Goal: Task Accomplishment & Management: Complete application form

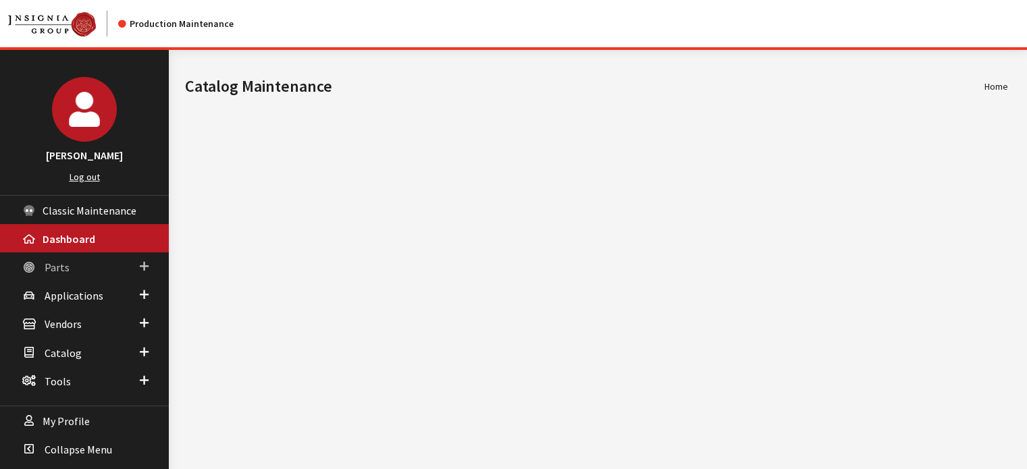
drag, startPoint x: 84, startPoint y: 275, endPoint x: 88, endPoint y: 283, distance: 8.8
click at [85, 275] on link "Parts" at bounding box center [84, 266] width 169 height 28
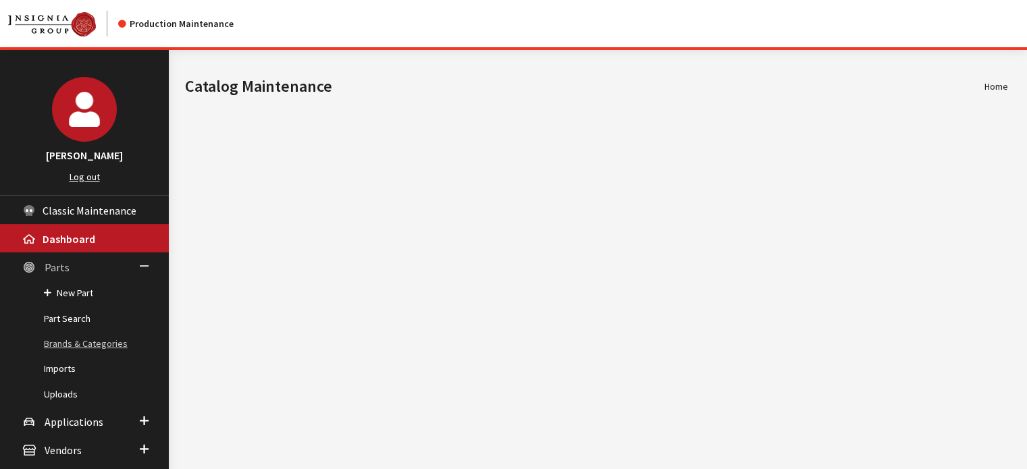
scroll to position [68, 0]
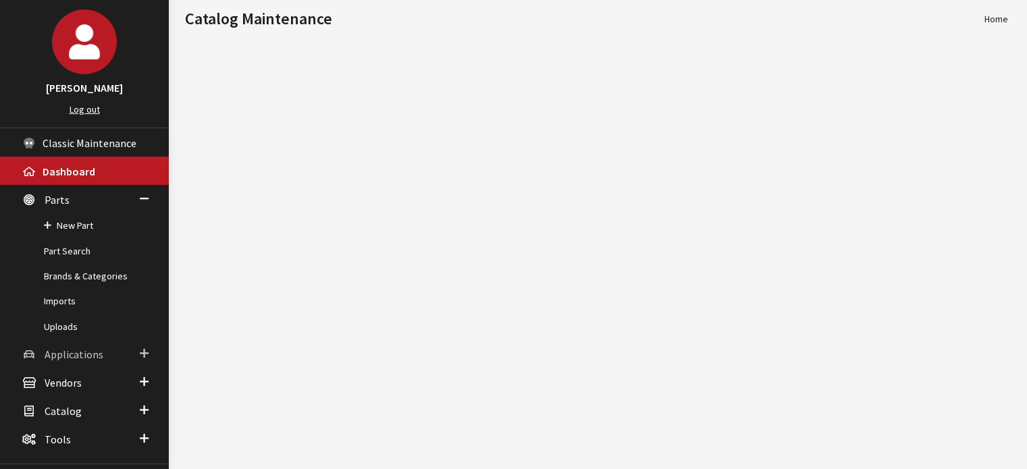
click at [108, 357] on link "Applications" at bounding box center [84, 354] width 169 height 28
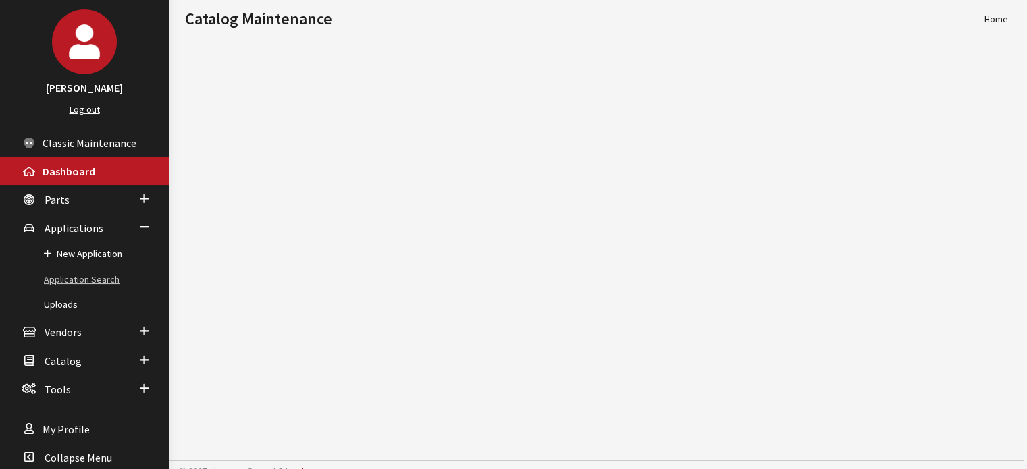
click at [113, 273] on link "Application Search" at bounding box center [84, 279] width 169 height 25
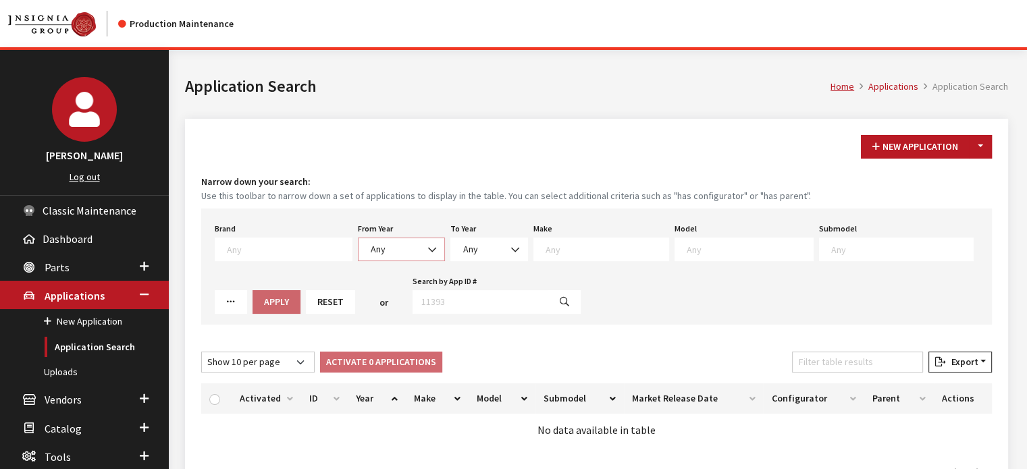
click at [383, 240] on span "Any" at bounding box center [401, 250] width 87 height 24
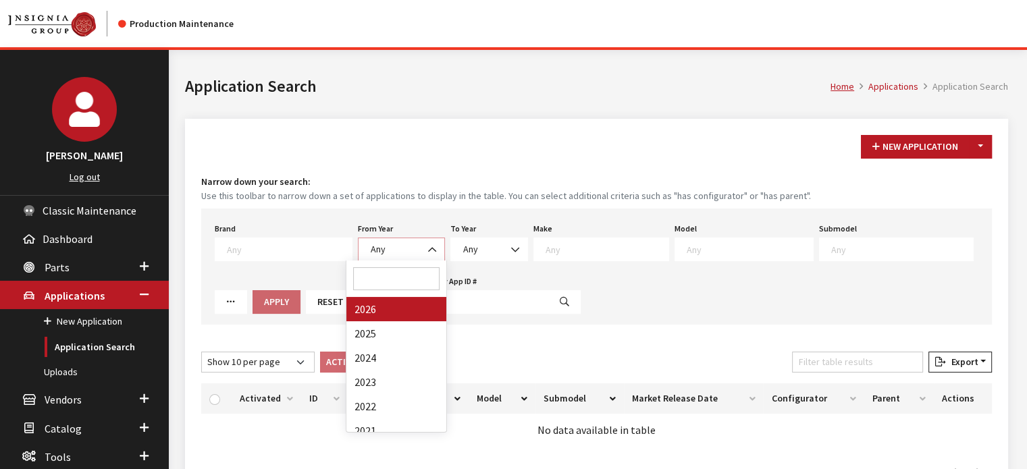
select select "2026"
select select
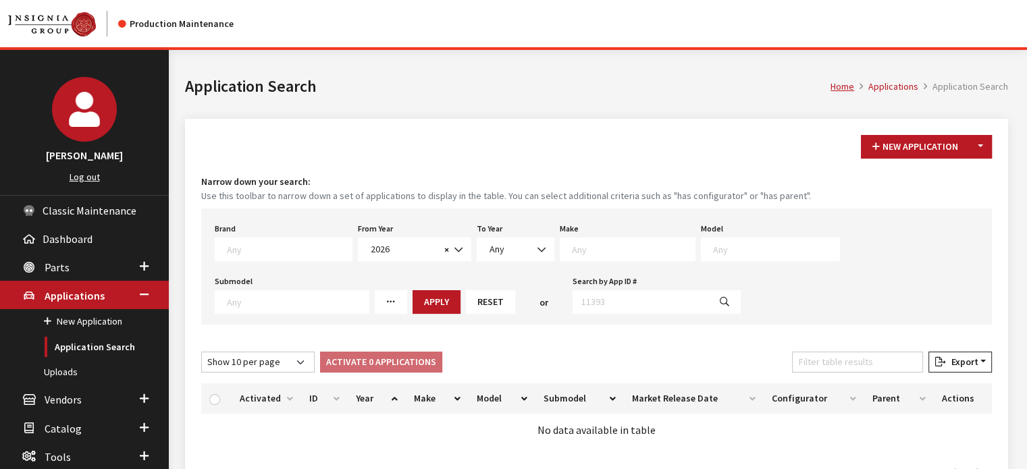
click at [599, 249] on textarea "Search" at bounding box center [633, 249] width 123 height 12
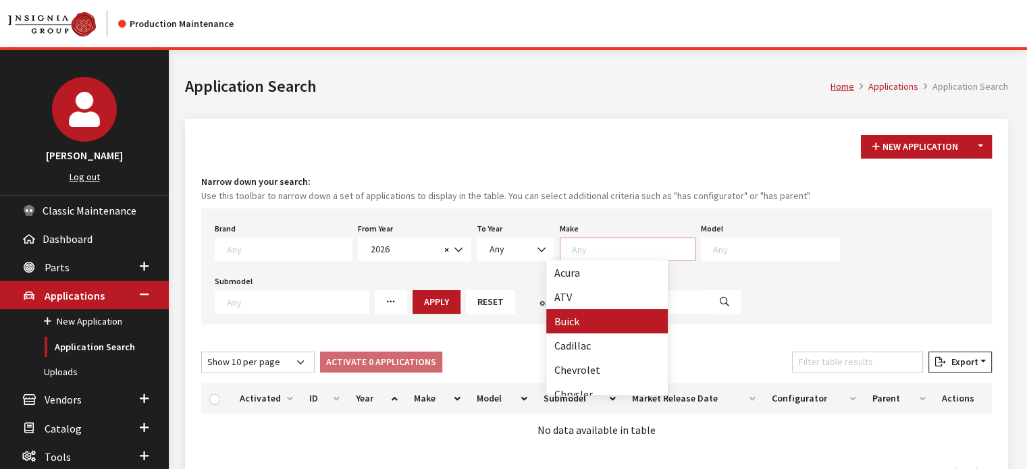
scroll to position [270, 0]
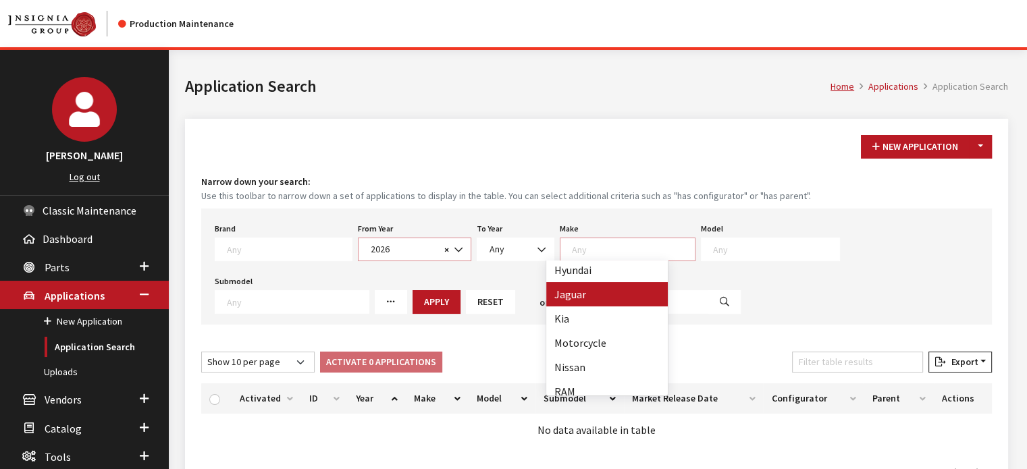
click at [405, 246] on span "2026" at bounding box center [404, 249] width 74 height 14
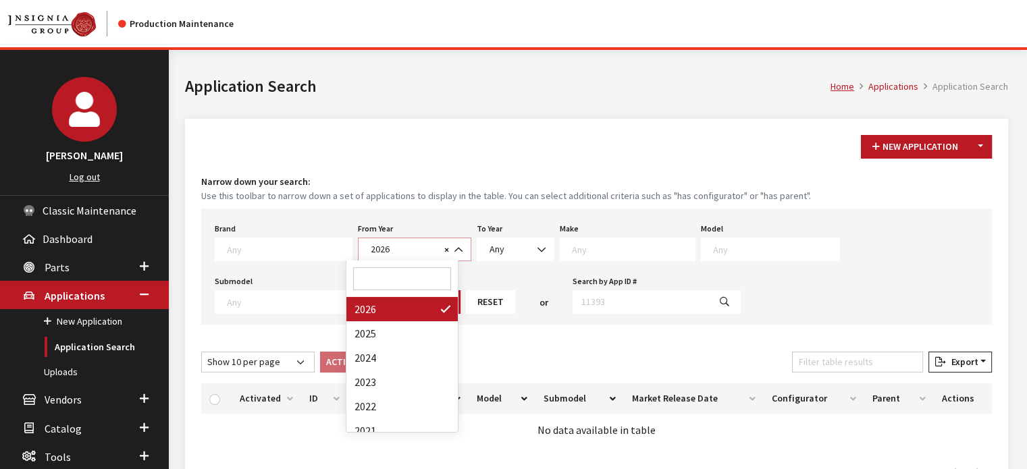
scroll to position [1, 0]
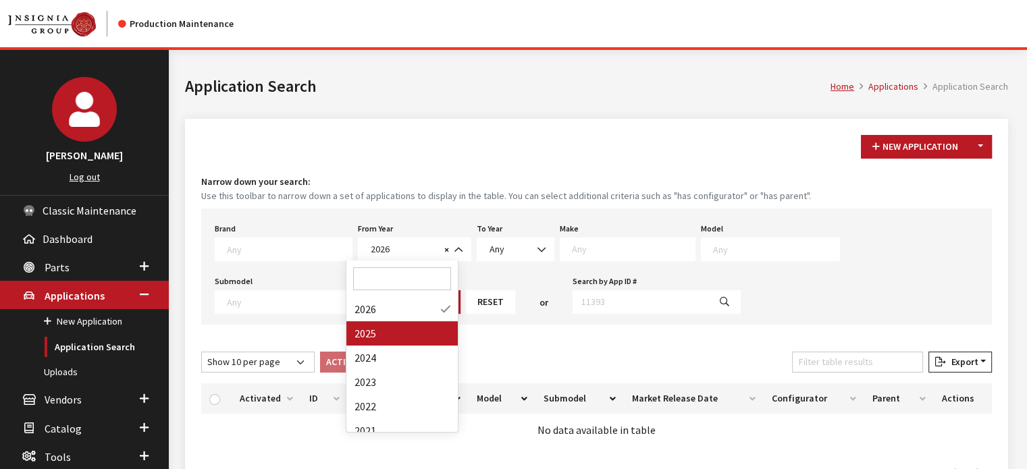
drag, startPoint x: 404, startPoint y: 328, endPoint x: 412, endPoint y: 329, distance: 7.5
select select "2025"
select select
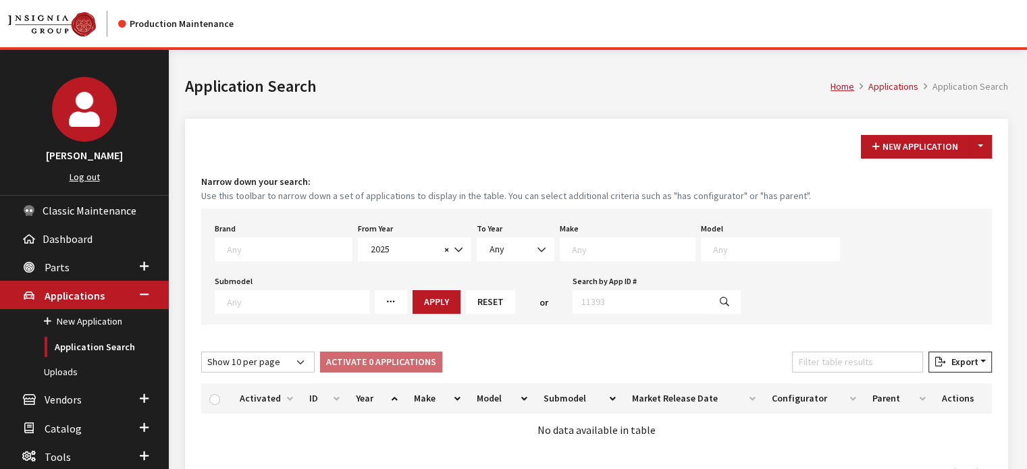
click at [581, 257] on span at bounding box center [628, 250] width 136 height 24
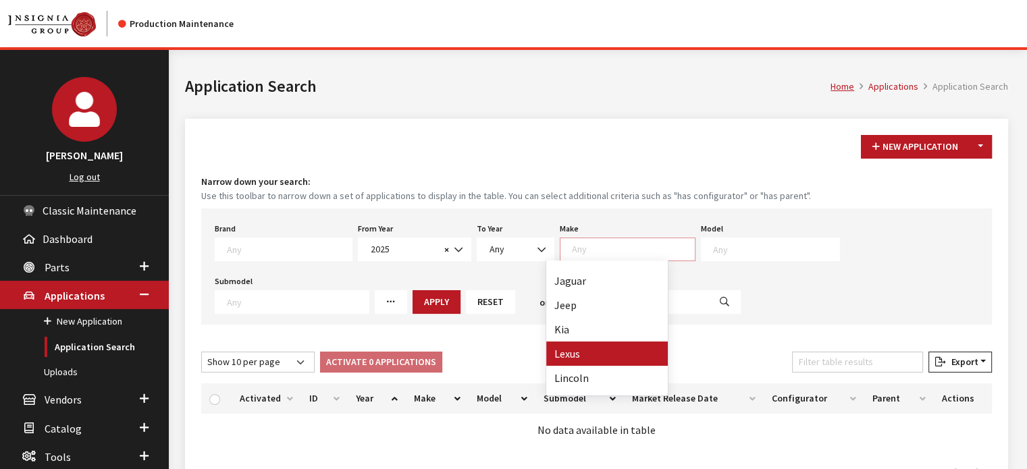
select select "27"
select select
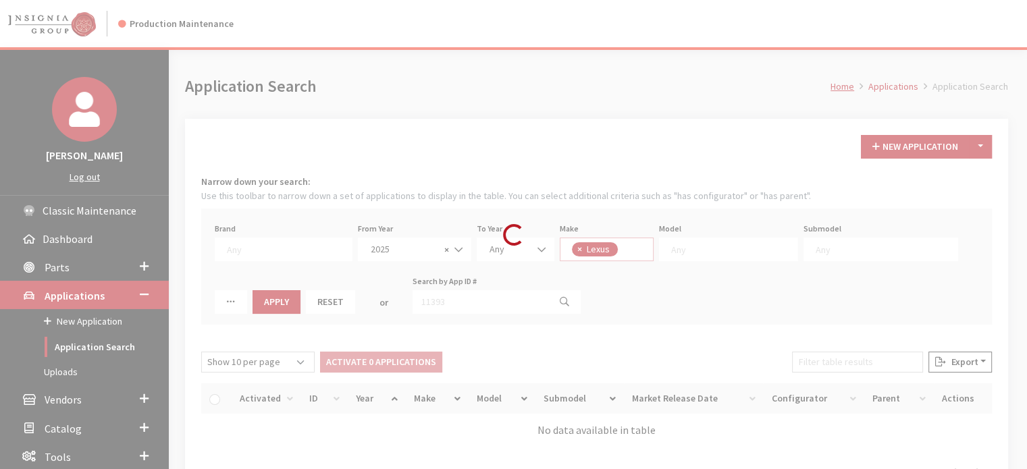
scroll to position [263, 0]
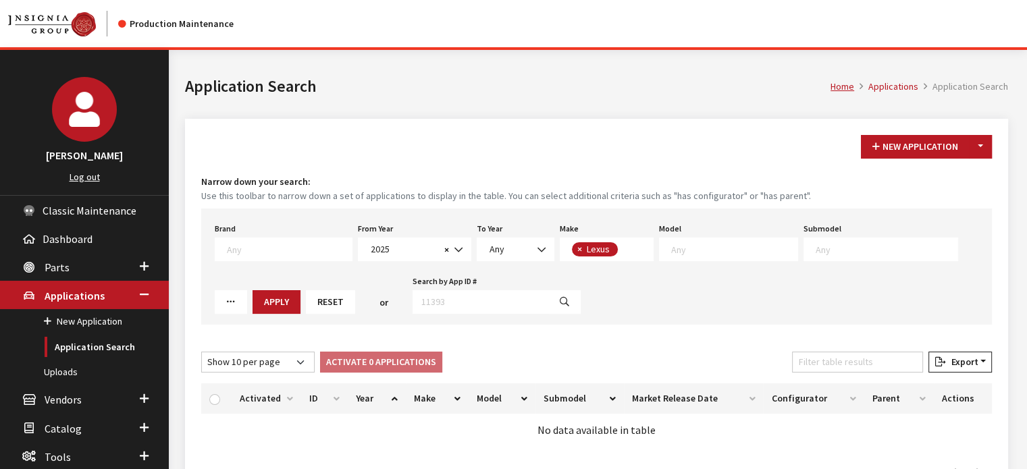
click at [724, 244] on textarea "Search" at bounding box center [734, 249] width 126 height 12
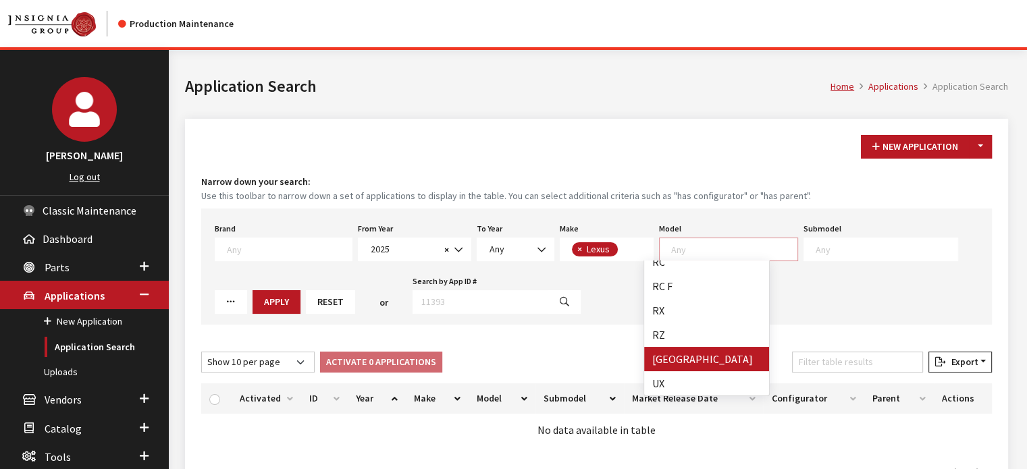
select select "1358"
select select
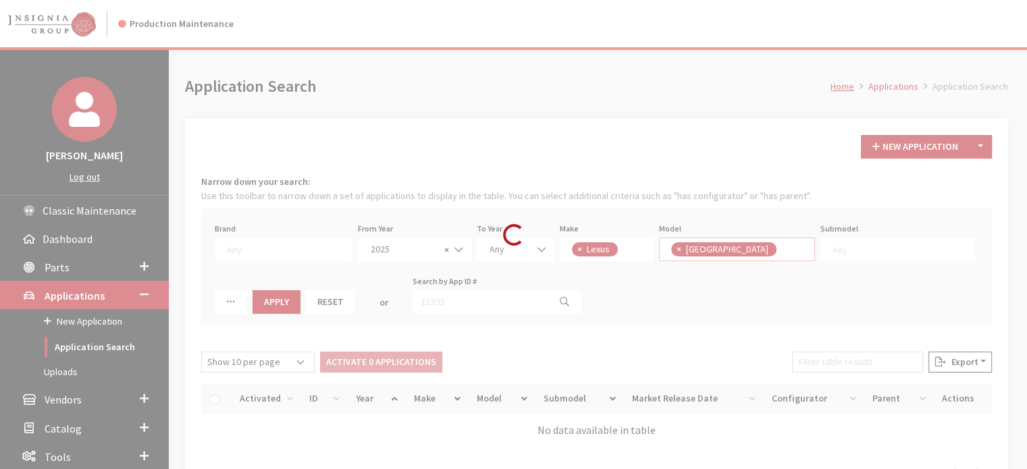
scroll to position [126, 0]
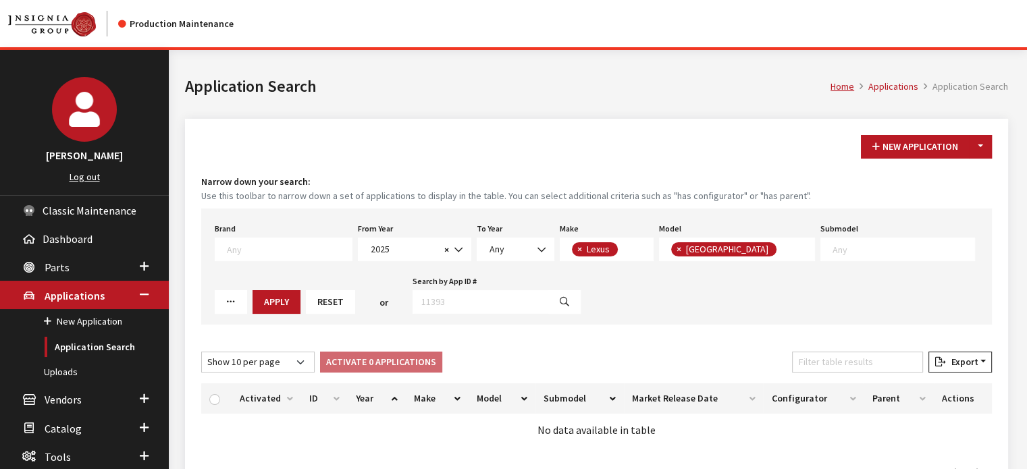
click at [832, 244] on textarea "Search" at bounding box center [903, 249] width 142 height 12
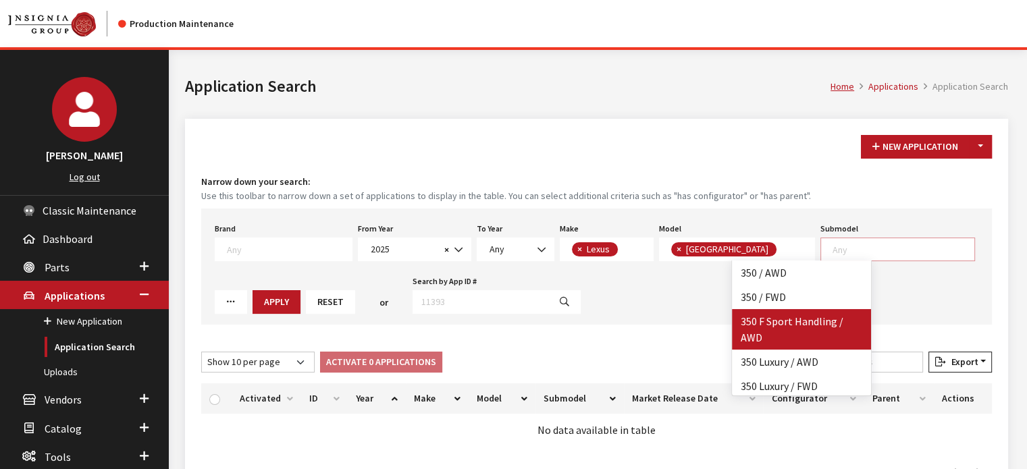
click at [603, 308] on div "Brand Any Acura Alfa Romeo Audi Bentley BMW DoubleTake Ford GM Honda Hyundai In…" at bounding box center [596, 267] width 790 height 116
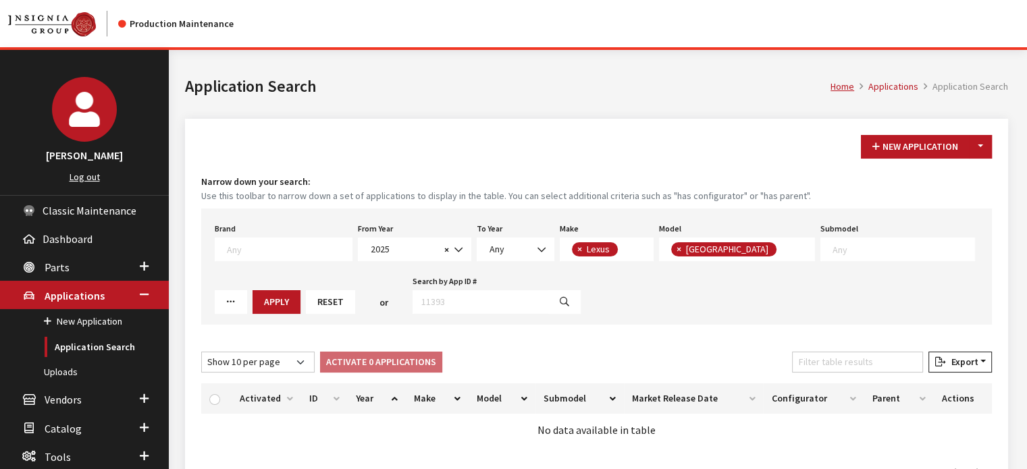
scroll to position [1, 0]
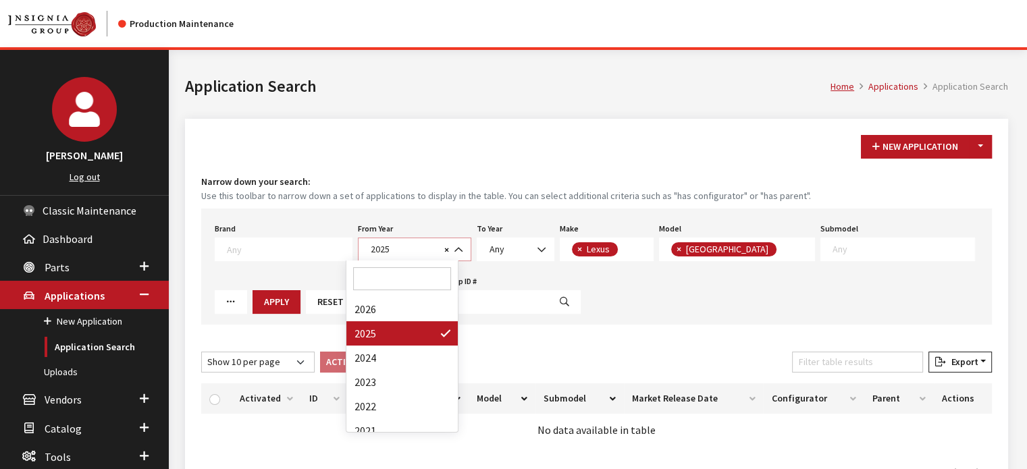
drag, startPoint x: 389, startPoint y: 250, endPoint x: 387, endPoint y: 262, distance: 11.8
click at [389, 252] on span "2025" at bounding box center [404, 249] width 74 height 14
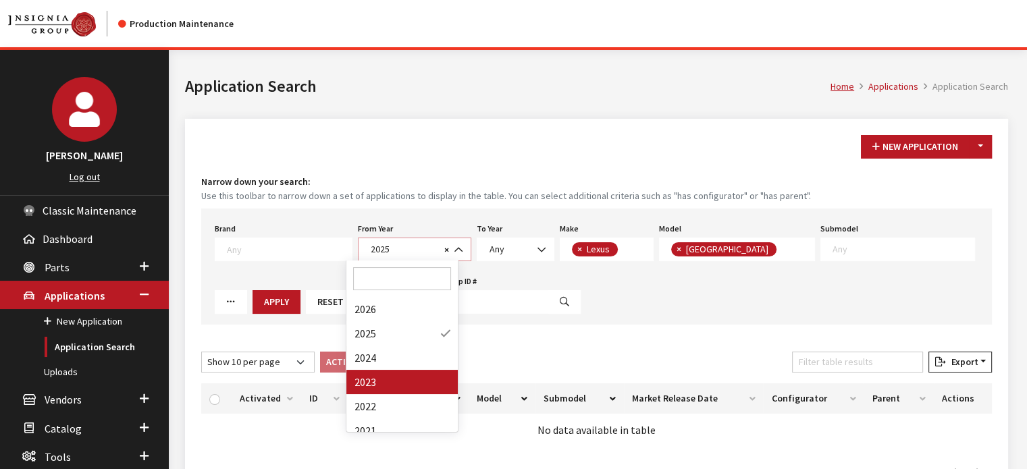
select select "2023"
select select
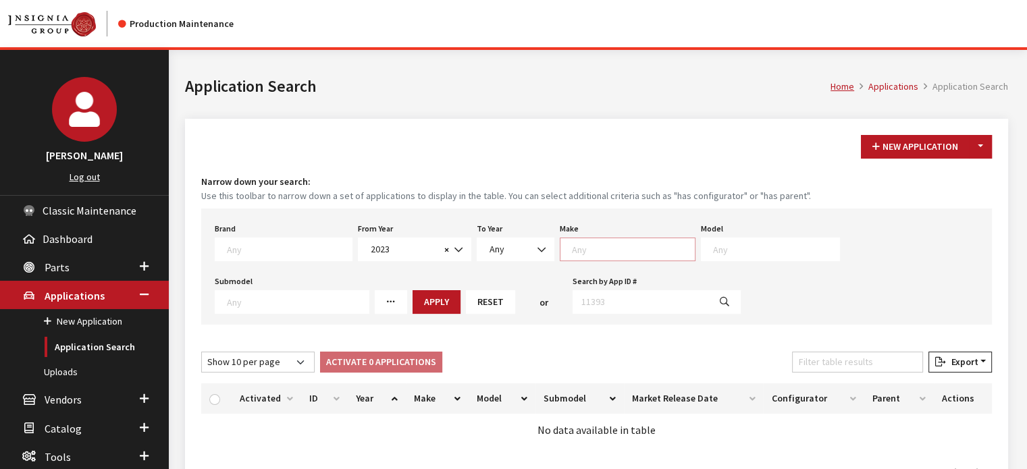
click at [581, 246] on textarea "Search" at bounding box center [633, 249] width 123 height 12
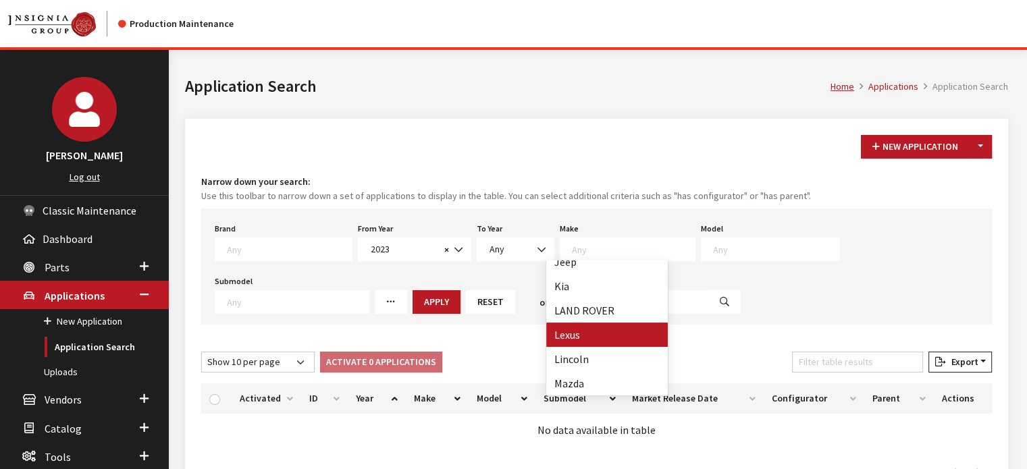
select select "27"
select select
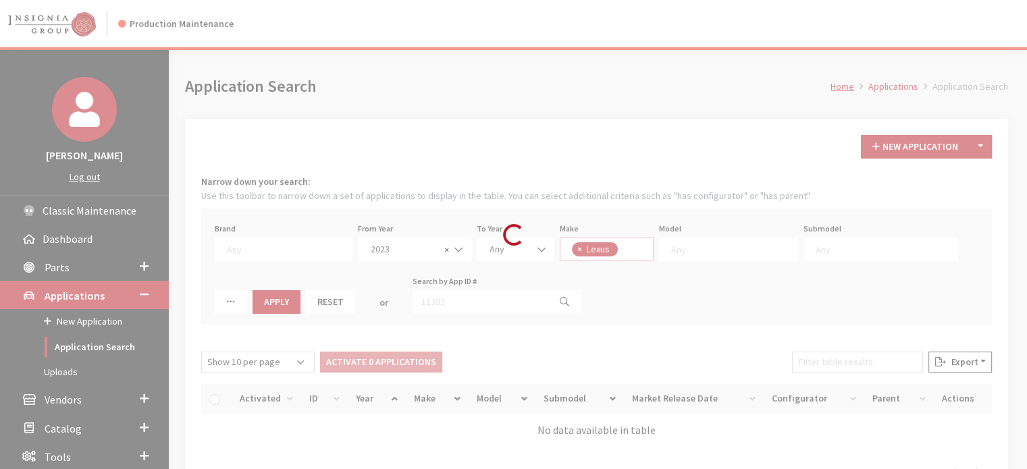
scroll to position [126, 0]
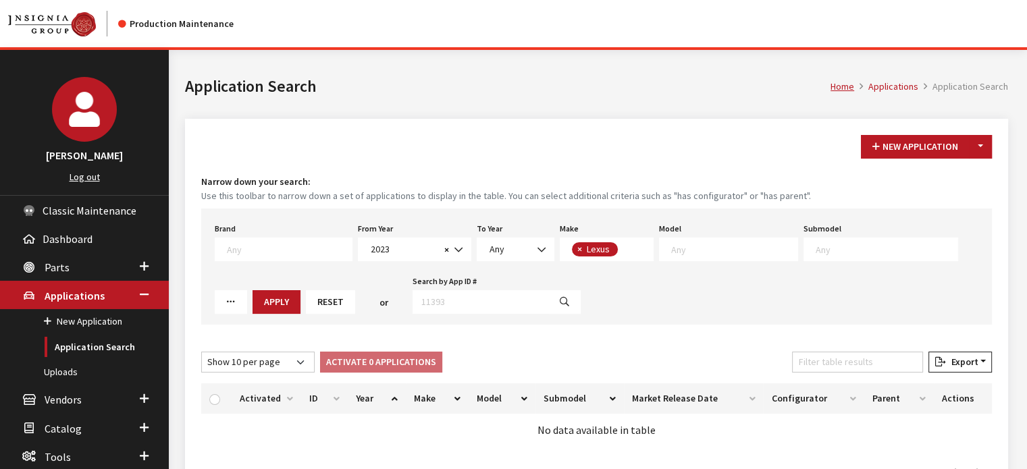
click at [699, 257] on span at bounding box center [728, 250] width 139 height 24
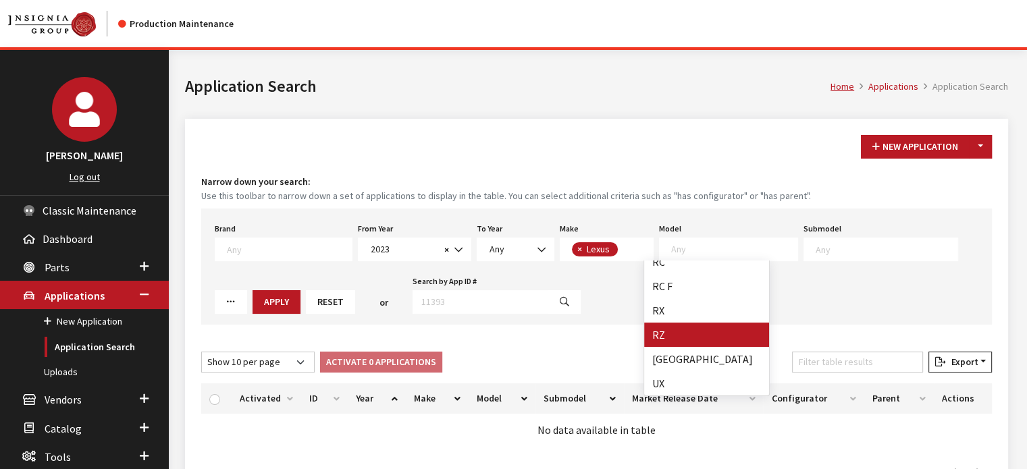
select select "1294"
select select
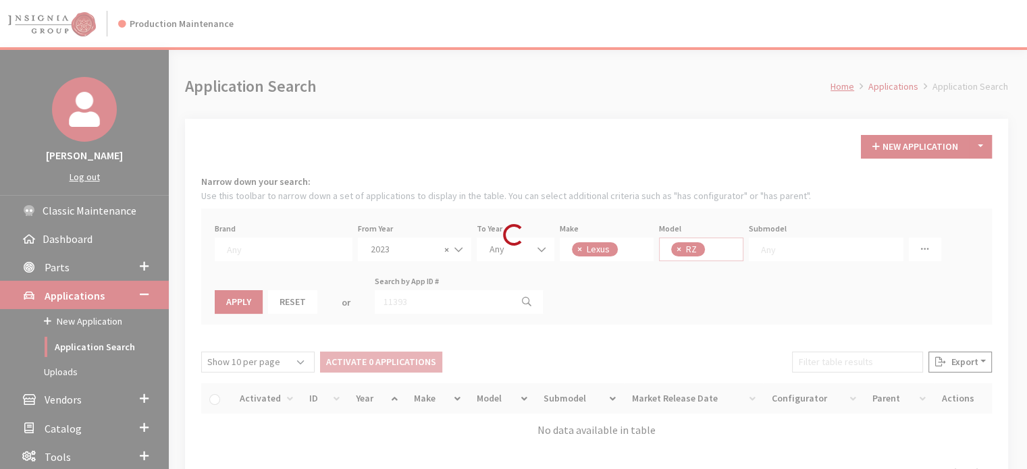
scroll to position [126, 0]
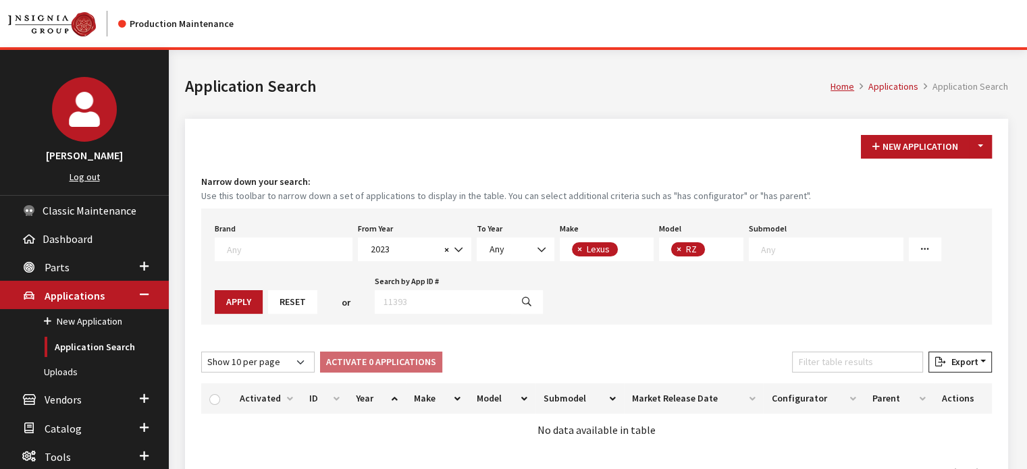
click at [676, 248] on span "×" at bounding box center [678, 249] width 5 height 12
select select
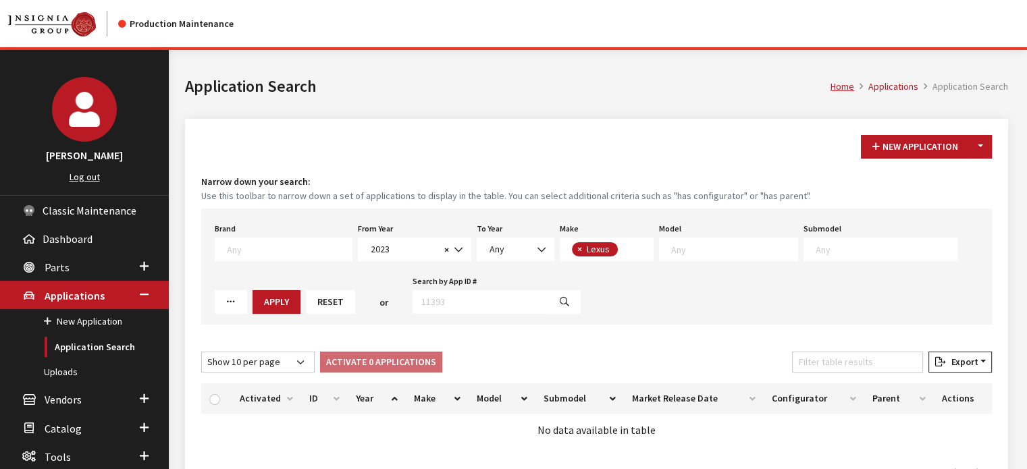
click at [671, 248] on textarea "Search" at bounding box center [734, 249] width 126 height 12
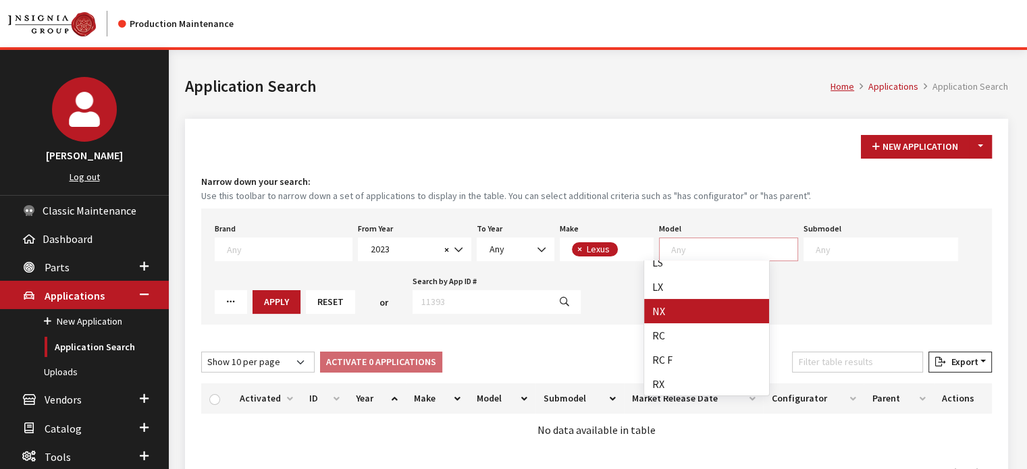
scroll to position [181, 0]
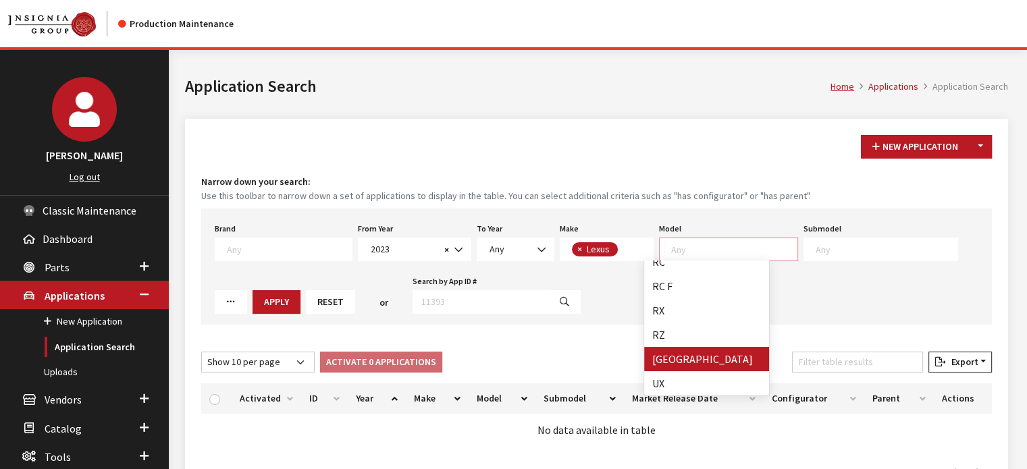
select select "1358"
select select
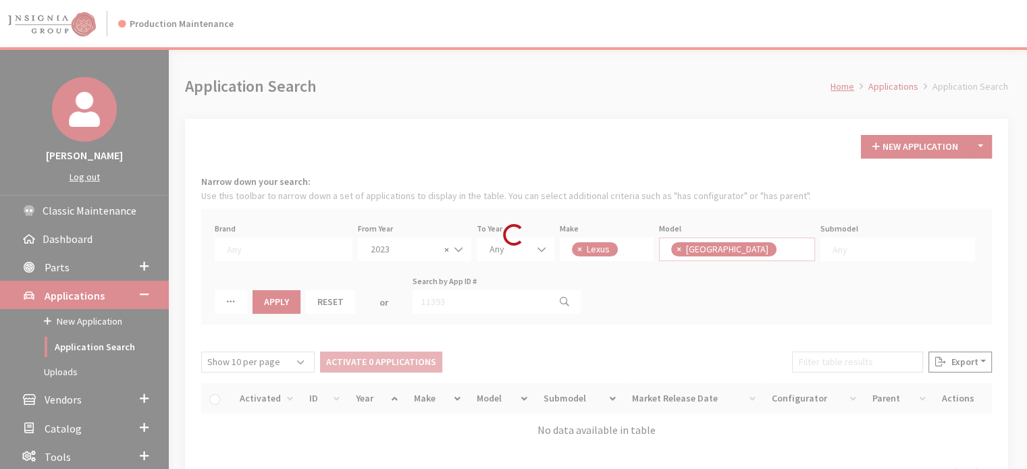
scroll to position [126, 0]
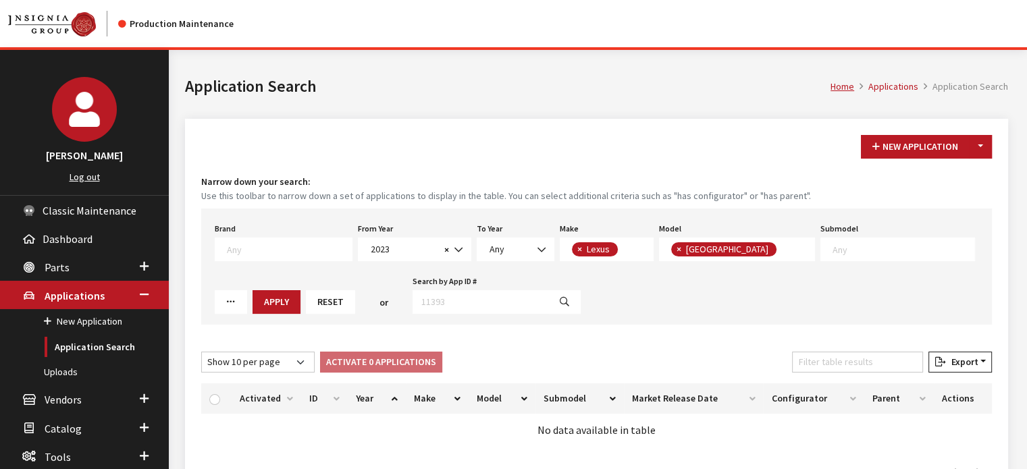
click at [832, 250] on textarea "Search" at bounding box center [903, 249] width 142 height 12
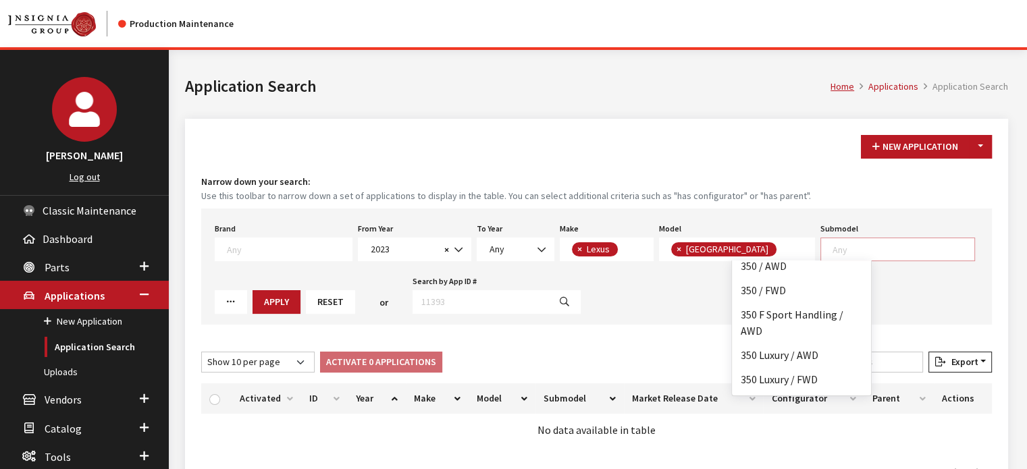
scroll to position [0, 0]
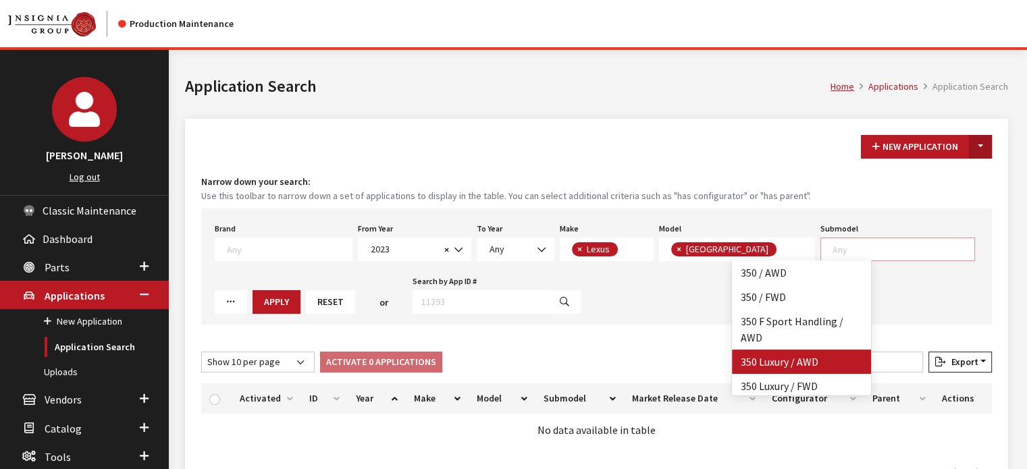
click at [978, 138] on button "Toggle Dropdown" at bounding box center [980, 147] width 23 height 24
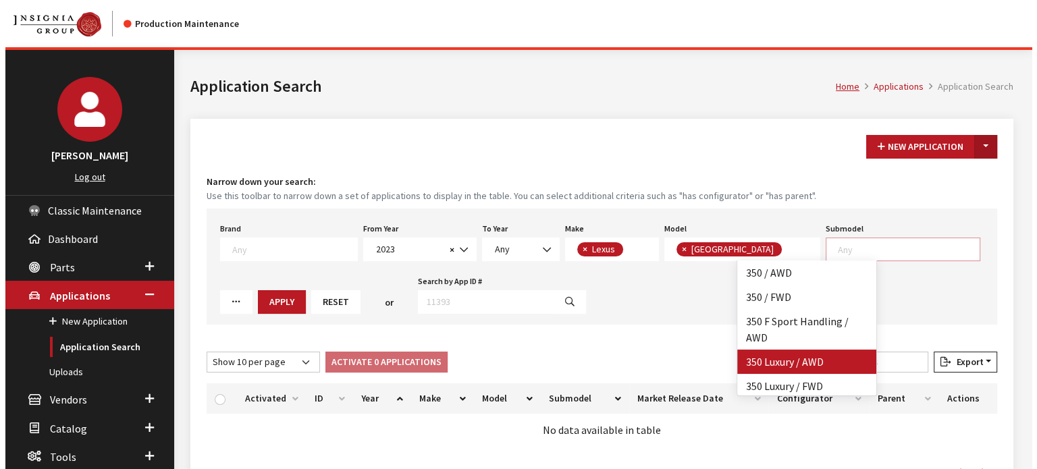
scroll to position [1, 0]
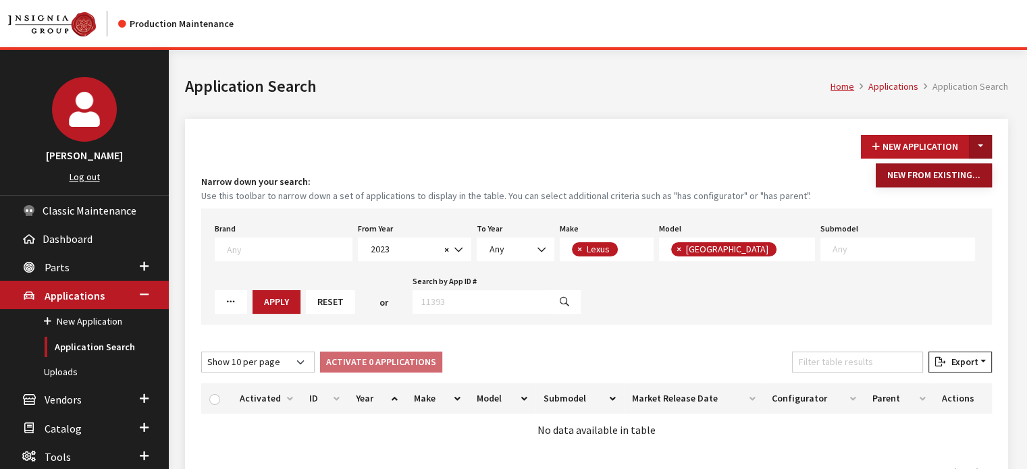
click at [948, 184] on button "New From Existing..." at bounding box center [933, 175] width 116 height 24
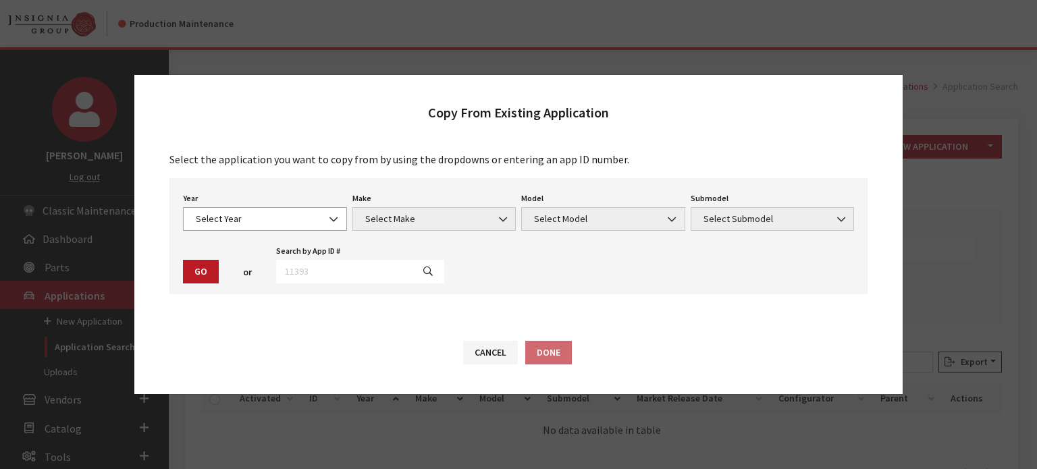
click at [238, 208] on span "Select Year" at bounding box center [265, 219] width 164 height 24
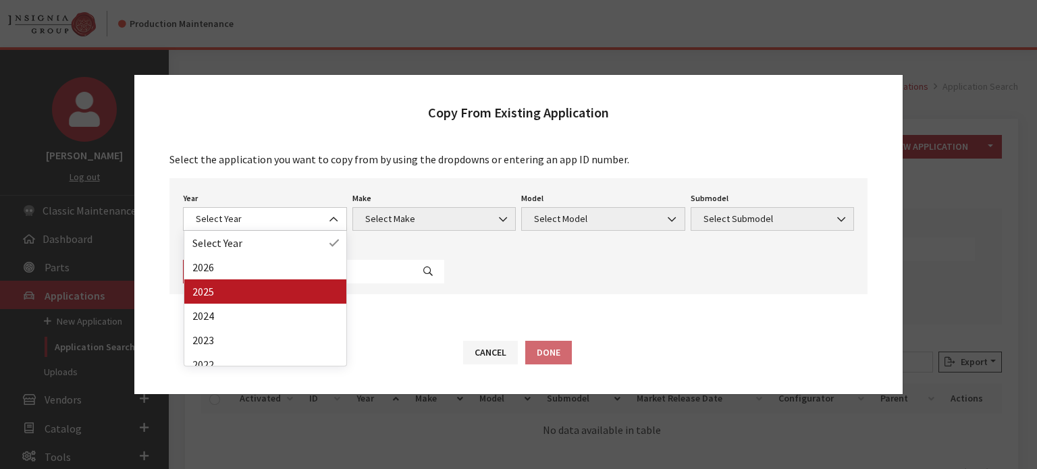
drag, startPoint x: 242, startPoint y: 296, endPoint x: 251, endPoint y: 290, distance: 11.1
select select "43"
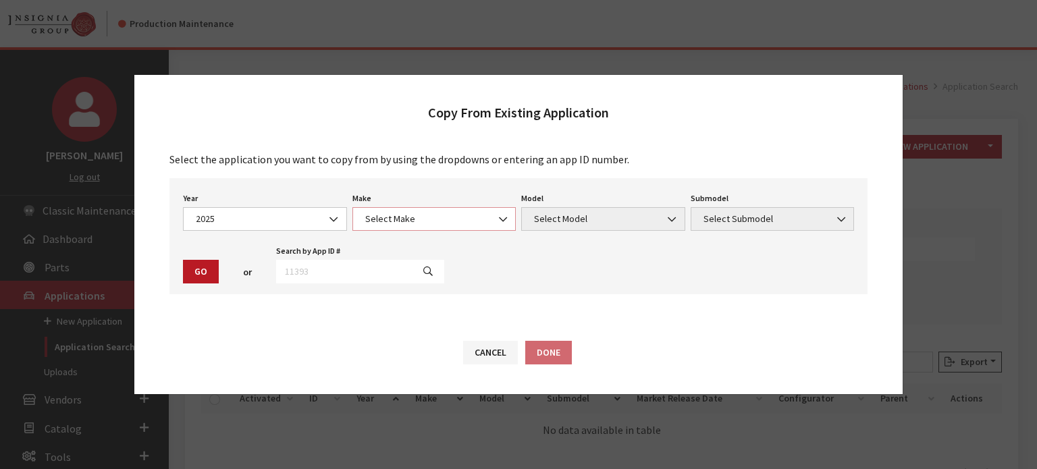
click at [437, 223] on span "Select Make" at bounding box center [434, 219] width 146 height 14
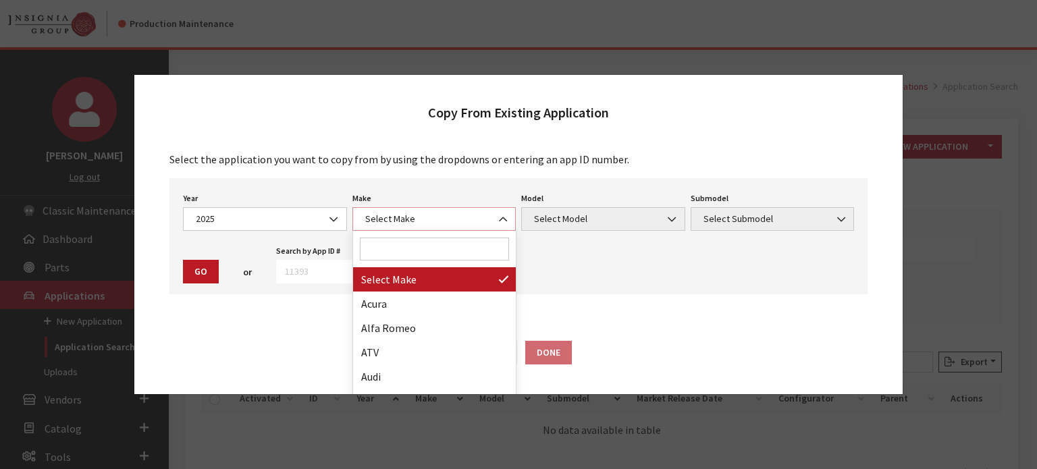
scroll to position [473, 0]
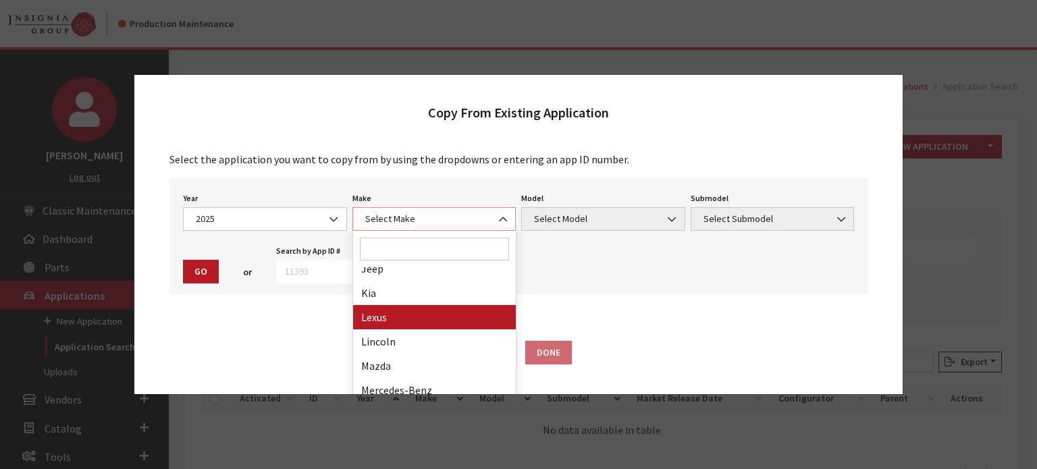
select select "27"
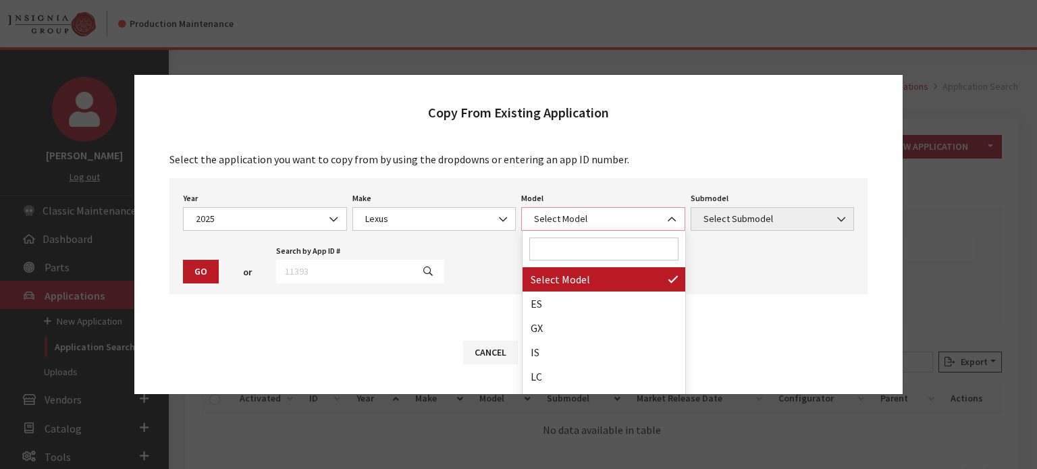
click at [596, 208] on span "Select Model" at bounding box center [603, 219] width 164 height 24
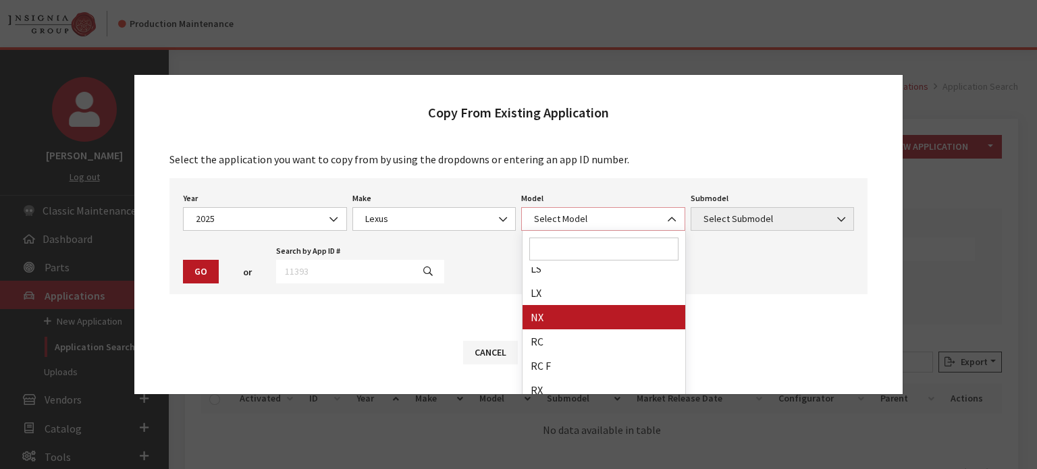
scroll to position [205, 0]
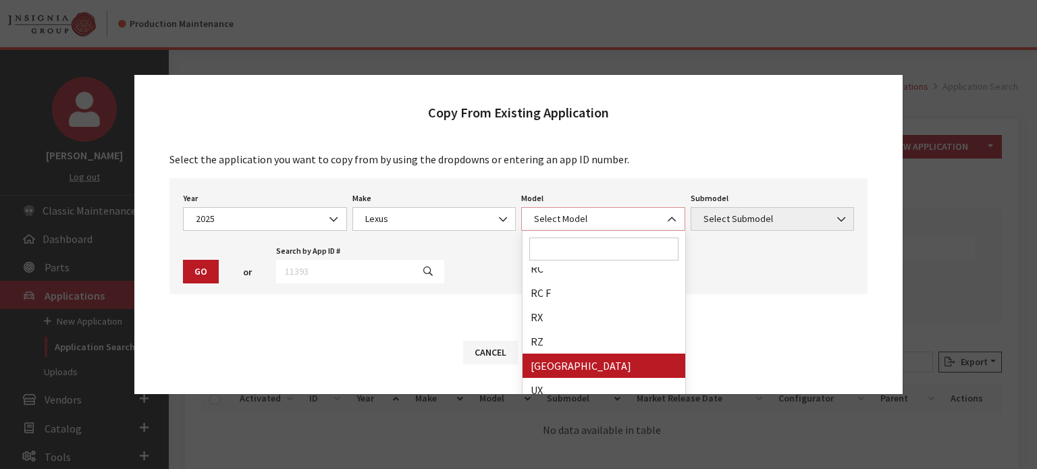
select select "1358"
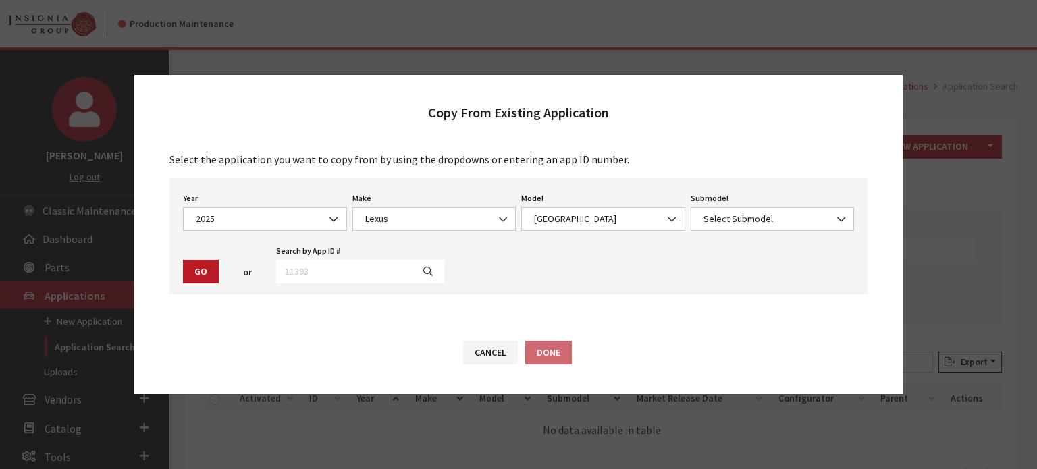
click at [797, 199] on div "Submodel Select Submodel 350 / AWD 350 / FWD 350 F Sport Handling / AWD 350 Lux…" at bounding box center [772, 210] width 169 height 42
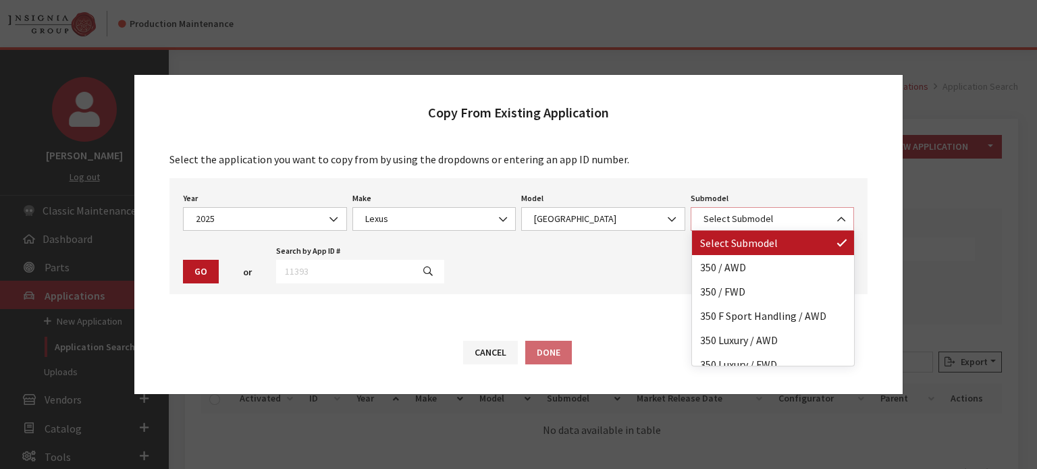
click at [777, 218] on span "Select Submodel" at bounding box center [772, 219] width 146 height 14
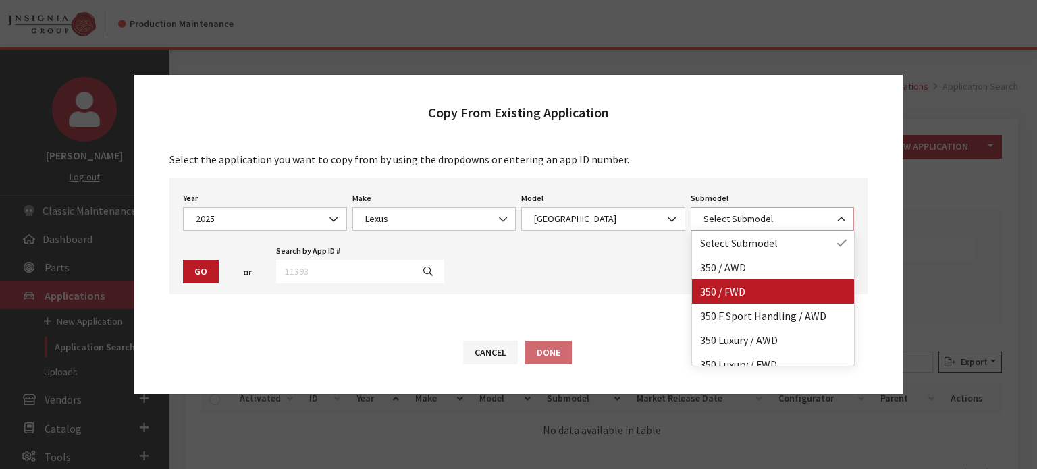
select select "3270"
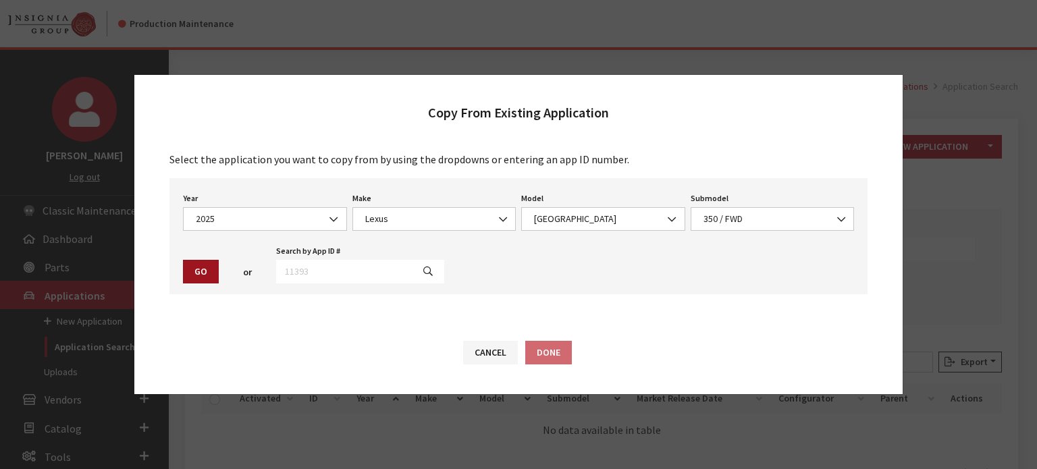
click at [205, 267] on button "Go" at bounding box center [201, 272] width 36 height 24
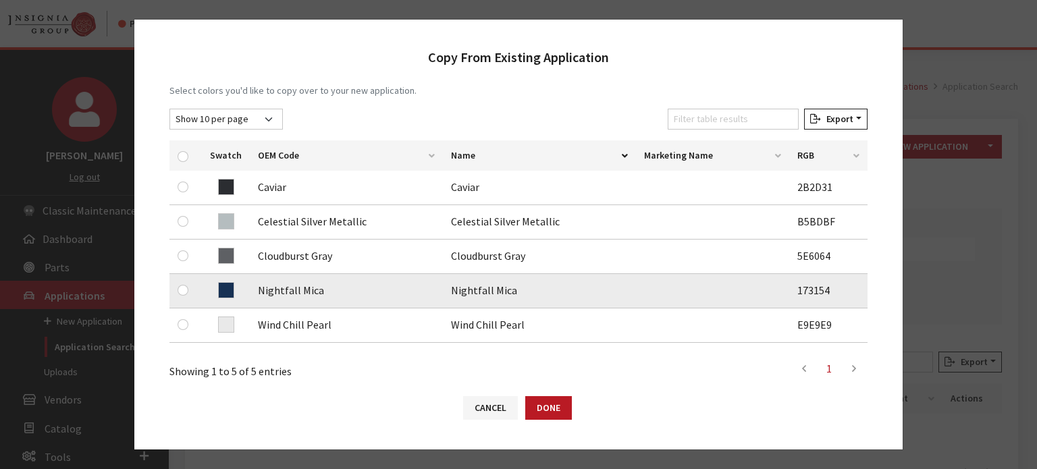
scroll to position [270, 0]
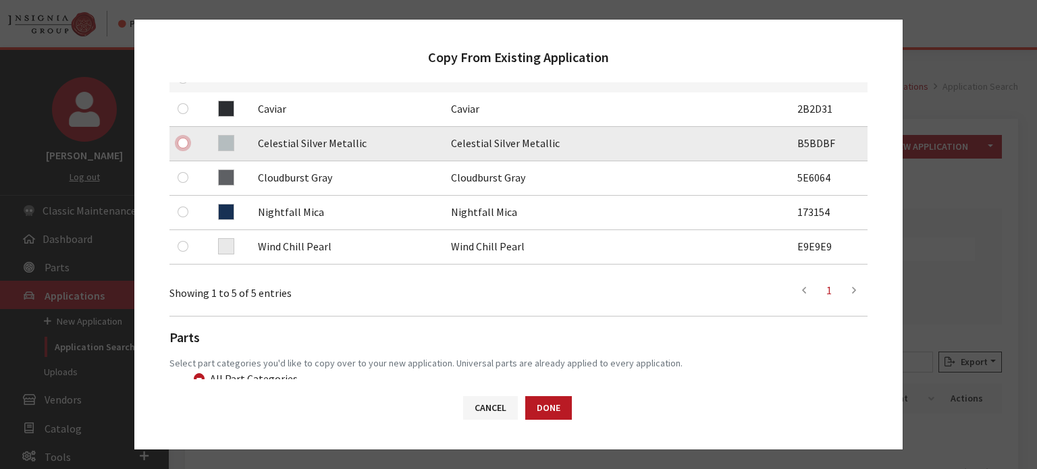
click at [182, 142] on input "checkbox" at bounding box center [183, 143] width 11 height 11
checkbox input "true"
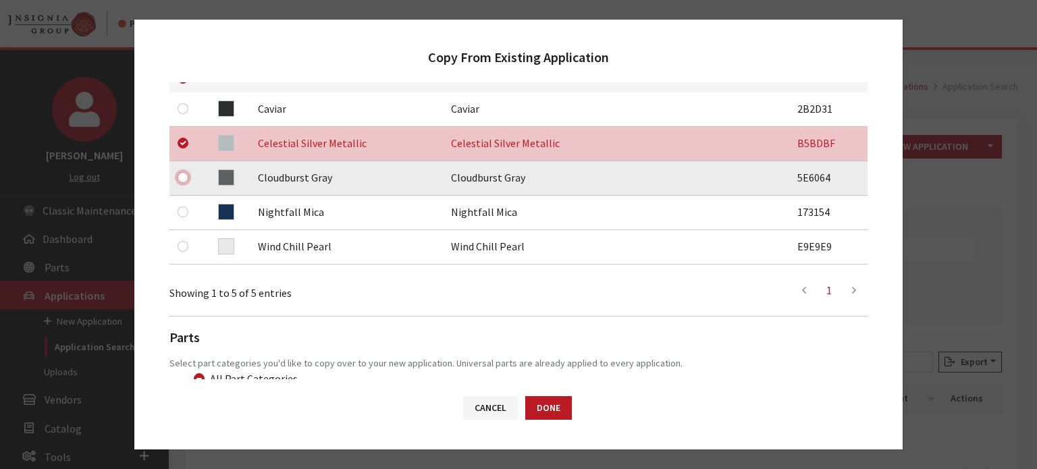
click at [184, 178] on input "checkbox" at bounding box center [183, 177] width 11 height 11
checkbox input "true"
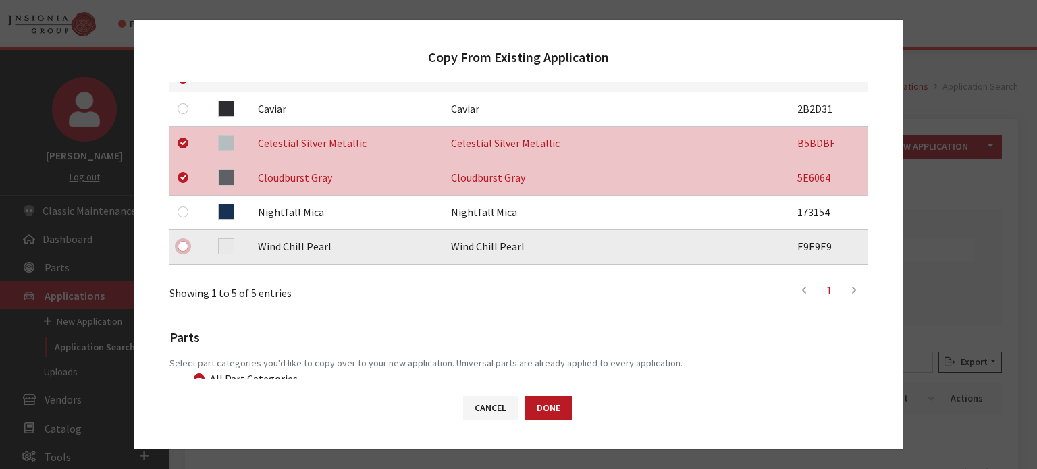
click at [181, 250] on input "checkbox" at bounding box center [183, 246] width 11 height 11
checkbox input "true"
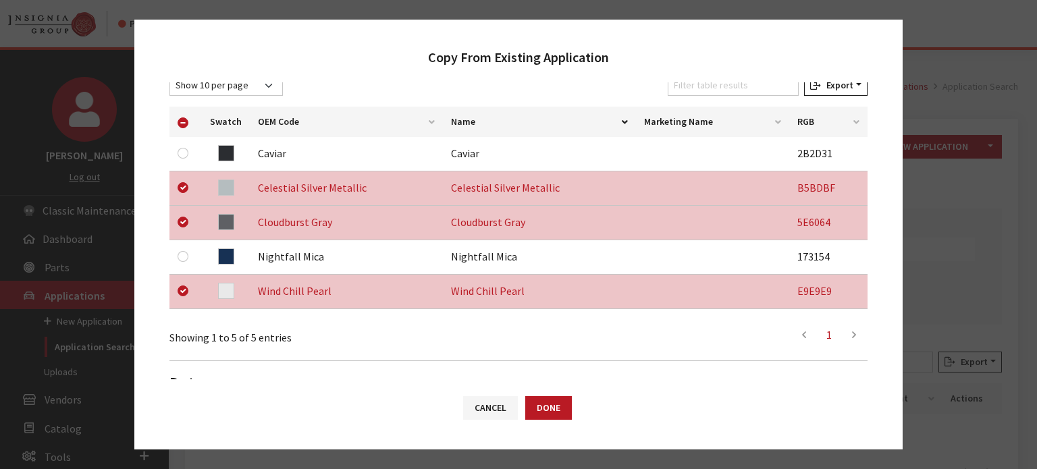
scroll to position [203, 0]
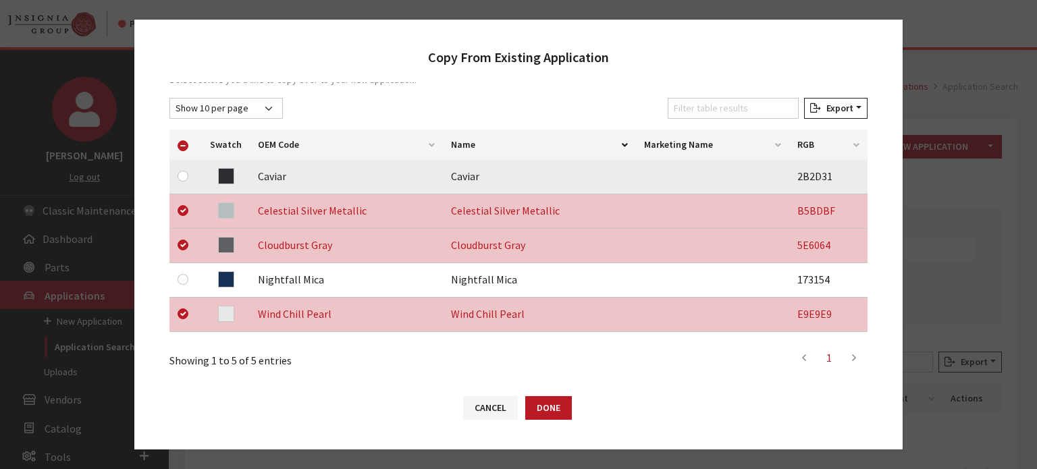
click at [188, 173] on div at bounding box center [186, 176] width 16 height 16
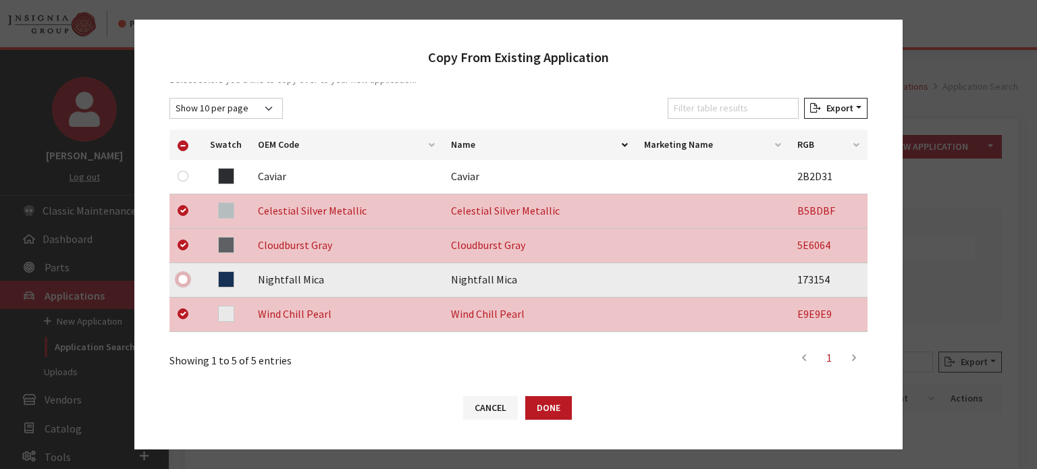
click at [184, 280] on input "checkbox" at bounding box center [183, 279] width 11 height 11
checkbox input "true"
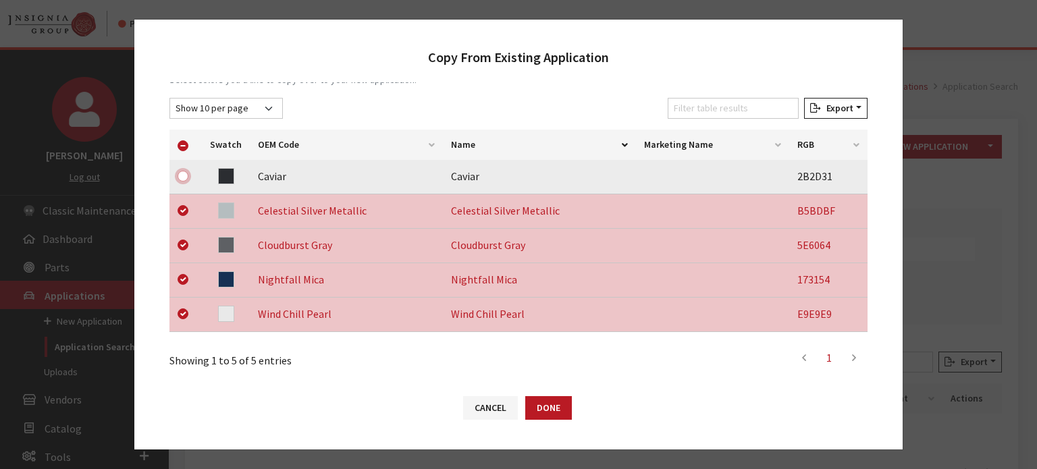
click at [184, 171] on input "checkbox" at bounding box center [183, 176] width 11 height 11
checkbox input "true"
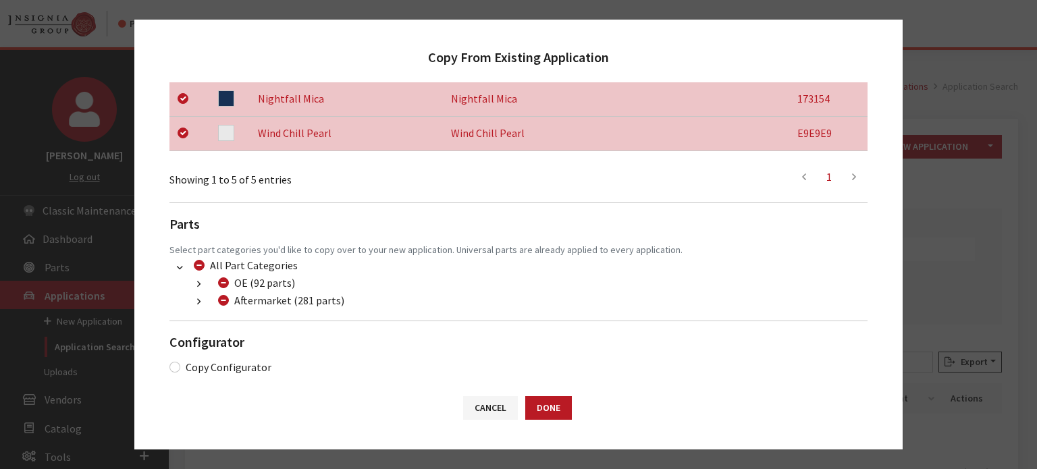
scroll to position [393, 0]
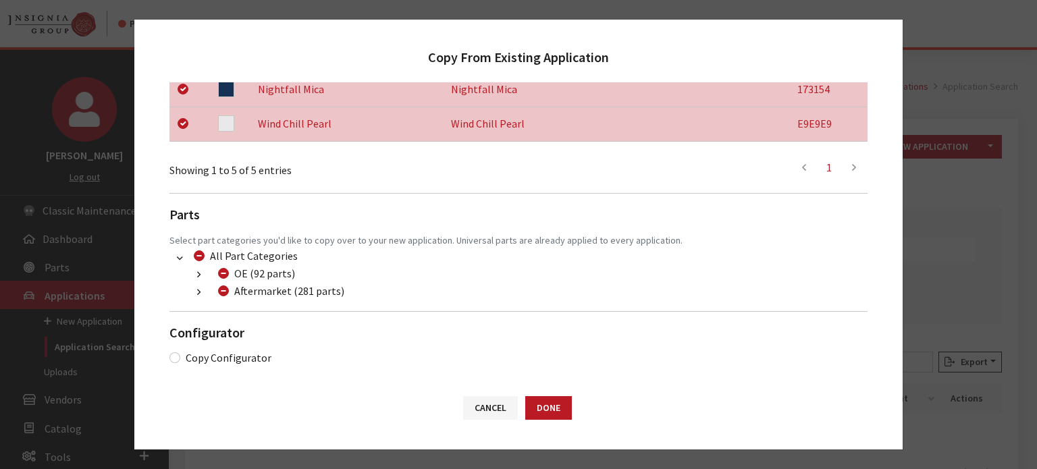
click at [200, 296] on button "button" at bounding box center [199, 293] width 26 height 16
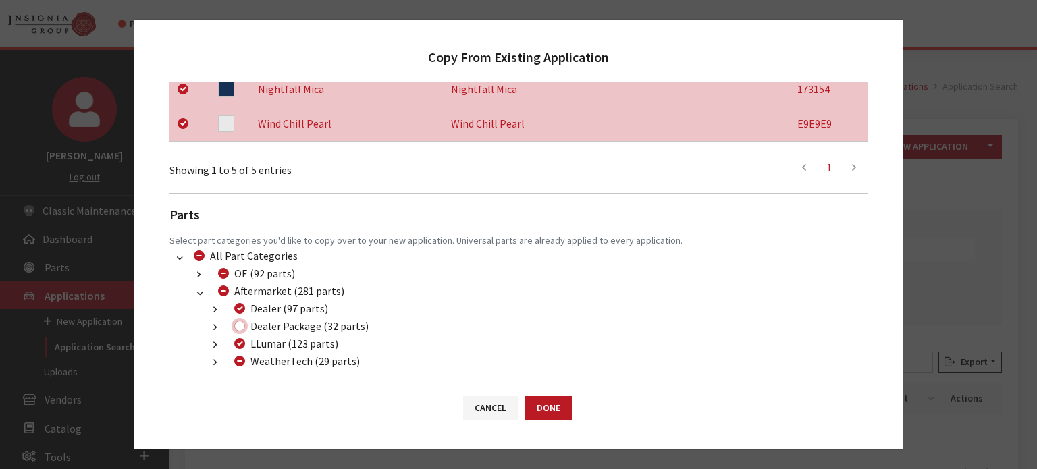
click at [239, 328] on input "Dealer Package (32 parts)" at bounding box center [239, 326] width 11 height 11
checkbox input "true"
click at [237, 360] on input "WeatherTech (29 parts)" at bounding box center [239, 361] width 11 height 11
checkbox input "true"
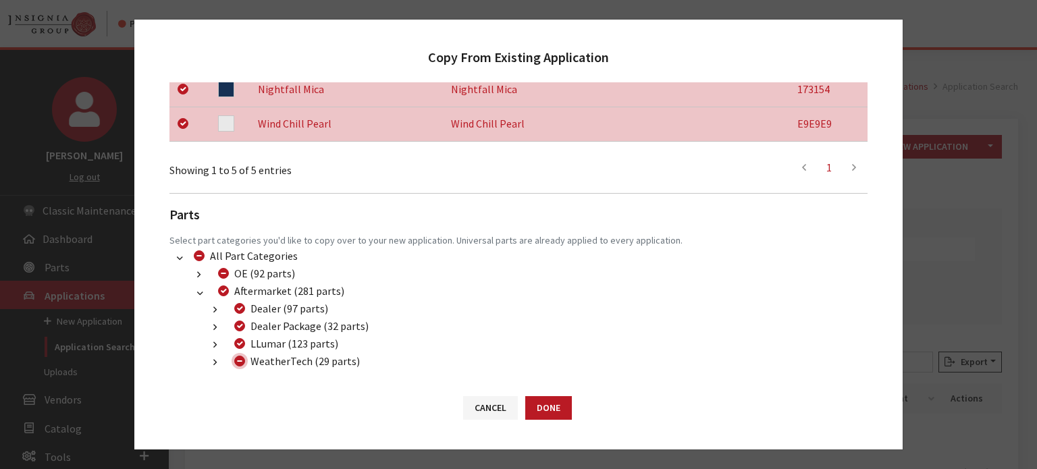
click at [238, 360] on input "WeatherTech (29 parts)" at bounding box center [239, 361] width 11 height 11
checkbox input "false"
click at [577, 401] on div "Cancel Done" at bounding box center [518, 414] width 768 height 70
click at [549, 410] on button "Done" at bounding box center [548, 408] width 47 height 24
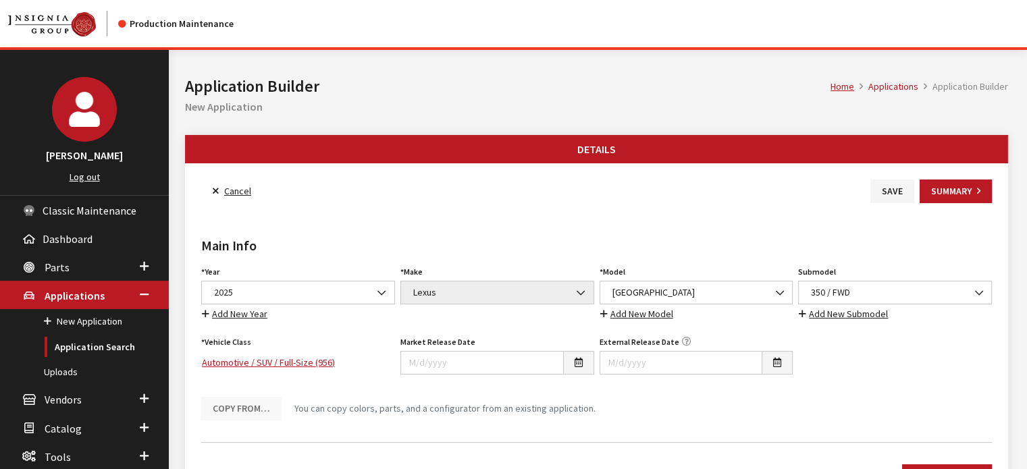
drag, startPoint x: 333, startPoint y: 277, endPoint x: 331, endPoint y: 294, distance: 17.0
click at [333, 282] on div "Year Select Year 2026 2025 2024 2023 2022 2021 2020 2019 2018 2017 2016 2015 20…" at bounding box center [297, 292] width 199 height 59
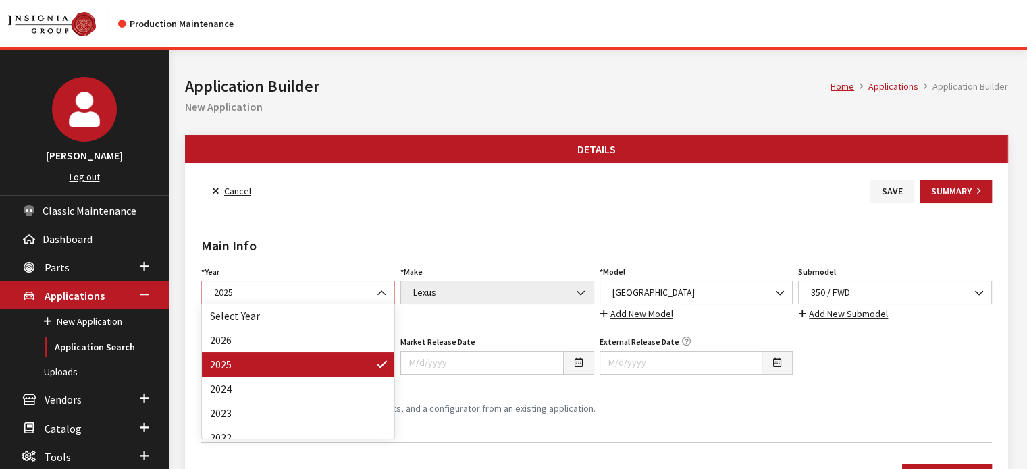
click at [331, 294] on span "2025" at bounding box center [298, 293] width 176 height 14
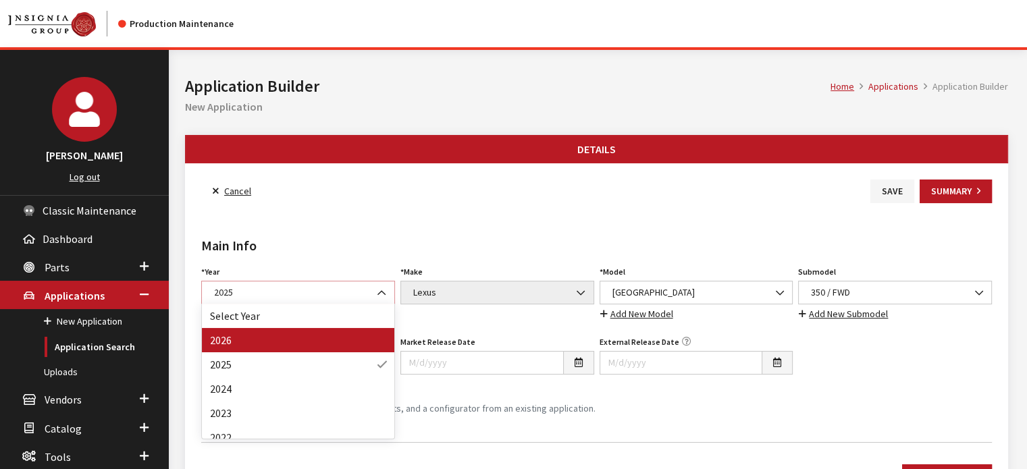
select select "44"
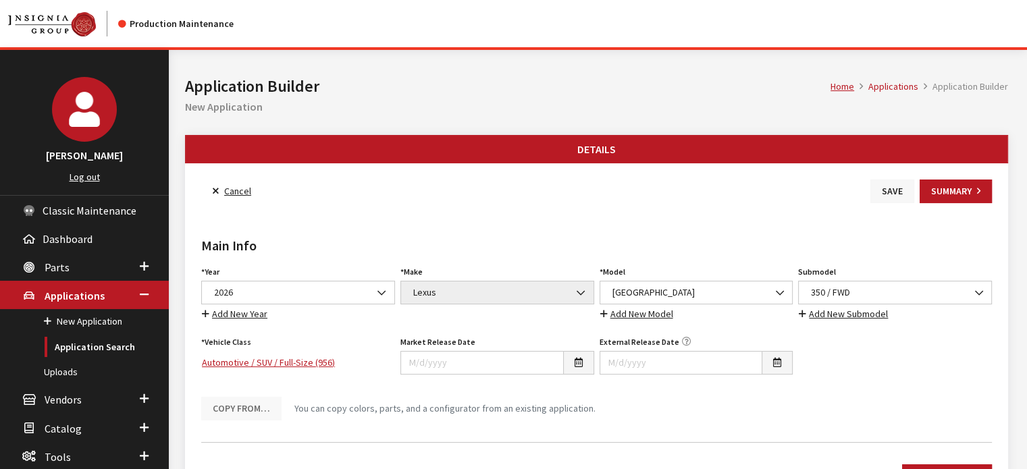
click at [874, 189] on button "Save" at bounding box center [892, 192] width 44 height 24
click at [652, 397] on div "Copy From… You can copy colors, parts, and a configurator from an existing appl…" at bounding box center [596, 408] width 796 height 25
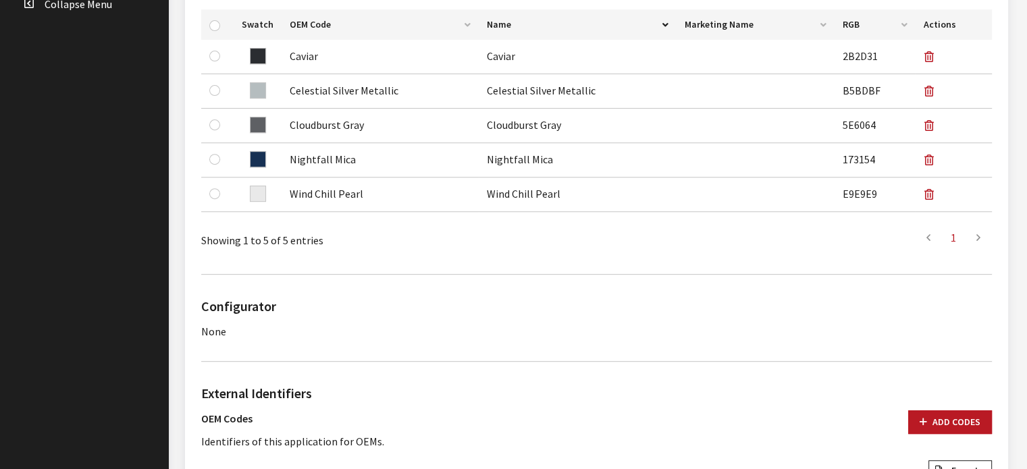
scroll to position [871, 0]
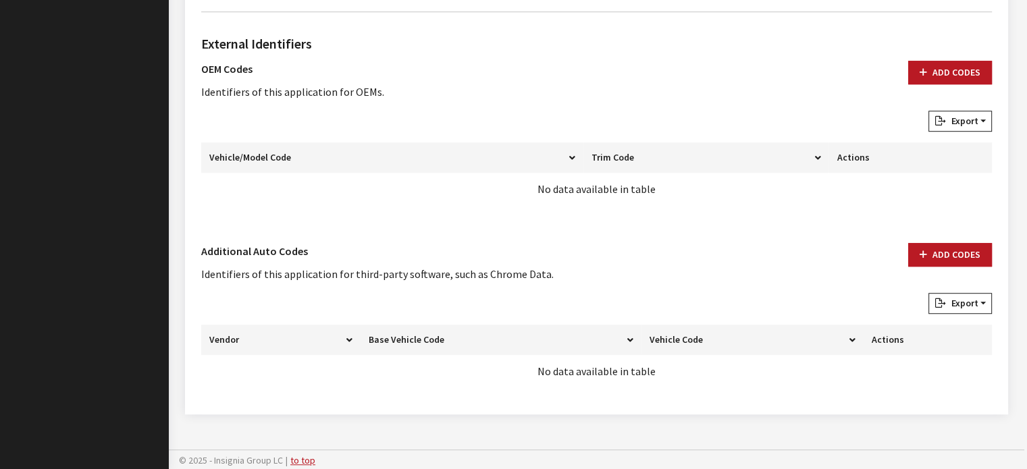
click at [934, 78] on button "Add Codes" at bounding box center [950, 73] width 84 height 24
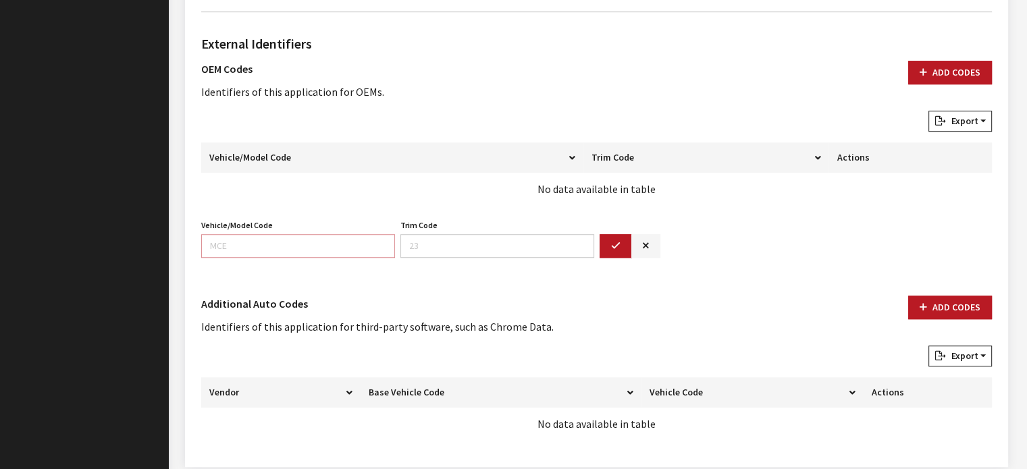
click at [290, 237] on input "Vehicle/Model Code" at bounding box center [298, 246] width 194 height 24
type input "9350"
drag, startPoint x: 629, startPoint y: 244, endPoint x: 608, endPoint y: 244, distance: 20.9
click at [618, 244] on button "button" at bounding box center [615, 246] width 32 height 24
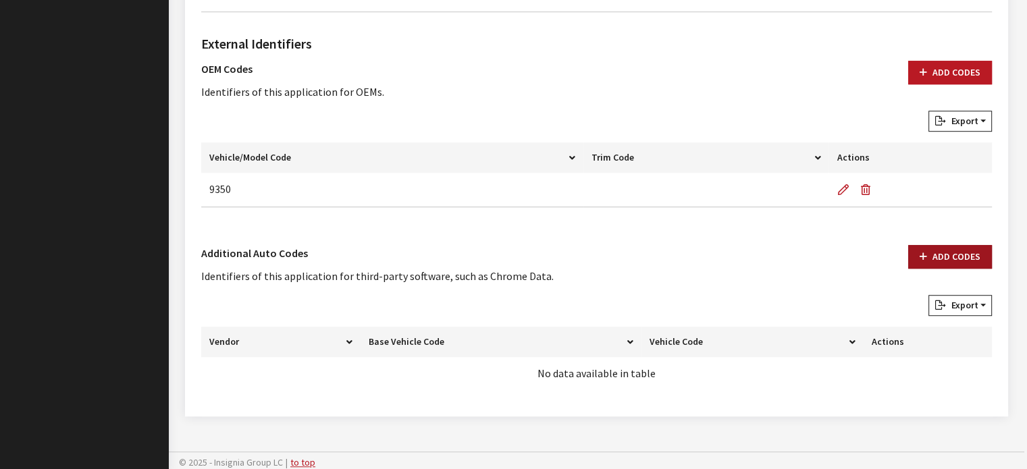
click at [963, 256] on button "Add Codes" at bounding box center [950, 257] width 84 height 24
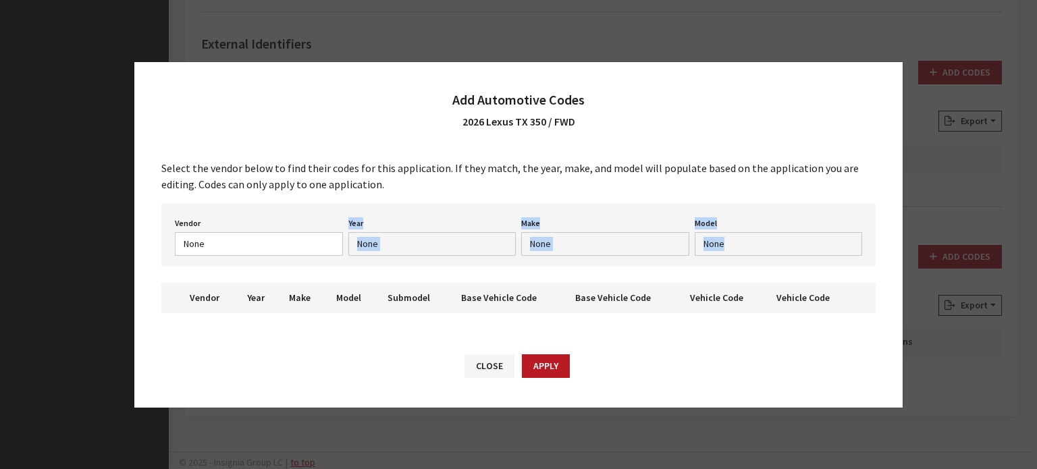
click at [256, 227] on div "Select the vendor below to find their codes for this application. If they match…" at bounding box center [518, 241] width 768 height 191
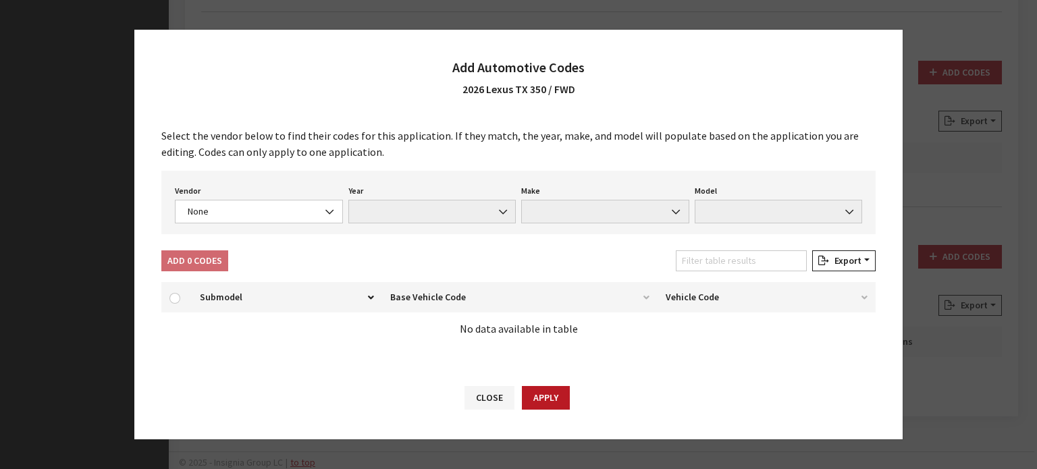
click at [246, 191] on div "Vendor None Chrome® Data Aftermarket Catalog Exchange Standard None" at bounding box center [258, 203] width 173 height 42
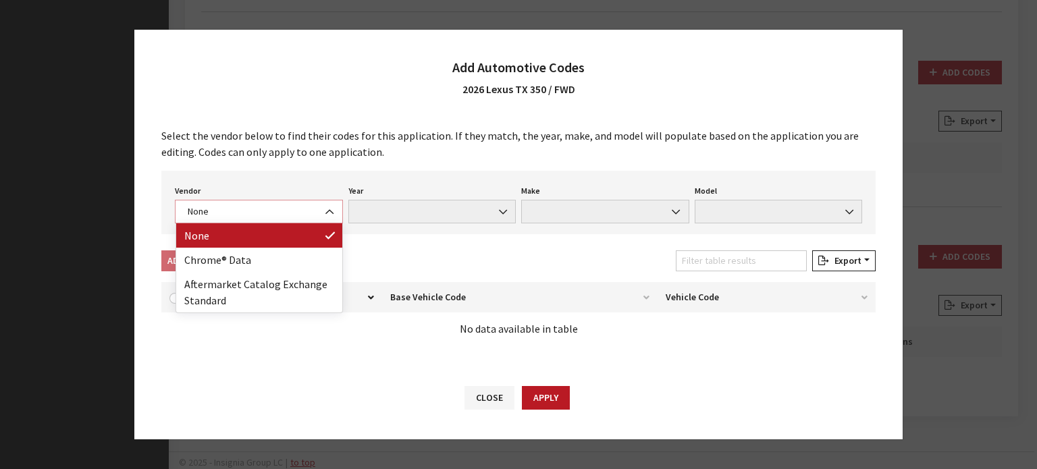
click at [246, 215] on span "None" at bounding box center [259, 212] width 151 height 14
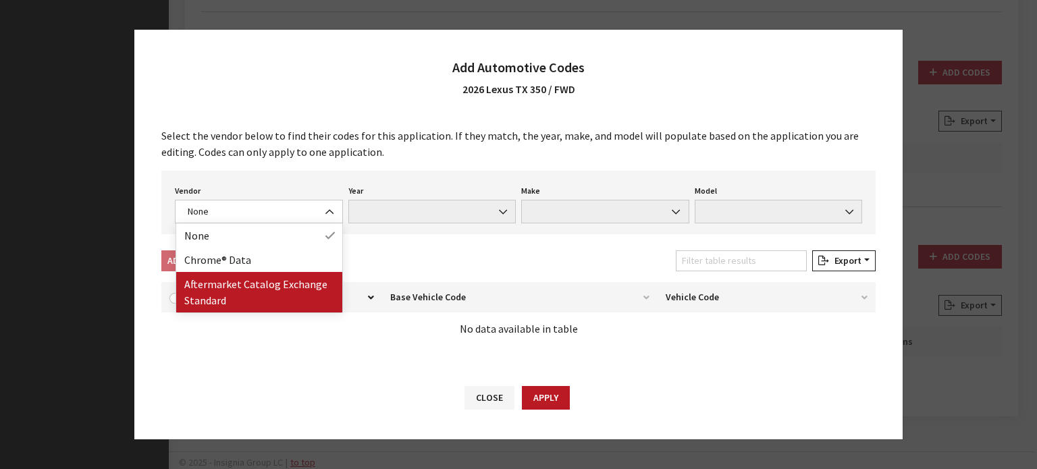
drag, startPoint x: 231, startPoint y: 285, endPoint x: 242, endPoint y: 253, distance: 33.5
select select "4"
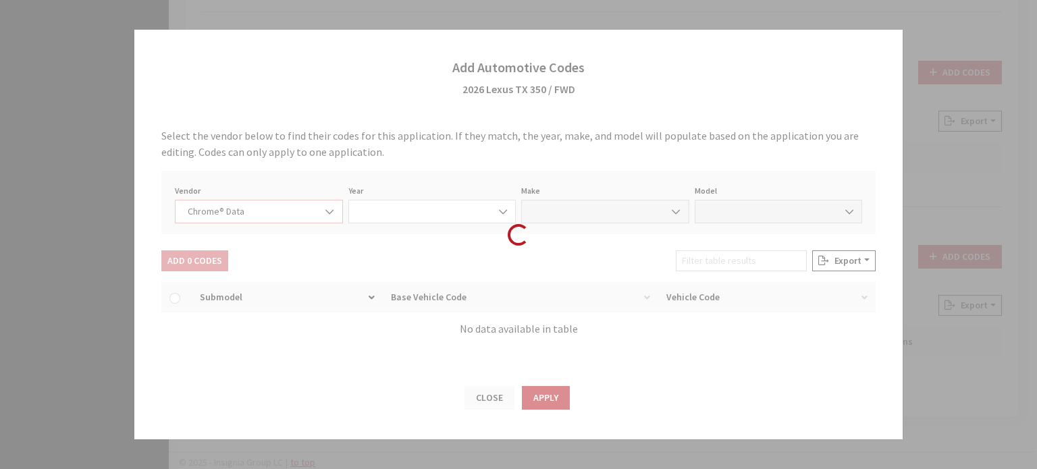
select select "2026"
select select "24"
select select "73820"
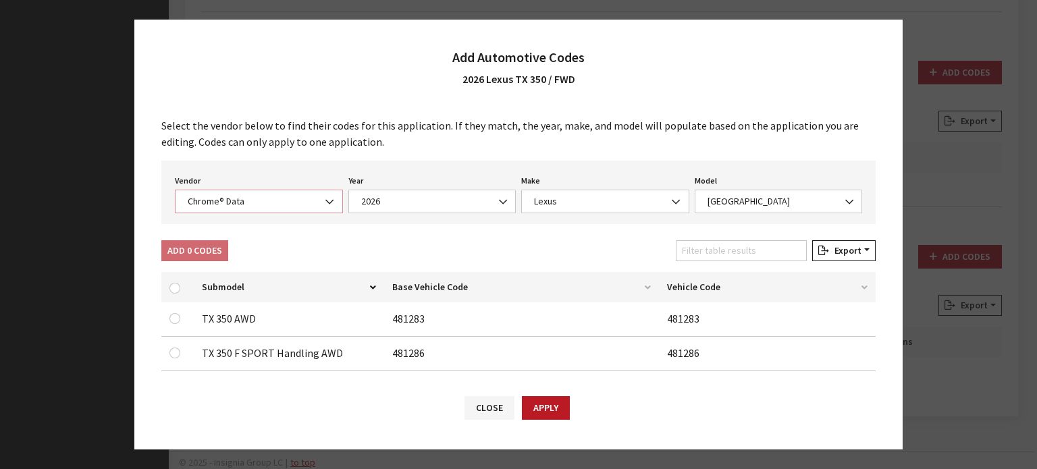
scroll to position [68, 0]
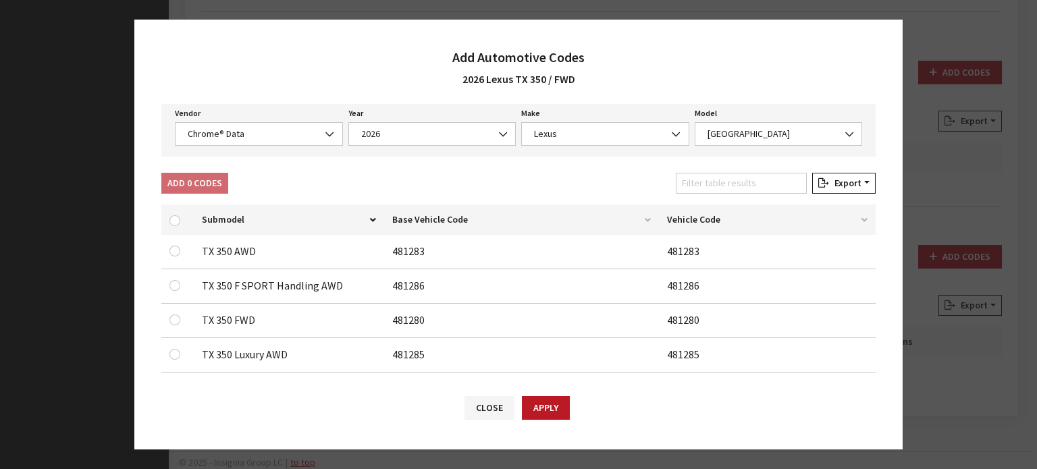
click at [167, 311] on td at bounding box center [177, 321] width 32 height 34
click at [181, 321] on div at bounding box center [177, 320] width 16 height 16
click at [171, 313] on div at bounding box center [177, 320] width 16 height 16
click at [176, 316] on input "checkbox" at bounding box center [174, 320] width 11 height 11
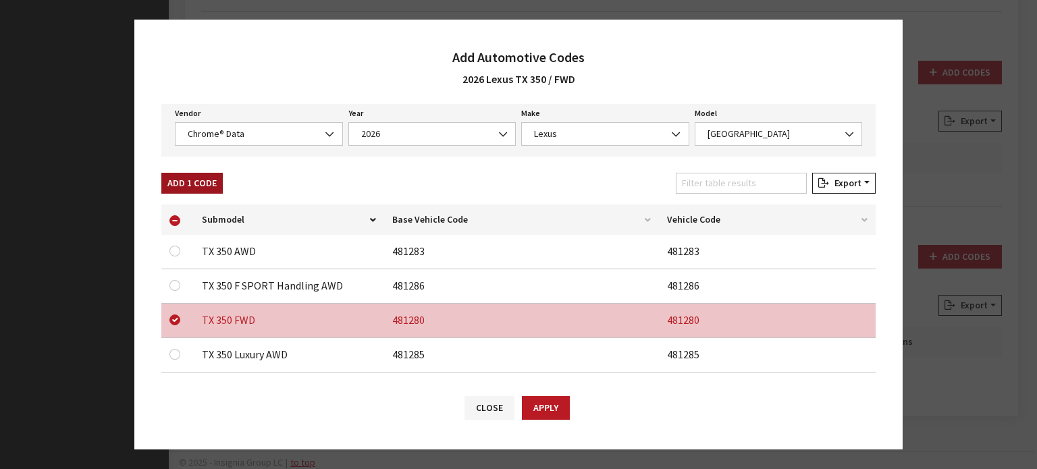
click at [208, 182] on button "Add 1 Code" at bounding box center [191, 183] width 61 height 21
checkbox input "false"
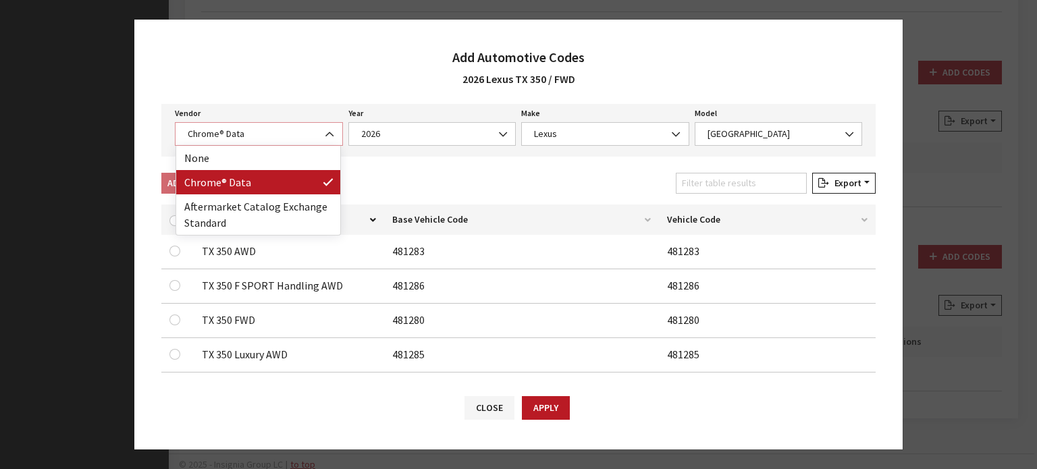
drag, startPoint x: 249, startPoint y: 141, endPoint x: 259, endPoint y: 205, distance: 64.3
click at [250, 141] on span "Chrome® Data" at bounding box center [259, 134] width 168 height 24
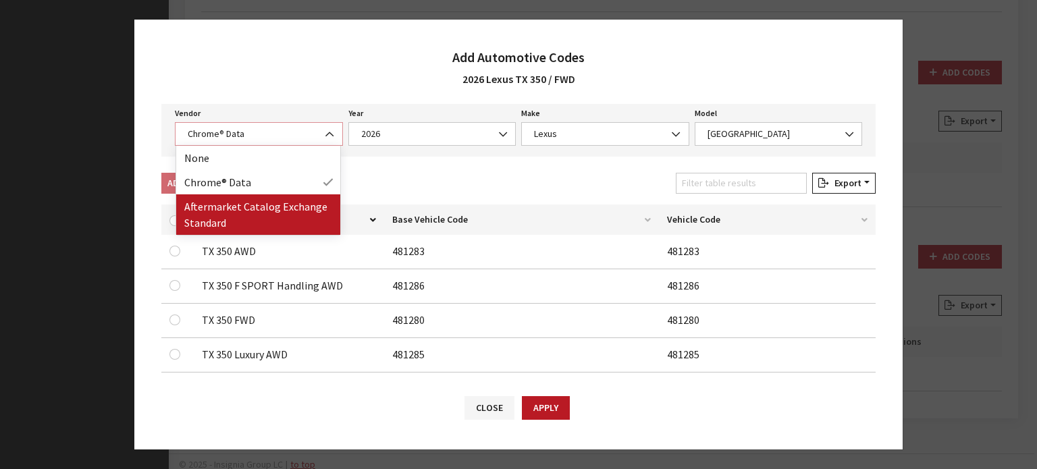
select select "2"
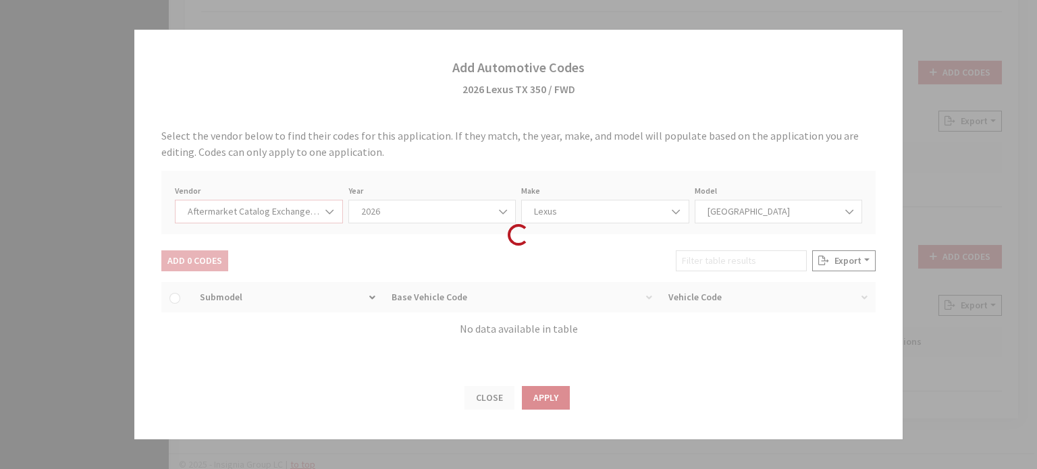
scroll to position [0, 0]
select select "2026"
select select "75"
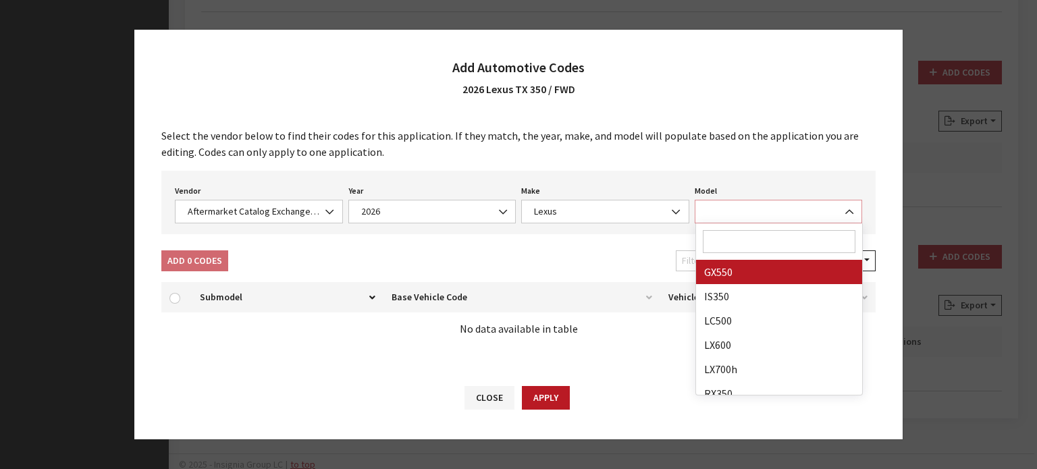
click at [748, 200] on span at bounding box center [779, 212] width 168 height 24
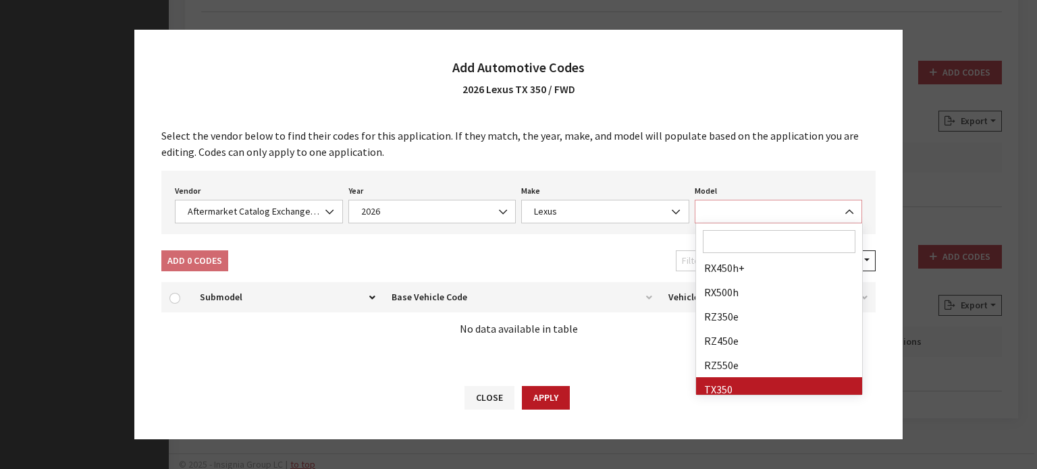
scroll to position [254, 0]
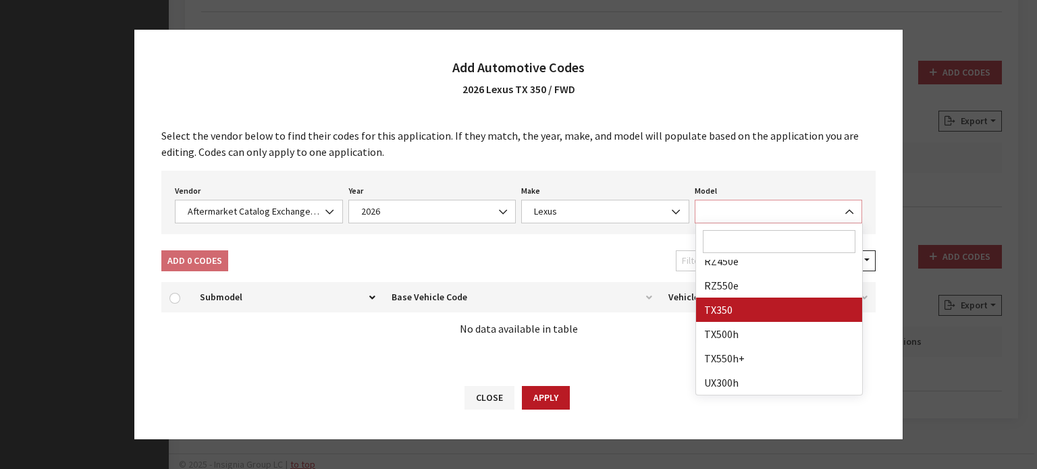
select select "31970"
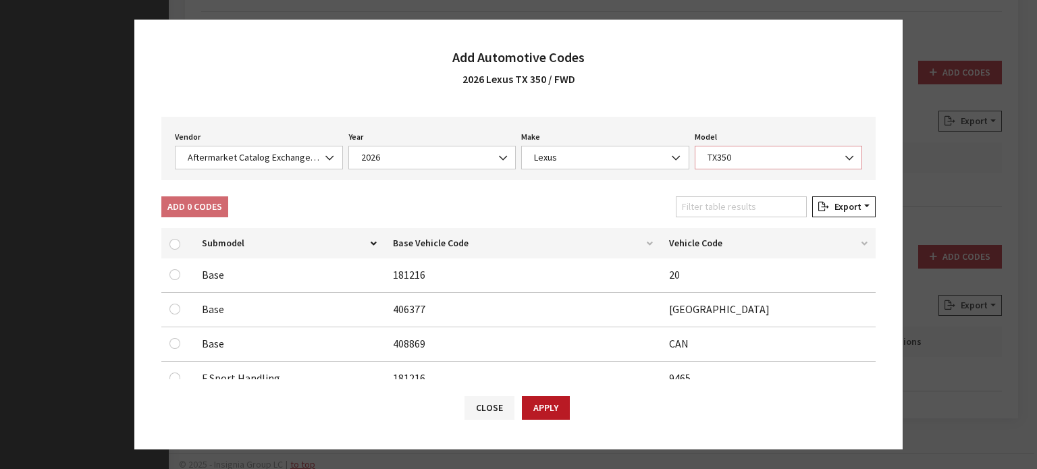
scroll to position [68, 0]
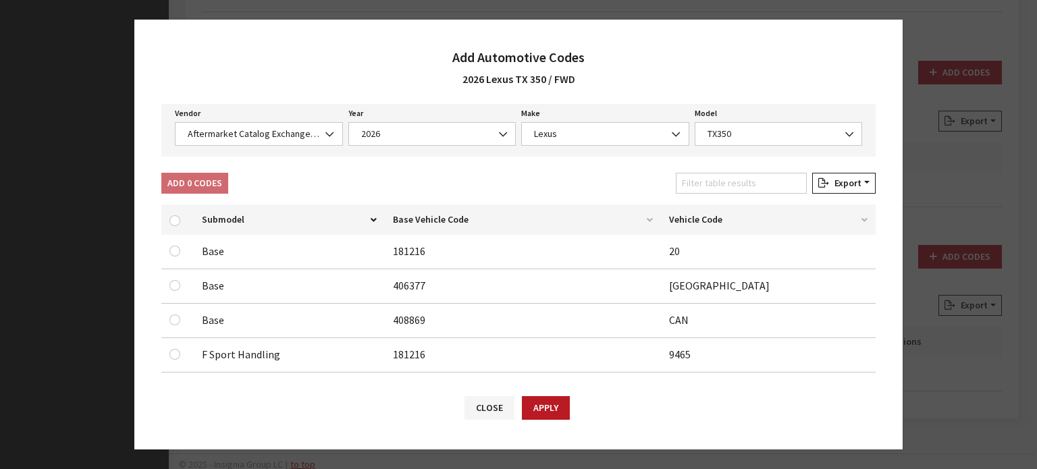
click at [169, 246] on div at bounding box center [177, 251] width 16 height 16
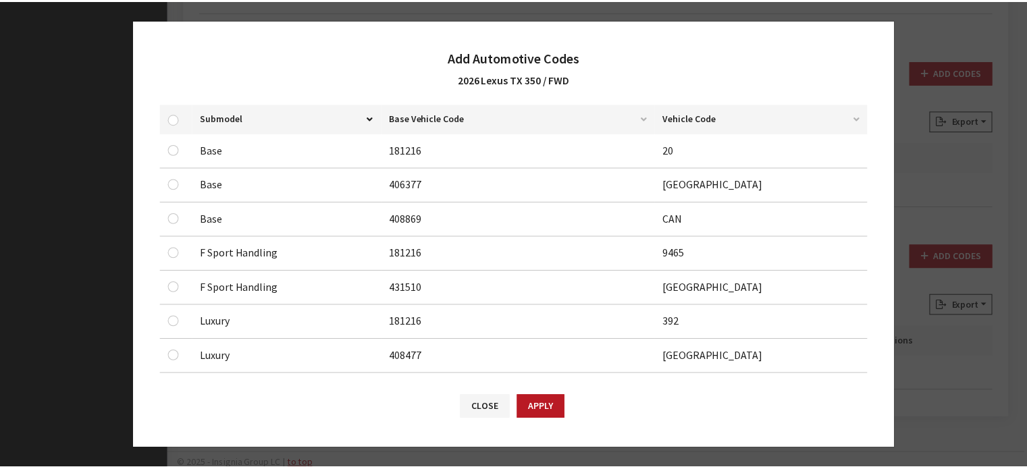
scroll to position [0, 0]
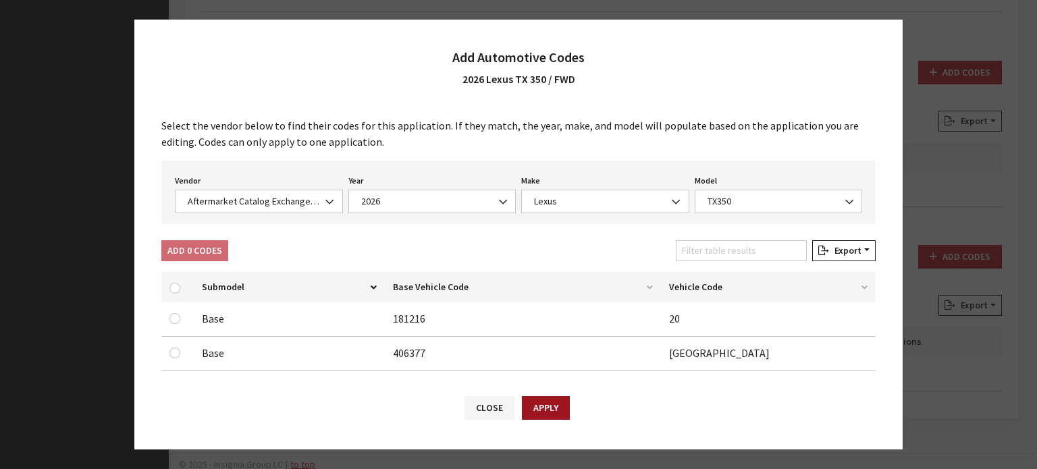
click at [558, 396] on button "Apply" at bounding box center [546, 408] width 48 height 24
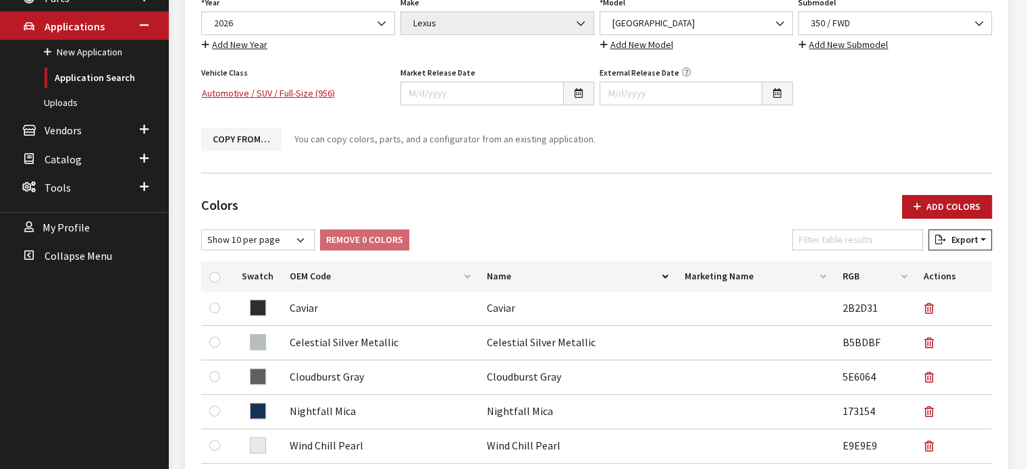
scroll to position [61, 0]
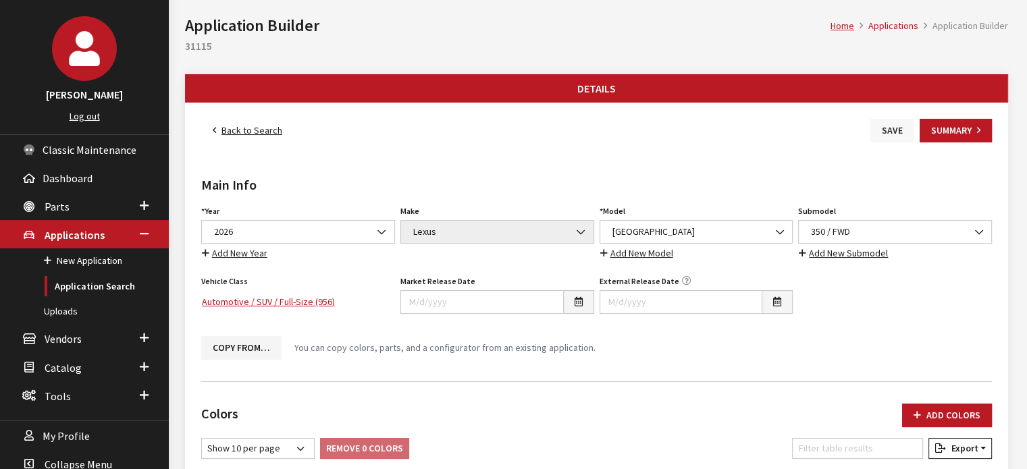
click at [872, 134] on button "Save" at bounding box center [892, 131] width 44 height 24
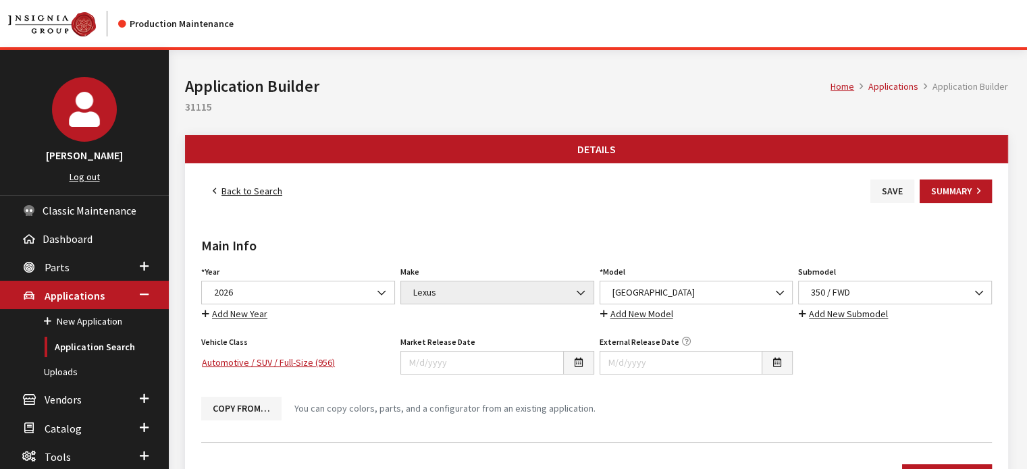
click at [244, 181] on link "Back to Search" at bounding box center [247, 192] width 92 height 24
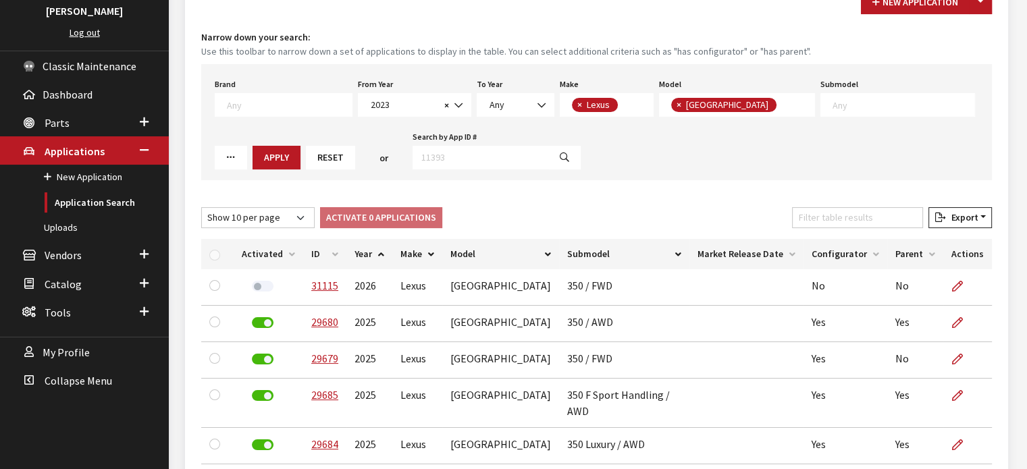
scroll to position [68, 0]
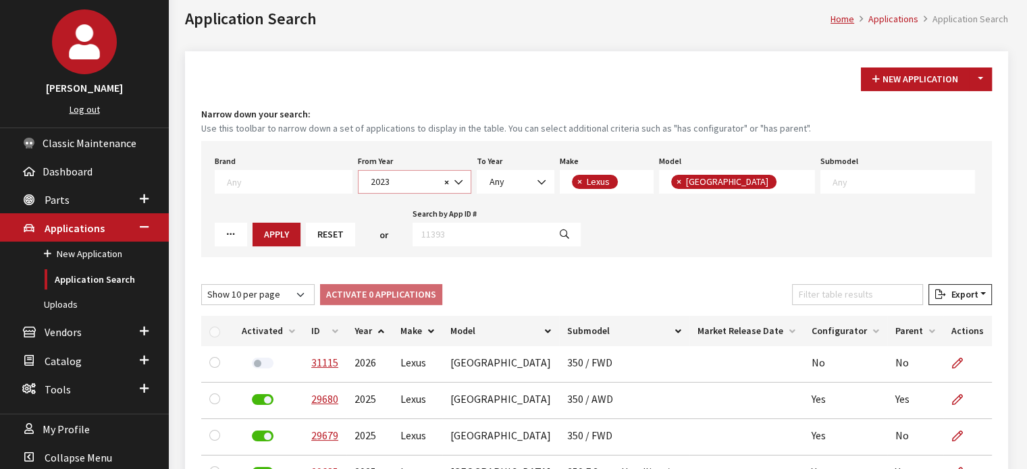
click at [418, 180] on span "2023" at bounding box center [404, 182] width 74 height 14
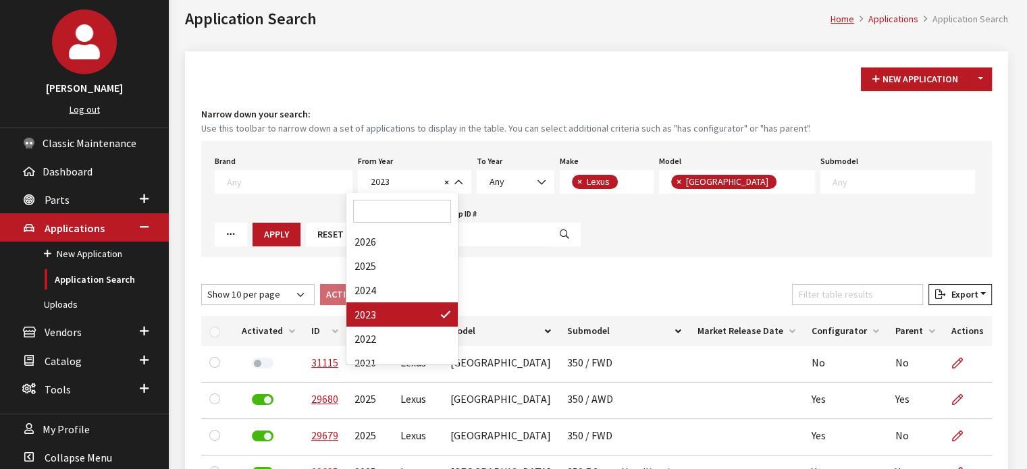
click at [632, 215] on div "Brand Any Acura Alfa Romeo Audi Bentley BMW DoubleTake [PERSON_NAME] Honda Hyun…" at bounding box center [596, 199] width 790 height 116
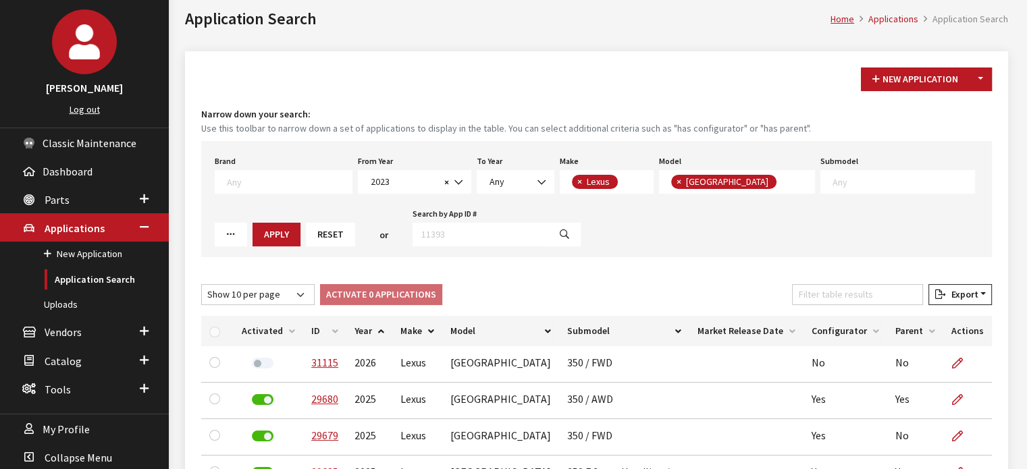
click at [306, 239] on button "Reset" at bounding box center [330, 235] width 49 height 24
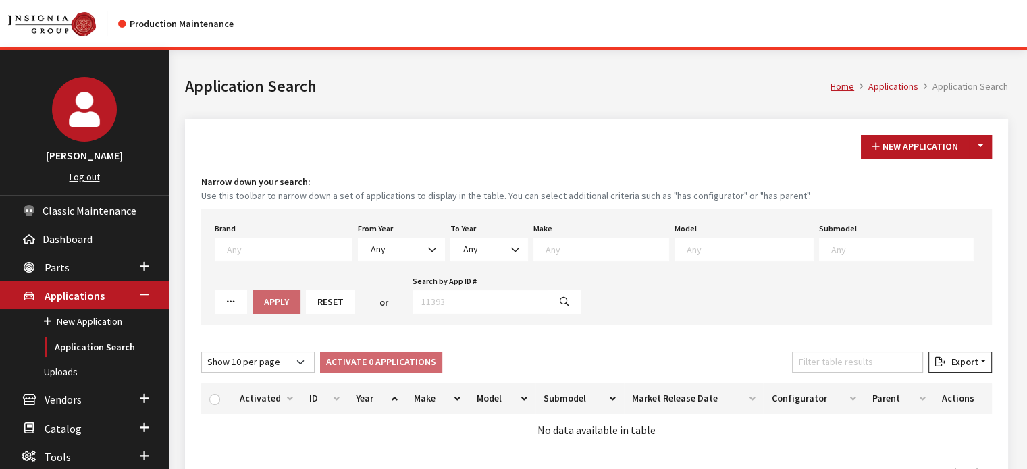
click at [404, 264] on div "Brand Any Acura Alfa Romeo Audi Bentley BMW DoubleTake [PERSON_NAME] Honda Hyun…" at bounding box center [596, 267] width 790 height 116
click at [404, 241] on span "Any" at bounding box center [401, 250] width 87 height 24
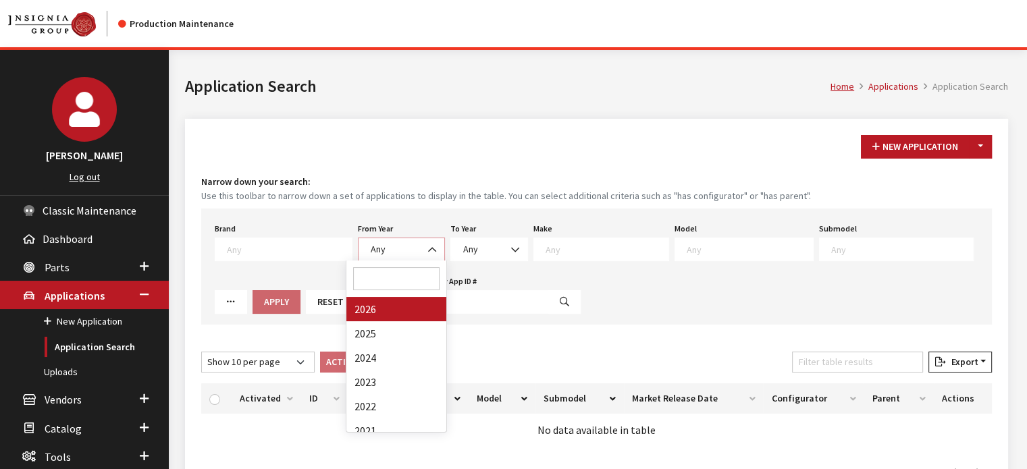
select select "2026"
select select
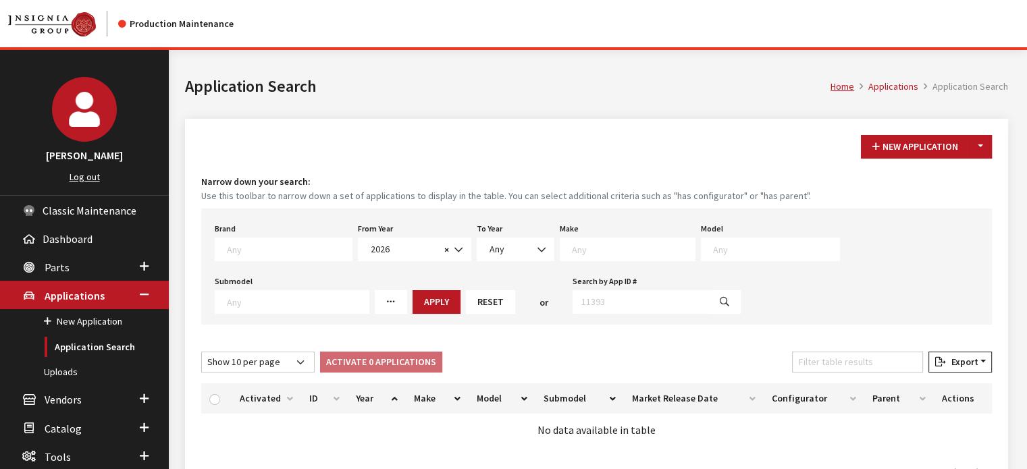
click at [578, 250] on textarea "Search" at bounding box center [633, 249] width 123 height 12
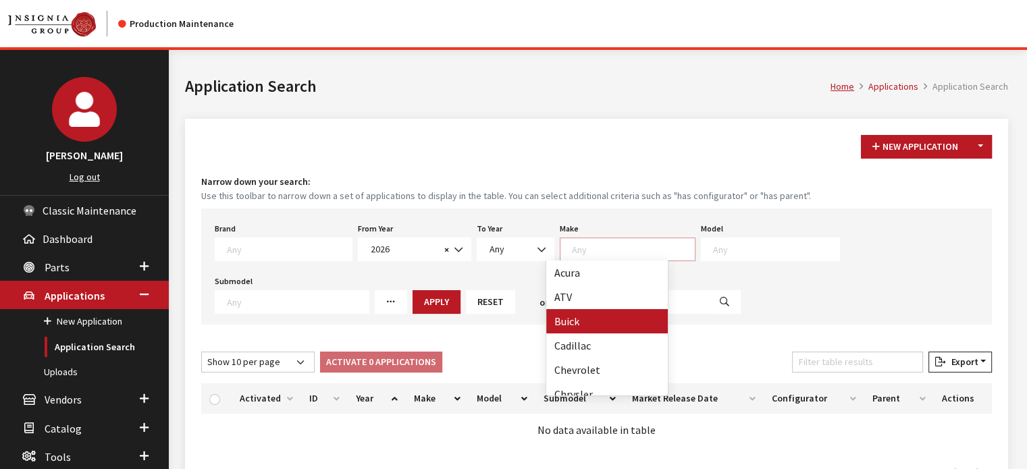
scroll to position [270, 0]
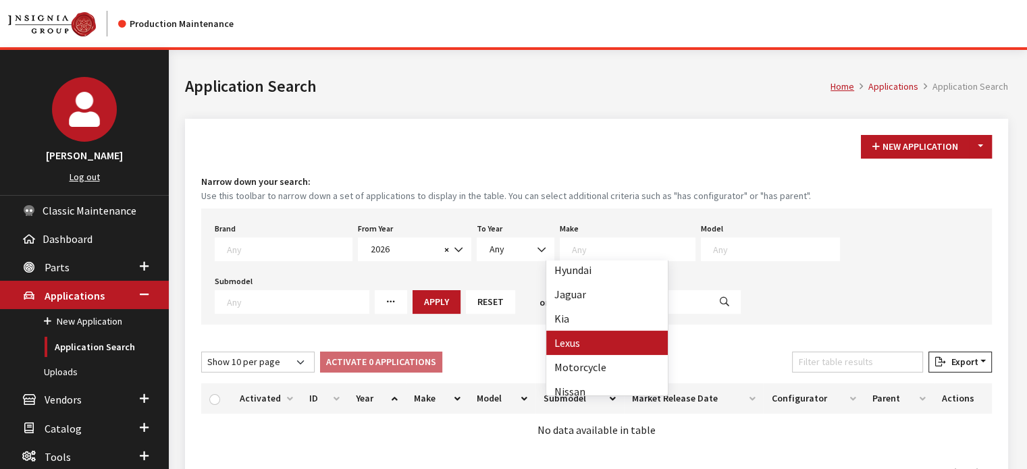
select select "27"
select select
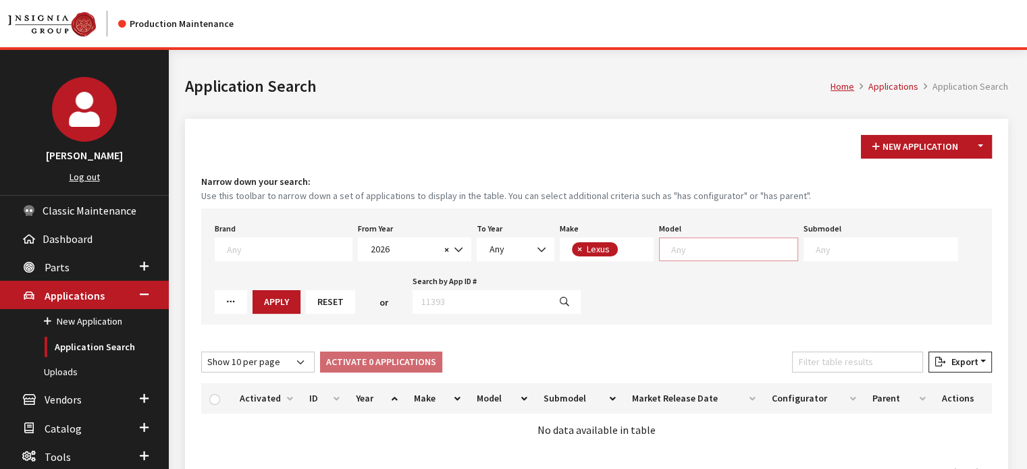
click at [698, 250] on textarea "Search" at bounding box center [734, 249] width 126 height 12
select select "1358"
select select
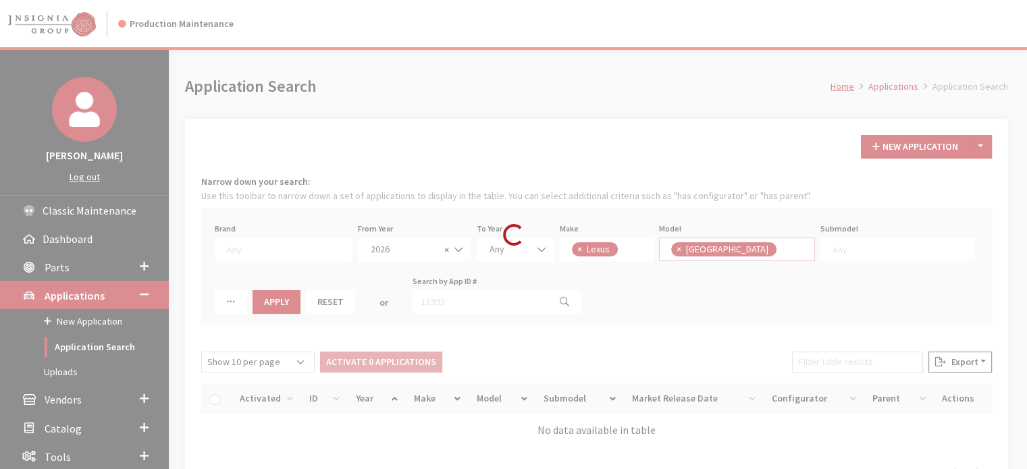
scroll to position [0, 0]
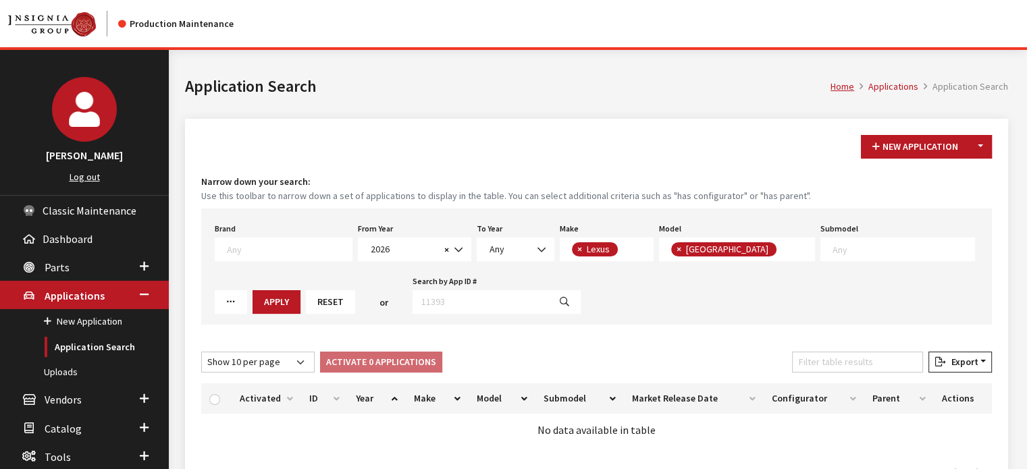
click at [970, 265] on div "Brand Any Acura Alfa Romeo Audi Bentley BMW DoubleTake Ford GM Honda Hyundai In…" at bounding box center [596, 267] width 790 height 116
click at [967, 261] on div "Brand Any Acura Alfa Romeo Audi Bentley BMW DoubleTake Ford GM Honda Hyundai In…" at bounding box center [596, 267] width 790 height 116
click at [300, 290] on button "Apply" at bounding box center [276, 302] width 48 height 24
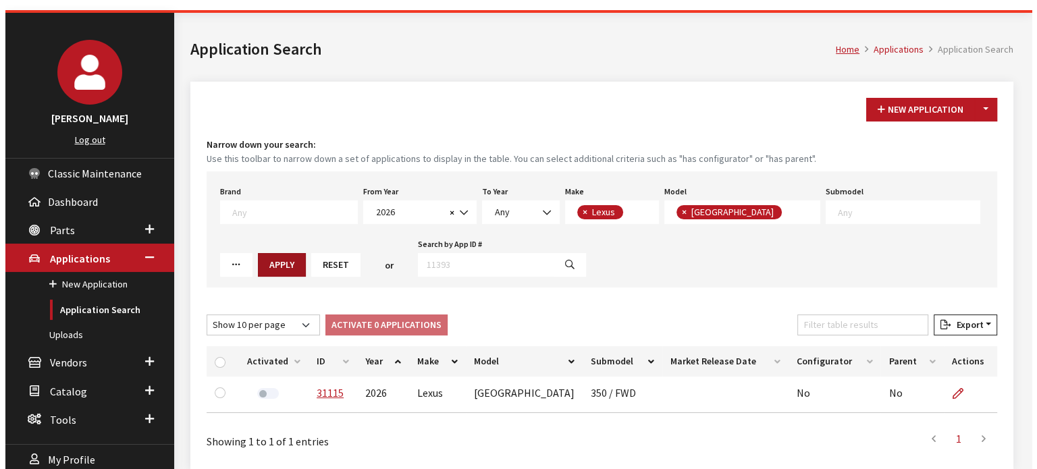
scroll to position [68, 0]
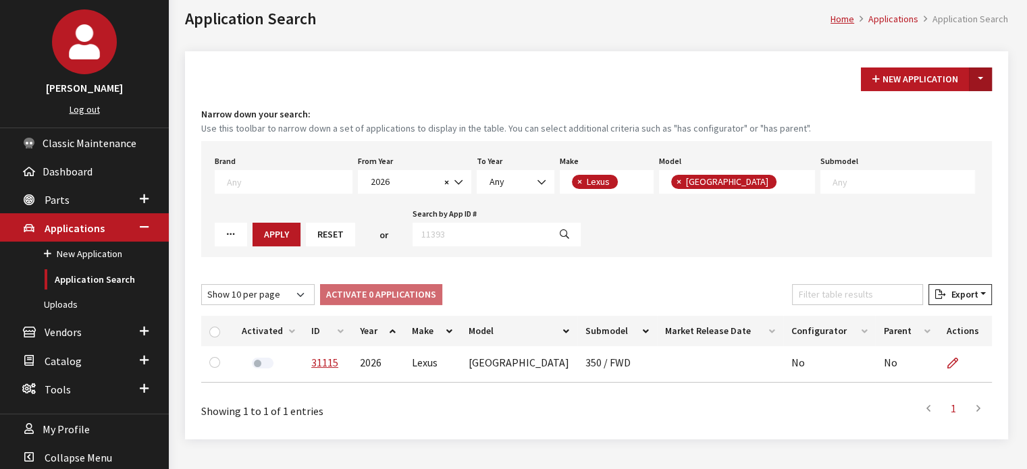
click at [988, 75] on button "Toggle Dropdown" at bounding box center [980, 80] width 23 height 24
click at [950, 107] on button "New From Existing..." at bounding box center [933, 108] width 116 height 24
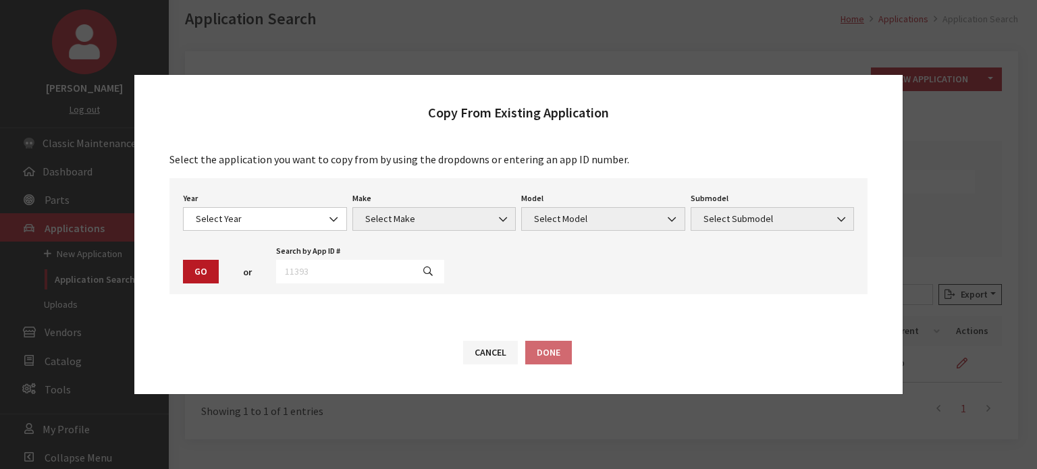
click at [250, 202] on div "Year Select Year 2026 2025 2024 2023 2022 2021 2020 2019 2018 2017 2016 2015 20…" at bounding box center [264, 210] width 169 height 42
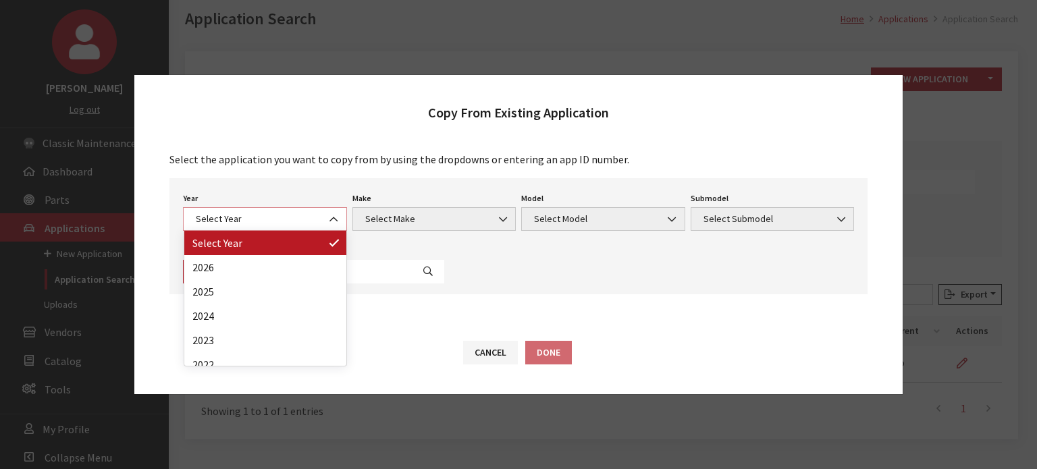
drag, startPoint x: 240, startPoint y: 225, endPoint x: 247, endPoint y: 294, distance: 69.3
click at [239, 225] on span "Select Year" at bounding box center [265, 219] width 146 height 14
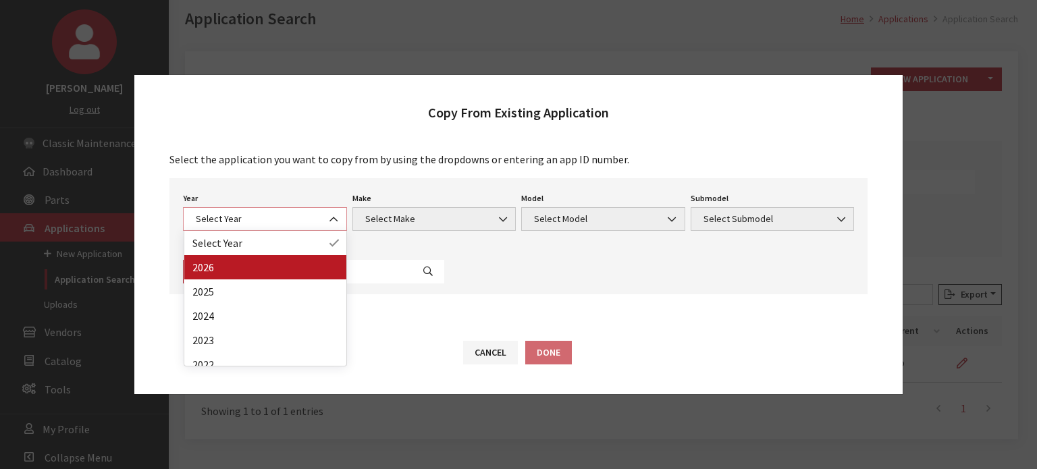
select select "44"
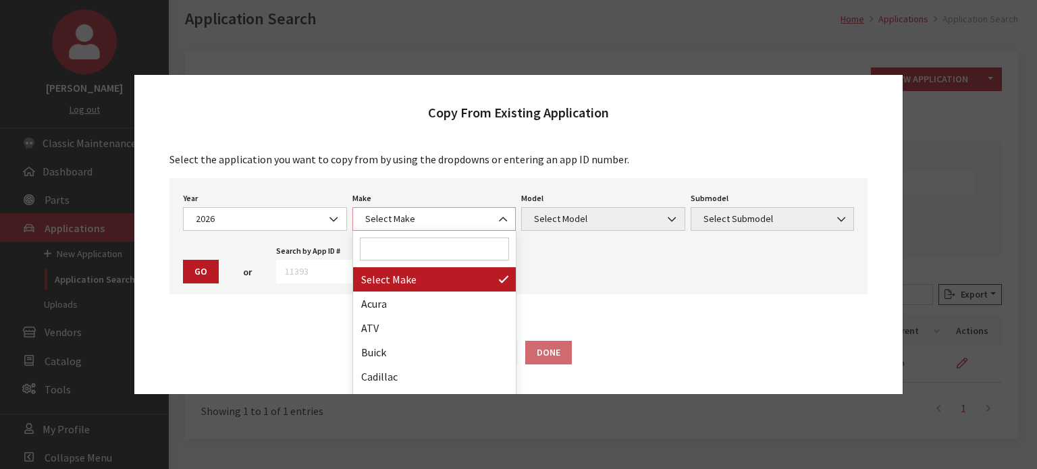
click at [470, 229] on span "Select Make" at bounding box center [434, 219] width 164 height 24
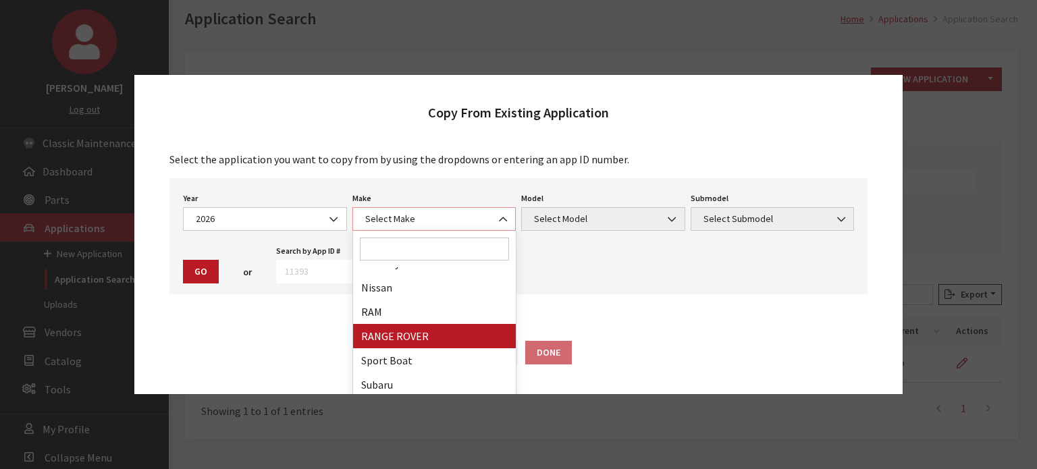
scroll to position [338, 0]
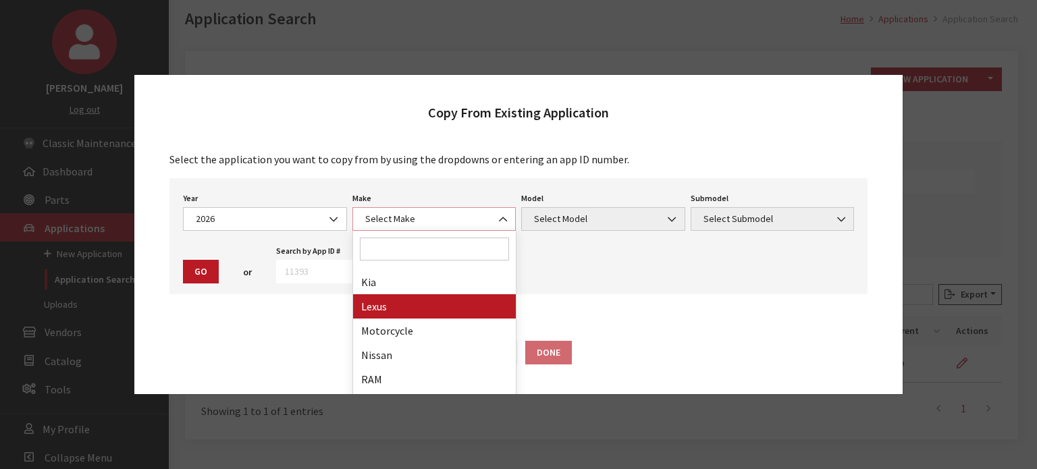
select select "27"
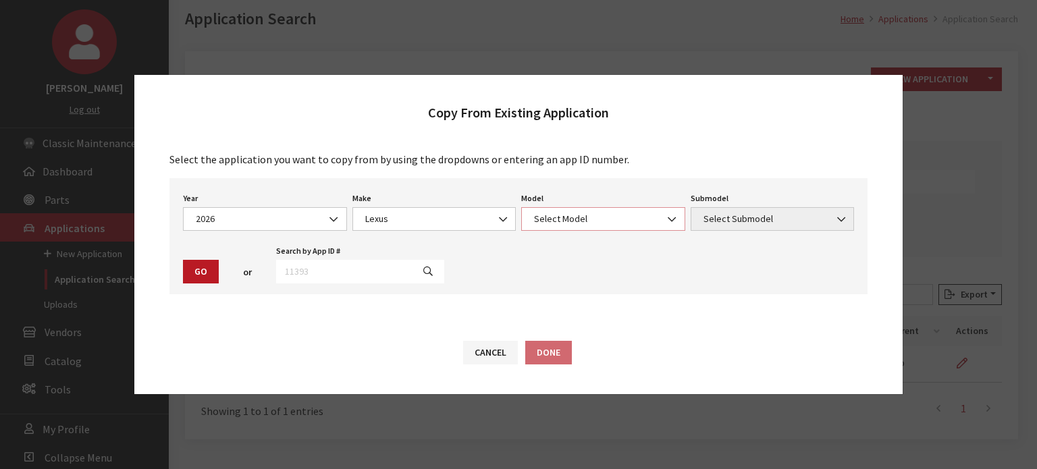
click at [564, 221] on span "Select Model" at bounding box center [603, 219] width 146 height 14
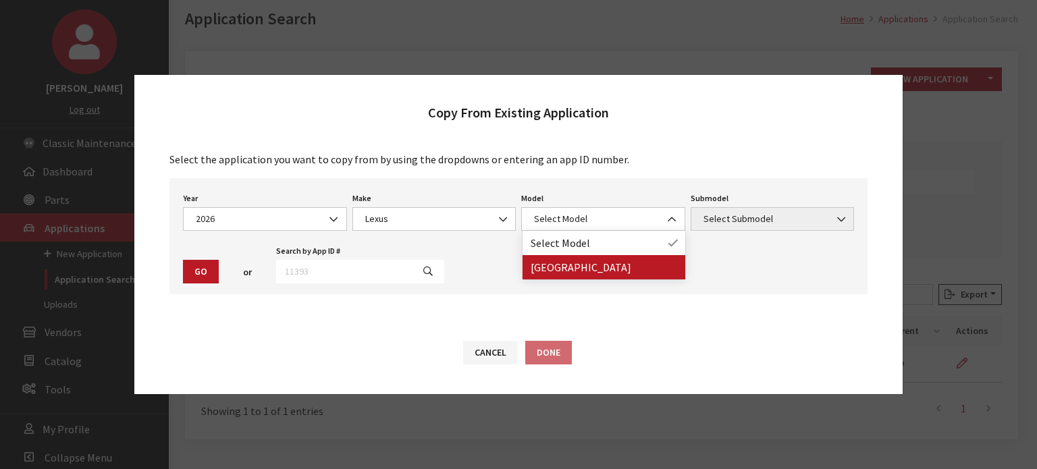
drag, startPoint x: 583, startPoint y: 266, endPoint x: 765, endPoint y: 214, distance: 190.2
select select "1358"
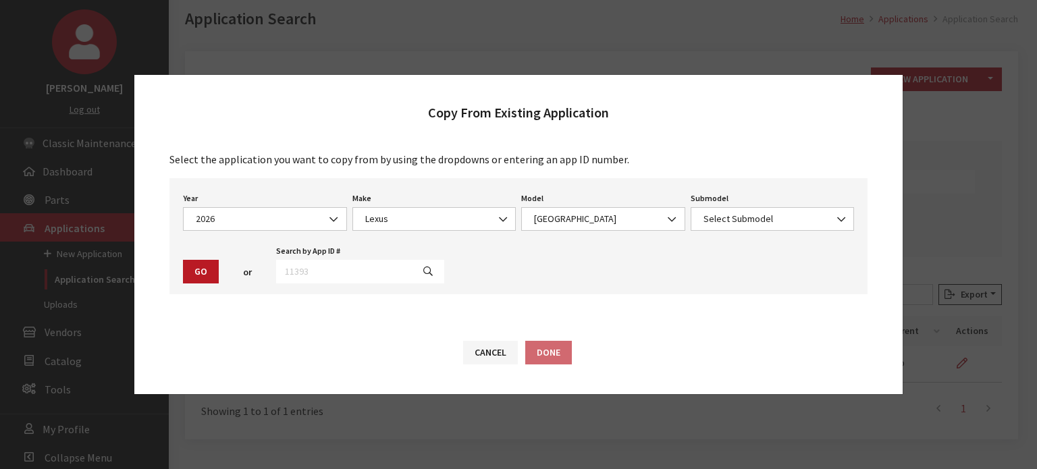
click at [799, 197] on div "Submodel Select Submodel 350 / FWD Select Submodel" at bounding box center [772, 210] width 169 height 42
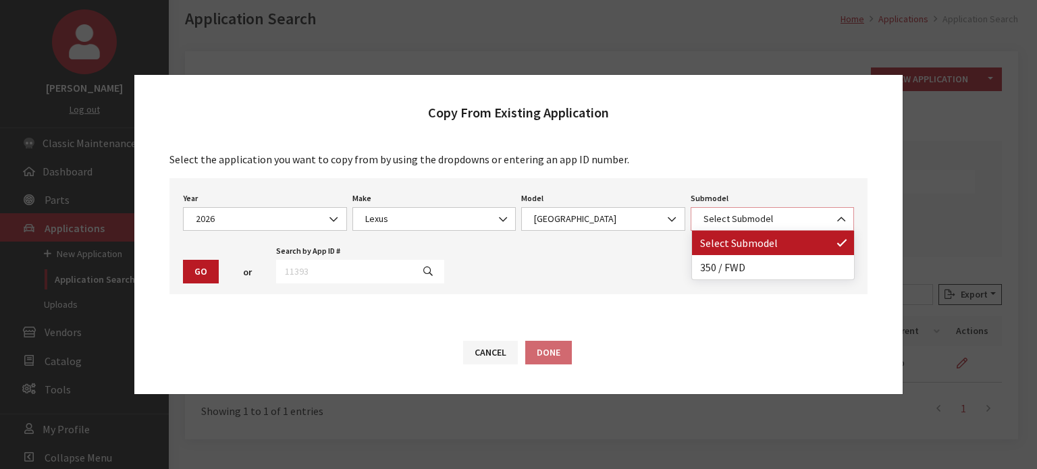
click at [776, 221] on span "Select Submodel" at bounding box center [772, 219] width 146 height 14
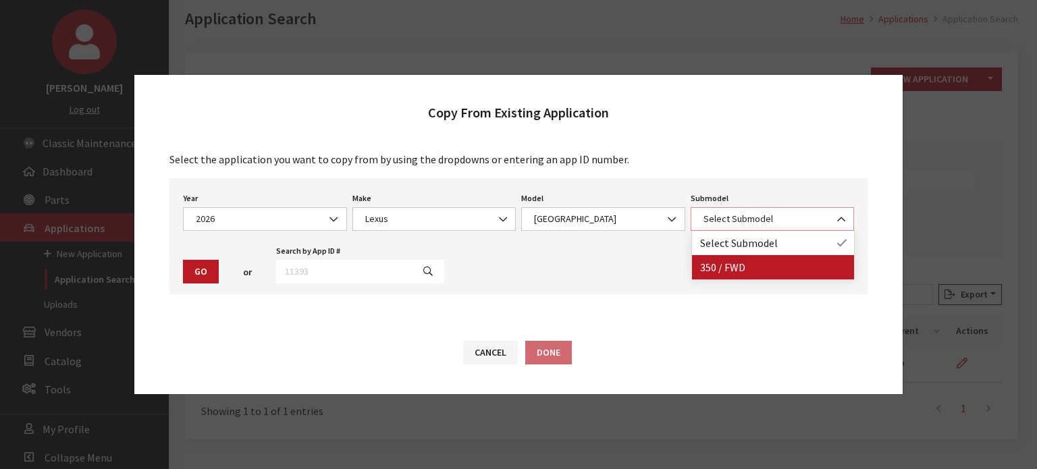
select select "3270"
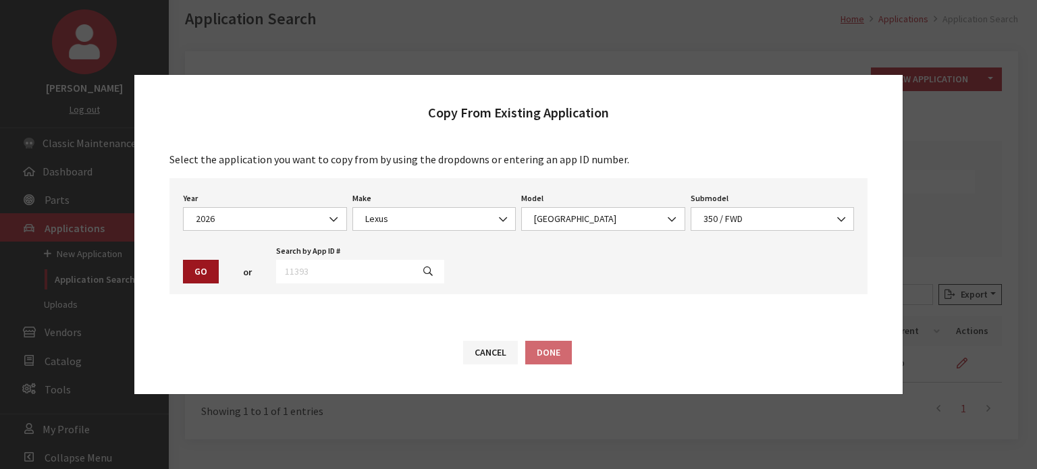
click at [191, 280] on button "Go" at bounding box center [201, 272] width 36 height 24
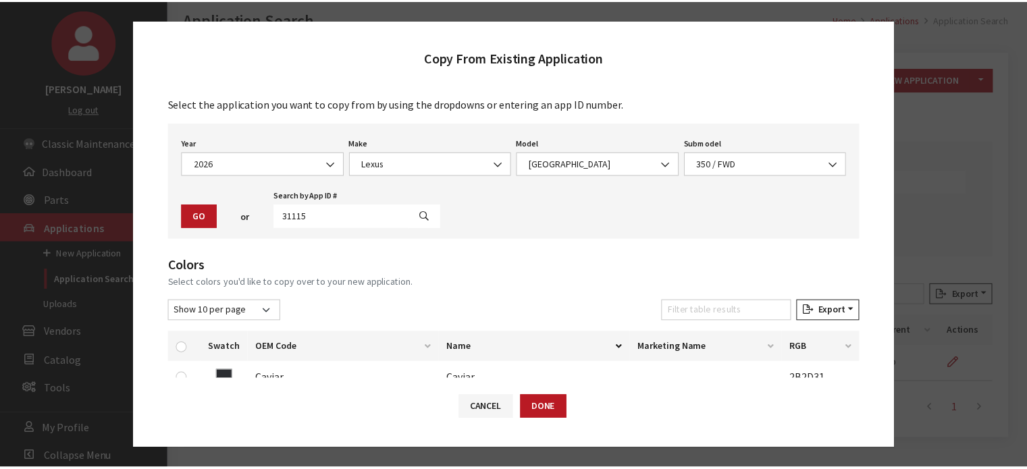
scroll to position [68, 0]
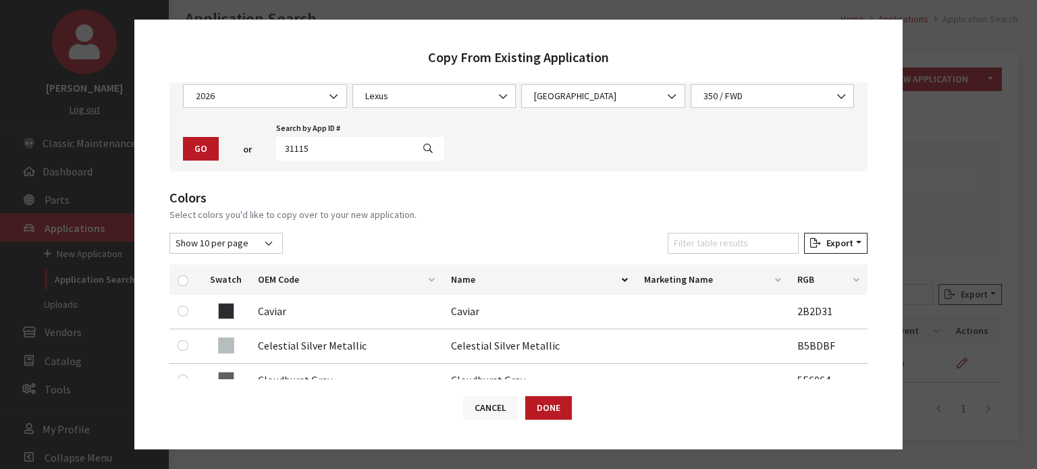
click at [481, 396] on div "Cancel Done" at bounding box center [518, 414] width 768 height 70
click at [481, 407] on button "Cancel" at bounding box center [490, 408] width 55 height 24
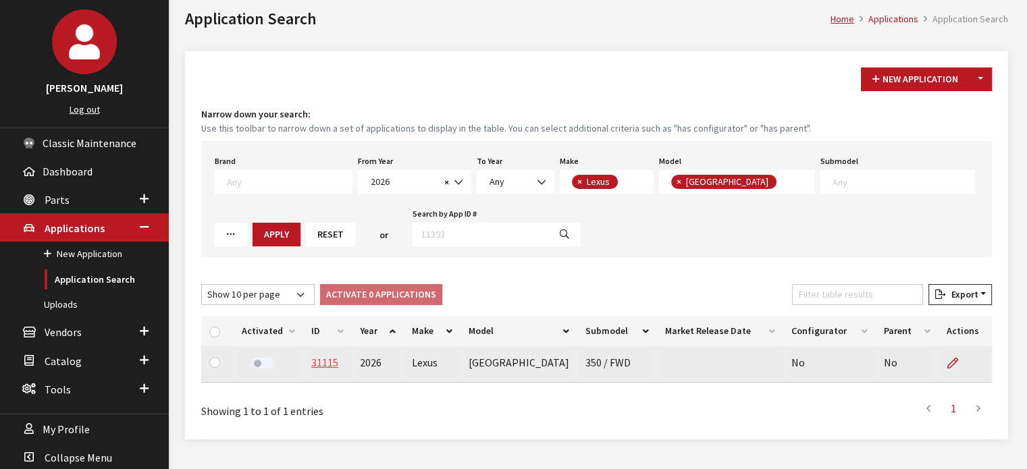
click at [319, 356] on link "31115" at bounding box center [324, 363] width 27 height 14
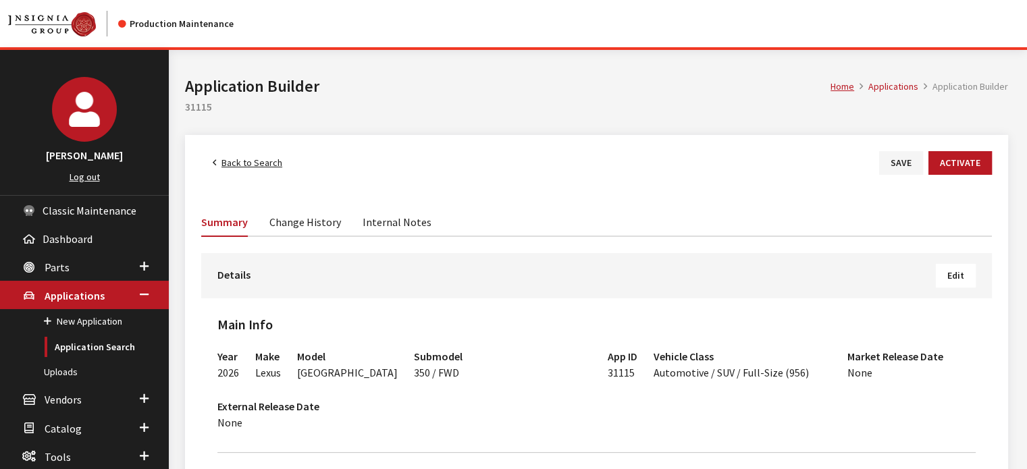
click at [957, 282] on button "Edit" at bounding box center [956, 276] width 40 height 24
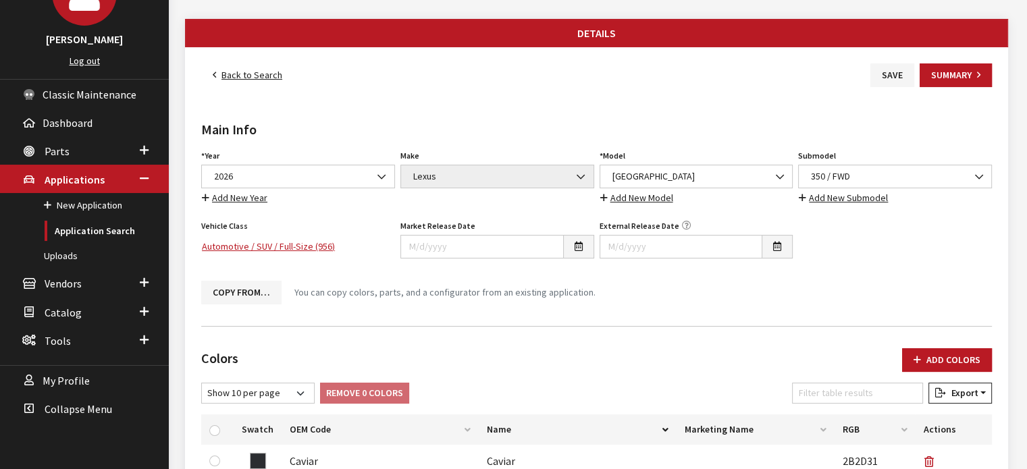
scroll to position [270, 0]
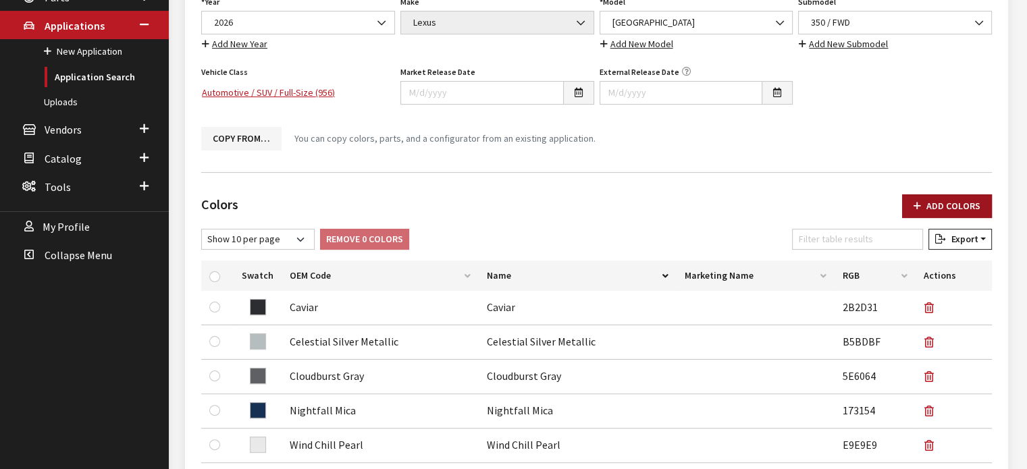
click at [953, 204] on button "Add Colors" at bounding box center [947, 206] width 90 height 24
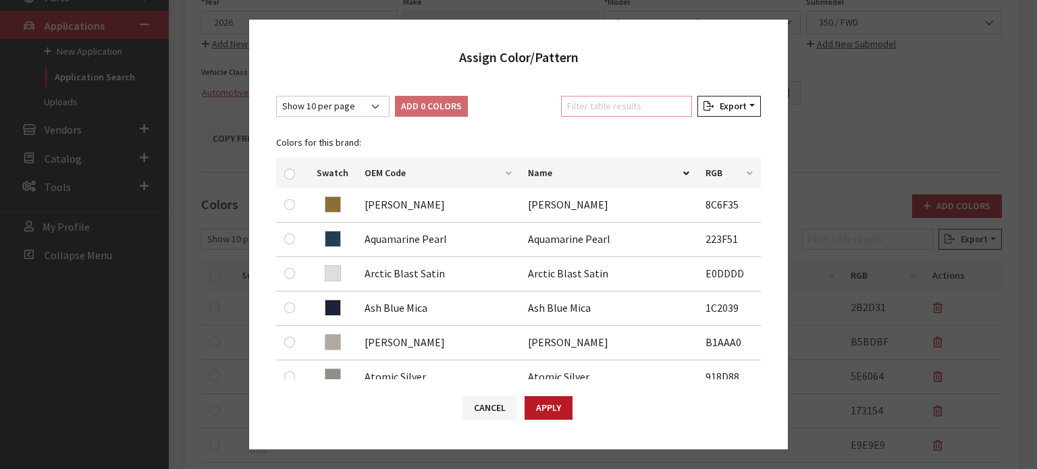
click at [610, 104] on input "Filter table results" at bounding box center [626, 106] width 131 height 21
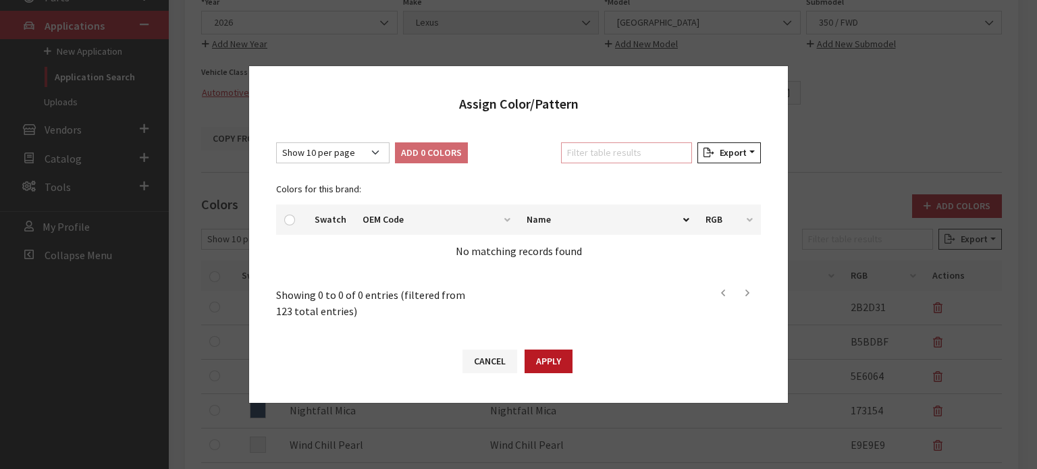
type input ","
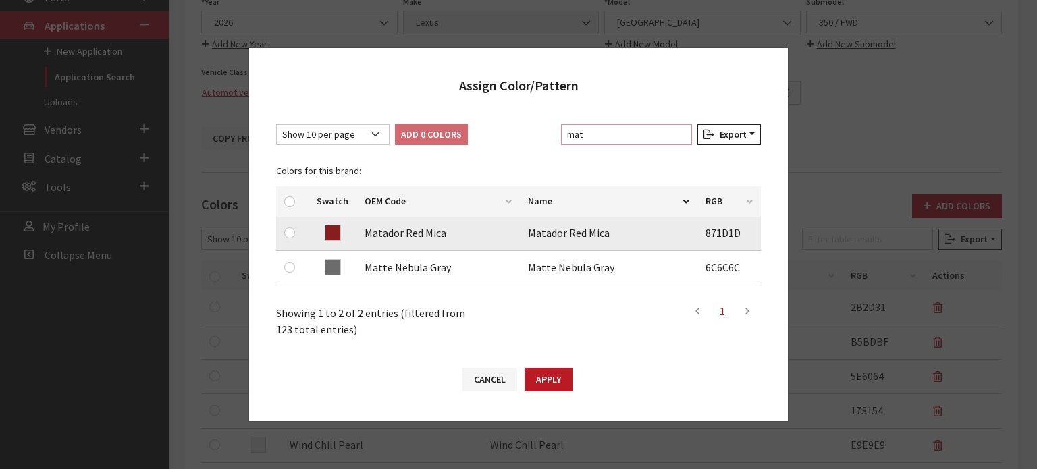
type input "mat"
click at [290, 237] on input "checkbox" at bounding box center [289, 232] width 11 height 11
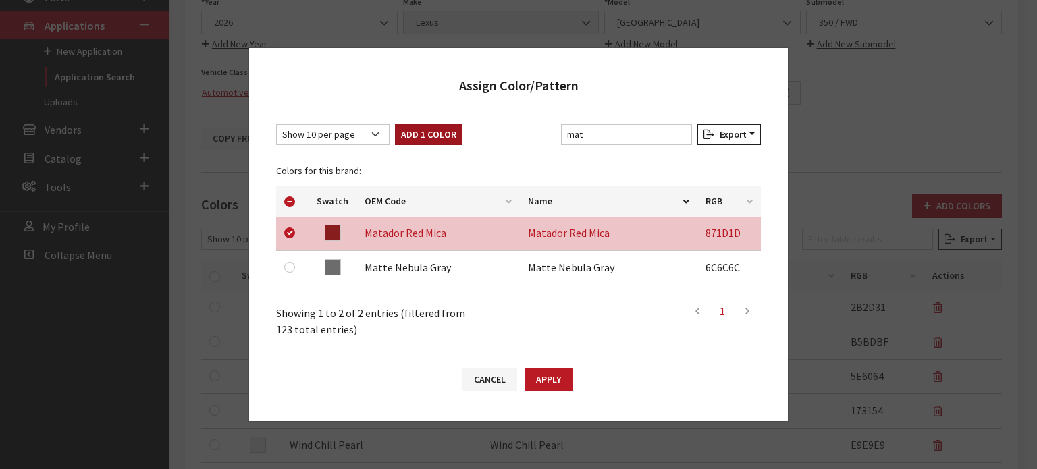
click at [410, 140] on button "Add 1 Color" at bounding box center [429, 134] width 68 height 21
checkbox input "false"
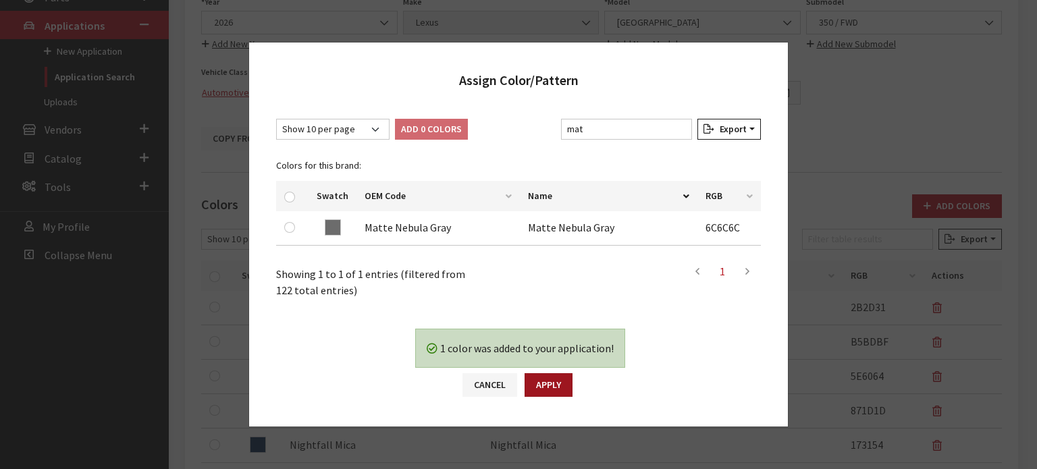
click at [551, 389] on button "Apply" at bounding box center [548, 385] width 48 height 24
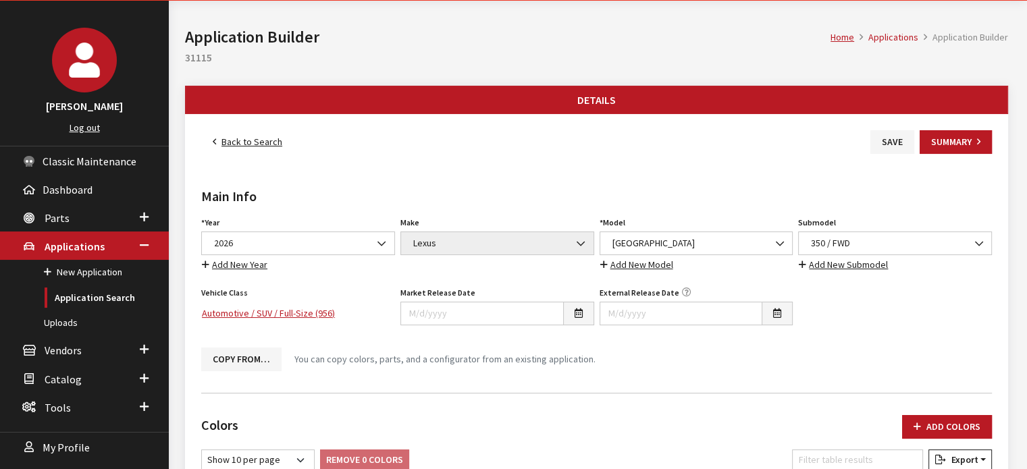
scroll to position [0, 0]
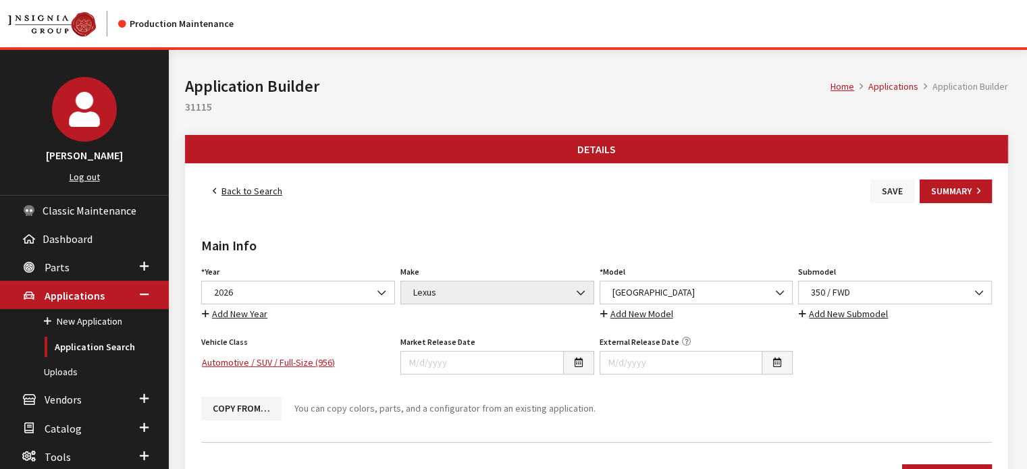
click at [885, 188] on button "Save" at bounding box center [892, 192] width 44 height 24
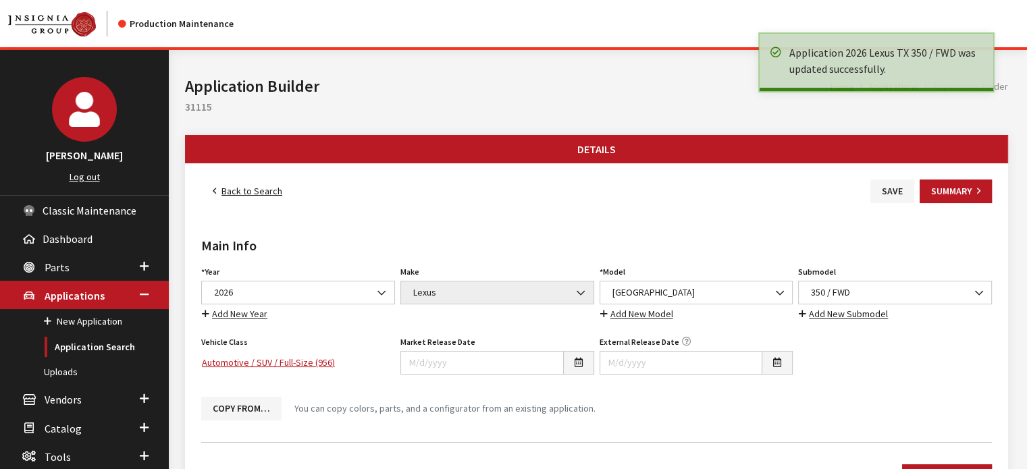
click at [262, 192] on link "Back to Search" at bounding box center [247, 192] width 92 height 24
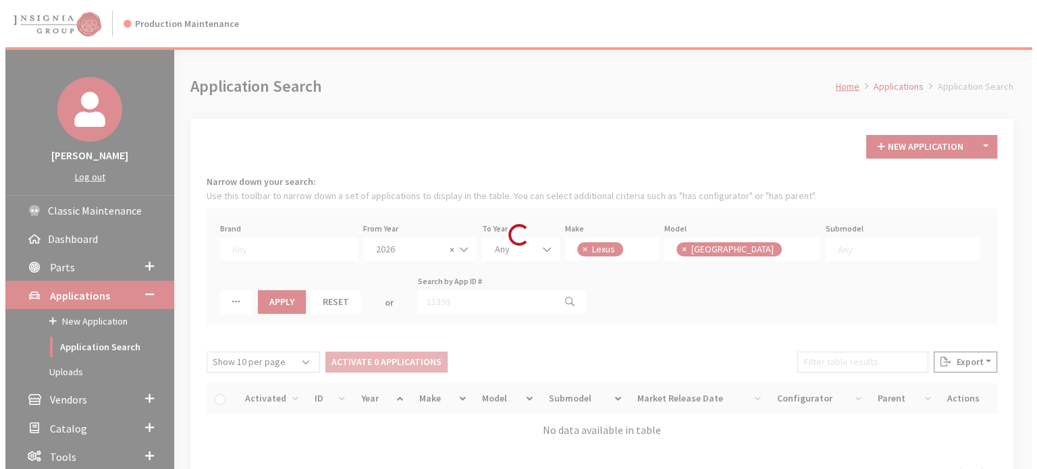
scroll to position [146, 0]
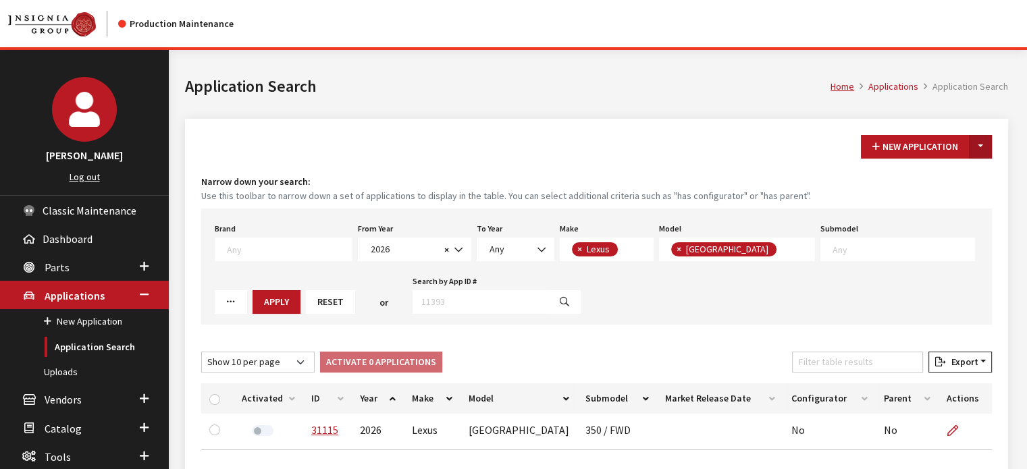
click at [988, 140] on button "Toggle Dropdown" at bounding box center [980, 147] width 23 height 24
click at [956, 190] on small "Use this toolbar to narrow down a set of applications to display in the table. …" at bounding box center [596, 196] width 790 height 14
click at [979, 149] on button "Toggle Dropdown" at bounding box center [980, 147] width 23 height 24
click at [971, 169] on button "New From Existing..." at bounding box center [933, 175] width 116 height 24
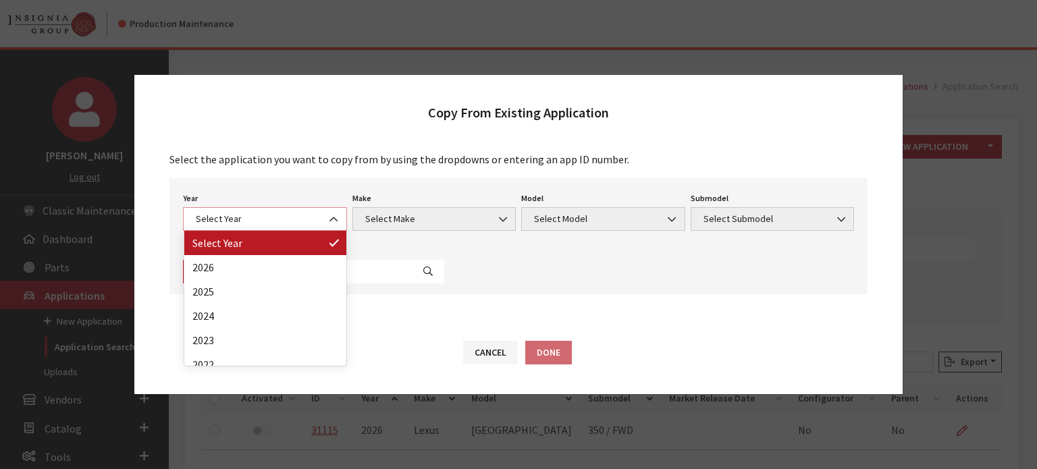
click at [319, 211] on span "Select Year" at bounding box center [265, 219] width 164 height 24
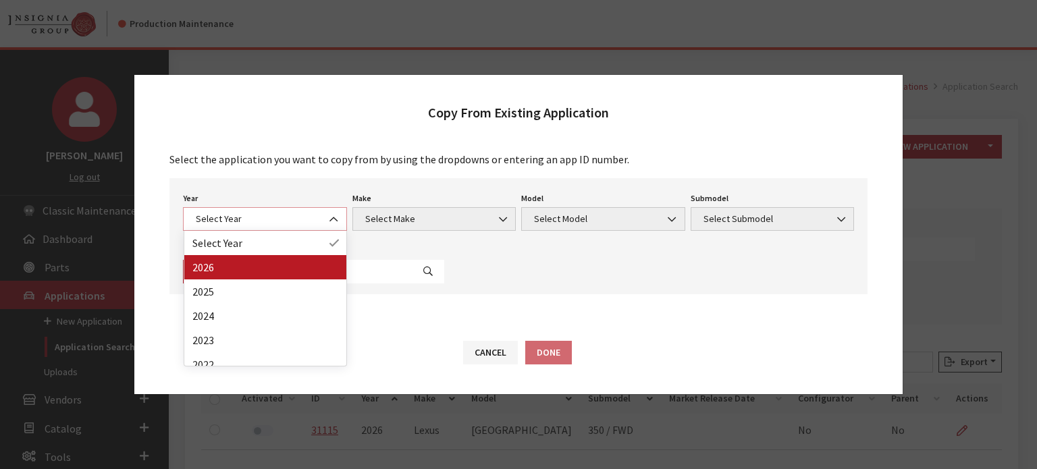
select select "44"
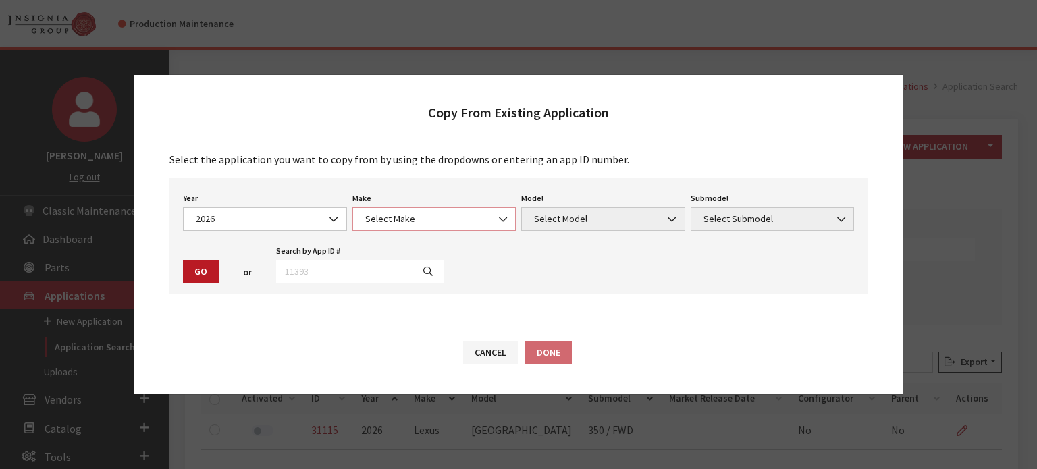
click at [414, 215] on span "Select Make" at bounding box center [434, 219] width 146 height 14
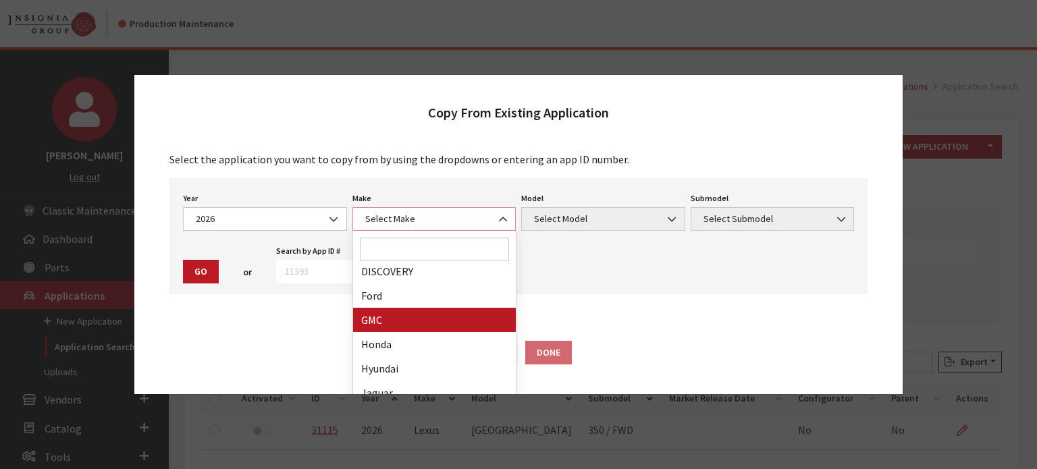
scroll to position [338, 0]
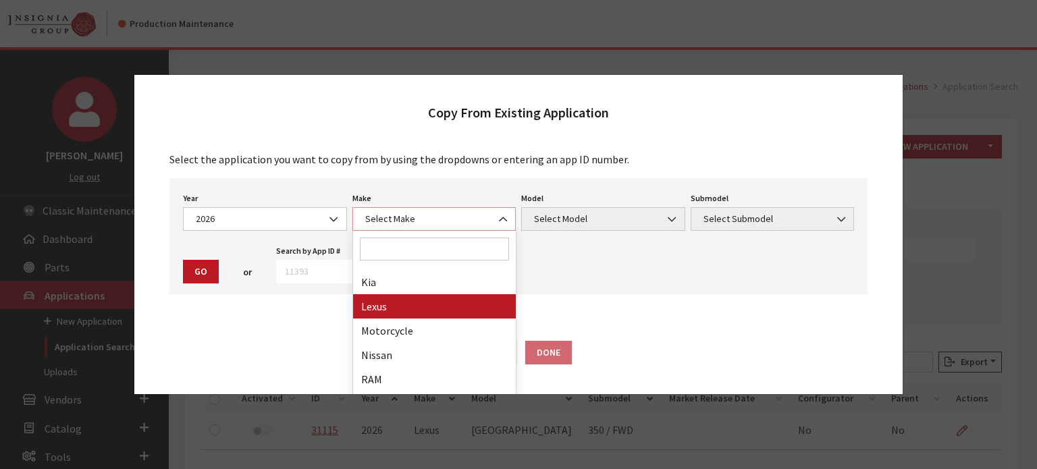
select select "27"
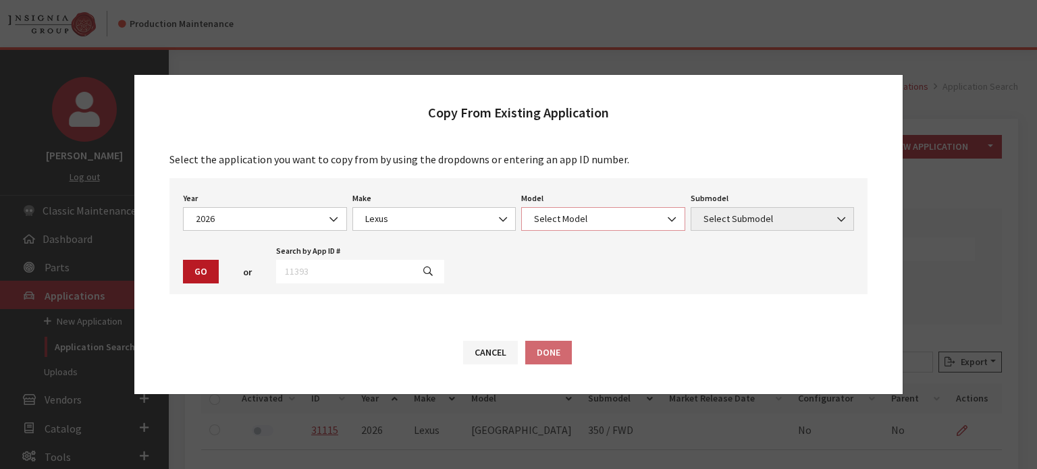
click at [564, 213] on span "Select Model" at bounding box center [603, 219] width 146 height 14
select select "1358"
click at [739, 226] on span "Select Submodel" at bounding box center [772, 219] width 146 height 14
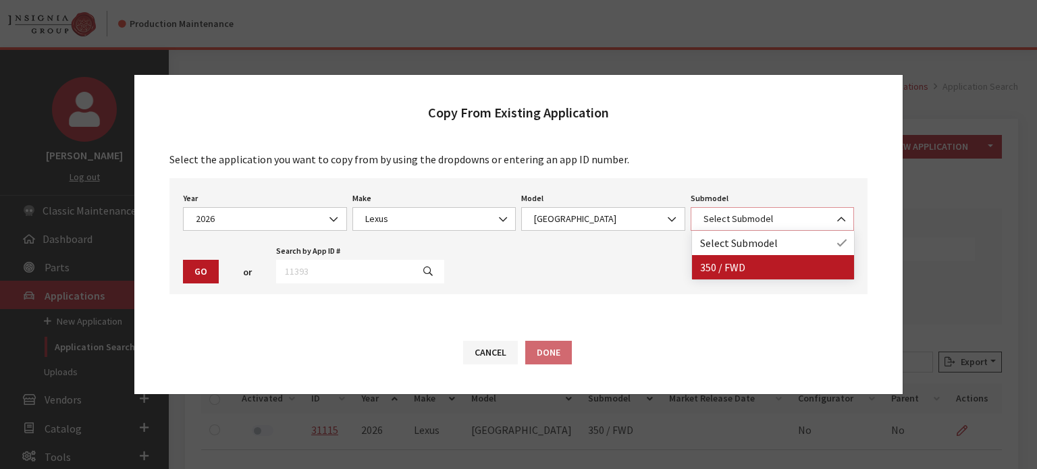
select select "3270"
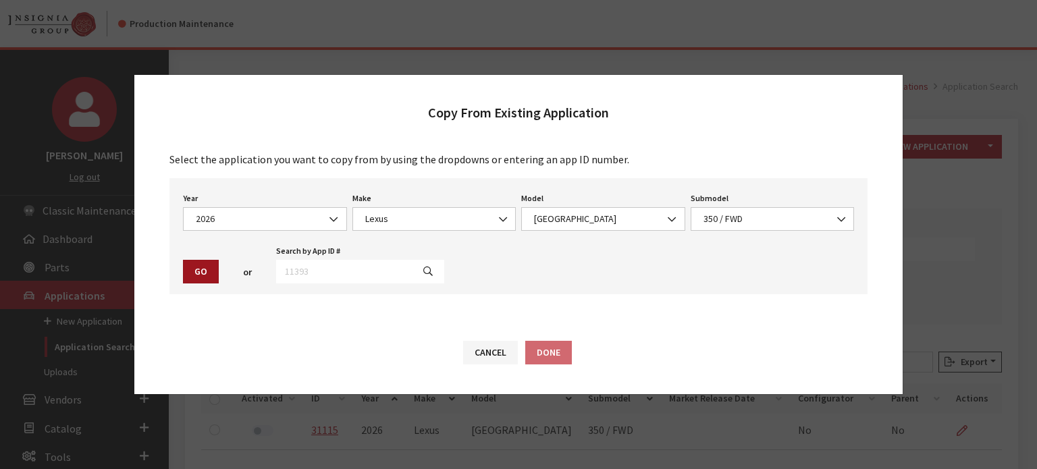
click at [184, 269] on button "Go" at bounding box center [201, 272] width 36 height 24
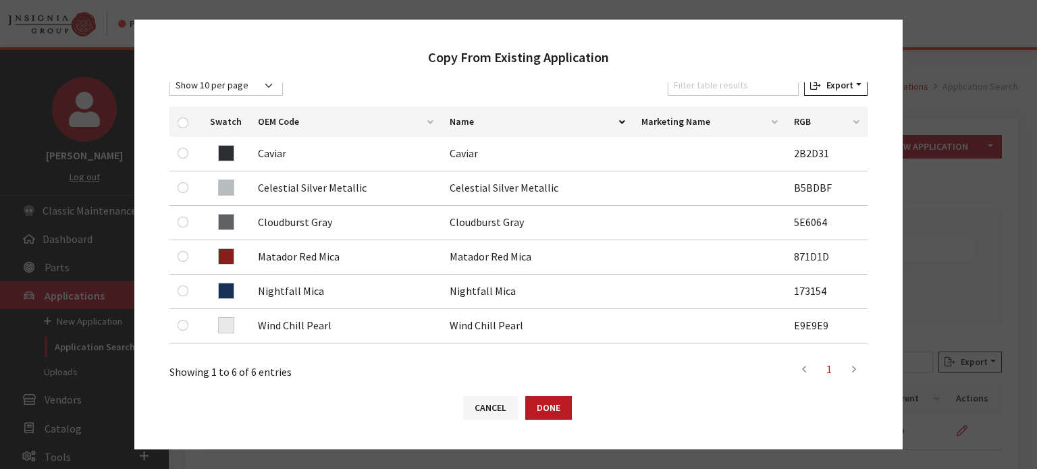
scroll to position [203, 0]
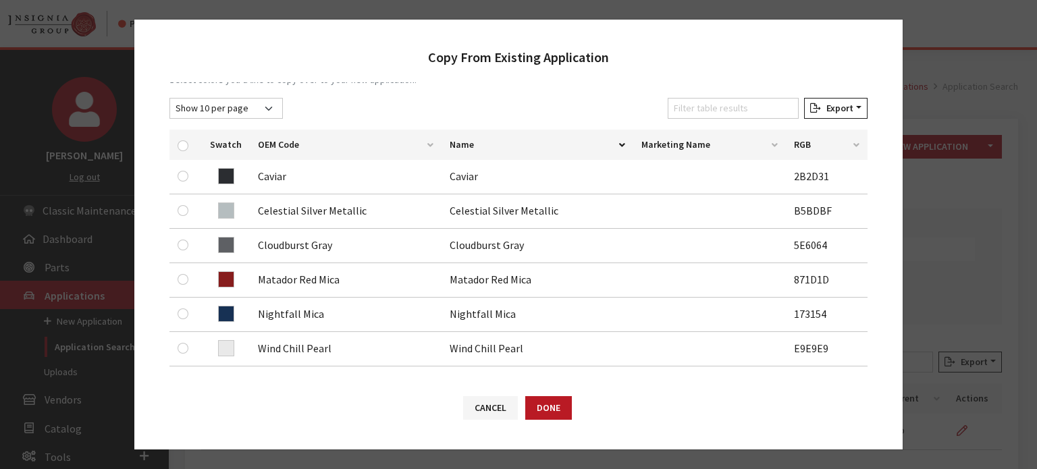
click at [186, 140] on div at bounding box center [186, 145] width 16 height 14
click at [181, 142] on input "checkbox" at bounding box center [183, 145] width 11 height 11
checkbox input "true"
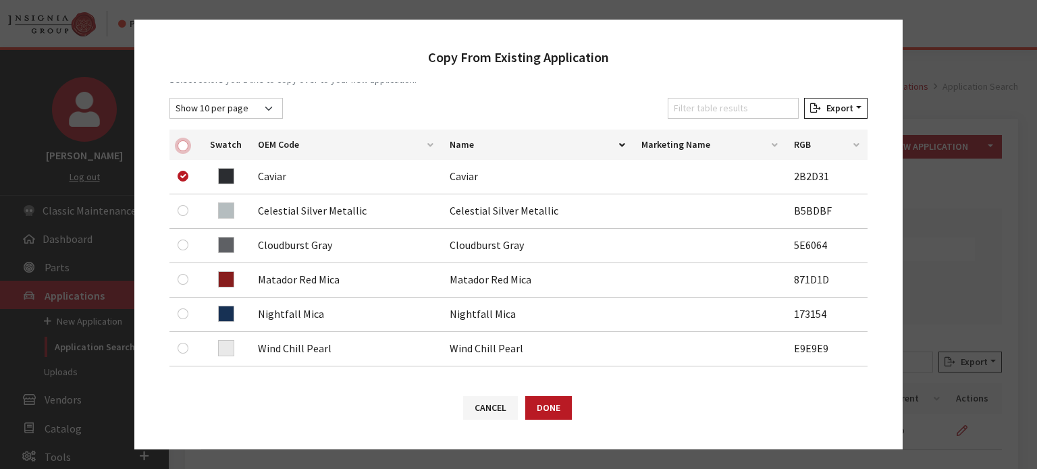
checkbox input "true"
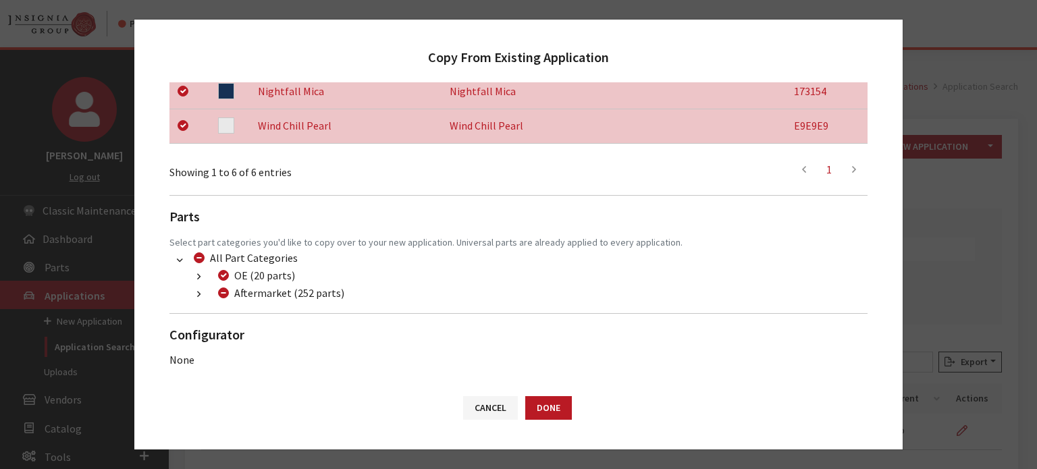
scroll to position [426, 0]
click at [197, 298] on icon "button" at bounding box center [198, 294] width 3 height 9
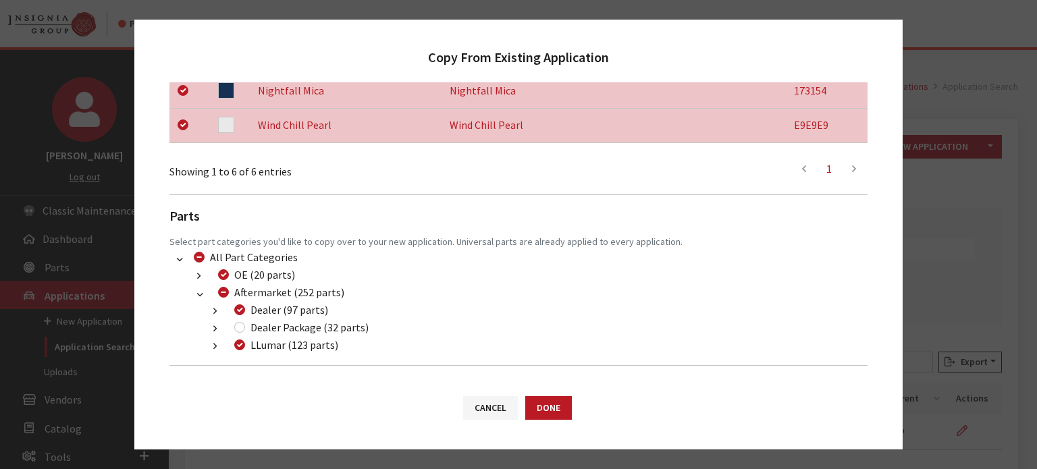
drag, startPoint x: 196, startPoint y: 299, endPoint x: 447, endPoint y: 358, distance: 257.4
click at [456, 358] on div "Colors Select colors you'd like to copy over to your new application. Show 10 p…" at bounding box center [518, 124] width 698 height 591
click at [293, 329] on label "Dealer Package (32 parts)" at bounding box center [309, 327] width 118 height 16
click at [245, 329] on input "Dealer Package (32 parts)" at bounding box center [239, 327] width 11 height 11
checkbox input "true"
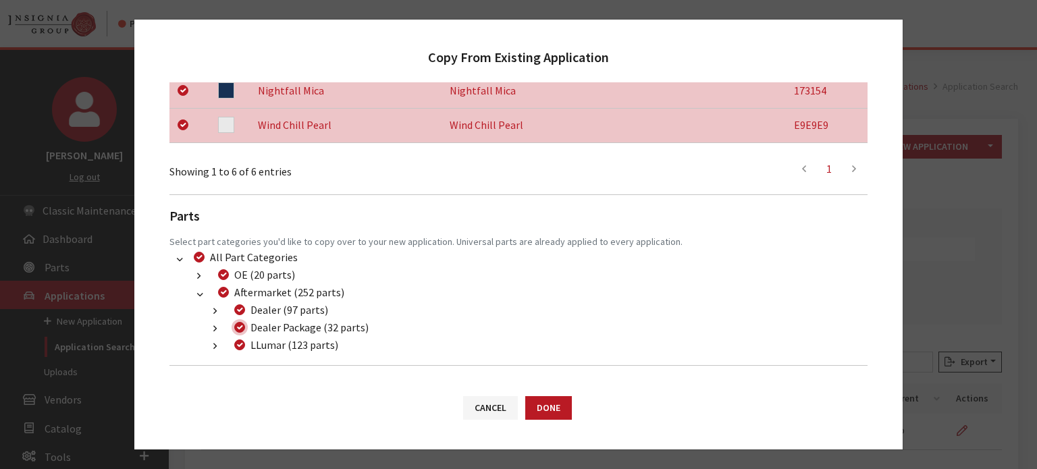
checkbox input "true"
click at [549, 407] on button "Done" at bounding box center [548, 408] width 47 height 24
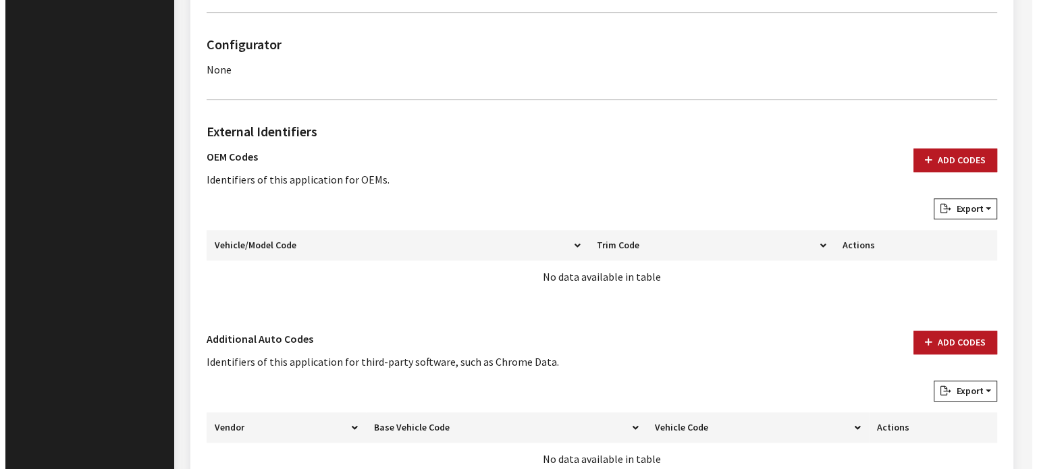
scroll to position [905, 0]
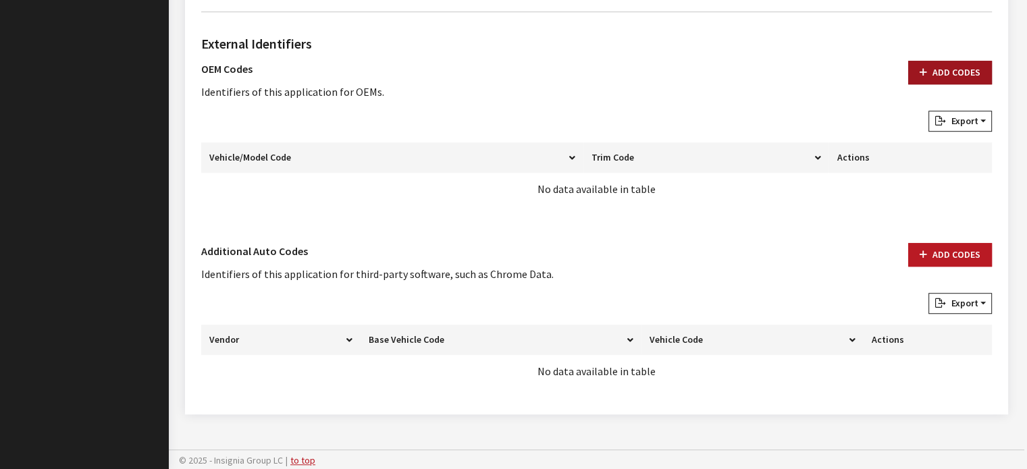
click at [943, 61] on button "Add Codes" at bounding box center [950, 73] width 84 height 24
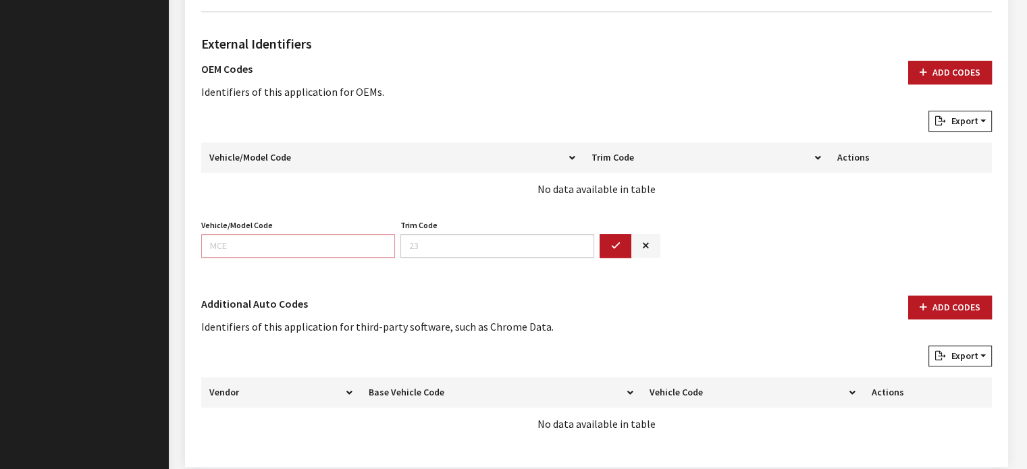
click at [243, 246] on input "Vehicle/Model Code" at bounding box center [298, 246] width 194 height 24
type input "9351"
click at [622, 244] on button "button" at bounding box center [615, 246] width 32 height 24
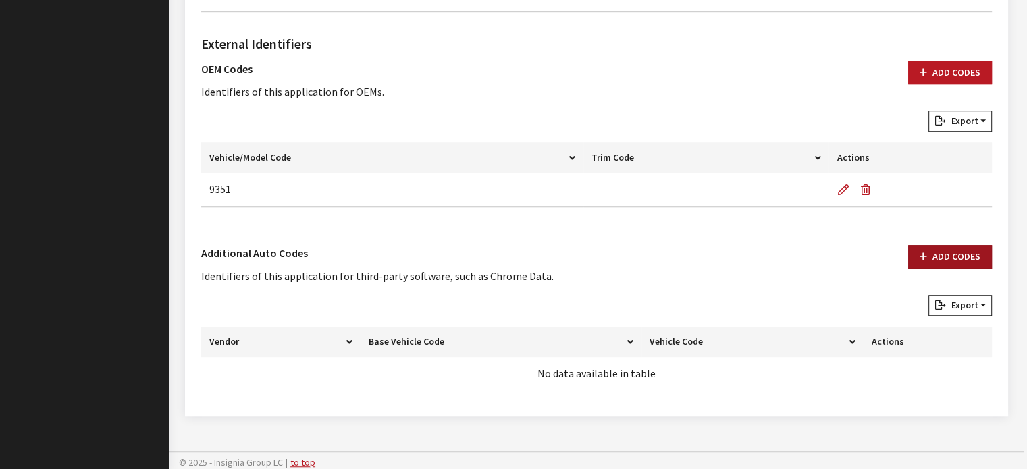
click at [914, 256] on button "Add Codes" at bounding box center [950, 257] width 84 height 24
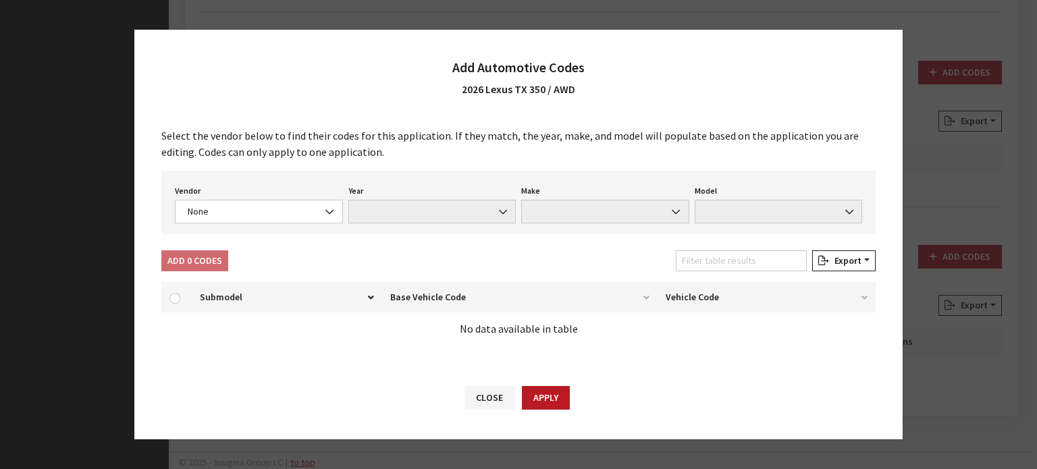
click at [230, 232] on div "Vendor None Chrome® Data Aftermarket Catalog Exchange Standard None Year None M…" at bounding box center [518, 202] width 714 height 63
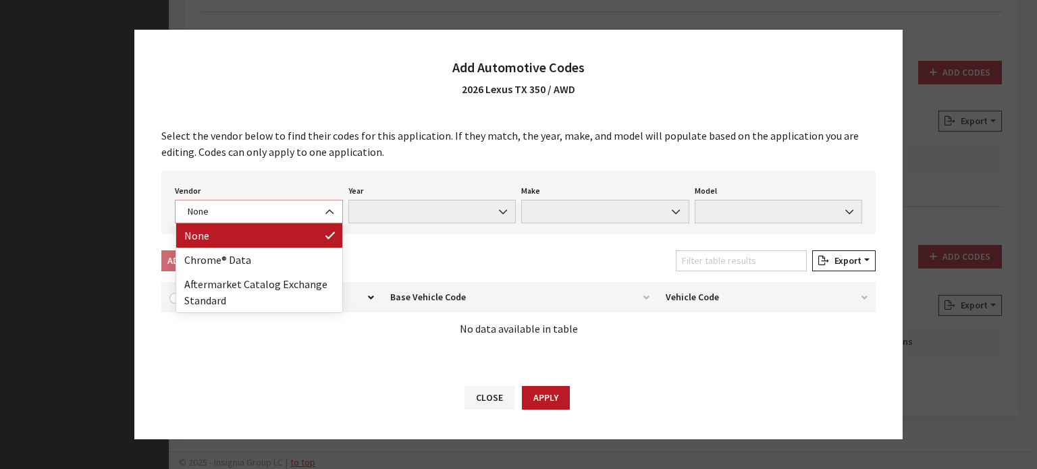
click at [232, 223] on span "None" at bounding box center [259, 212] width 168 height 24
drag, startPoint x: 232, startPoint y: 242, endPoint x: 232, endPoint y: 256, distance: 13.5
select select "4"
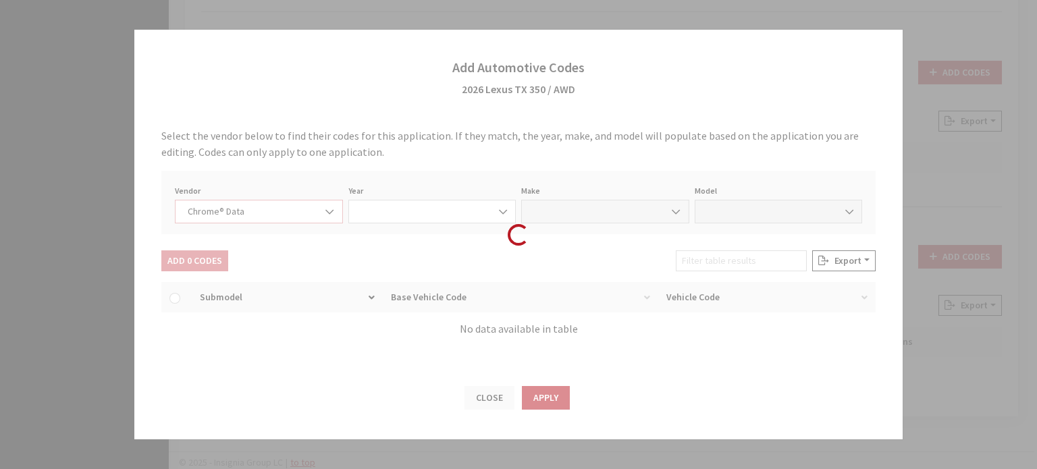
select select "2026"
click at [232, 256] on div "Loading..." at bounding box center [518, 234] width 1037 height 469
select select "24"
select select "73820"
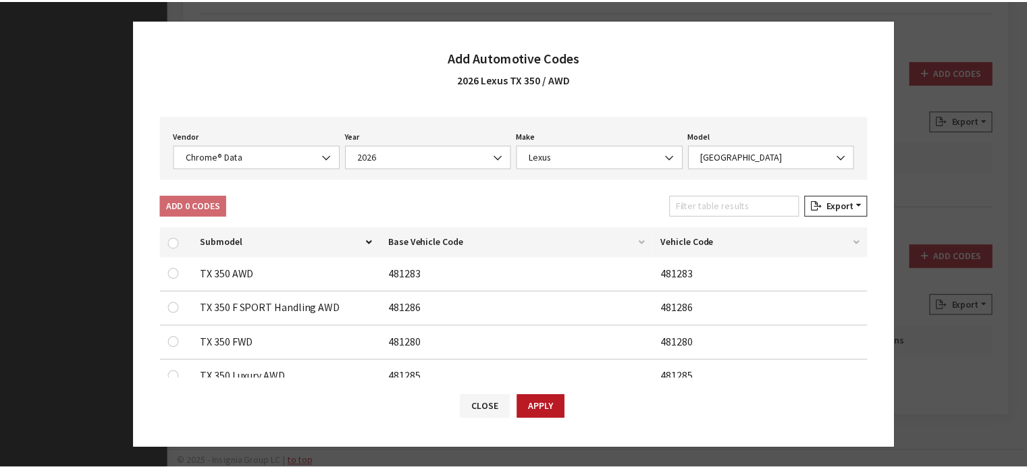
scroll to position [68, 0]
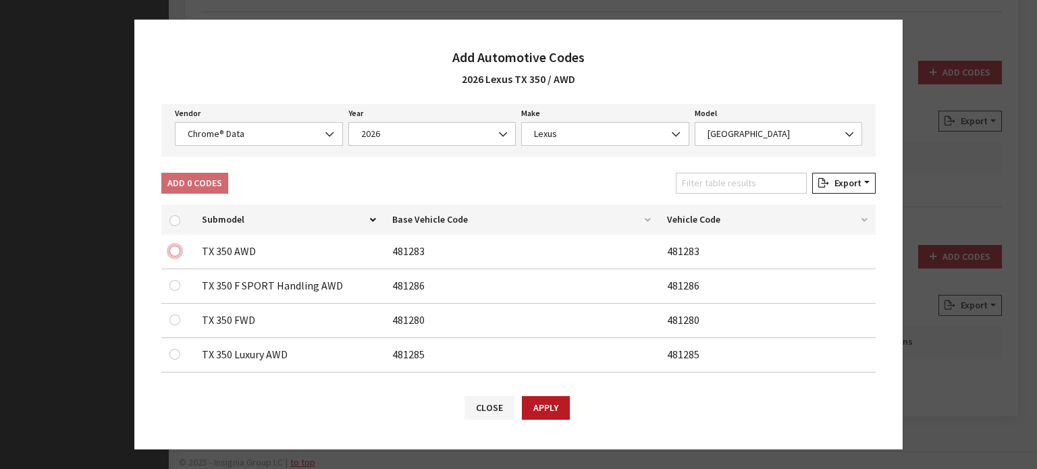
click at [170, 252] on input "checkbox" at bounding box center [174, 251] width 11 height 11
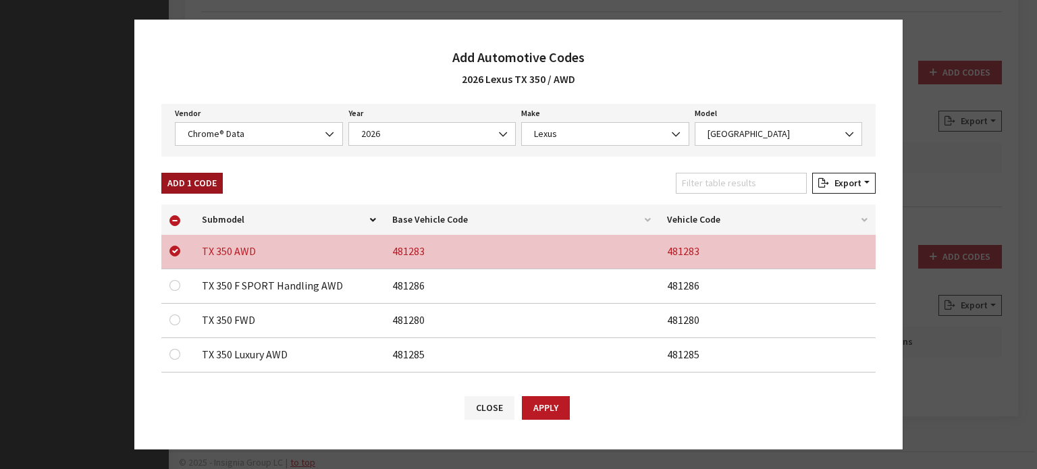
click at [207, 175] on button "Add 1 Code" at bounding box center [191, 183] width 61 height 21
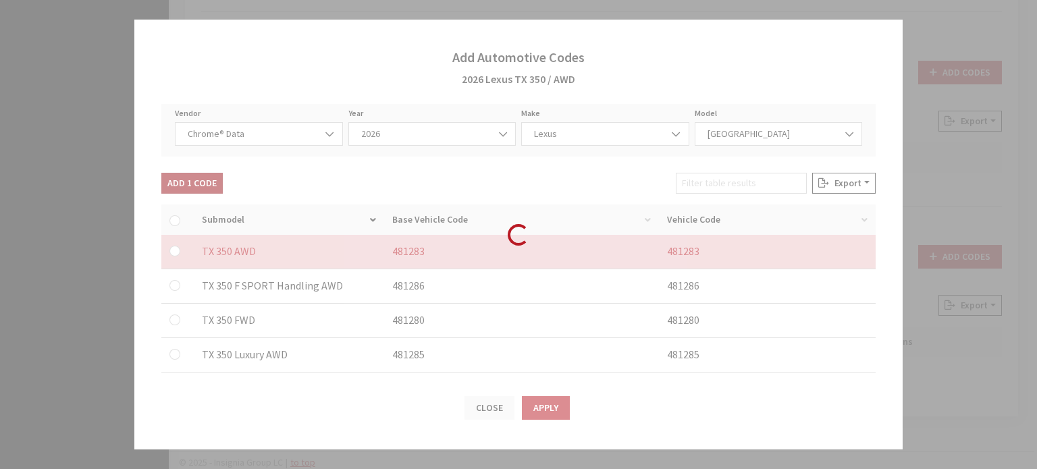
checkbox input "false"
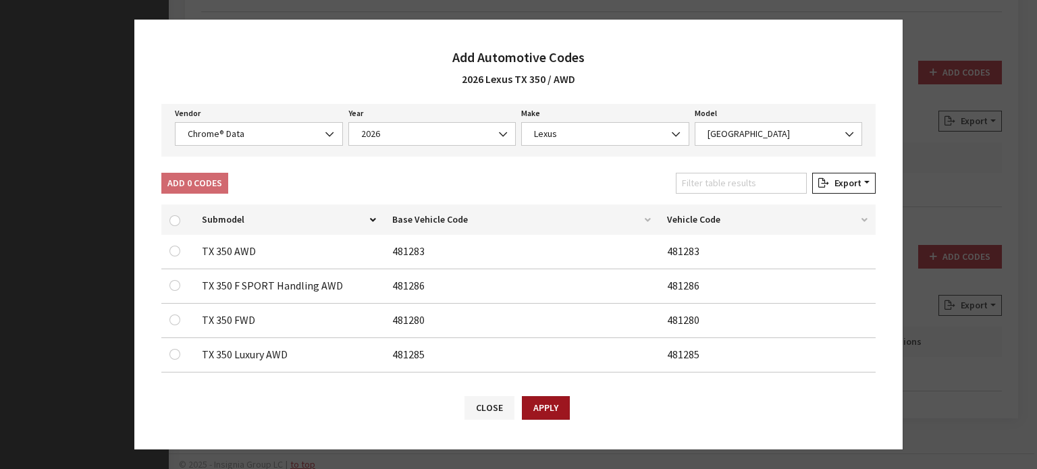
click at [559, 412] on button "Apply" at bounding box center [546, 408] width 48 height 24
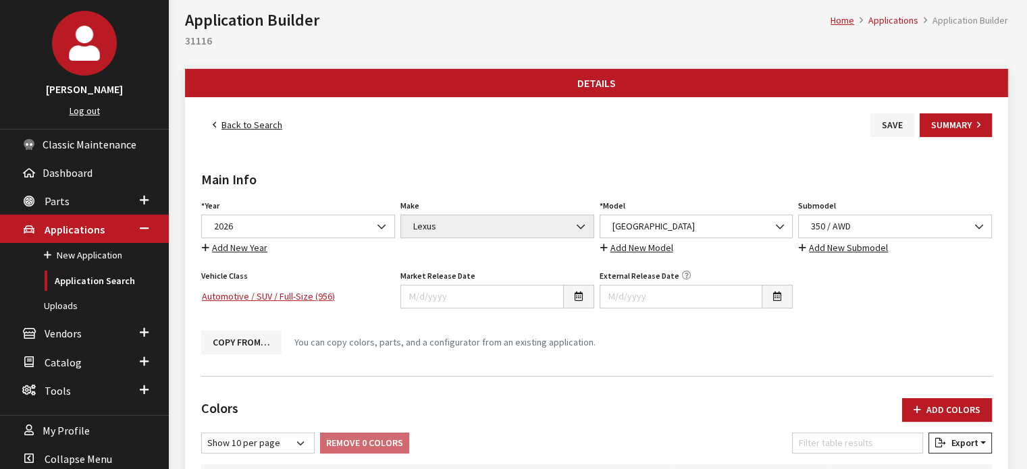
scroll to position [0, 0]
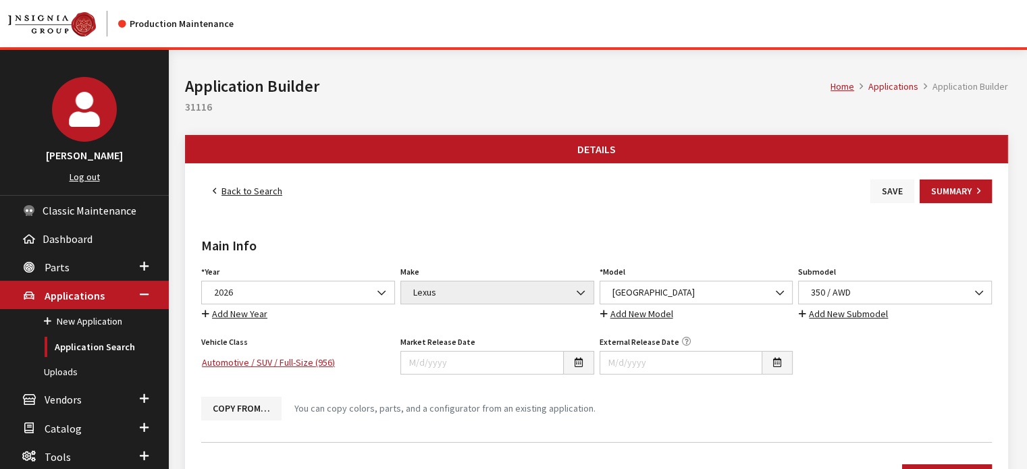
click at [886, 186] on button "Save" at bounding box center [892, 192] width 44 height 24
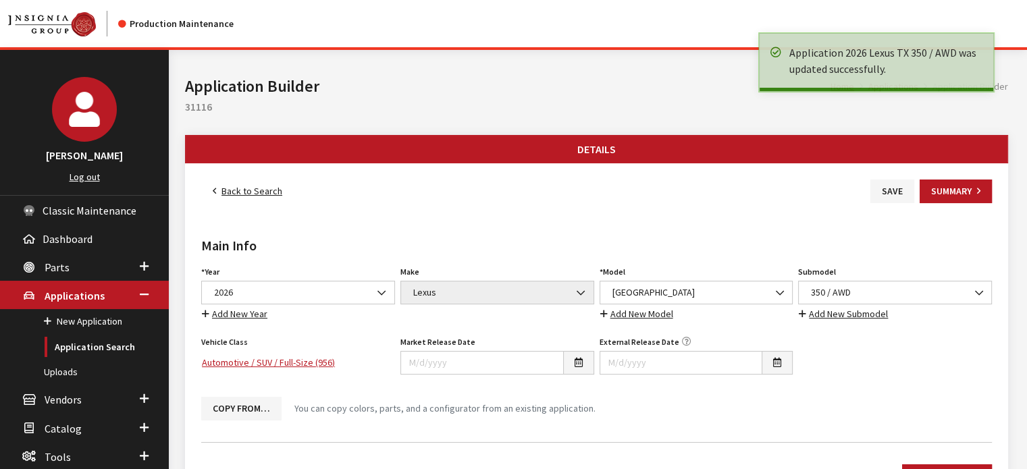
click at [254, 190] on link "Back to Search" at bounding box center [247, 192] width 92 height 24
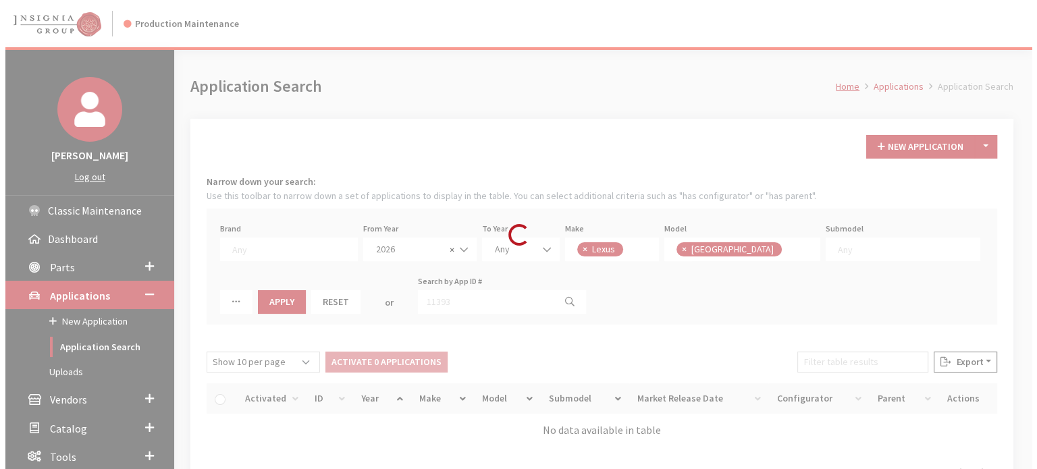
scroll to position [146, 0]
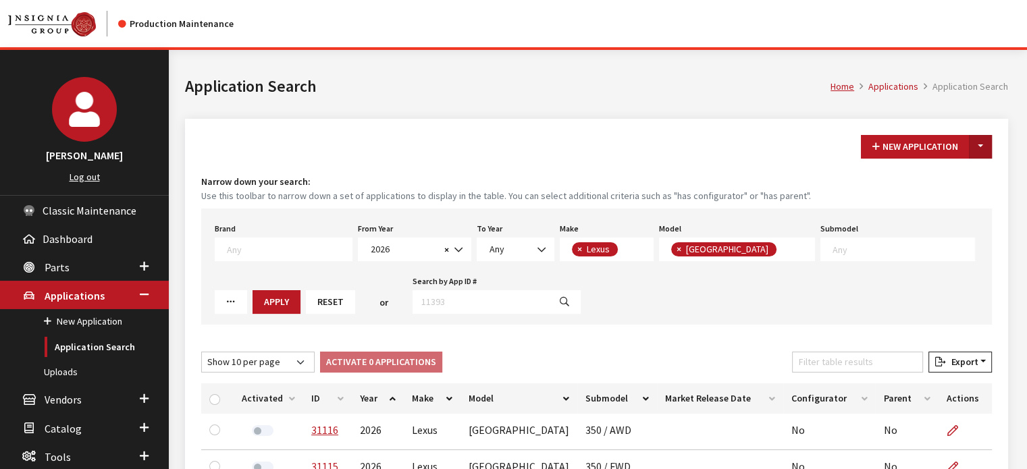
click at [977, 140] on button "Toggle Dropdown" at bounding box center [980, 147] width 23 height 24
click at [959, 172] on button "New From Existing..." at bounding box center [933, 175] width 116 height 24
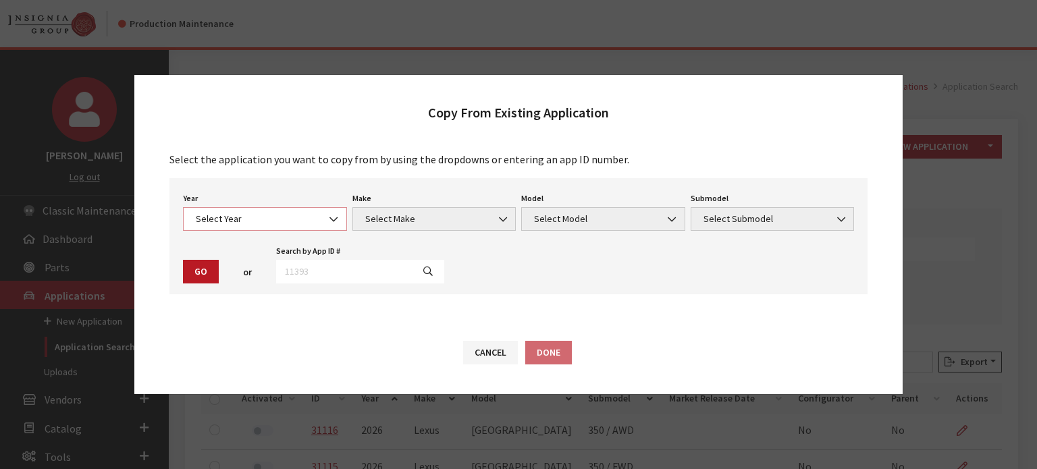
click at [242, 215] on span "Select Year" at bounding box center [265, 219] width 146 height 14
click at [437, 221] on span "Select Make" at bounding box center [434, 219] width 146 height 14
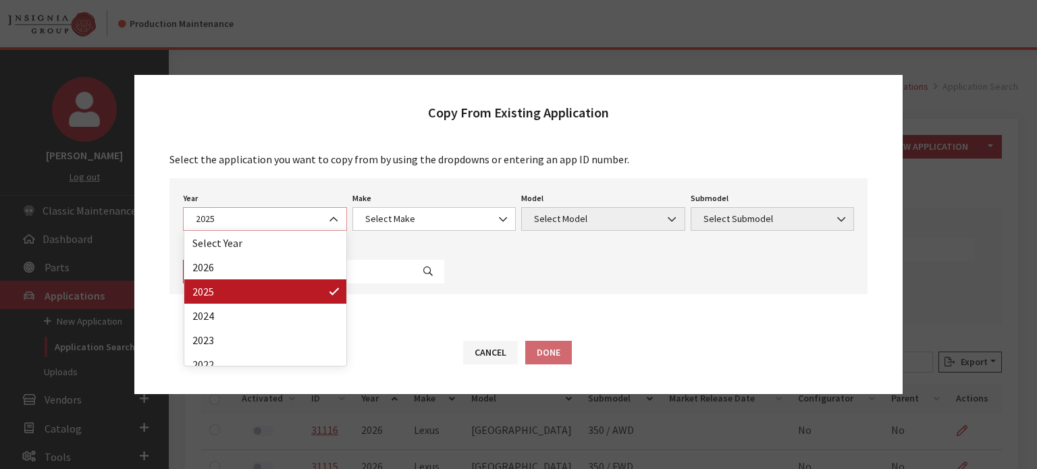
click at [236, 228] on span "2025" at bounding box center [265, 219] width 164 height 24
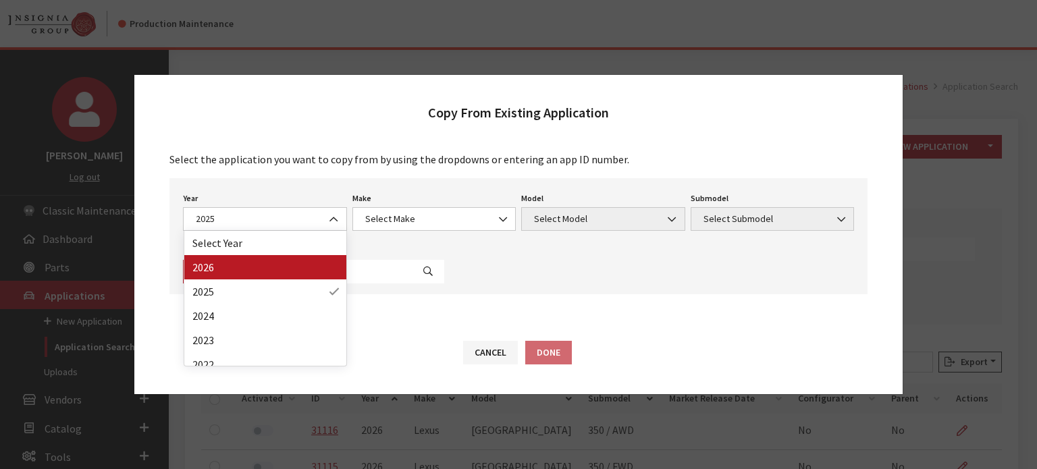
drag, startPoint x: 236, startPoint y: 267, endPoint x: 431, endPoint y: 225, distance: 199.7
select select "44"
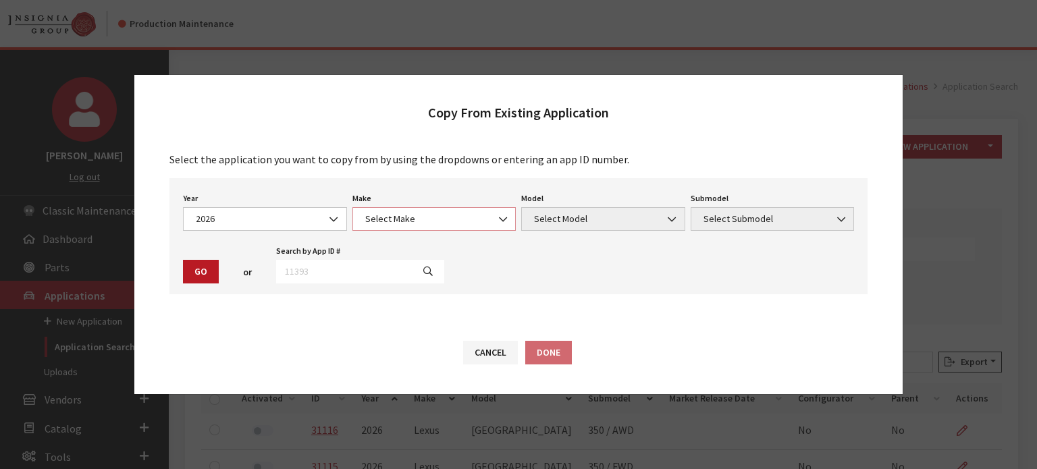
click at [431, 215] on span "Select Make" at bounding box center [434, 219] width 146 height 14
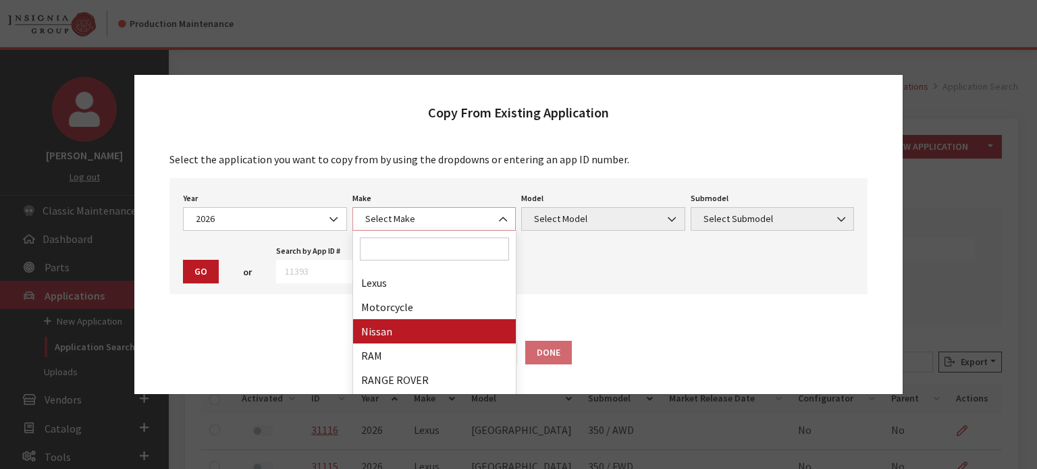
scroll to position [338, 0]
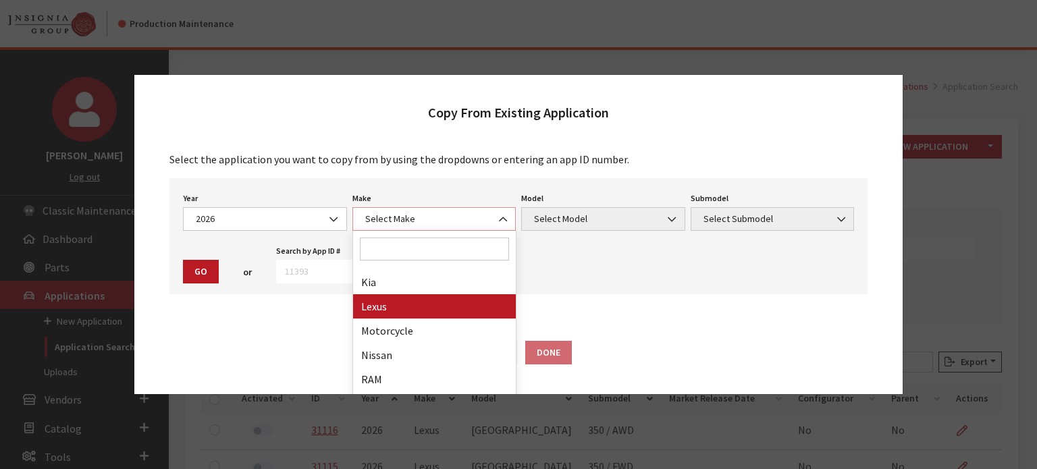
select select "27"
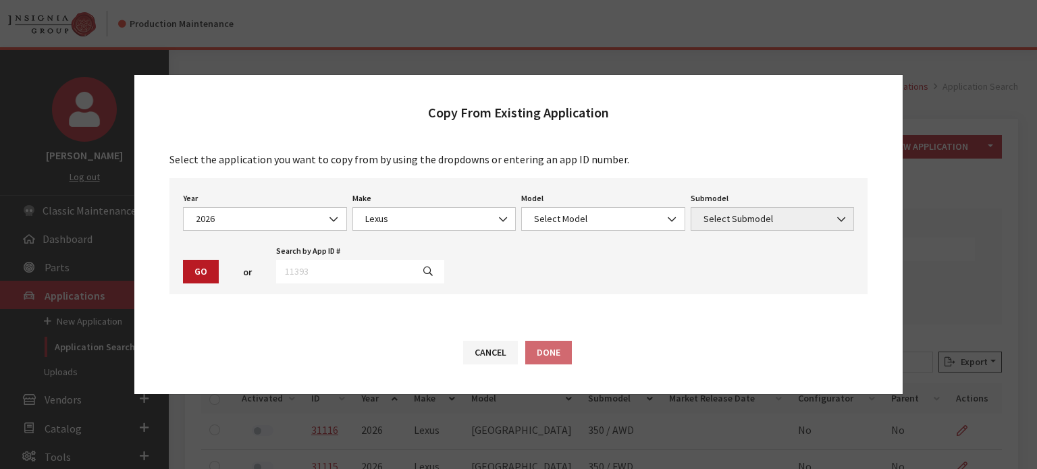
click at [598, 234] on div "Year Select Year 2026 2025 2024 2023 2022 2021 2020 2019 2018 2017 2016 2015 20…" at bounding box center [518, 236] width 698 height 116
click at [594, 215] on span "Select Model" at bounding box center [603, 219] width 146 height 14
drag, startPoint x: 591, startPoint y: 261, endPoint x: 654, endPoint y: 237, distance: 67.3
select select "1358"
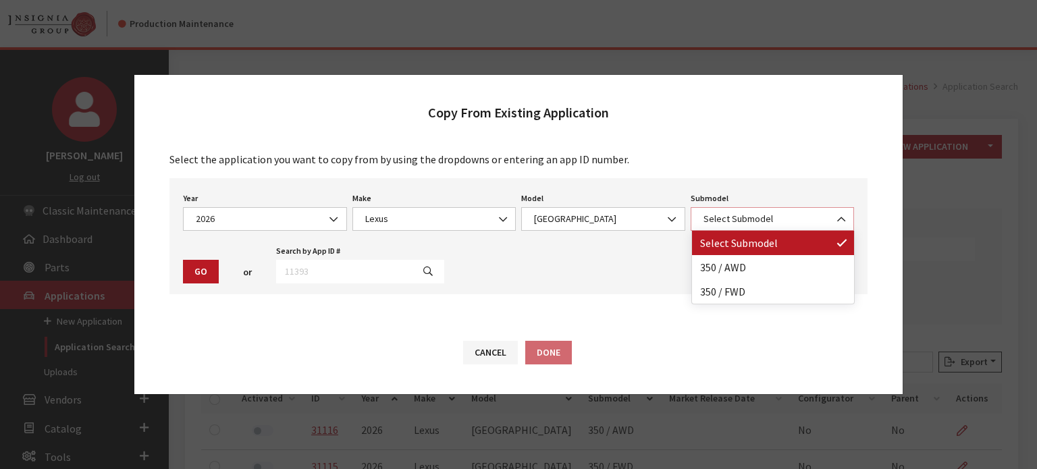
click at [753, 211] on span "Select Submodel" at bounding box center [773, 219] width 164 height 24
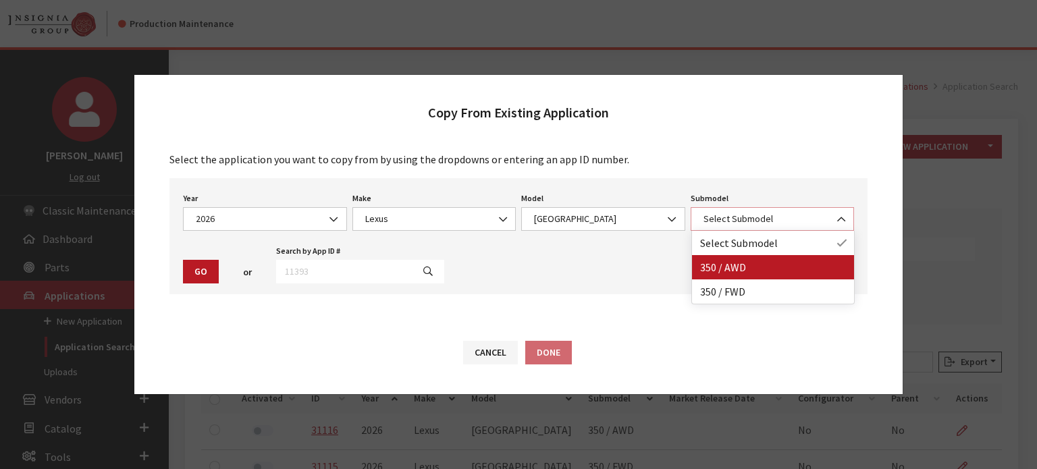
select select "3271"
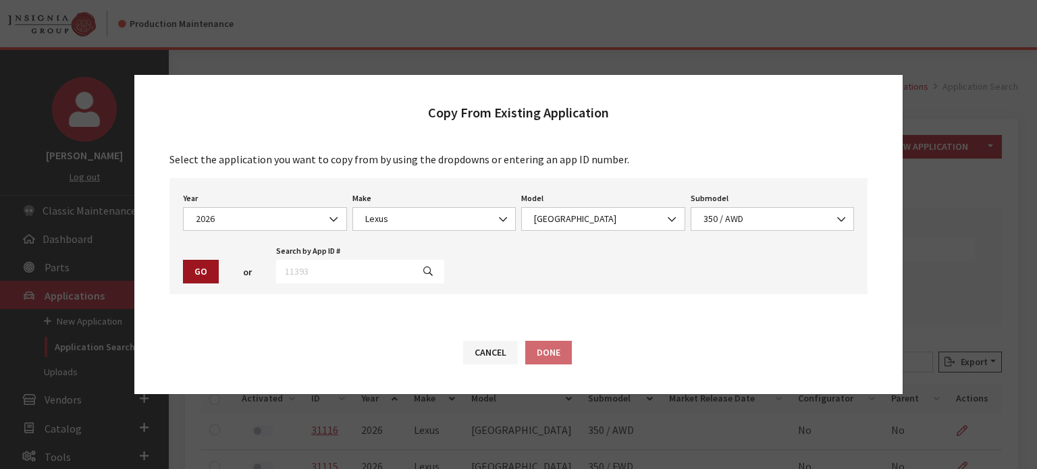
click at [192, 272] on button "Go" at bounding box center [201, 272] width 36 height 24
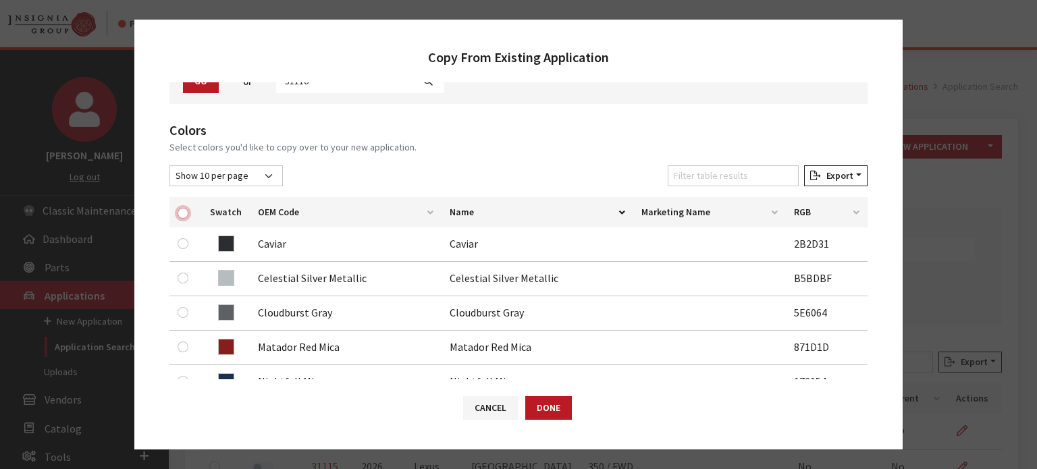
click at [183, 211] on input "checkbox" at bounding box center [183, 213] width 11 height 11
checkbox input "true"
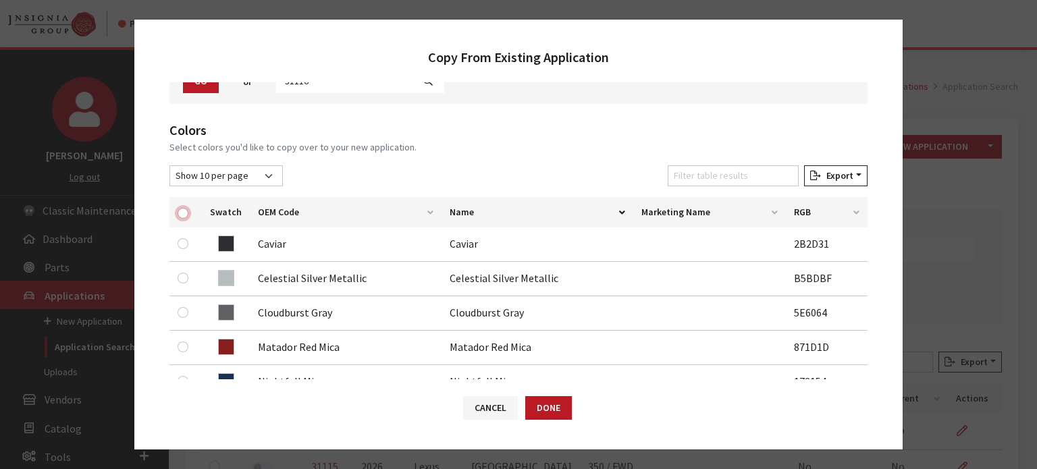
checkbox input "true"
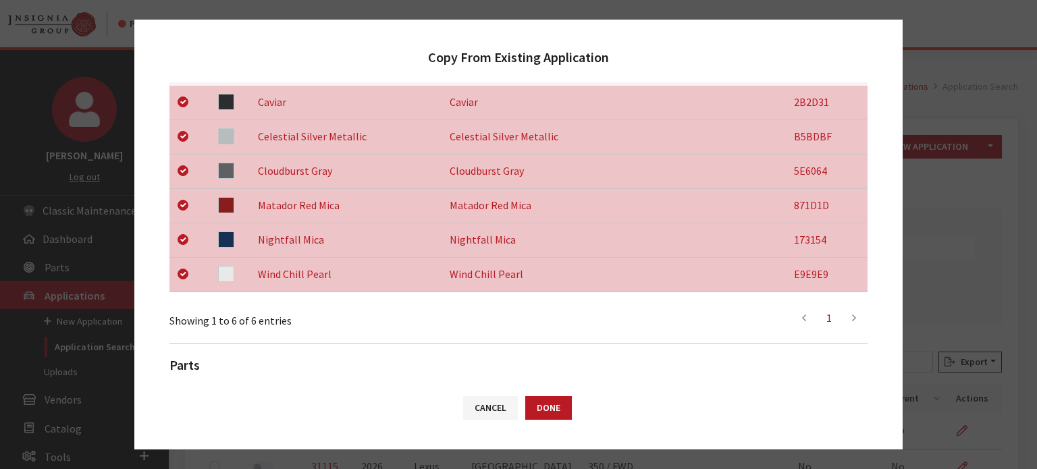
scroll to position [426, 0]
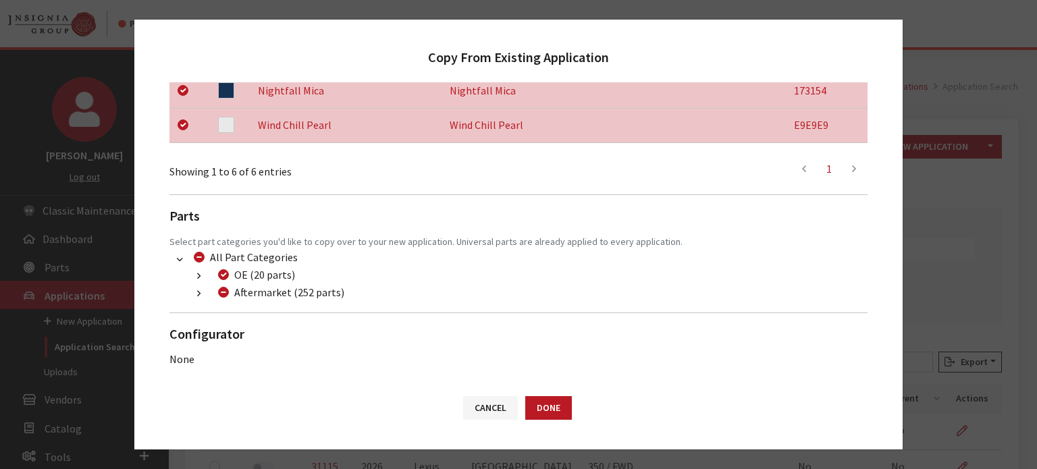
click at [200, 292] on icon "button" at bounding box center [198, 294] width 3 height 9
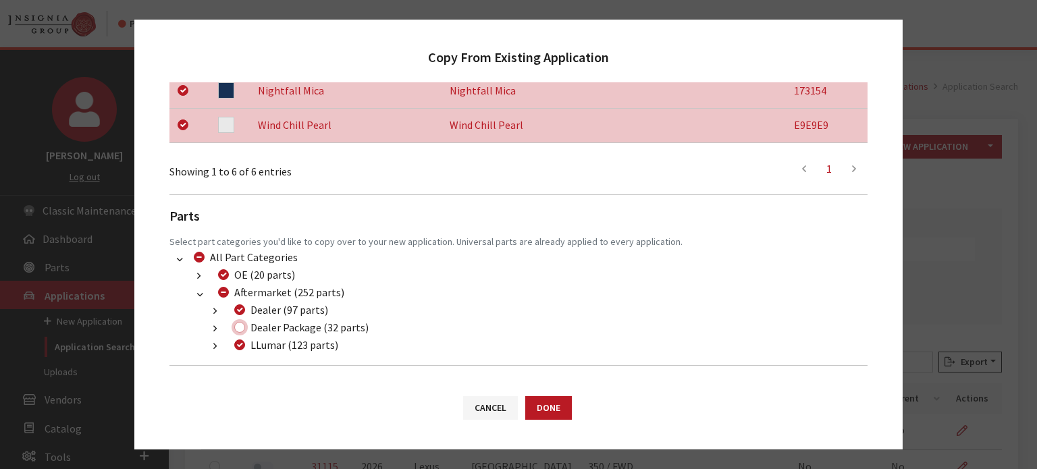
click at [238, 325] on input "Dealer Package (32 parts)" at bounding box center [239, 327] width 11 height 11
checkbox input "true"
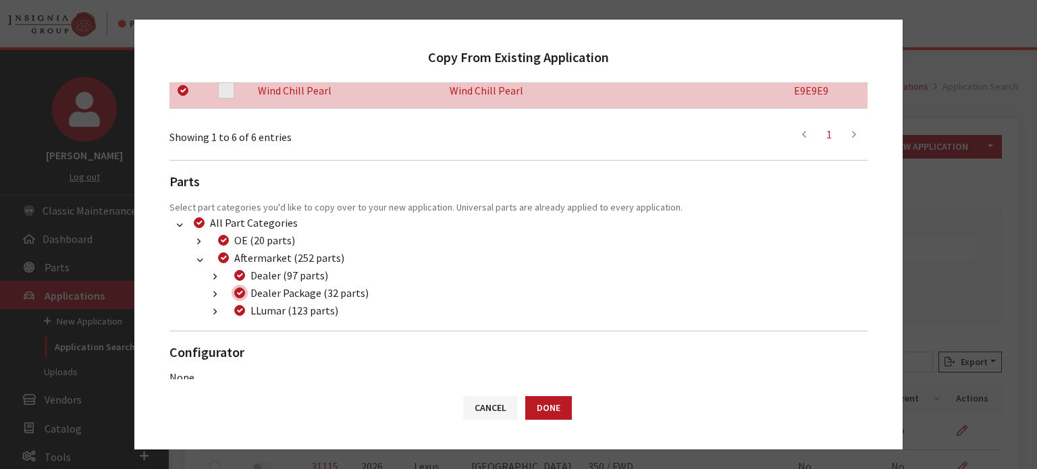
scroll to position [479, 0]
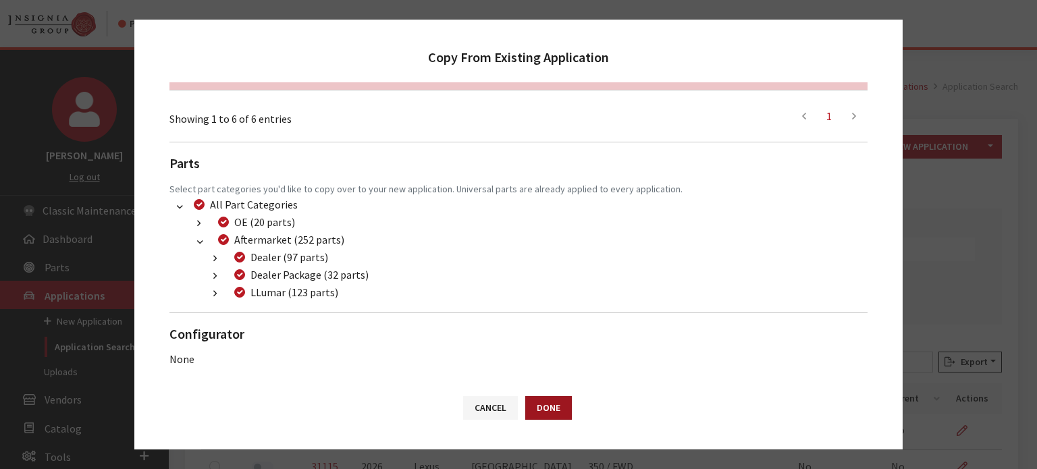
click at [551, 414] on button "Done" at bounding box center [548, 408] width 47 height 24
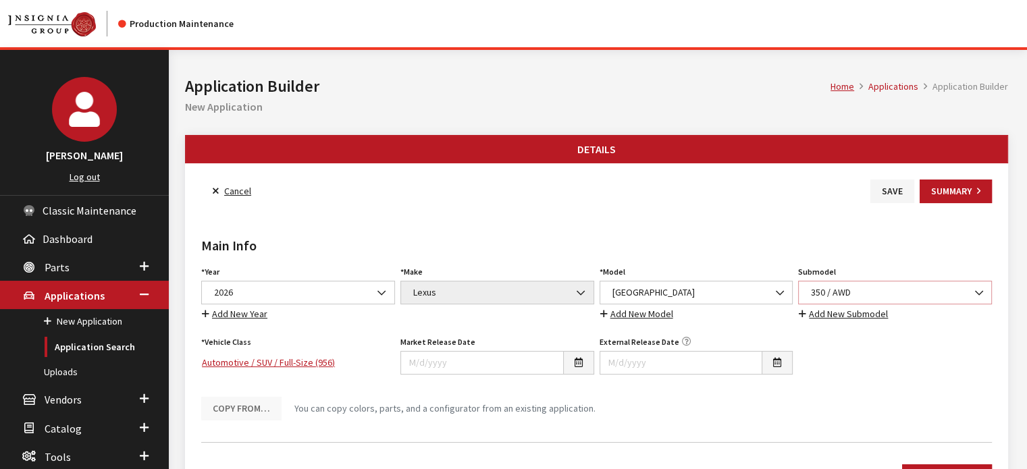
click at [867, 294] on span "350 / AWD" at bounding box center [895, 293] width 176 height 14
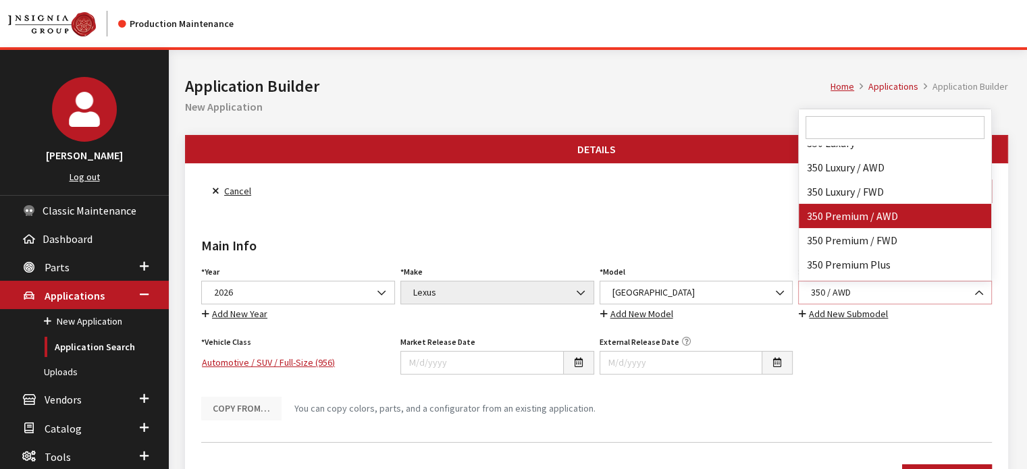
scroll to position [16646, 0]
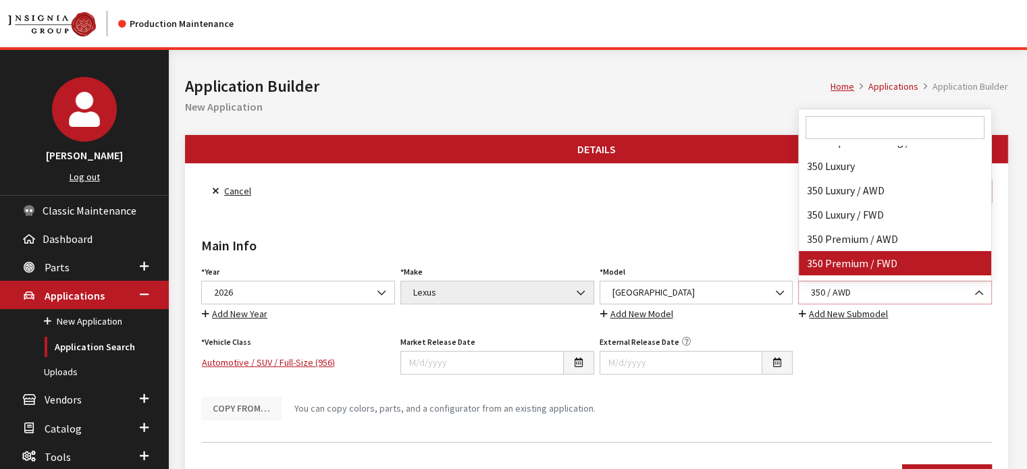
select select "4118"
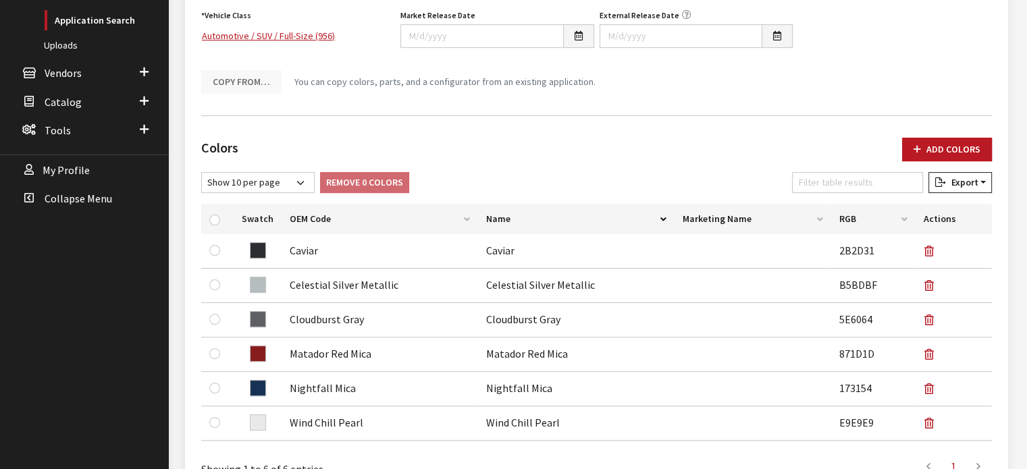
scroll to position [0, 0]
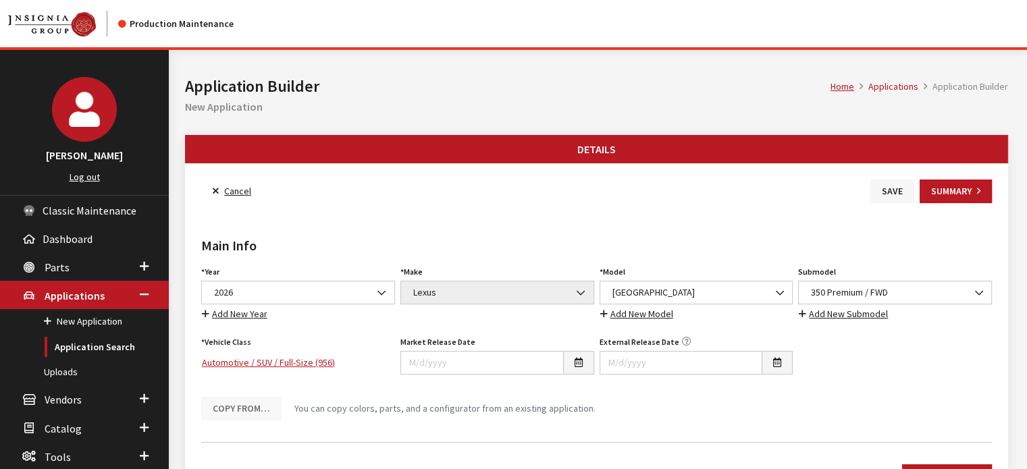
click at [884, 196] on button "Save" at bounding box center [892, 192] width 44 height 24
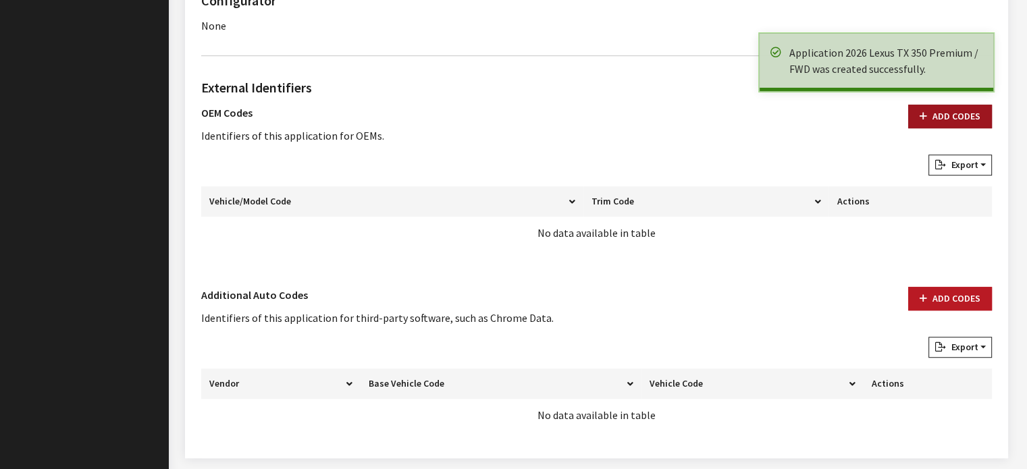
scroll to position [838, 0]
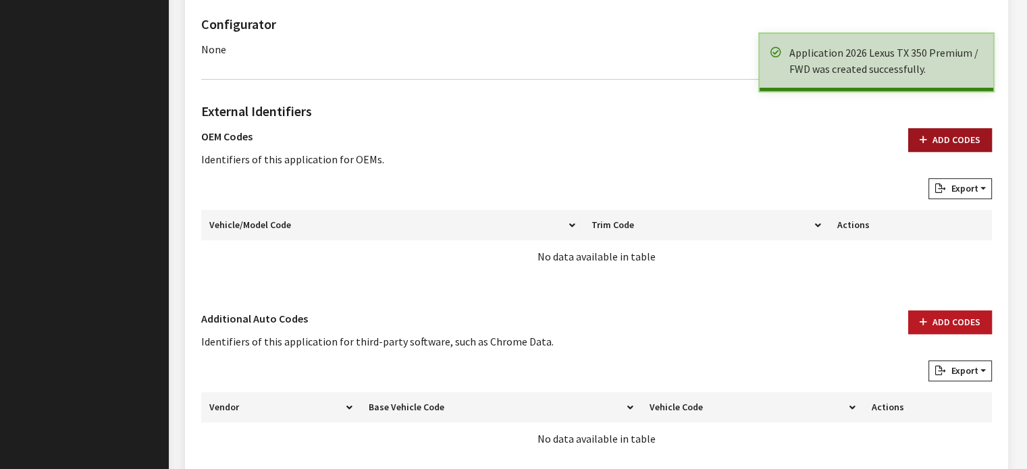
click at [940, 142] on button "Add Codes" at bounding box center [950, 140] width 84 height 24
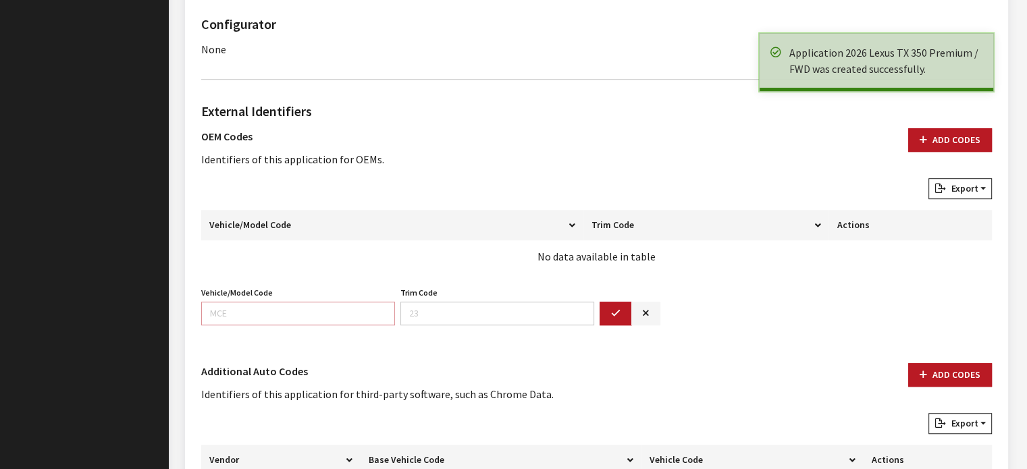
click at [269, 304] on input "Vehicle/Model Code" at bounding box center [298, 314] width 194 height 24
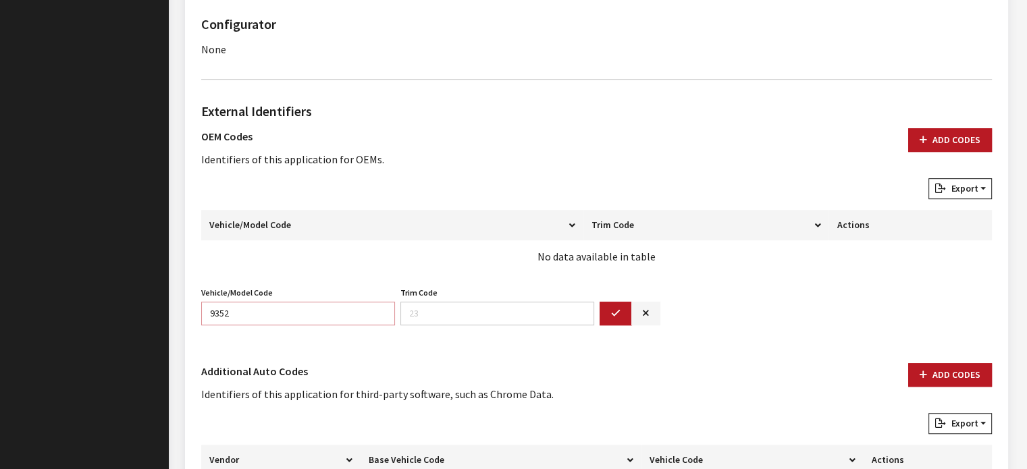
type input "9352"
click at [604, 302] on button "button" at bounding box center [615, 314] width 32 height 24
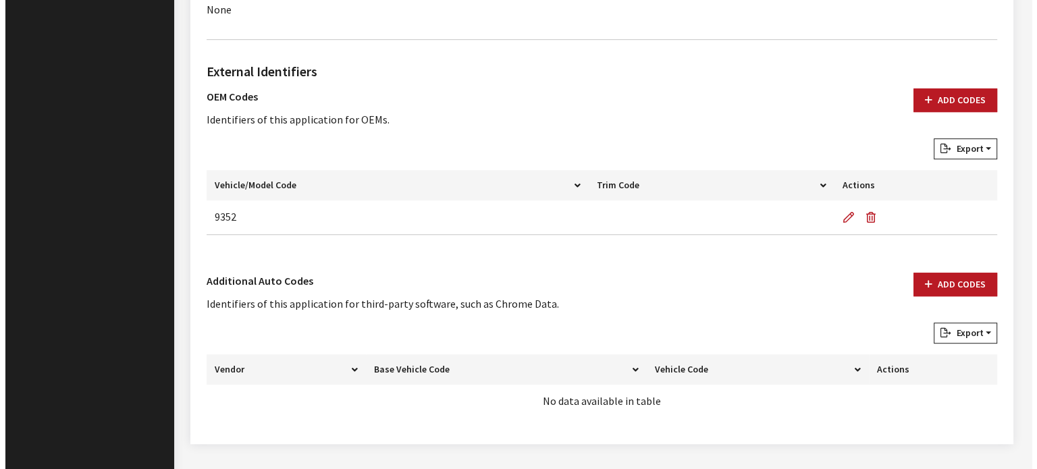
scroll to position [907, 0]
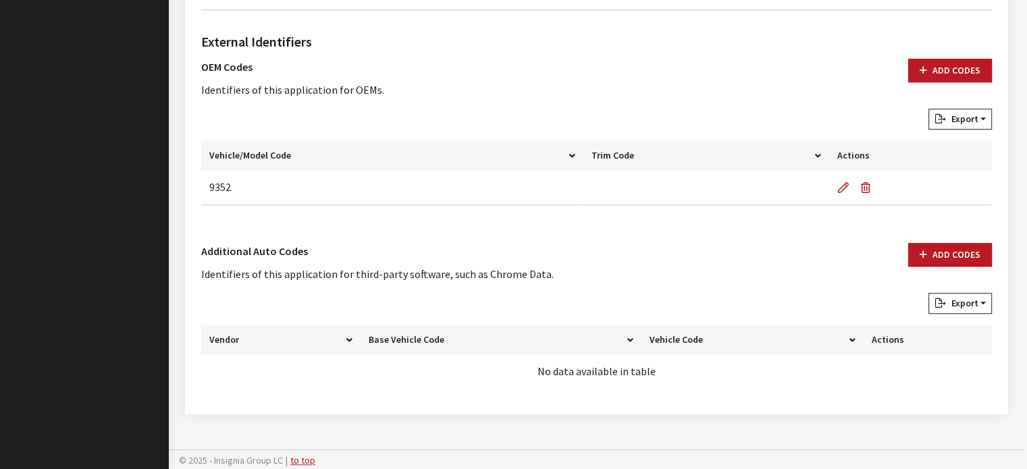
click at [942, 240] on div "External Identifiers OEM Codes Identifiers of this application for OEMs. Add Co…" at bounding box center [596, 209] width 796 height 377
click at [946, 249] on button "Add Codes" at bounding box center [950, 255] width 84 height 24
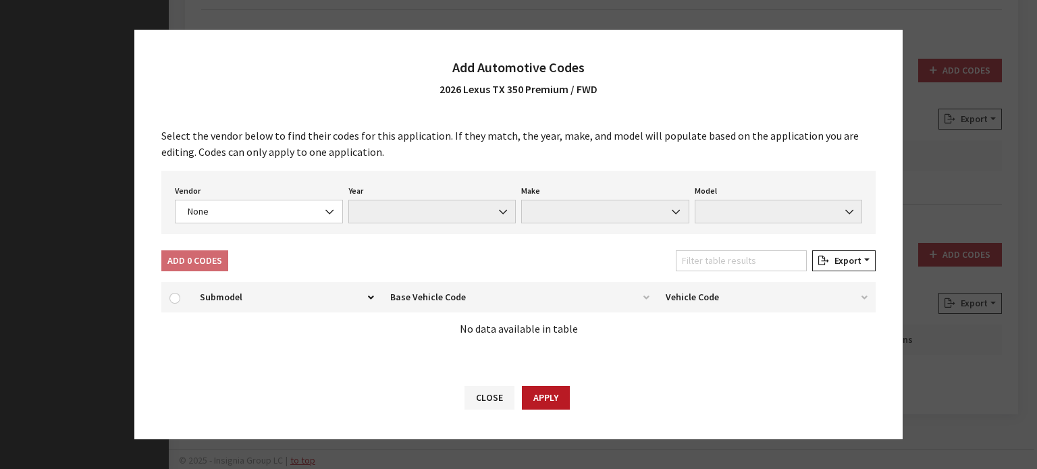
click at [234, 238] on div "Select the vendor below to find their codes for this application. If they match…" at bounding box center [518, 241] width 768 height 255
click at [225, 211] on span "None" at bounding box center [259, 212] width 151 height 14
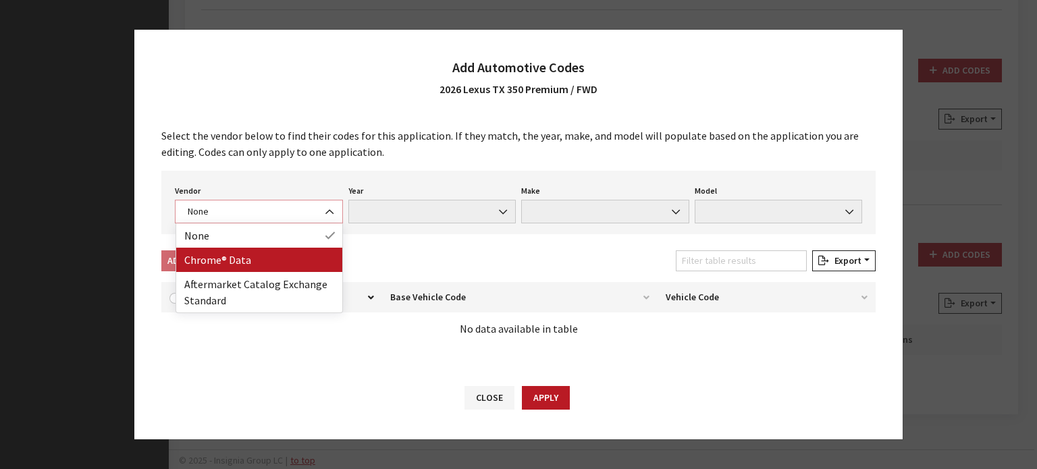
select select "4"
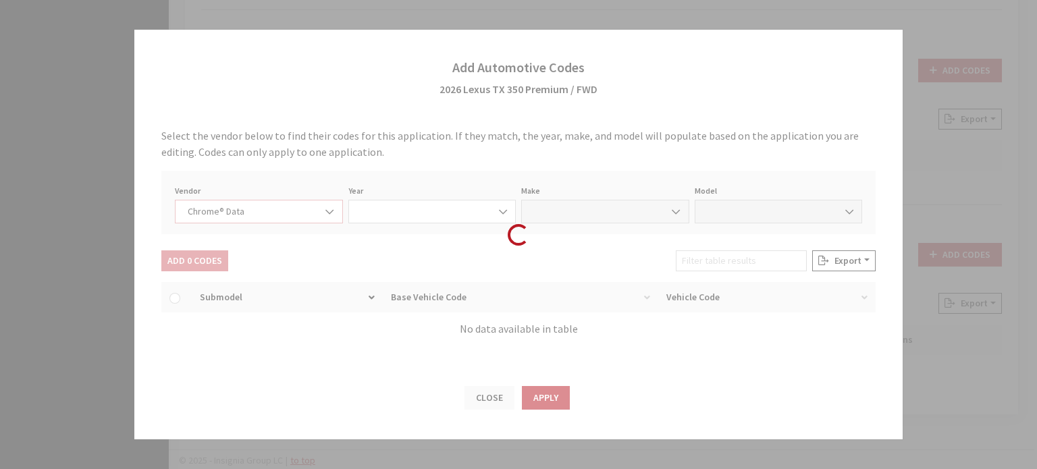
select select "2026"
select select "24"
select select "73820"
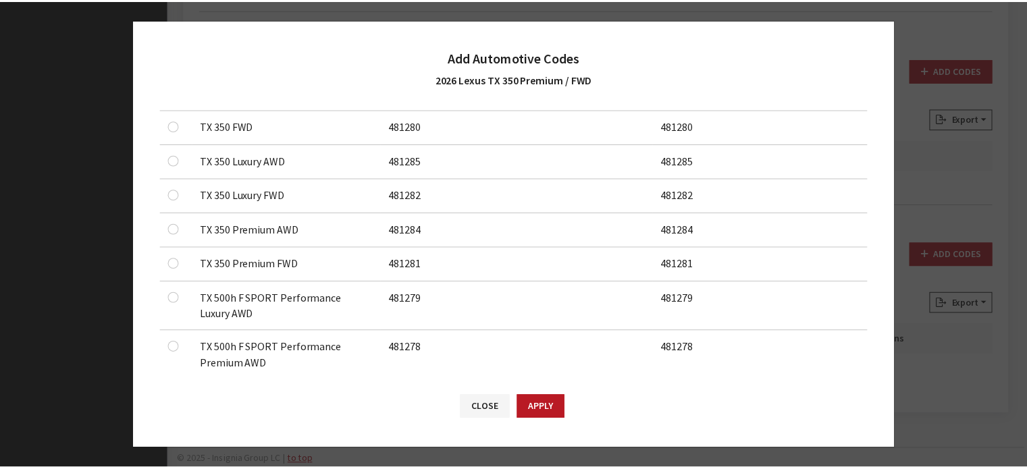
scroll to position [270, 0]
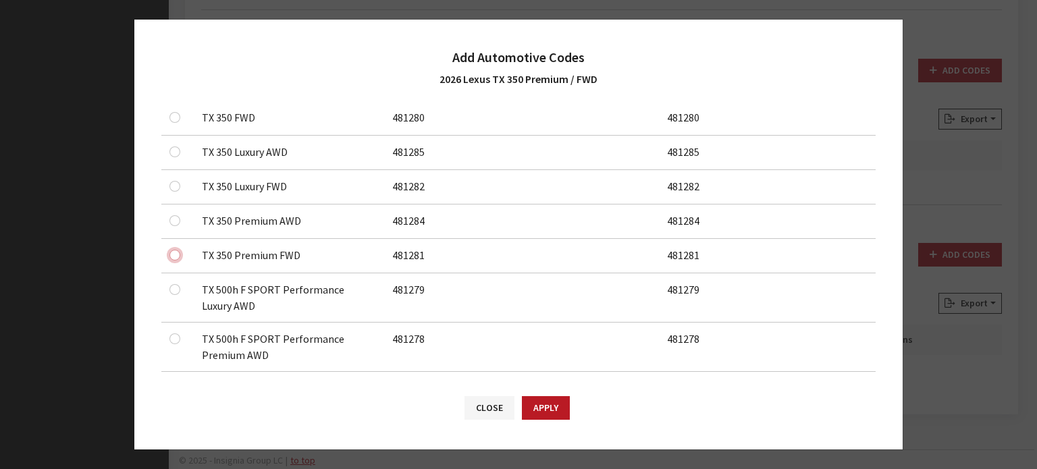
click at [178, 255] on input "checkbox" at bounding box center [174, 255] width 11 height 11
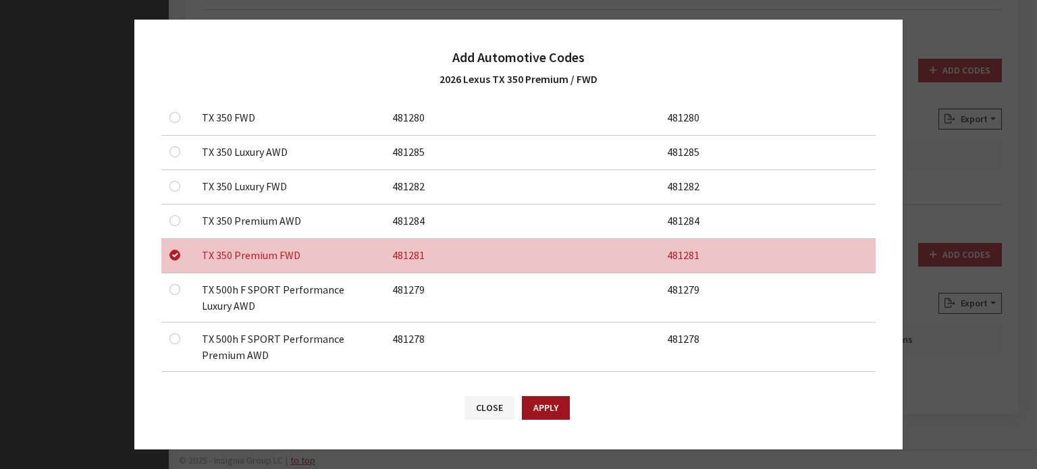
click at [561, 415] on button "Apply" at bounding box center [546, 408] width 48 height 24
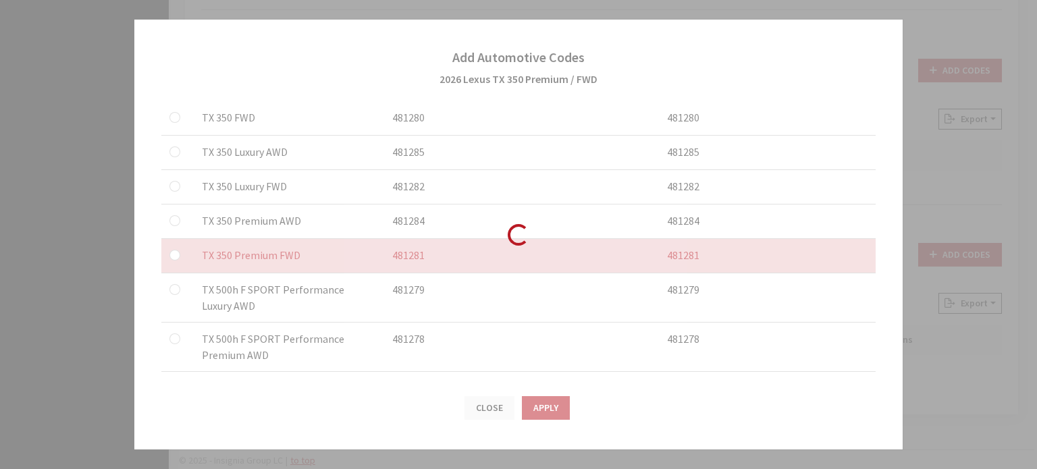
checkbox input "false"
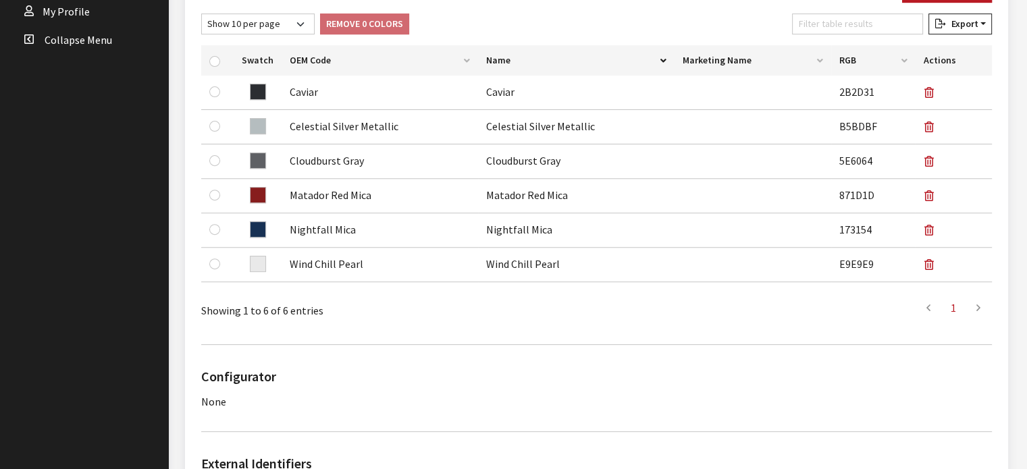
scroll to position [165, 0]
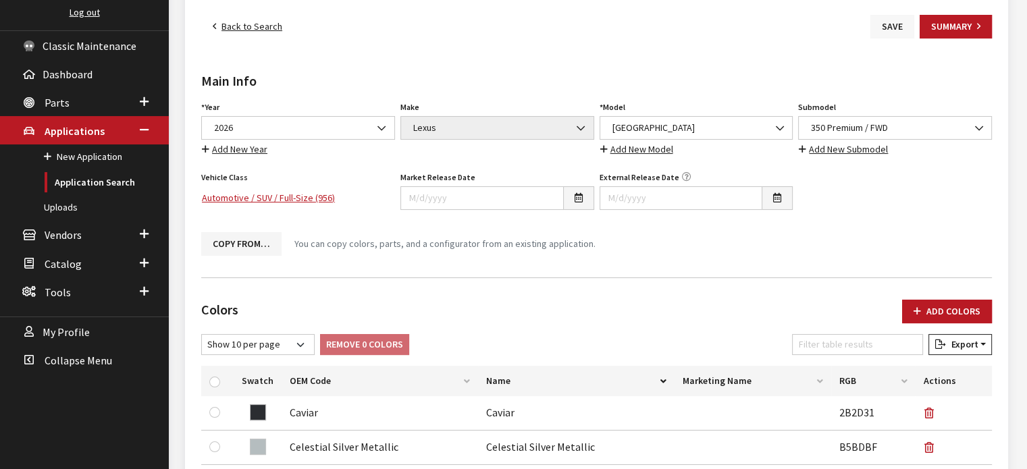
click at [882, 17] on button "Save" at bounding box center [892, 27] width 44 height 24
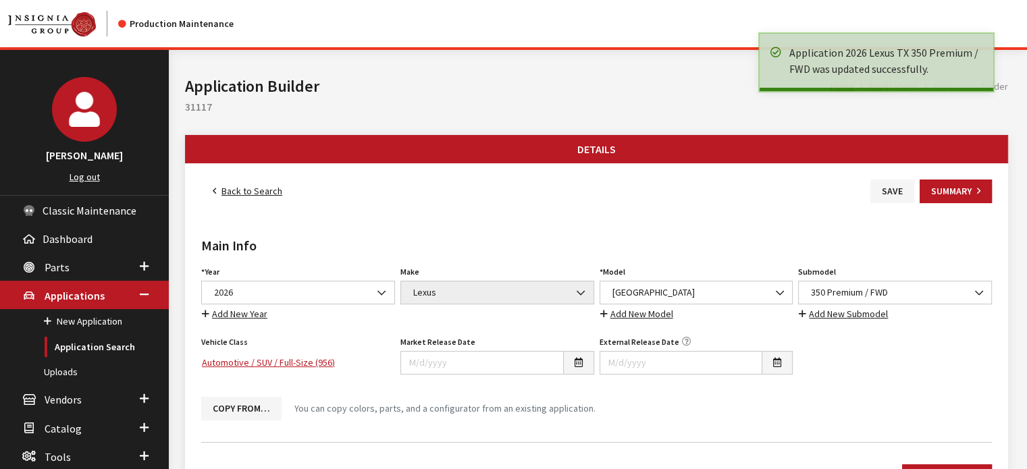
click at [257, 194] on link "Back to Search" at bounding box center [247, 192] width 92 height 24
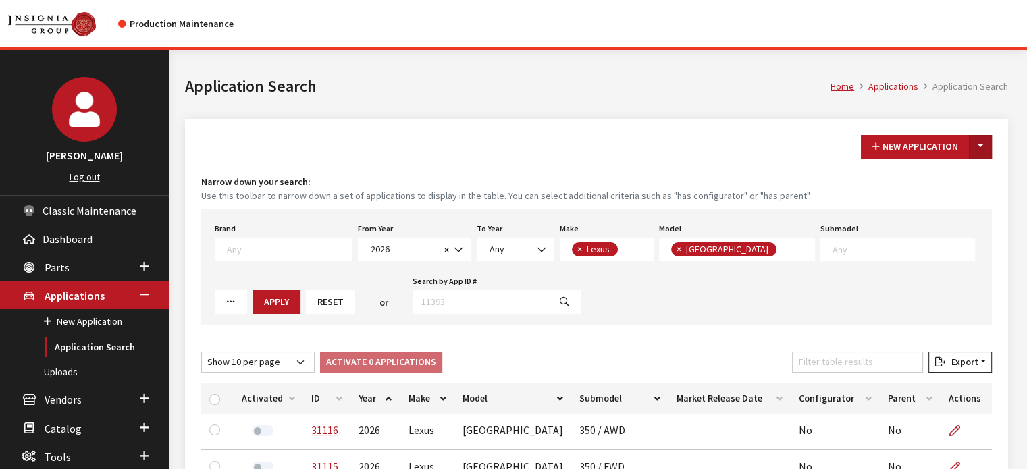
click at [977, 144] on button "Toggle Dropdown" at bounding box center [980, 147] width 23 height 24
click at [974, 167] on button "New From Existing..." at bounding box center [933, 175] width 116 height 24
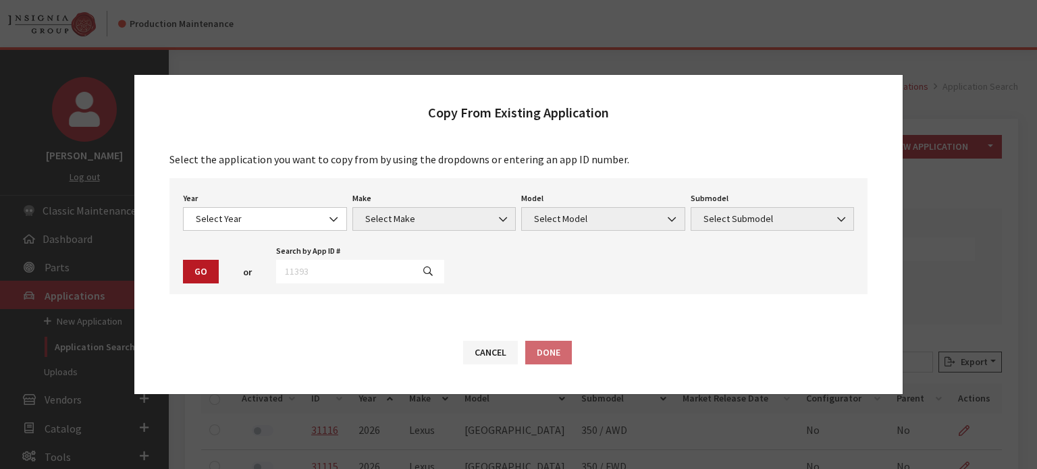
click at [286, 202] on div "Year Select Year [DATE] 2025 2024 2023 2022 2021 2020 2019 2018 2017 2016 2015 …" at bounding box center [264, 210] width 169 height 42
click at [292, 214] on span "Select Year" at bounding box center [265, 219] width 146 height 14
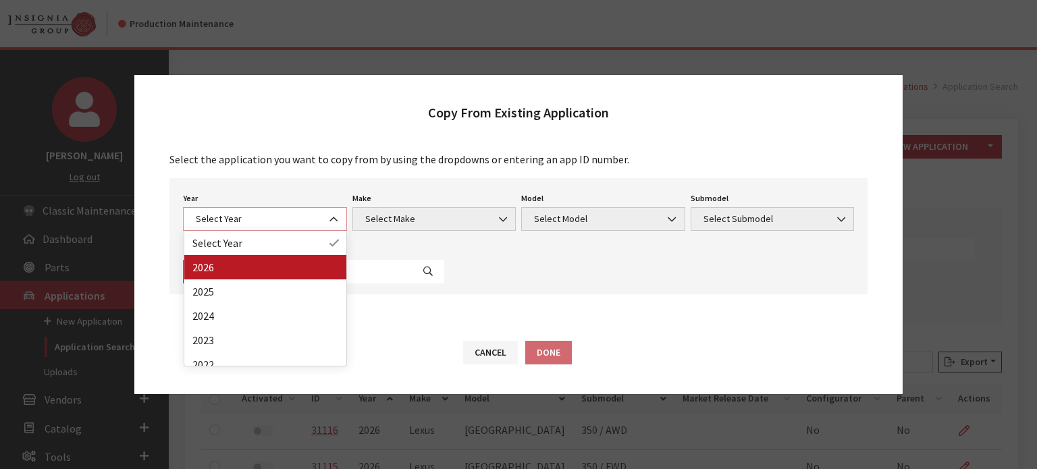
select select "44"
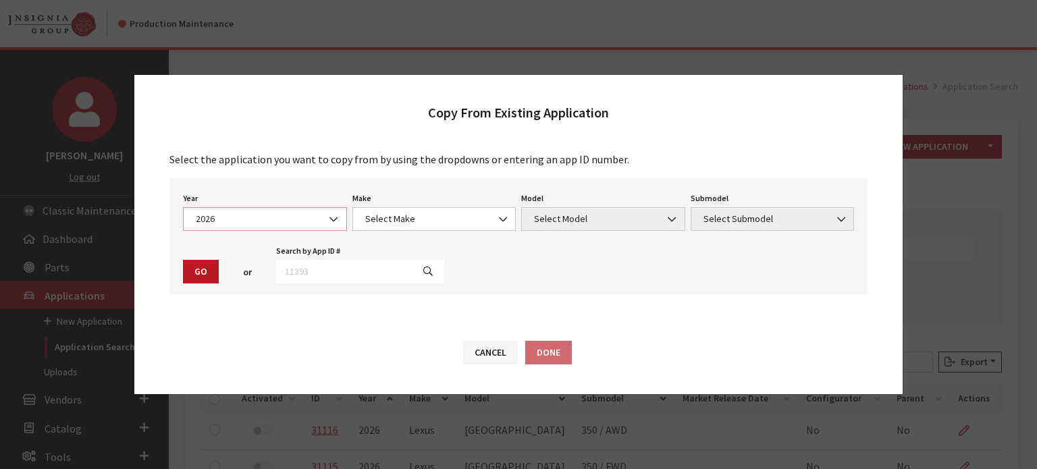
click at [270, 217] on span "2026" at bounding box center [265, 219] width 146 height 14
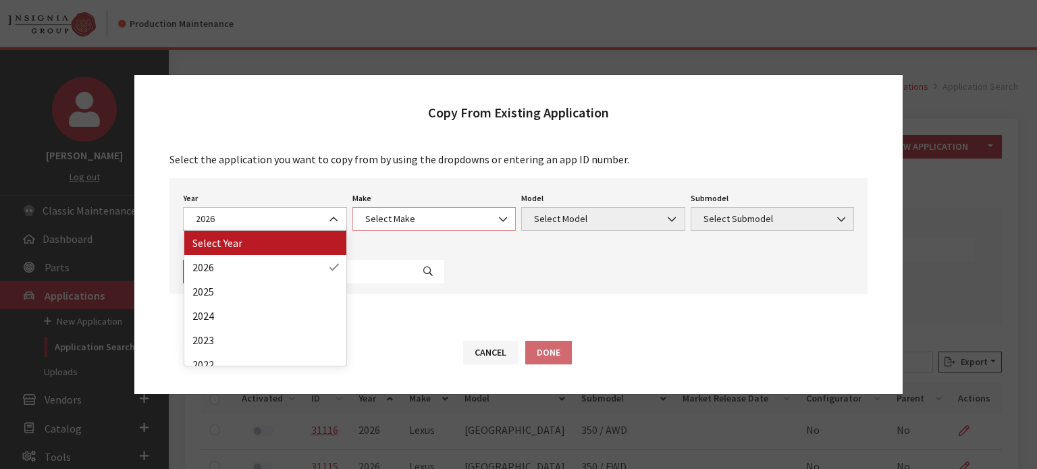
click at [404, 207] on span "Select Make" at bounding box center [434, 219] width 164 height 24
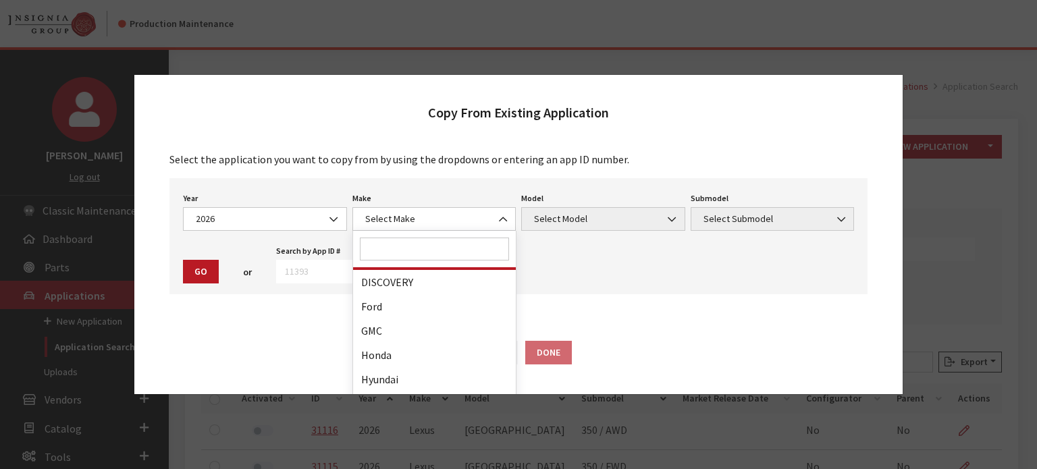
scroll to position [270, 0]
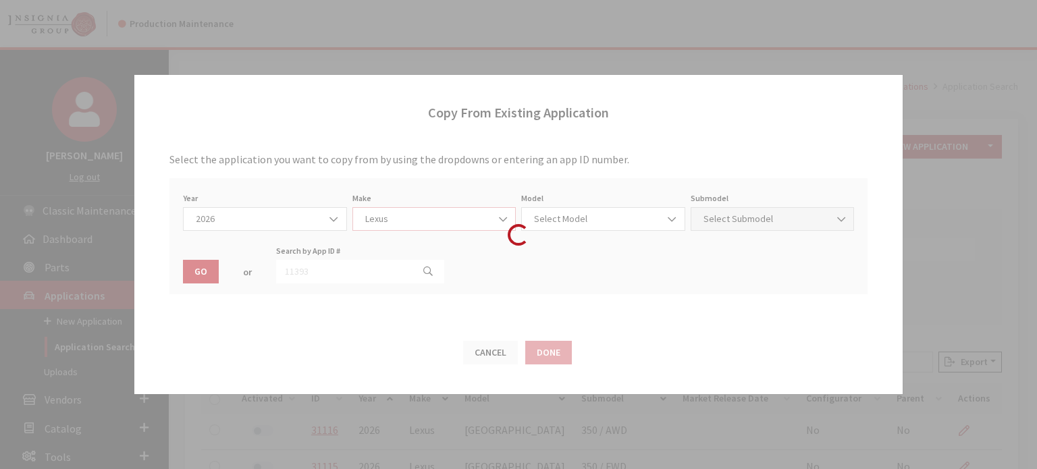
select select "27"
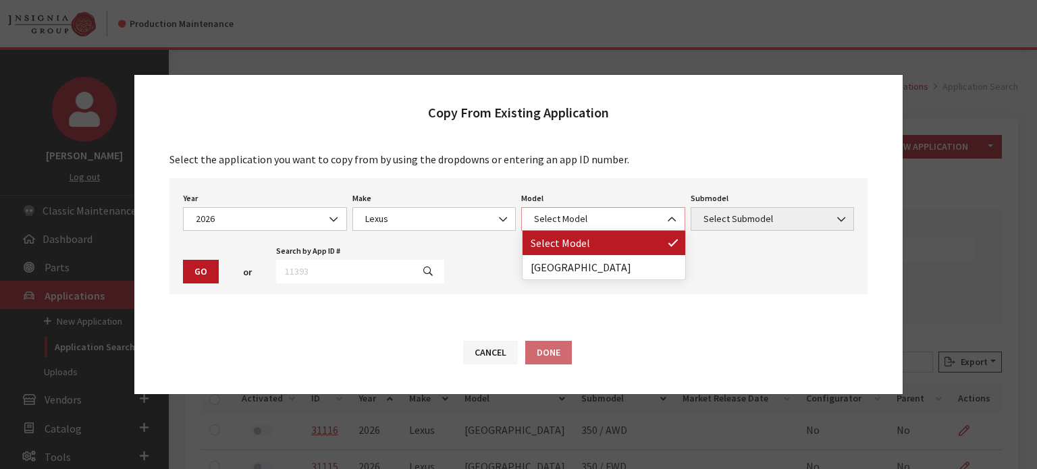
click at [559, 221] on span "Select Model" at bounding box center [603, 219] width 146 height 14
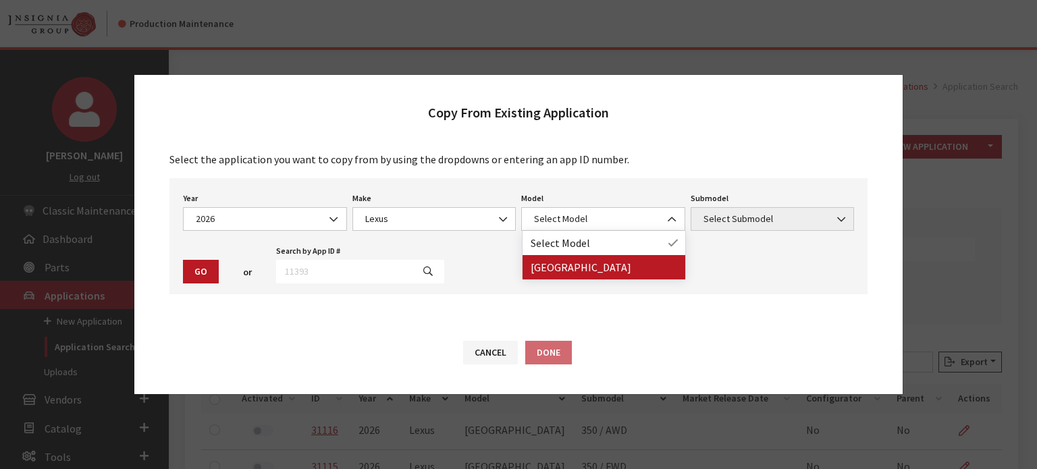
drag, startPoint x: 563, startPoint y: 269, endPoint x: 741, endPoint y: 198, distance: 192.0
select select "1358"
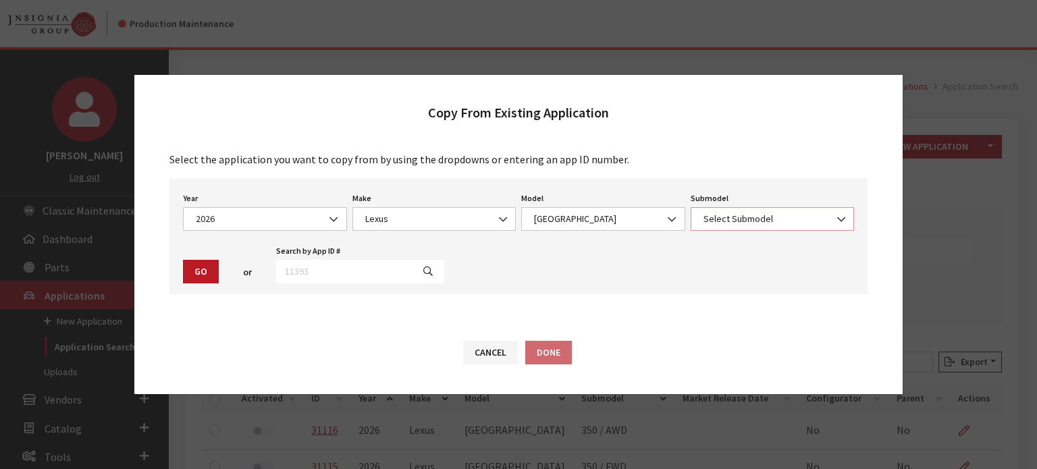
click at [753, 227] on span "Select Submodel" at bounding box center [773, 219] width 164 height 24
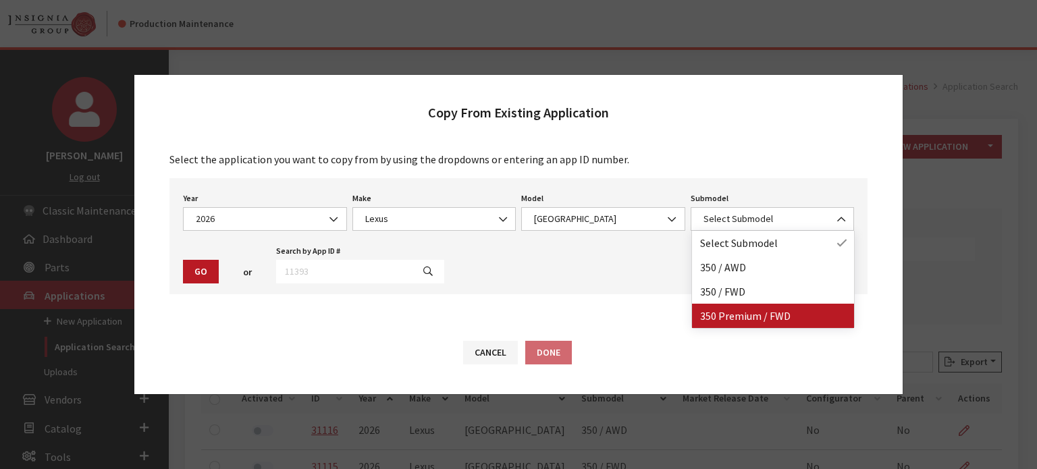
drag, startPoint x: 778, startPoint y: 315, endPoint x: 213, endPoint y: 315, distance: 564.3
select select "4118"
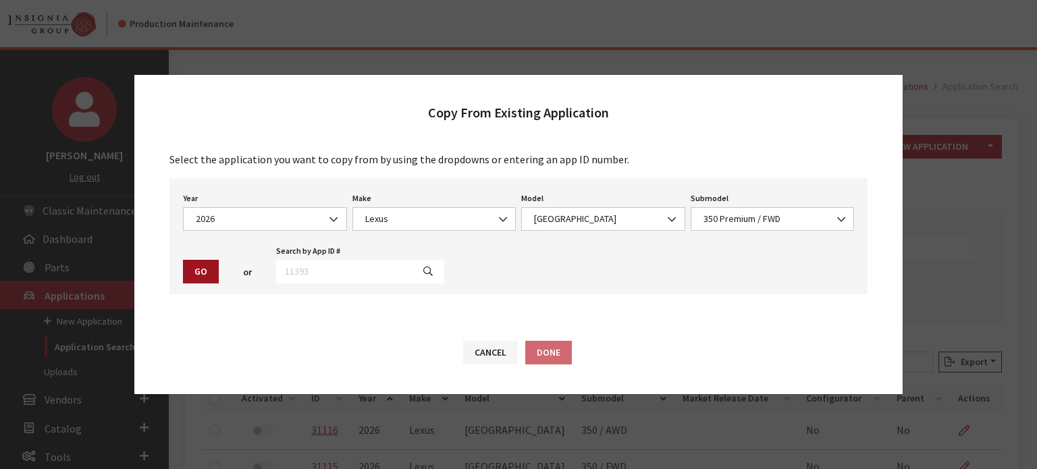
click at [207, 269] on button "Go" at bounding box center [201, 272] width 36 height 24
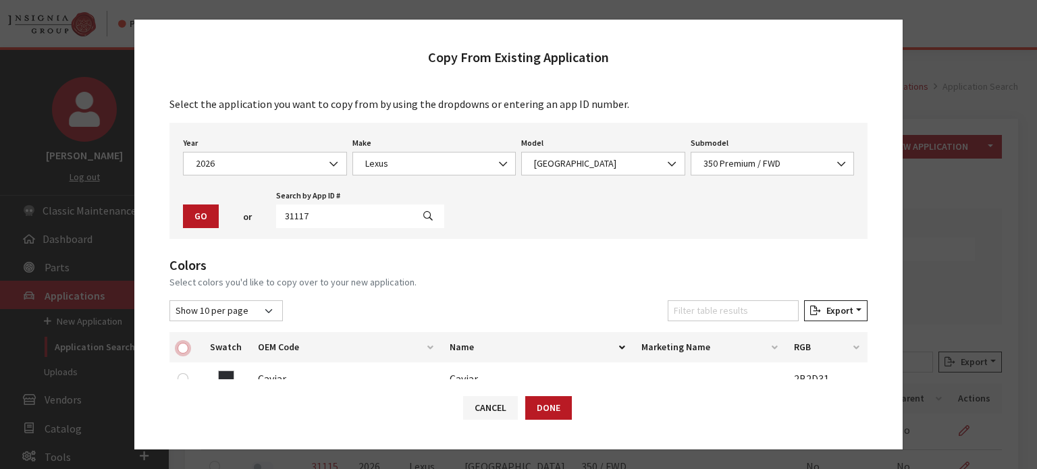
click at [184, 350] on input "checkbox" at bounding box center [183, 348] width 11 height 11
checkbox input "true"
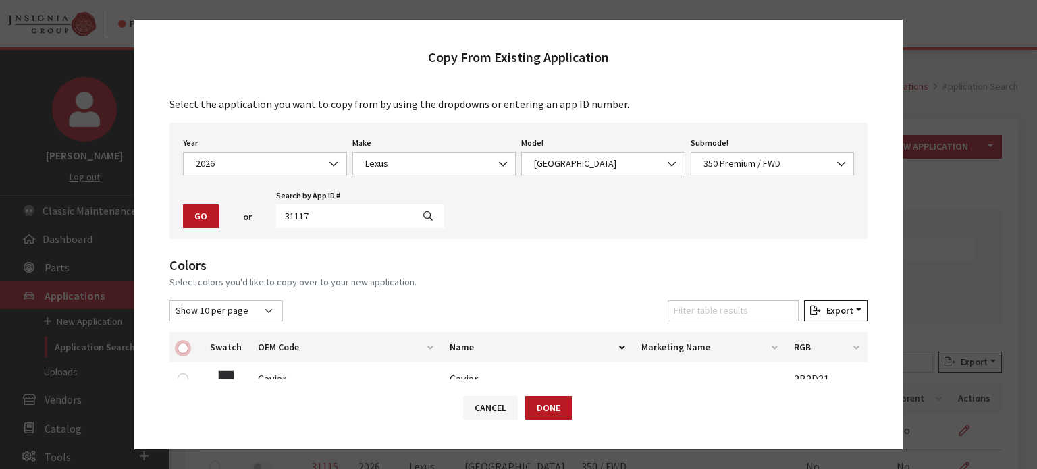
checkbox input "true"
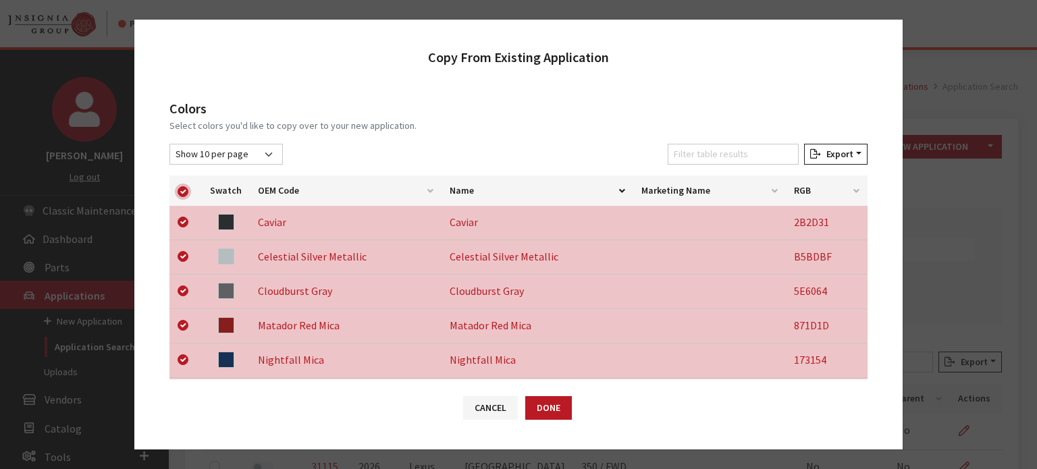
scroll to position [426, 0]
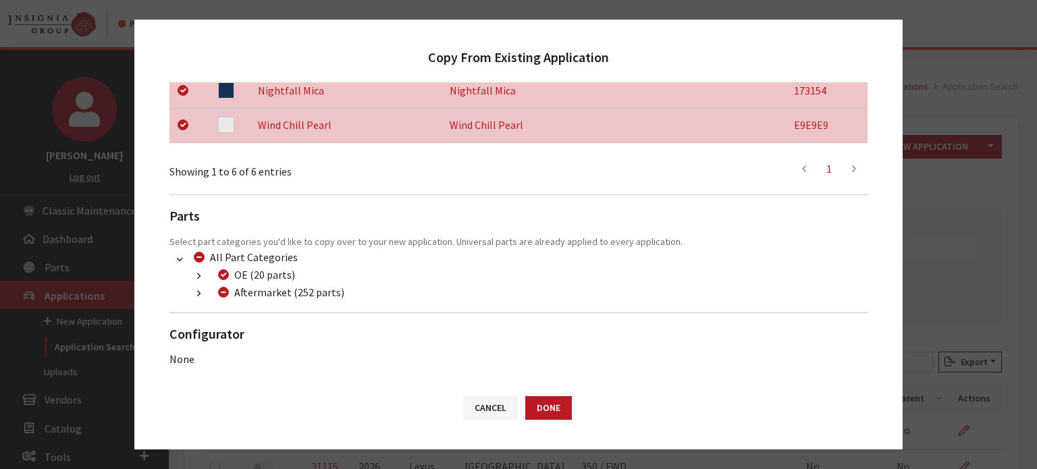
click at [189, 294] on button "button" at bounding box center [199, 294] width 26 height 16
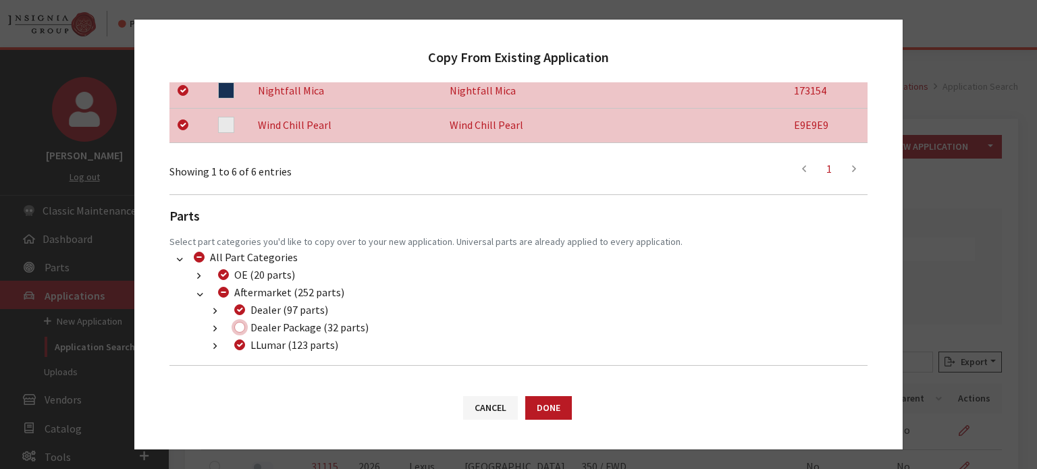
click at [237, 323] on input "Dealer Package (32 parts)" at bounding box center [239, 327] width 11 height 11
checkbox input "true"
click at [553, 403] on button "Done" at bounding box center [548, 408] width 47 height 24
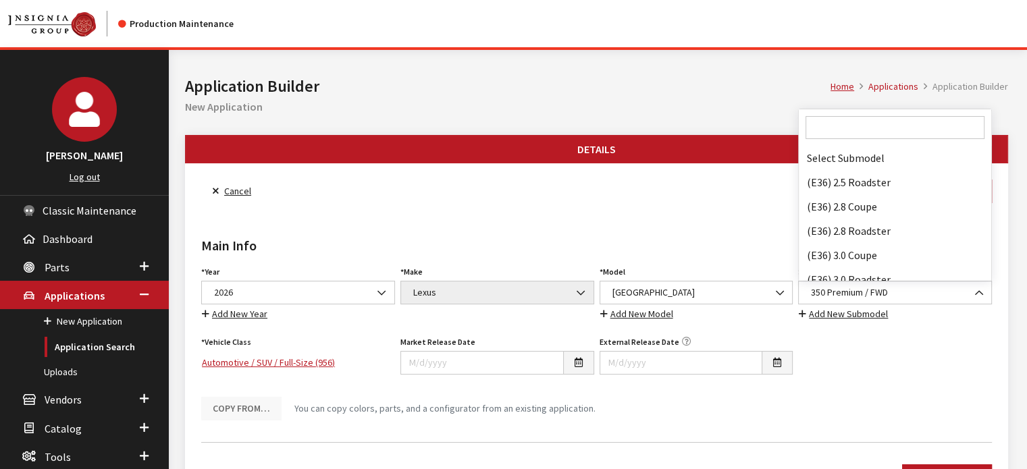
scroll to position [16703, 0]
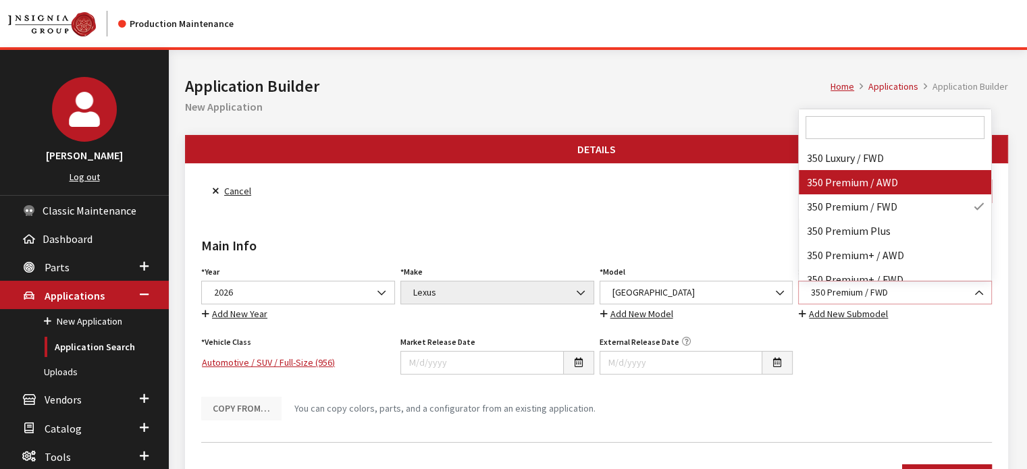
select select "4117"
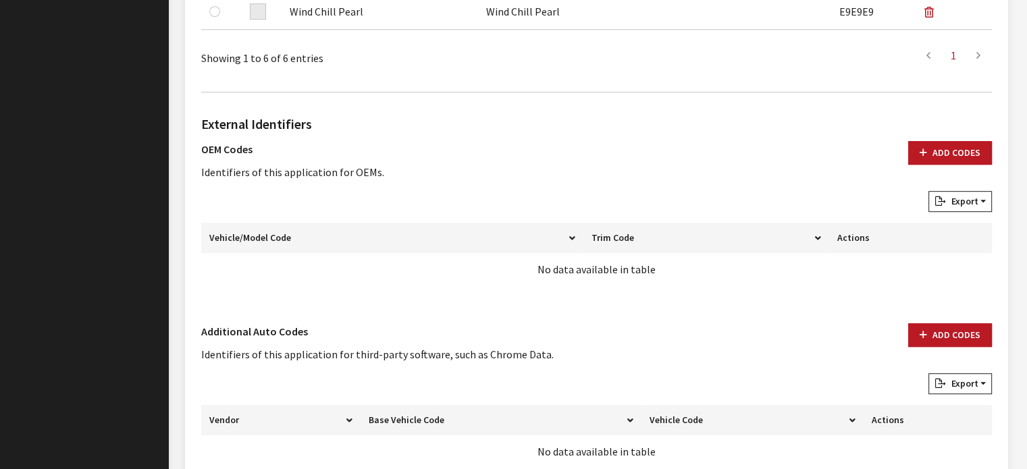
scroll to position [743, 0]
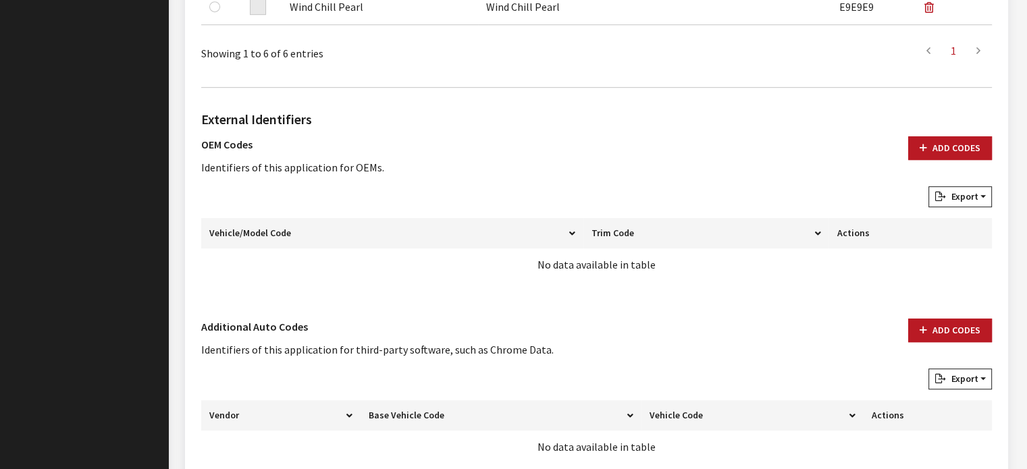
drag, startPoint x: 618, startPoint y: 75, endPoint x: 629, endPoint y: 68, distance: 13.1
drag, startPoint x: 629, startPoint y: 68, endPoint x: 427, endPoint y: 186, distance: 233.9
click at [427, 186] on div "Export Excel CSV Print" at bounding box center [596, 199] width 796 height 26
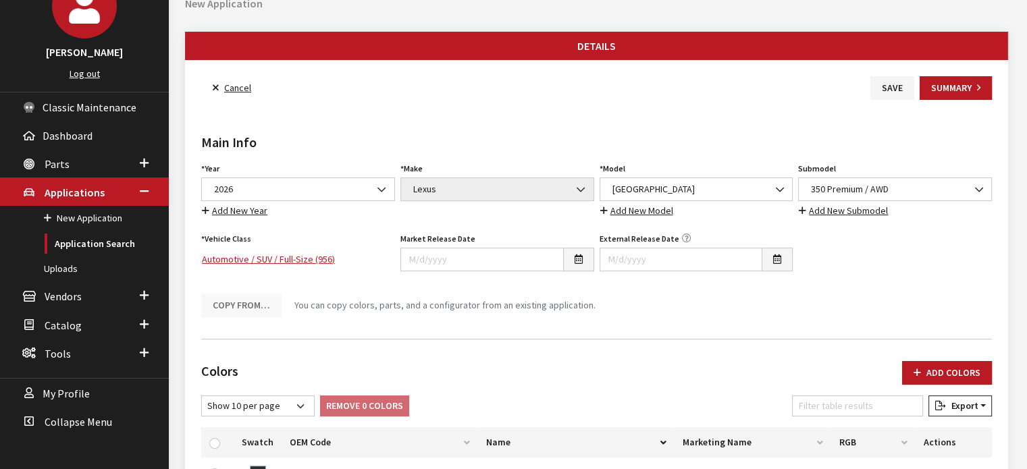
scroll to position [0, 0]
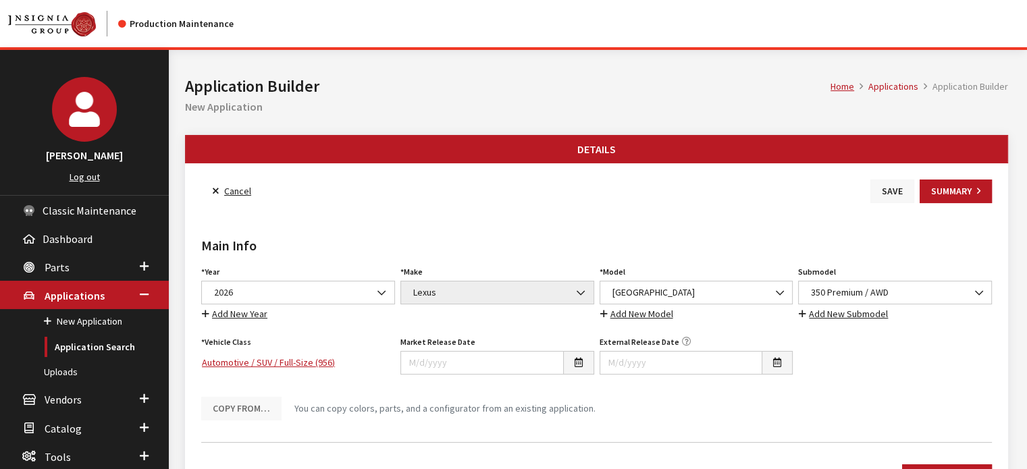
click at [894, 190] on button "Save" at bounding box center [892, 192] width 44 height 24
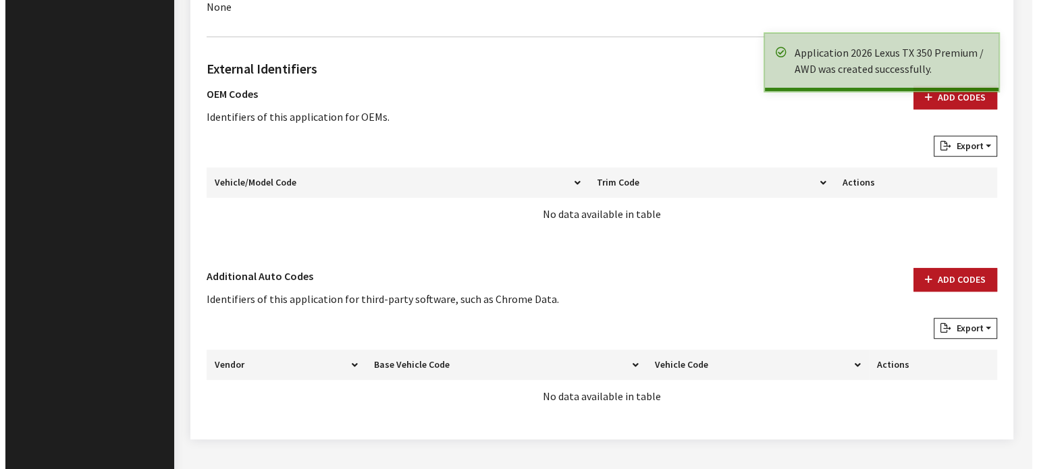
scroll to position [905, 0]
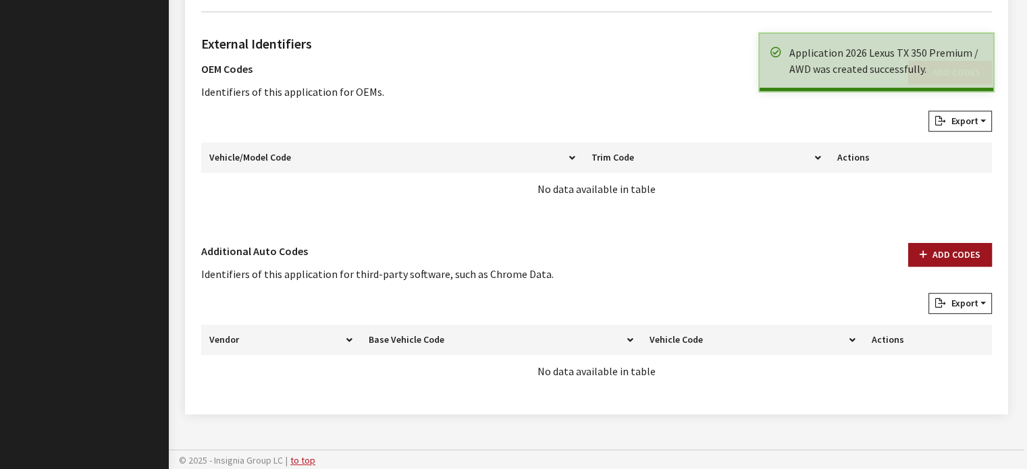
click at [934, 252] on button "Add Codes" at bounding box center [950, 255] width 84 height 24
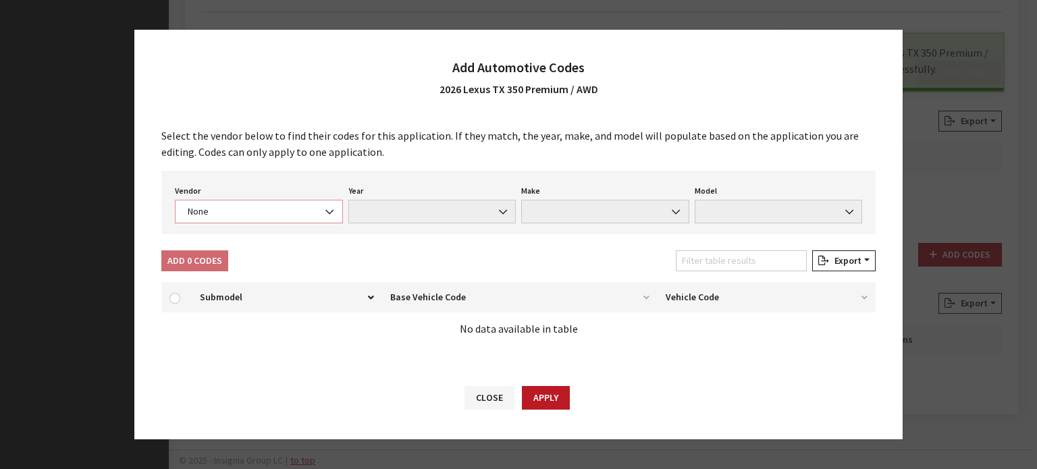
drag, startPoint x: 233, startPoint y: 215, endPoint x: 230, endPoint y: 207, distance: 8.5
click at [232, 213] on span "None" at bounding box center [259, 212] width 151 height 14
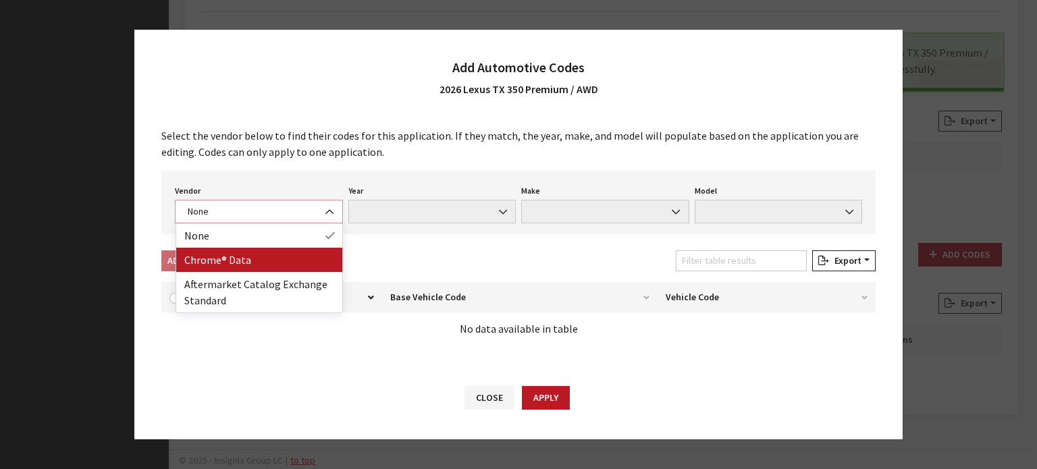
select select "4"
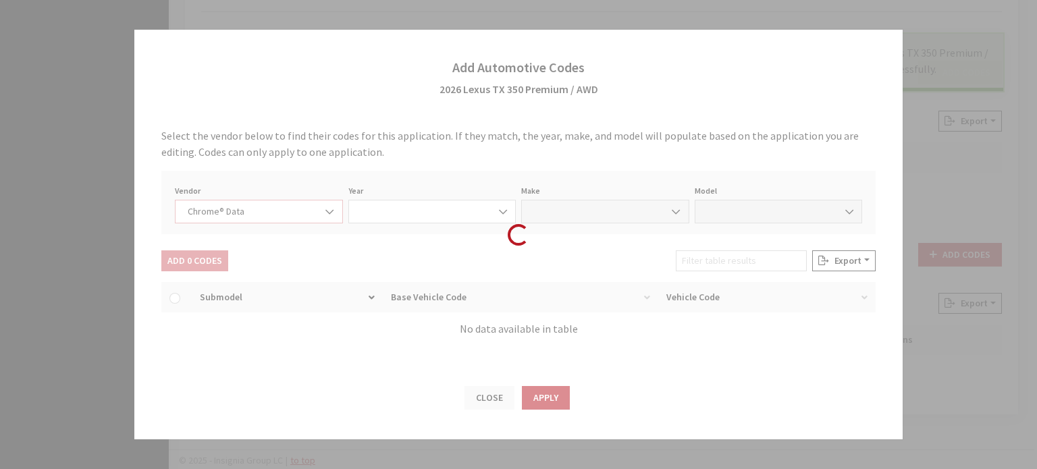
select select "2026"
select select "24"
select select "73820"
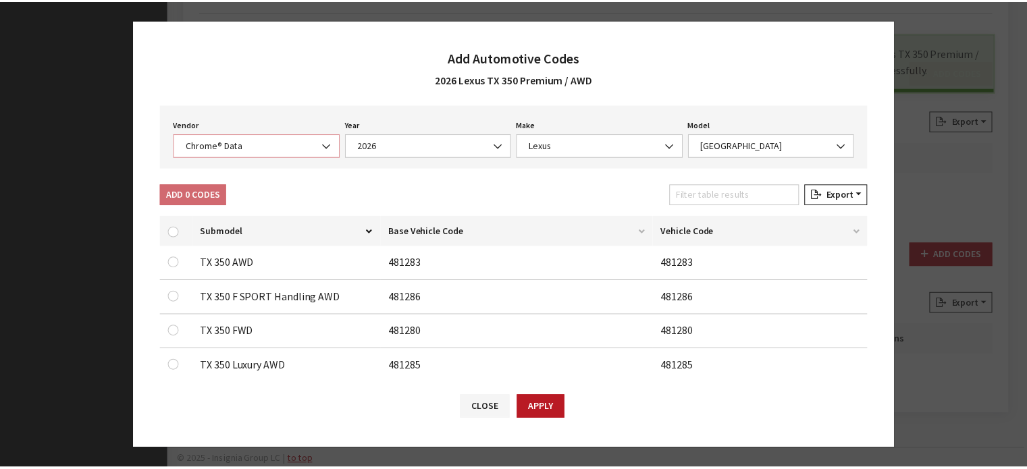
scroll to position [203, 0]
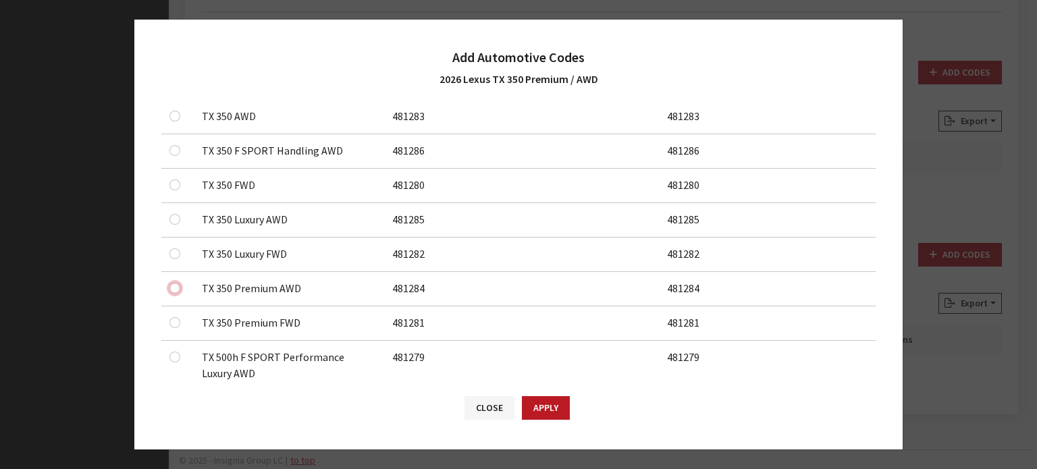
click at [178, 286] on input "checkbox" at bounding box center [174, 288] width 11 height 11
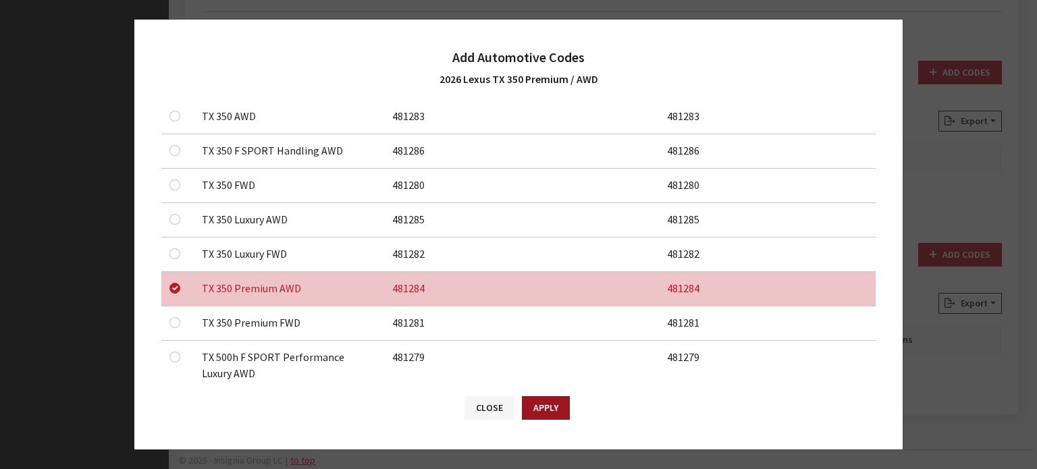
click at [551, 402] on button "Apply" at bounding box center [546, 408] width 48 height 24
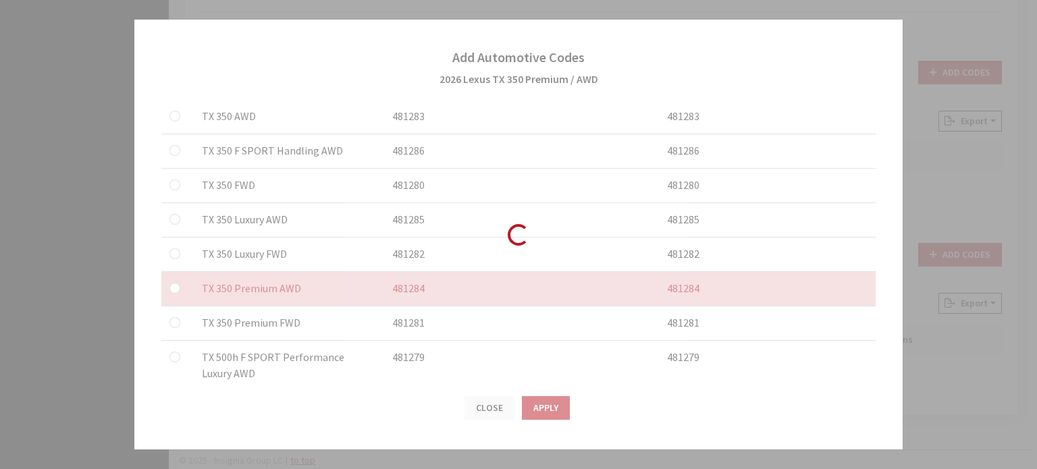
checkbox input "false"
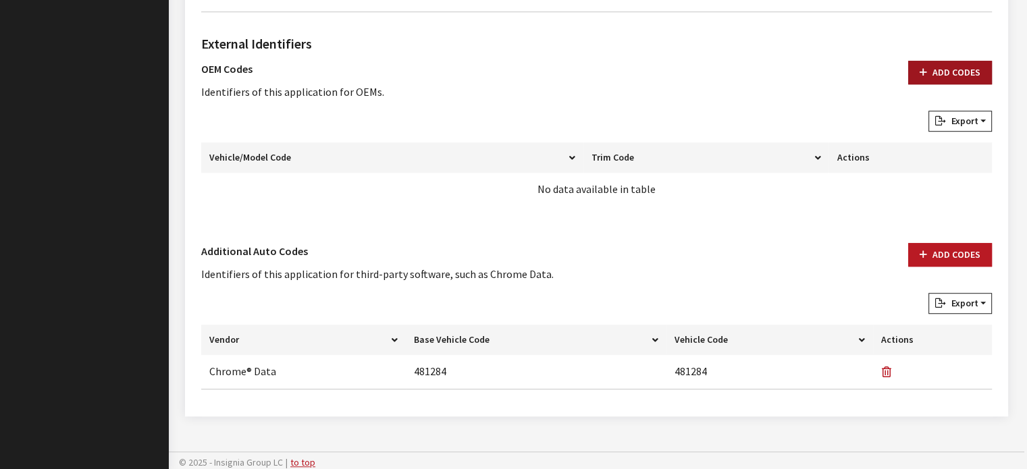
click at [963, 69] on button "Add Codes" at bounding box center [950, 73] width 84 height 24
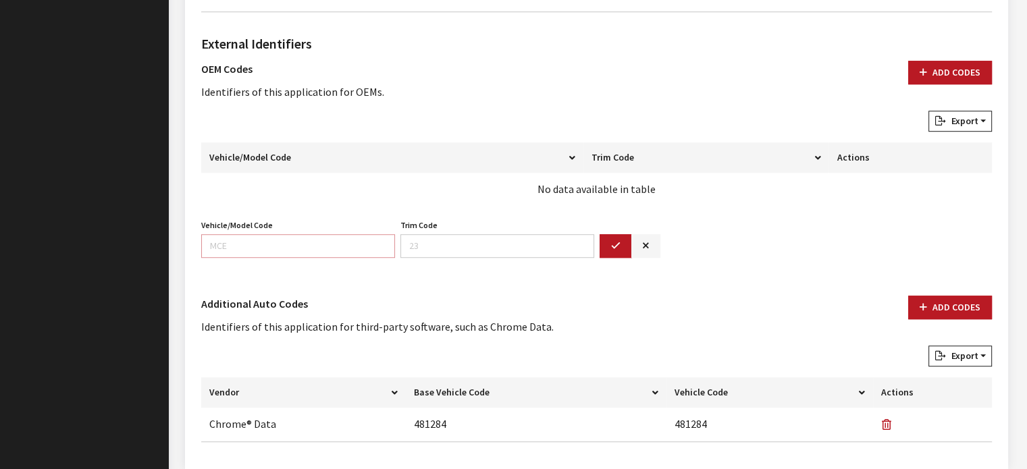
click at [286, 251] on input "Vehicle/Model Code" at bounding box center [298, 246] width 194 height 24
type input "9353"
click at [611, 242] on icon "button" at bounding box center [615, 246] width 9 height 9
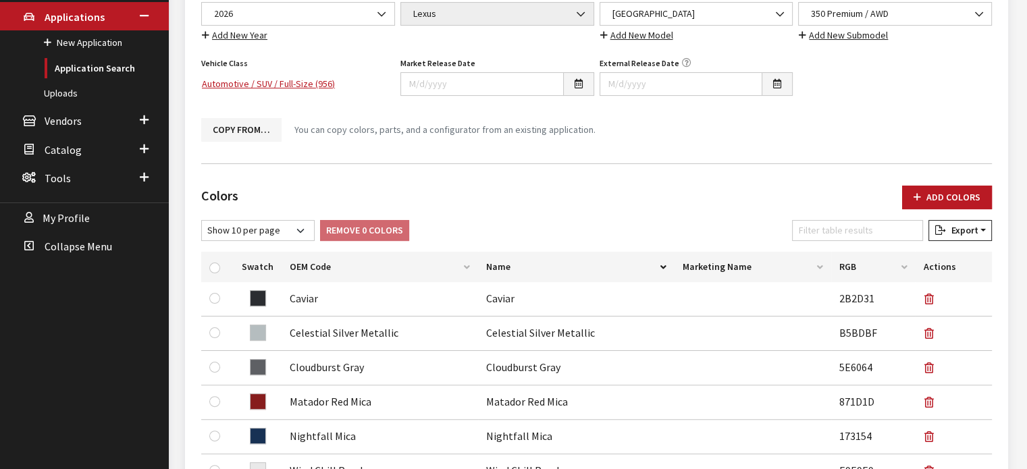
scroll to position [0, 0]
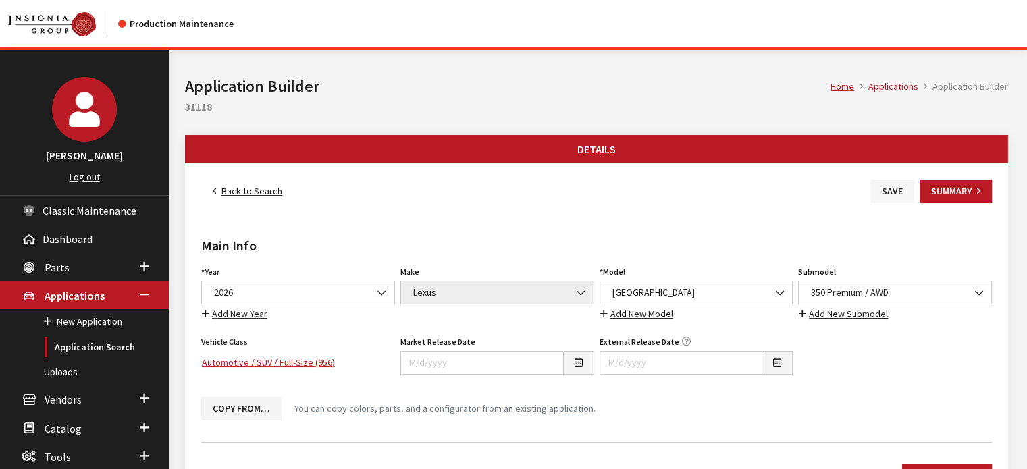
click at [896, 193] on button "Save" at bounding box center [892, 192] width 44 height 24
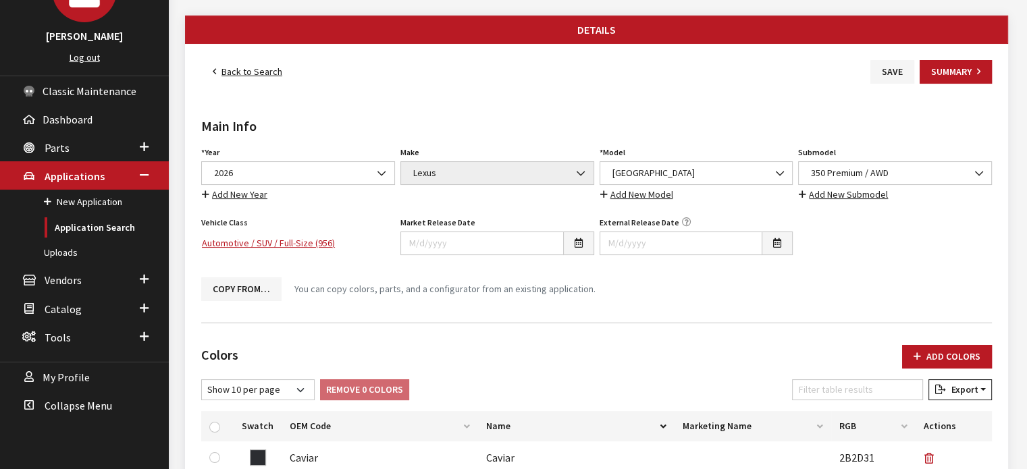
scroll to position [99, 0]
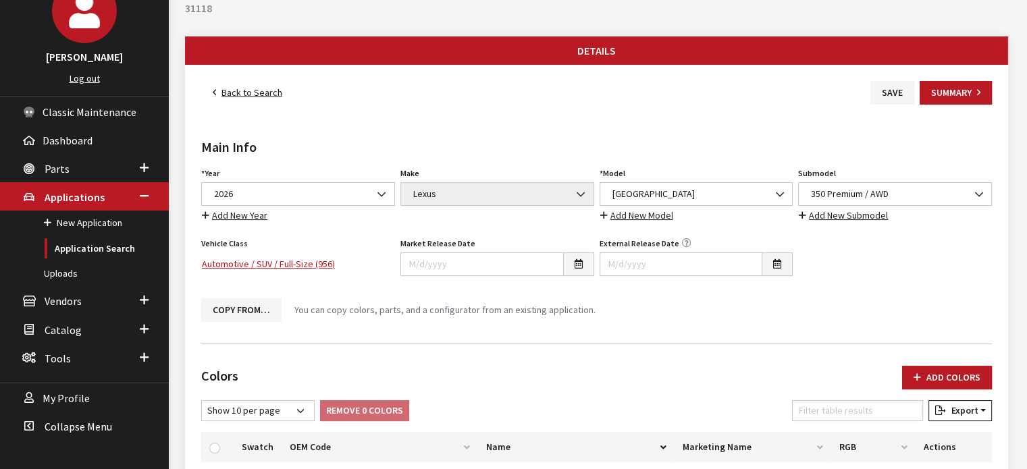
click at [259, 94] on link "Back to Search" at bounding box center [247, 93] width 92 height 24
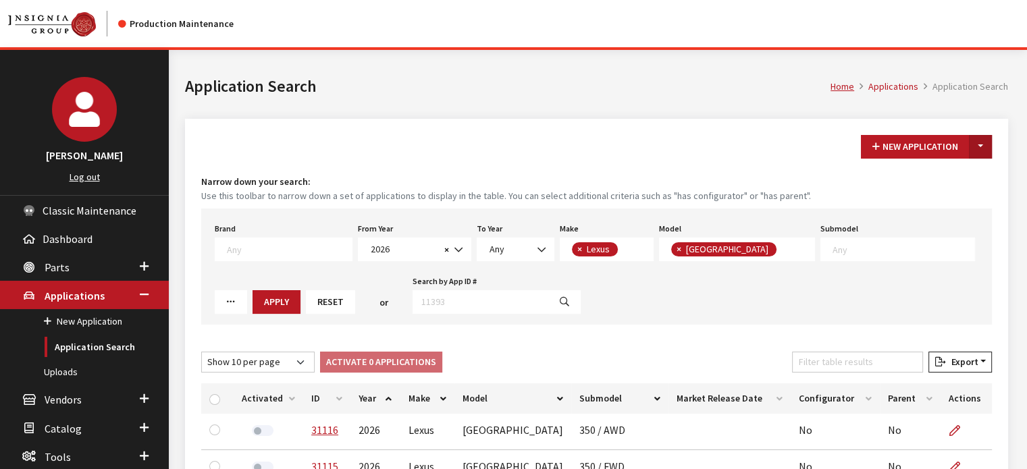
click at [980, 156] on button "Toggle Dropdown" at bounding box center [980, 147] width 23 height 24
click at [950, 186] on button "New From Existing..." at bounding box center [933, 175] width 116 height 24
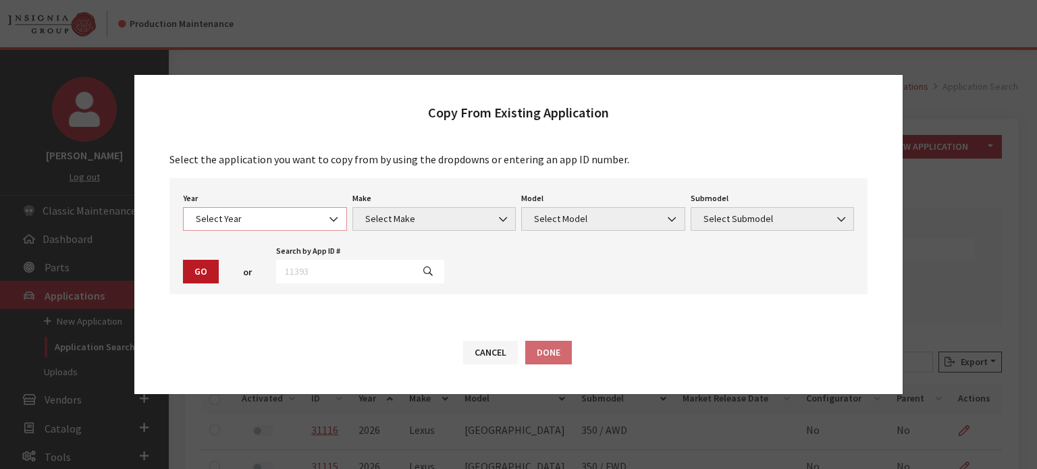
click at [221, 209] on span "Select Year" at bounding box center [265, 219] width 164 height 24
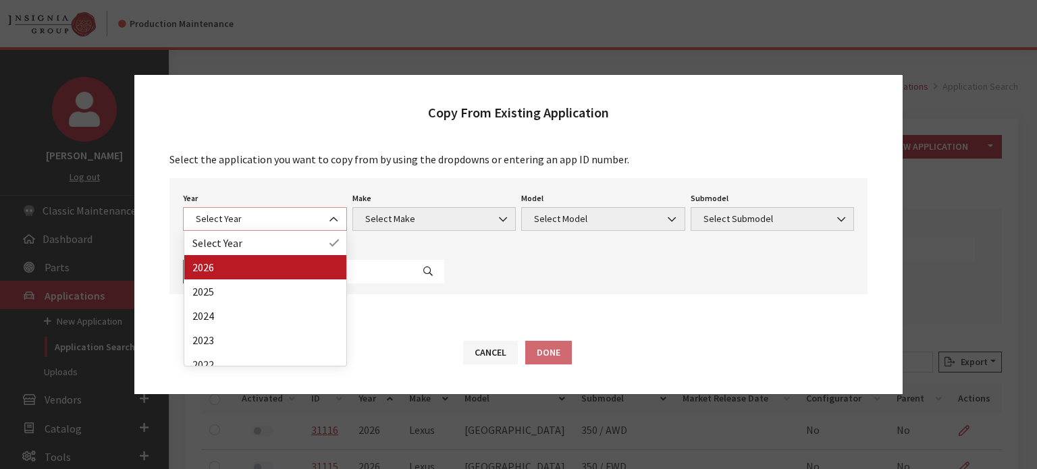
select select "44"
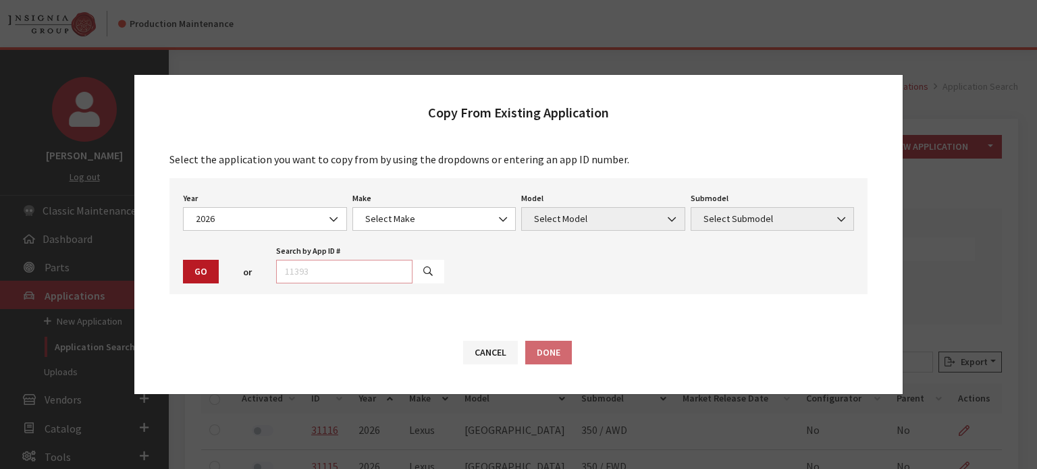
drag, startPoint x: 376, startPoint y: 275, endPoint x: 412, endPoint y: 164, distance: 116.5
click at [381, 259] on div "Search by App ID # The value must be numeric." at bounding box center [359, 263] width 173 height 42
click at [412, 162] on p "Select the application you want to copy from by using the dropdowns or entering…" at bounding box center [518, 159] width 698 height 16
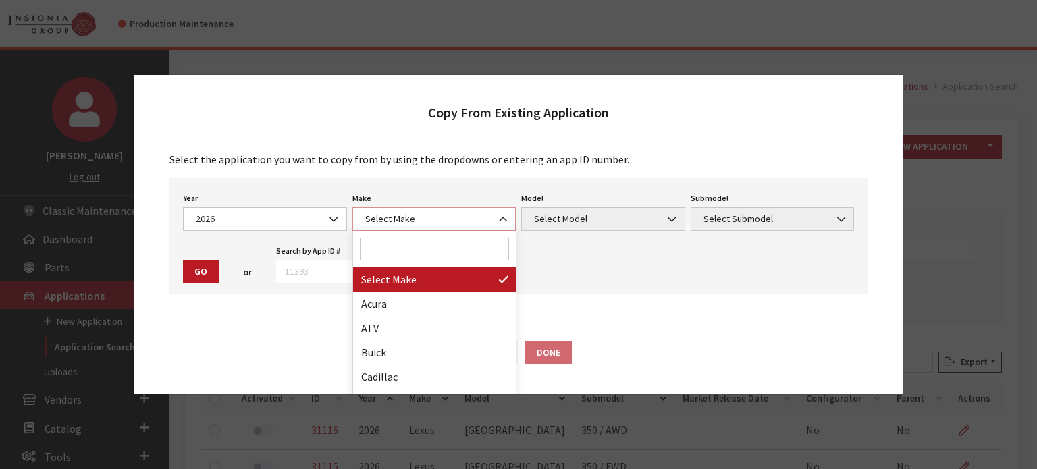
click at [423, 212] on span "Select Make" at bounding box center [434, 219] width 164 height 24
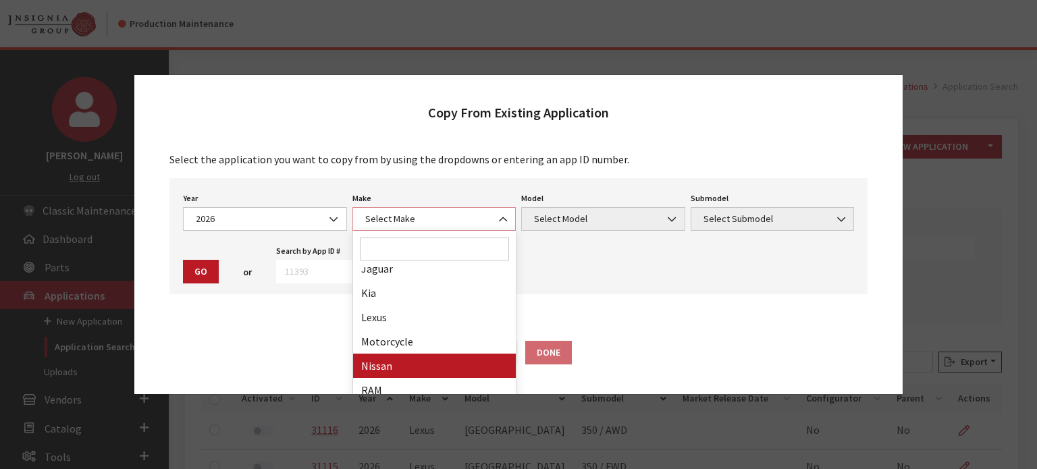
scroll to position [270, 0]
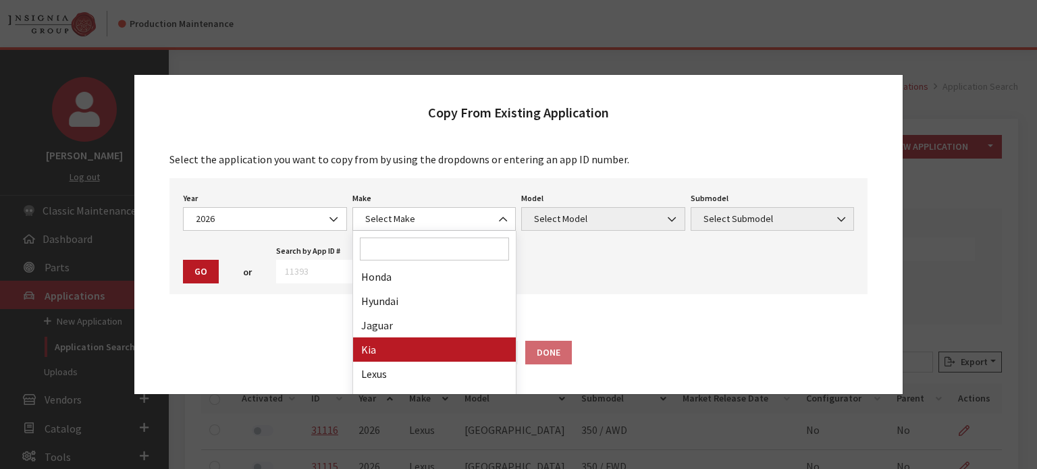
drag, startPoint x: 407, startPoint y: 359, endPoint x: 402, endPoint y: 365, distance: 7.6
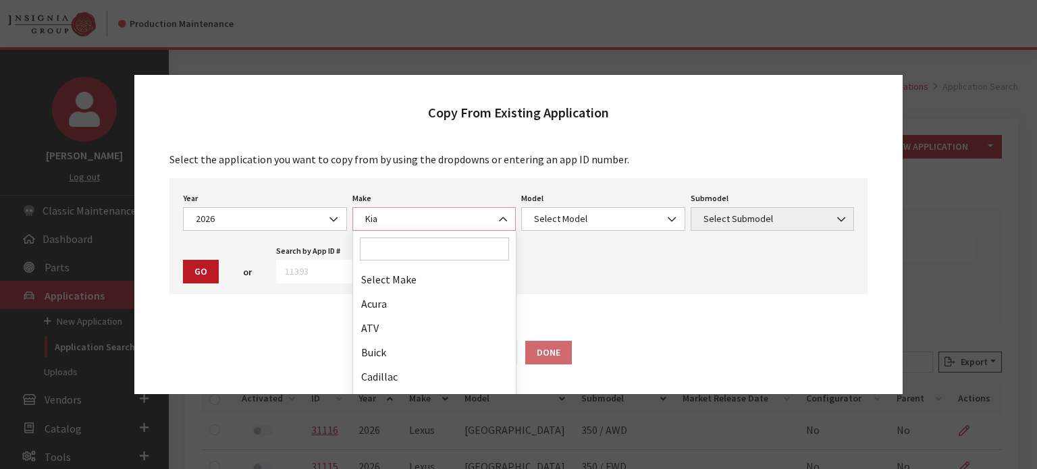
drag, startPoint x: 435, startPoint y: 213, endPoint x: 417, endPoint y: 223, distance: 21.2
click at [435, 213] on span "Kia" at bounding box center [434, 219] width 146 height 14
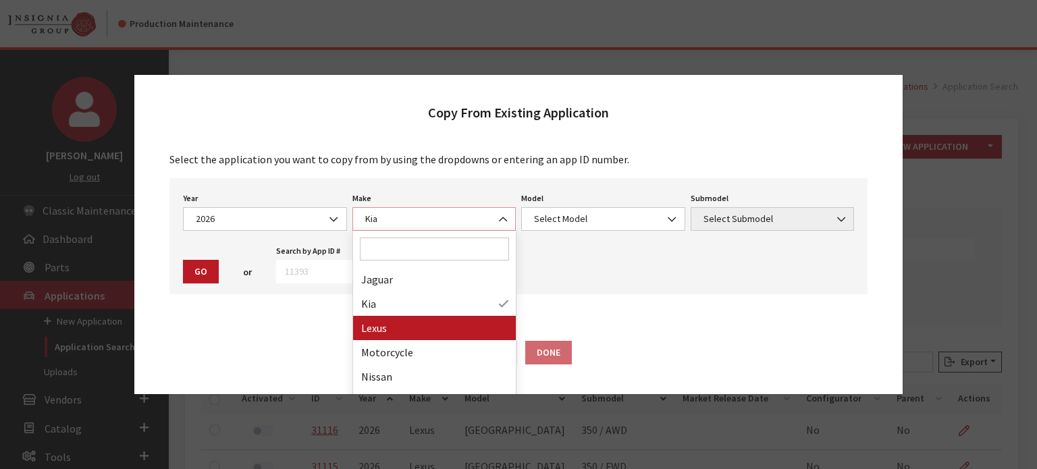
select select "27"
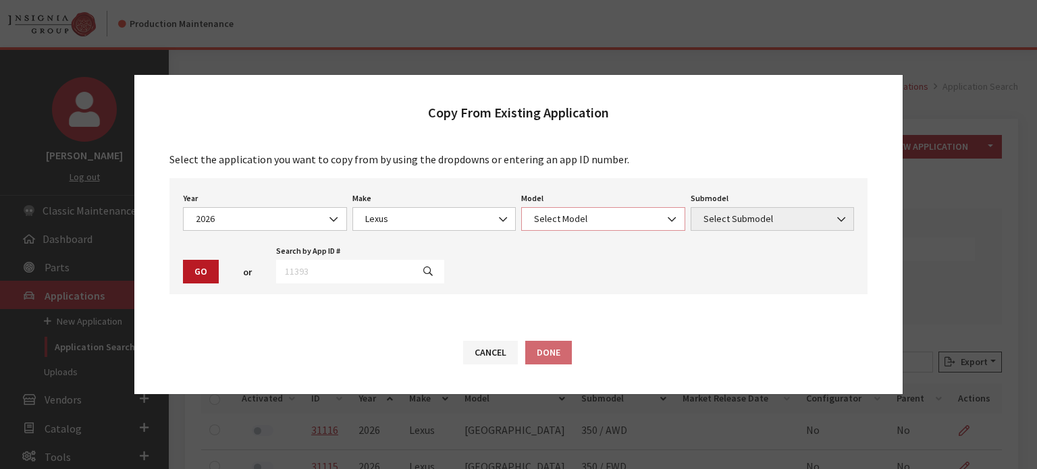
click at [635, 225] on span "Select Model" at bounding box center [603, 219] width 146 height 14
select select "1358"
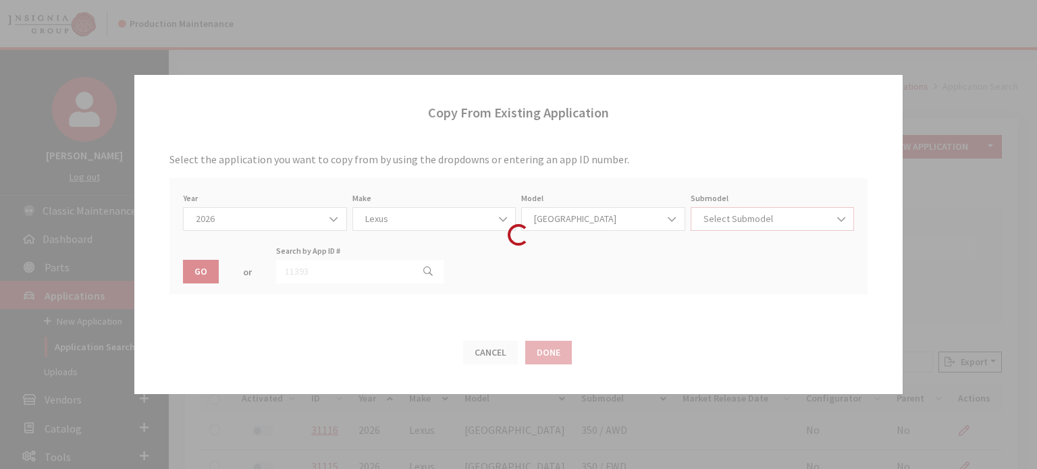
click at [735, 213] on span "Select Submodel" at bounding box center [772, 219] width 146 height 14
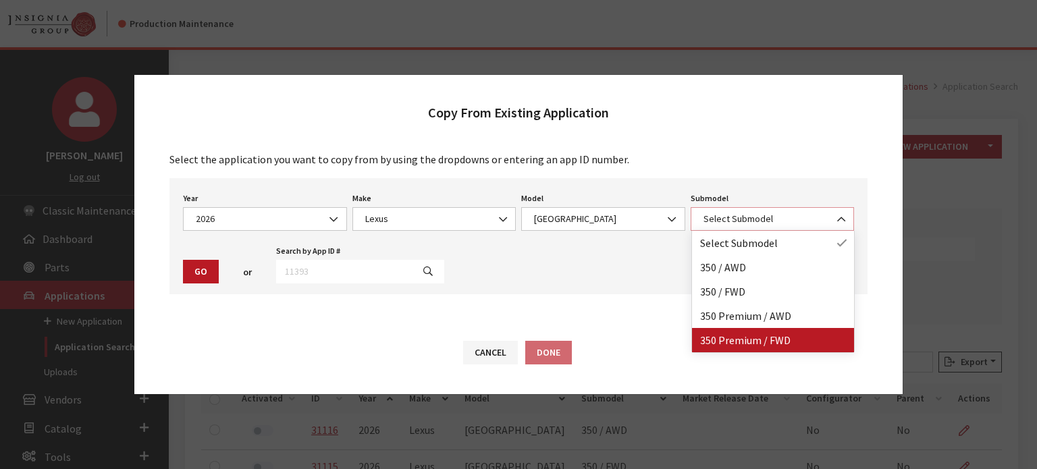
select select "4118"
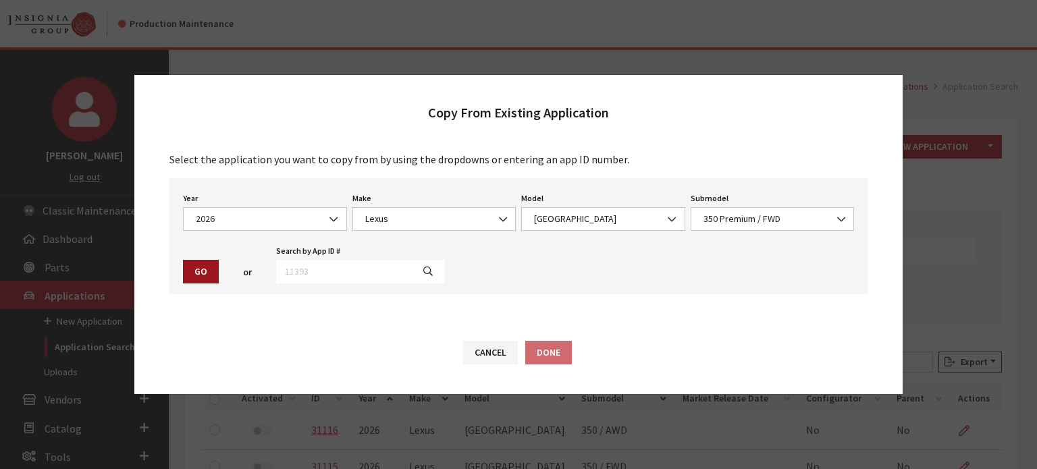
click at [205, 276] on button "Go" at bounding box center [201, 272] width 36 height 24
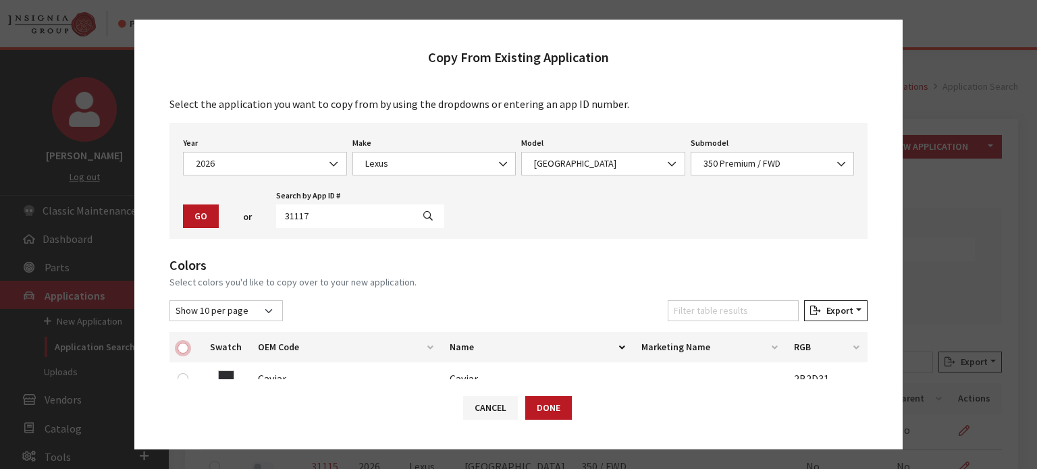
click at [182, 346] on input "checkbox" at bounding box center [183, 348] width 11 height 11
checkbox input "true"
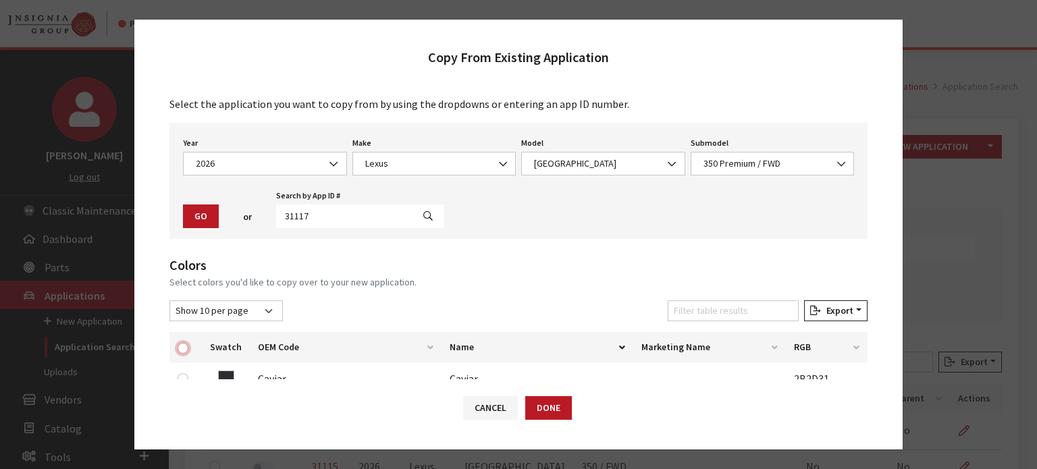
checkbox input "true"
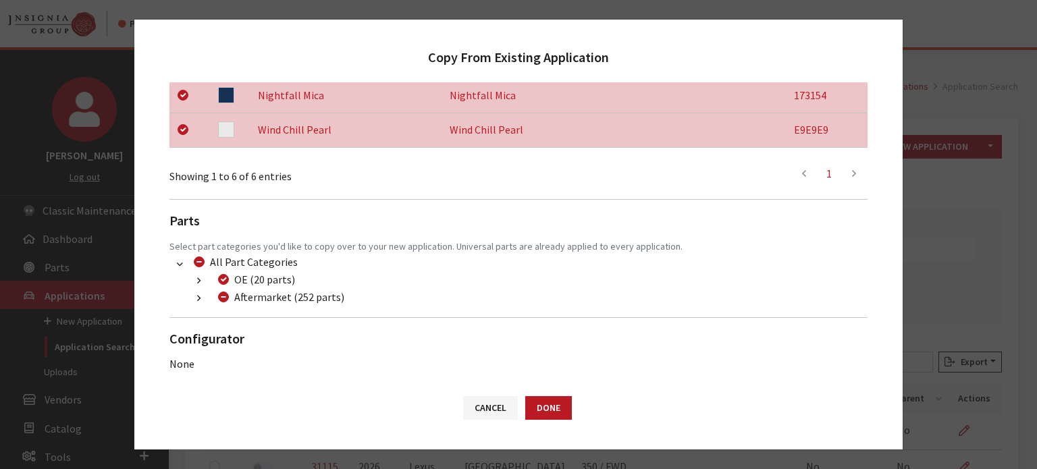
scroll to position [426, 0]
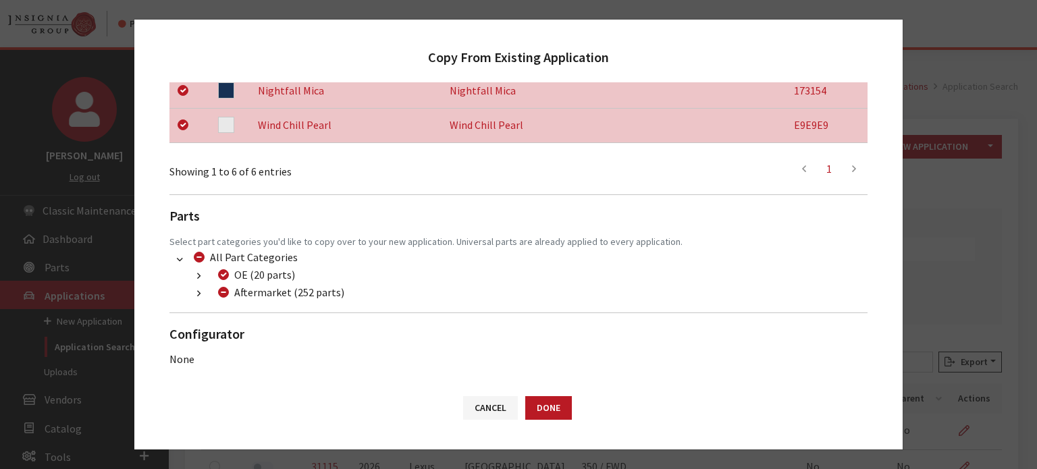
click at [197, 302] on div "Colors Select colors you'd like to copy over to your new application. Show 10 p…" at bounding box center [518, 98] width 698 height 538
click at [199, 298] on icon "button" at bounding box center [198, 294] width 3 height 9
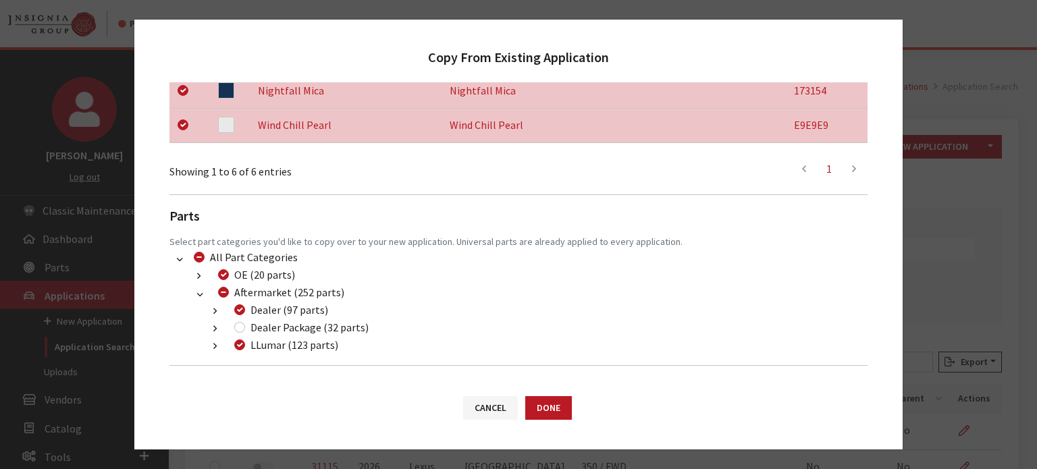
drag, startPoint x: 251, startPoint y: 336, endPoint x: 233, endPoint y: 325, distance: 21.5
click at [251, 337] on label "LLumar (123 parts)" at bounding box center [294, 345] width 88 height 16
click at [245, 340] on input "LLumar (123 parts)" at bounding box center [239, 345] width 11 height 11
checkbox input "false"
click at [233, 325] on div "Dealer Package (32 parts)" at bounding box center [299, 327] width 138 height 16
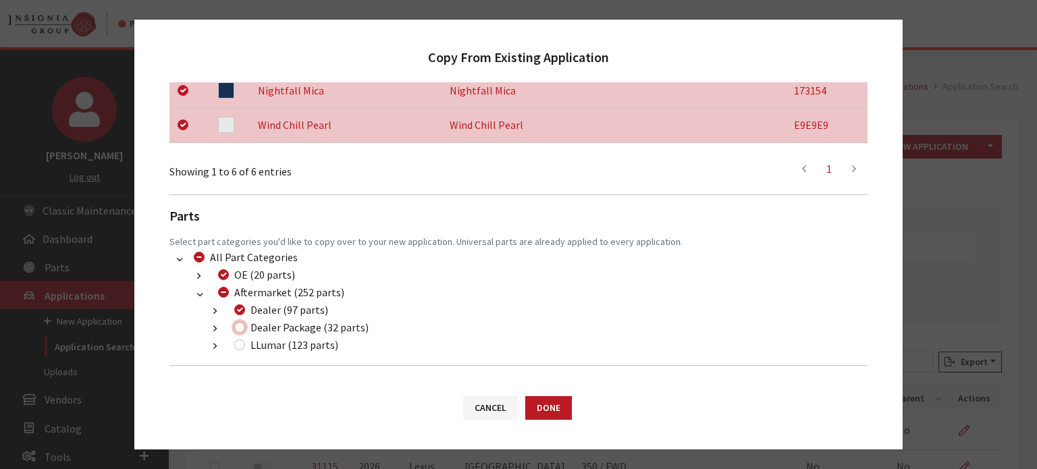
click at [243, 326] on input "Dealer Package (32 parts)" at bounding box center [239, 327] width 11 height 11
checkbox input "true"
click at [239, 346] on input "LLumar (123 parts)" at bounding box center [239, 345] width 11 height 11
checkbox input "true"
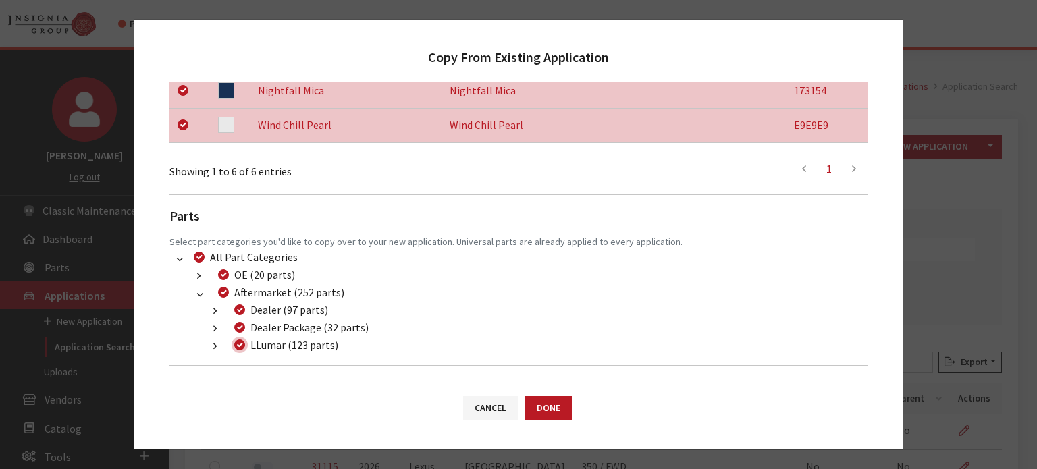
checkbox input "true"
click at [554, 410] on button "Done" at bounding box center [548, 408] width 47 height 24
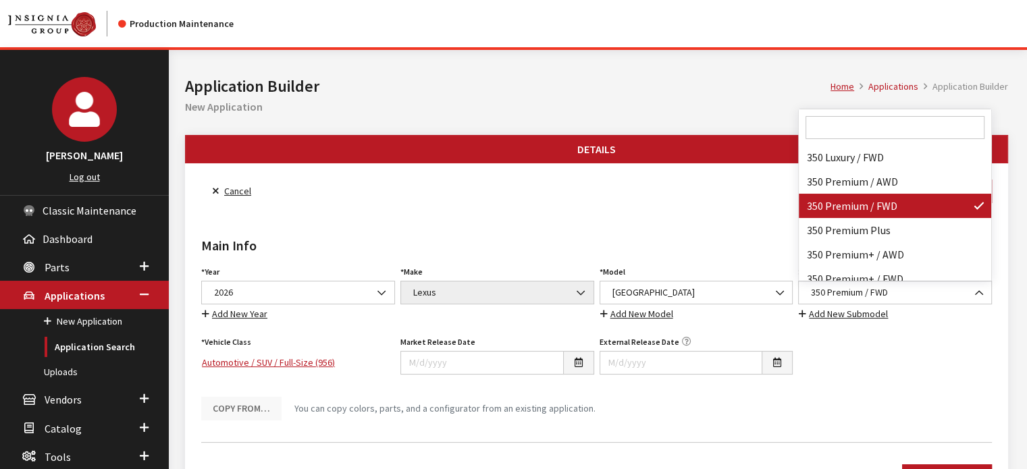
scroll to position [16635, 0]
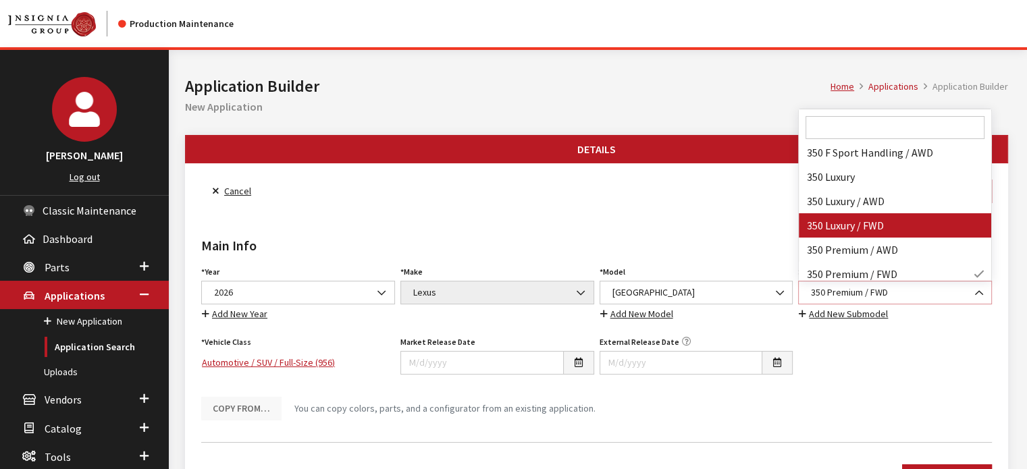
select select "4114"
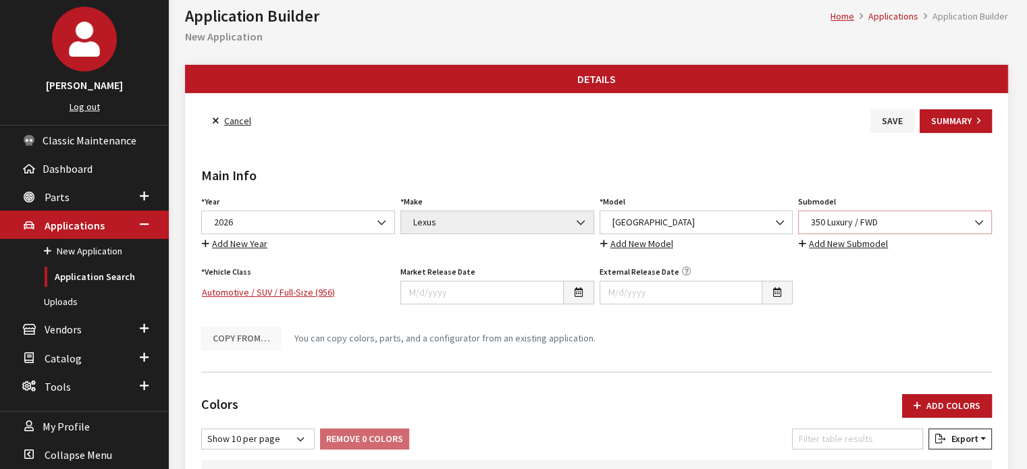
scroll to position [0, 0]
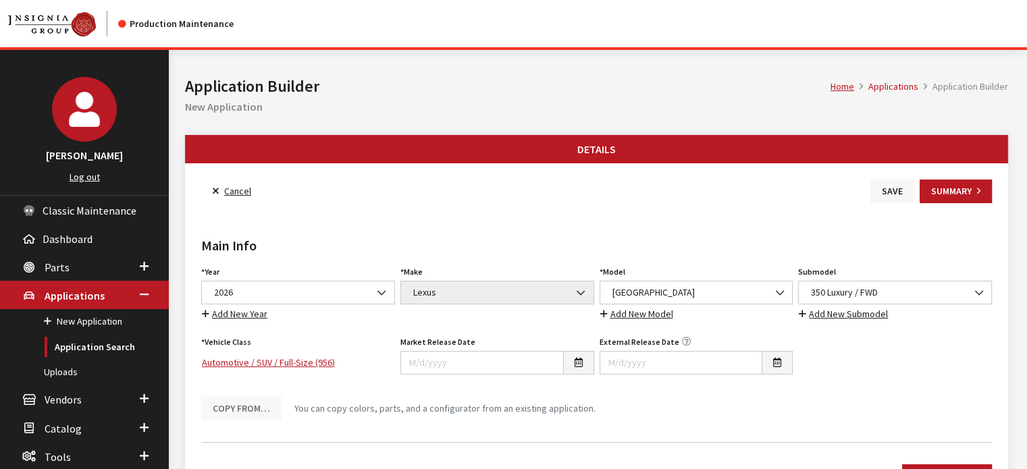
click at [896, 187] on button "Save" at bounding box center [892, 192] width 44 height 24
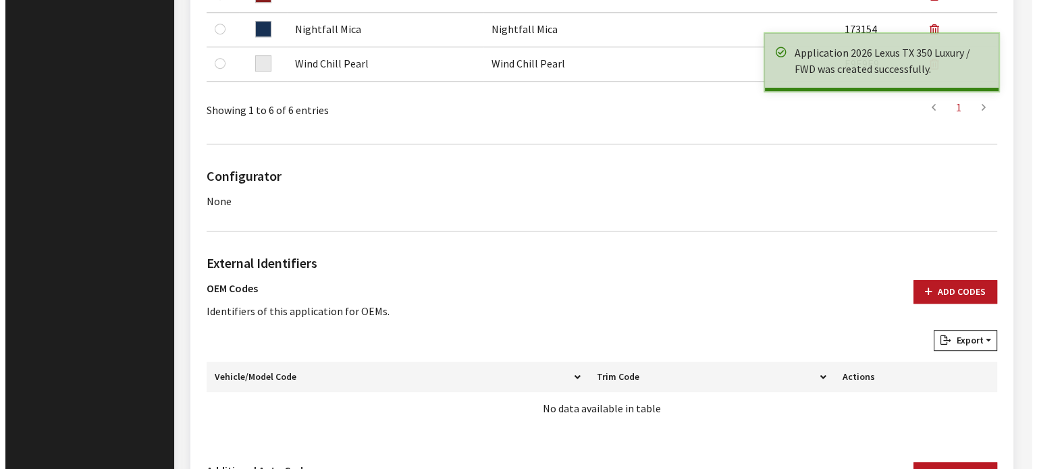
scroll to position [878, 0]
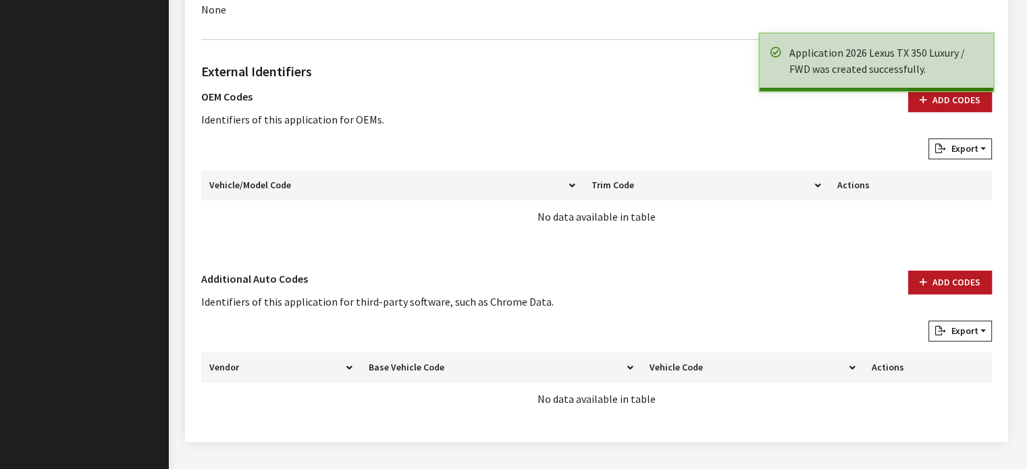
click at [949, 296] on div "Add Codes" at bounding box center [950, 296] width 100 height 50
click at [946, 271] on button "Add Codes" at bounding box center [950, 283] width 84 height 24
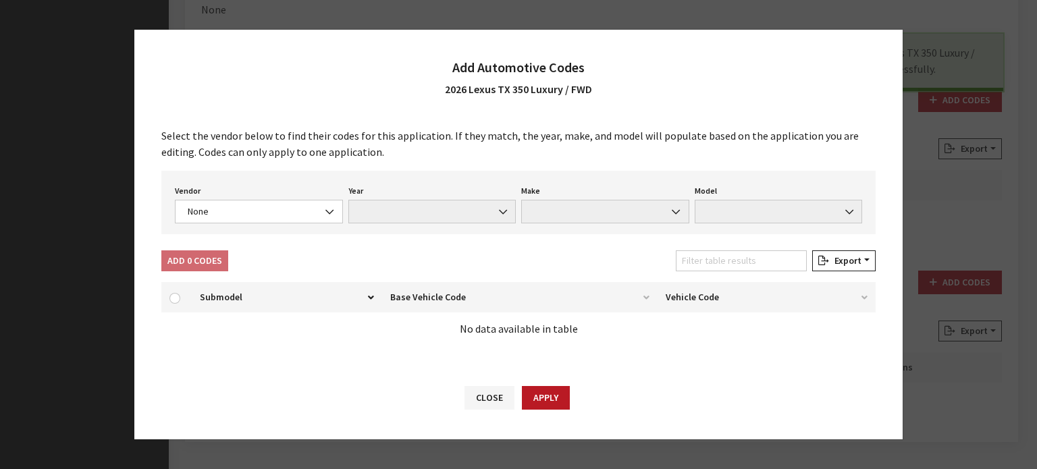
click at [287, 196] on div "Vendor None Chrome® Data Aftermarket Catalog Exchange Standard None" at bounding box center [258, 203] width 173 height 42
click at [288, 207] on span "None" at bounding box center [259, 212] width 151 height 14
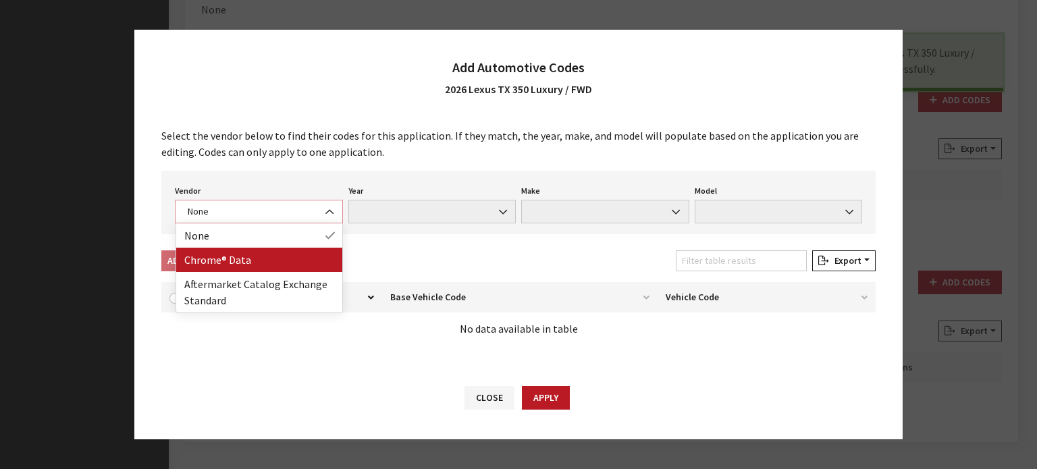
select select "4"
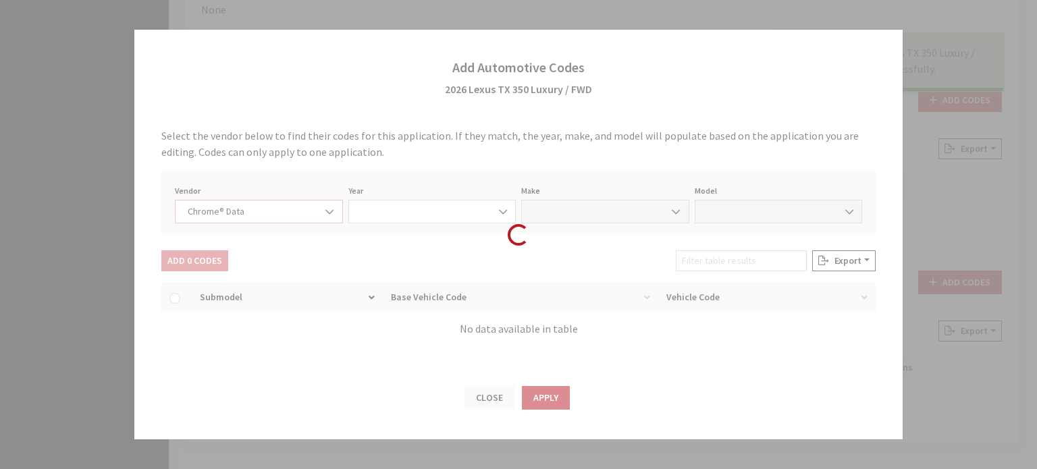
select select "2026"
select select "24"
select select "73820"
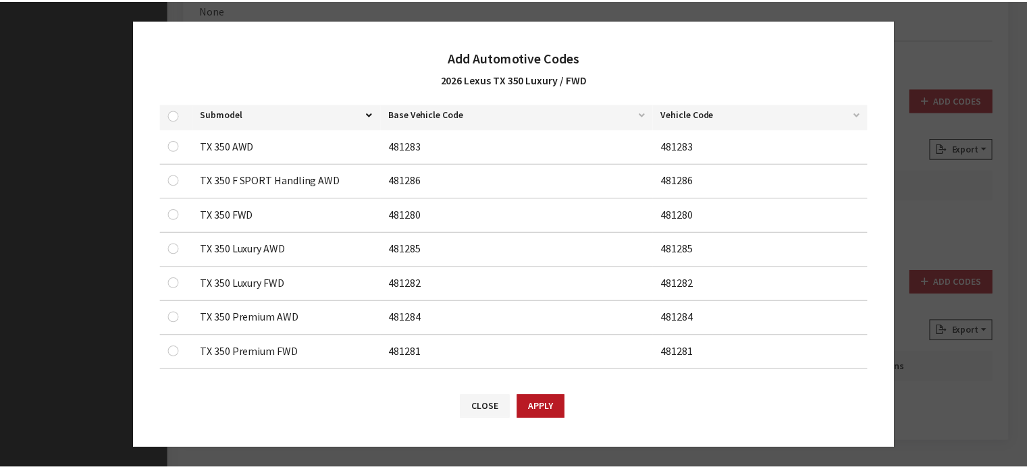
scroll to position [270, 0]
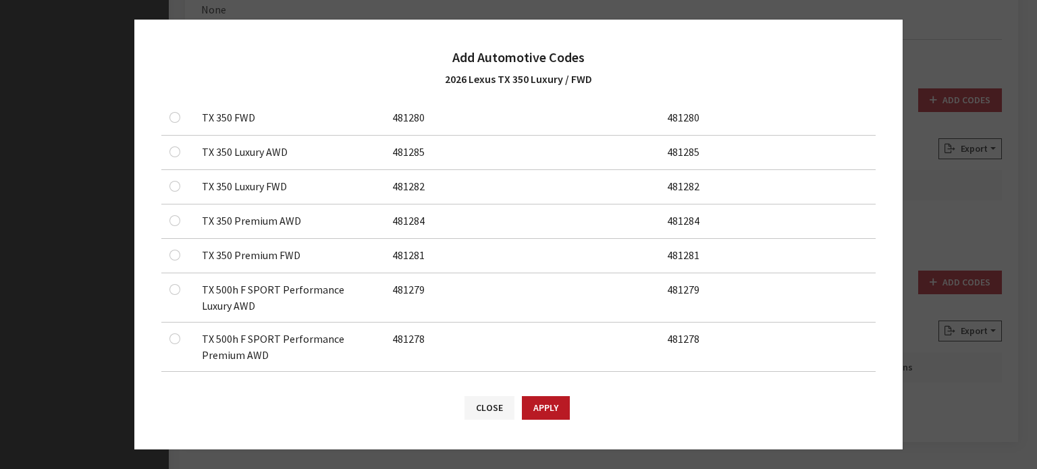
click at [167, 186] on td at bounding box center [177, 187] width 32 height 34
click at [173, 186] on input "checkbox" at bounding box center [174, 186] width 11 height 11
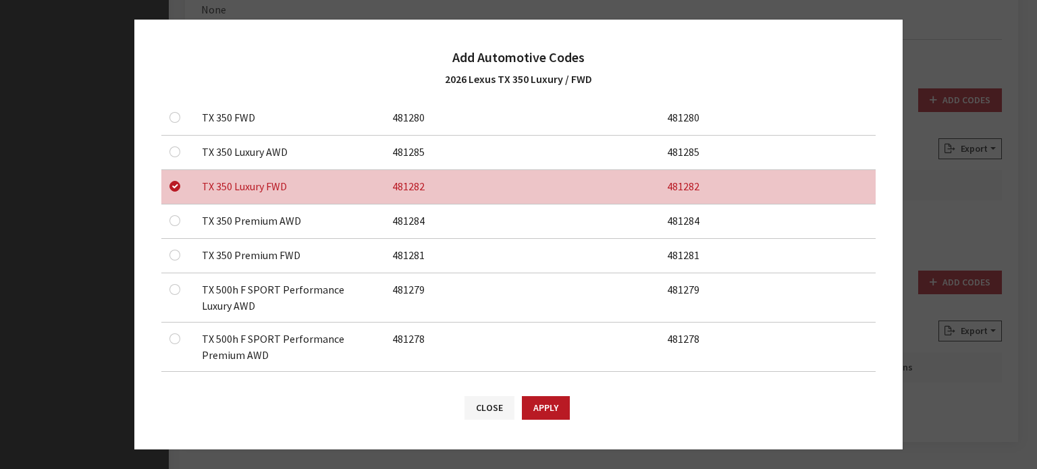
click at [539, 402] on button "Apply" at bounding box center [546, 408] width 48 height 24
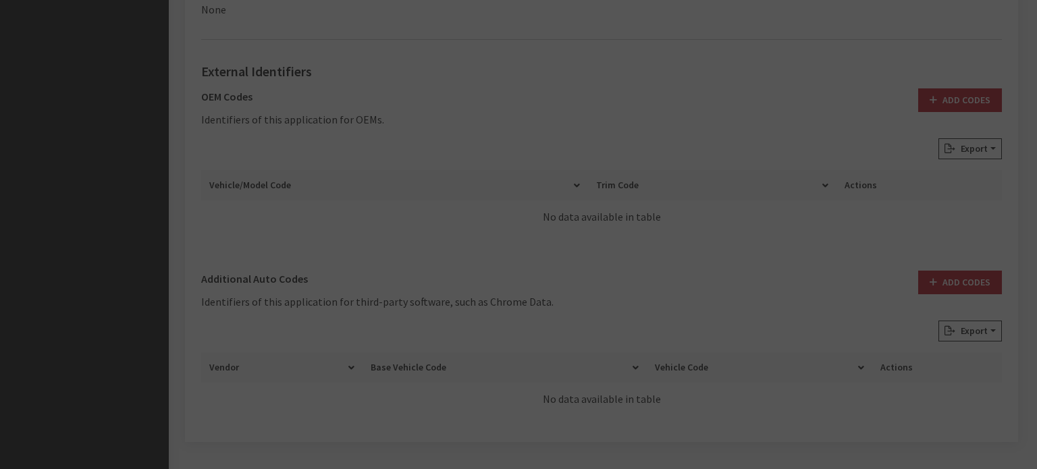
checkbox input "false"
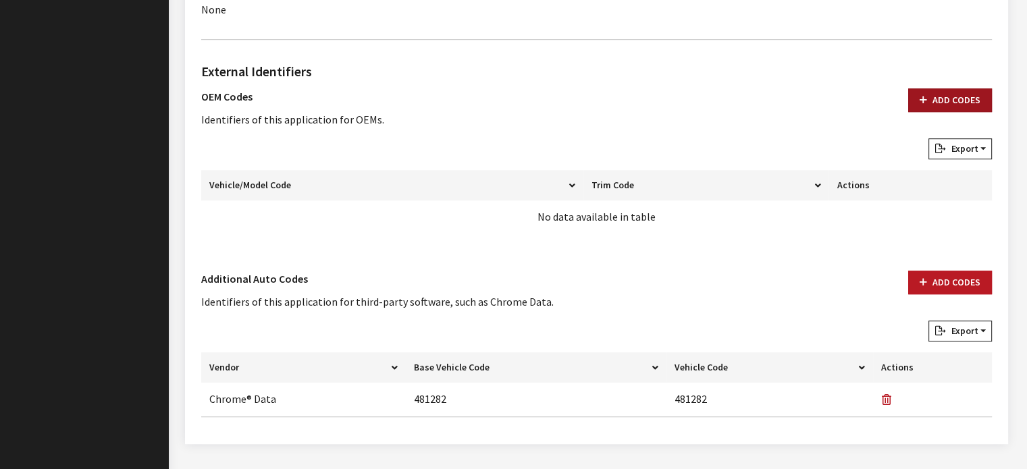
click at [932, 105] on button "Add Codes" at bounding box center [950, 100] width 84 height 24
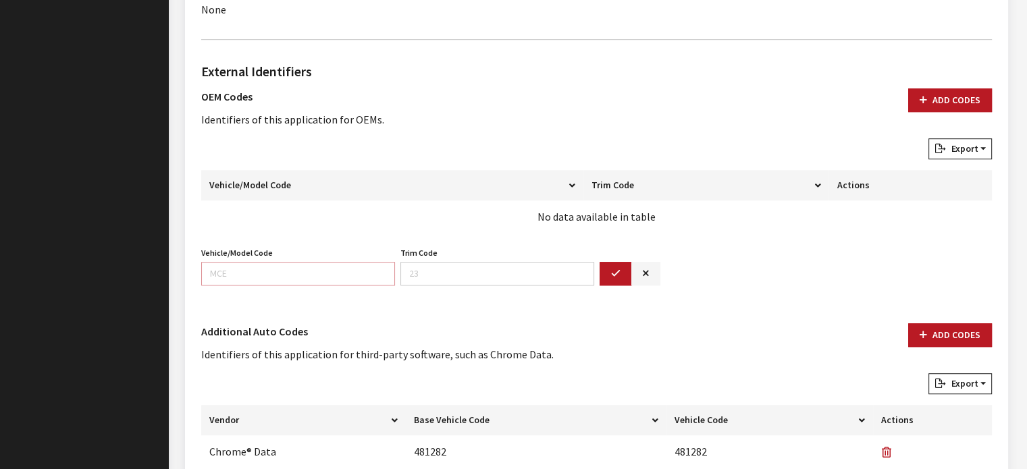
click at [346, 266] on input "Vehicle/Model Code" at bounding box center [298, 274] width 194 height 24
type input "9354"
click at [616, 275] on icon "button" at bounding box center [615, 273] width 9 height 9
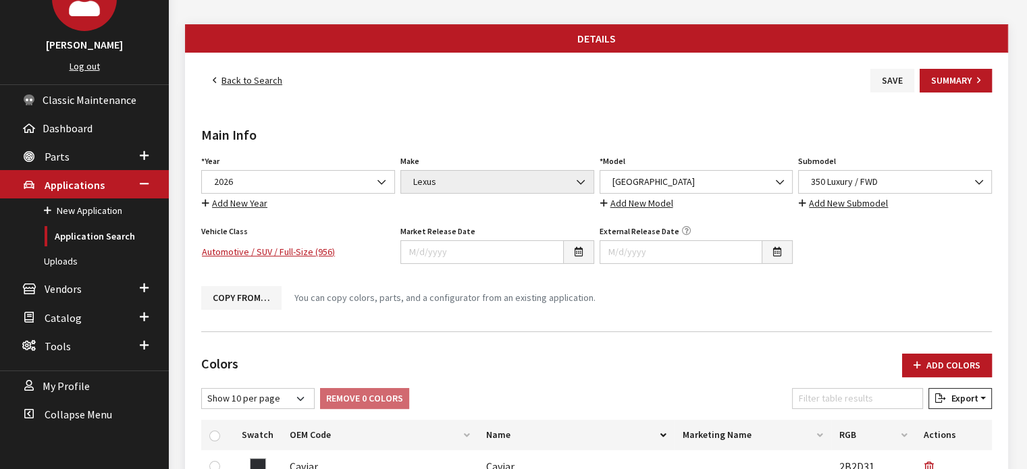
scroll to position [0, 0]
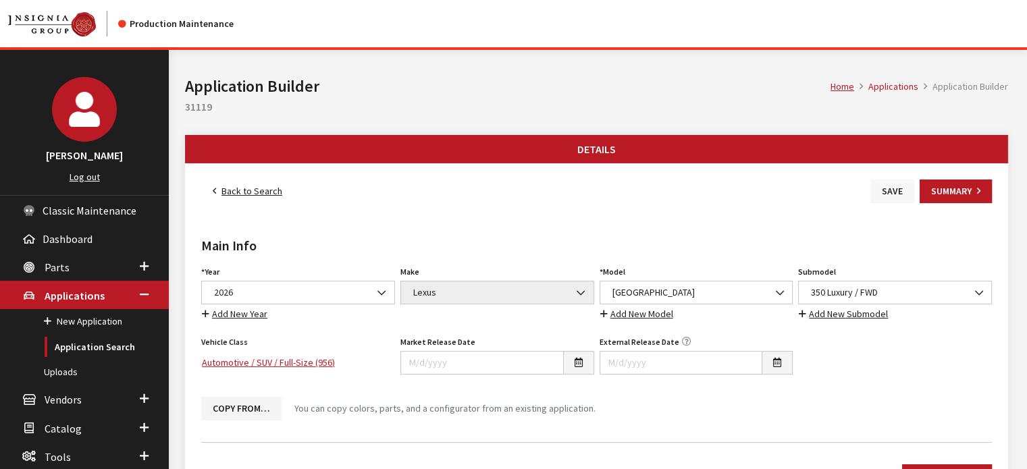
click at [887, 190] on button "Save" at bounding box center [892, 192] width 44 height 24
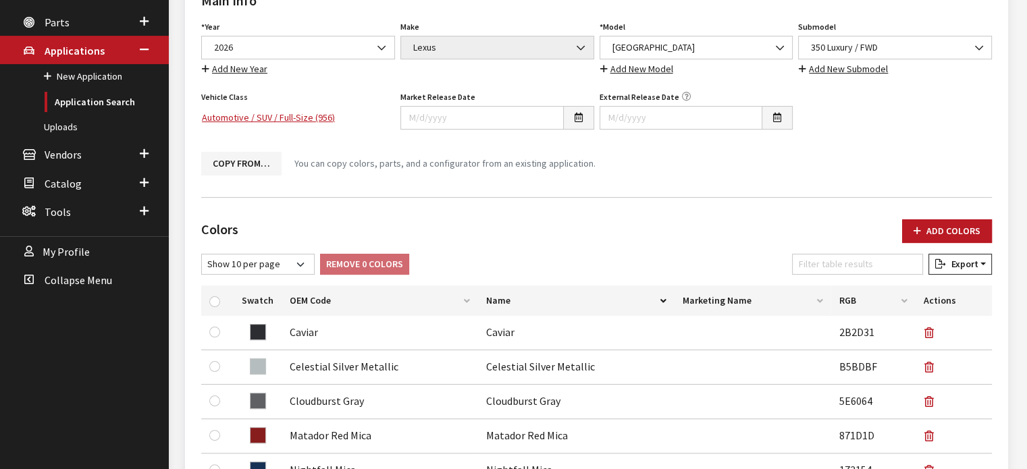
scroll to position [135, 0]
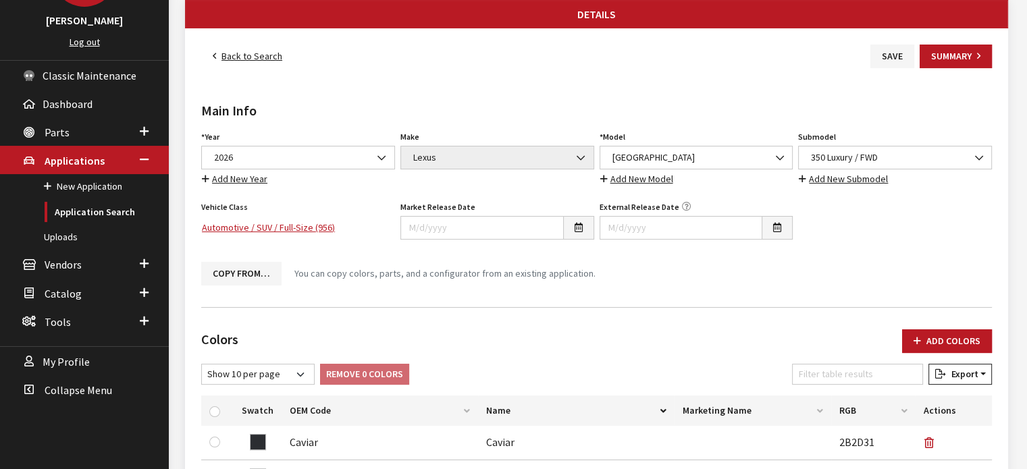
click at [253, 62] on link "Back to Search" at bounding box center [247, 57] width 92 height 24
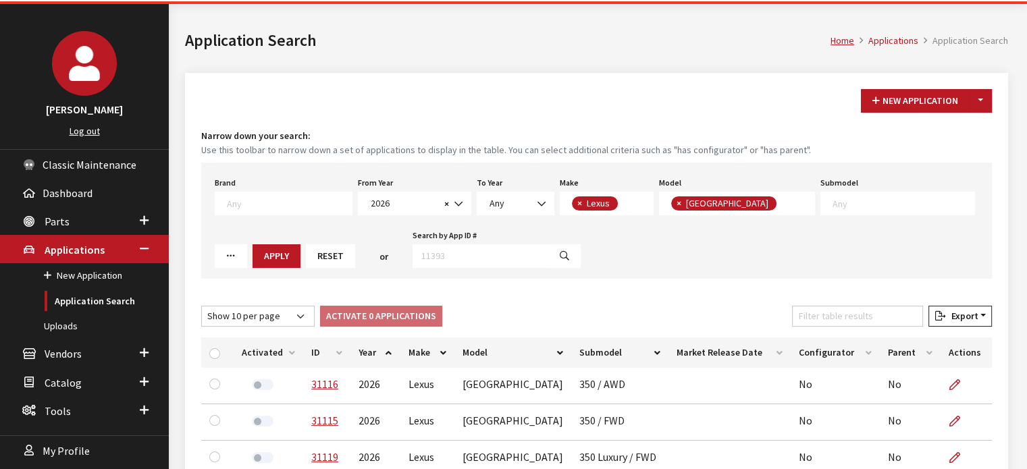
scroll to position [203, 0]
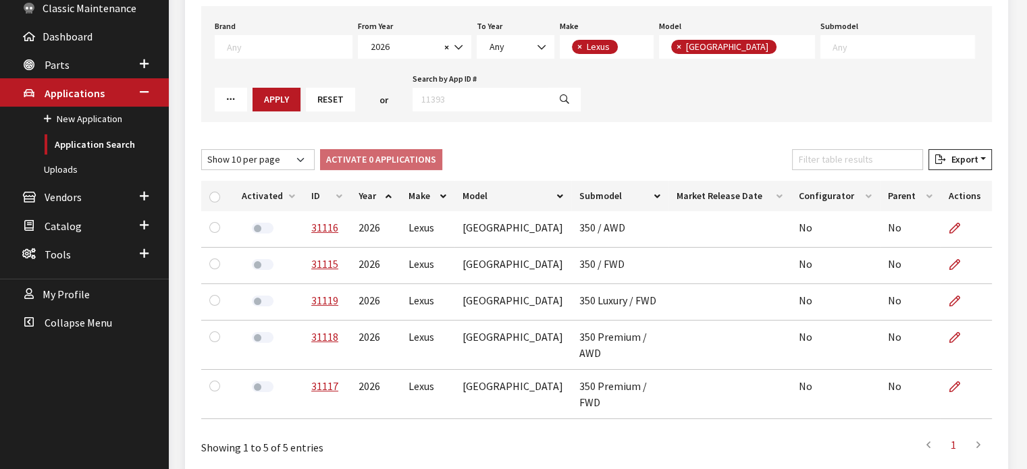
click at [308, 182] on th "ID" at bounding box center [326, 196] width 47 height 30
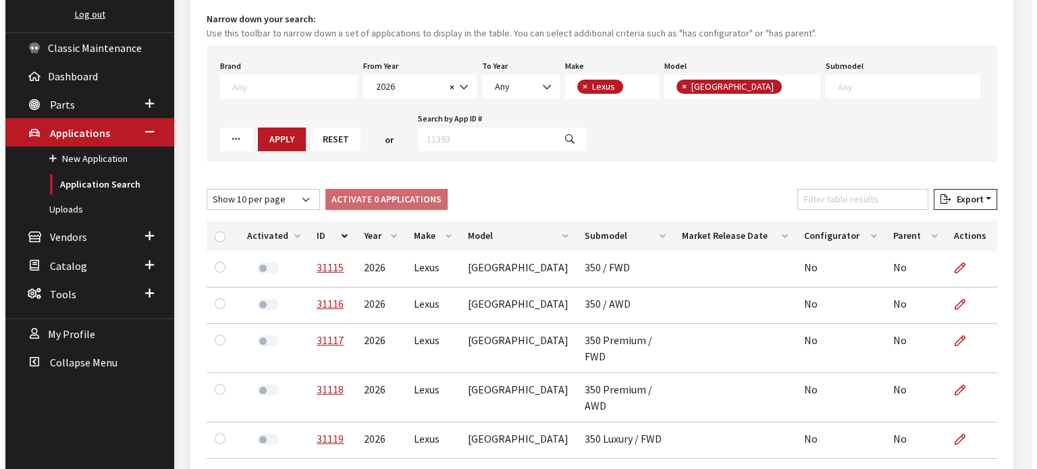
scroll to position [38, 0]
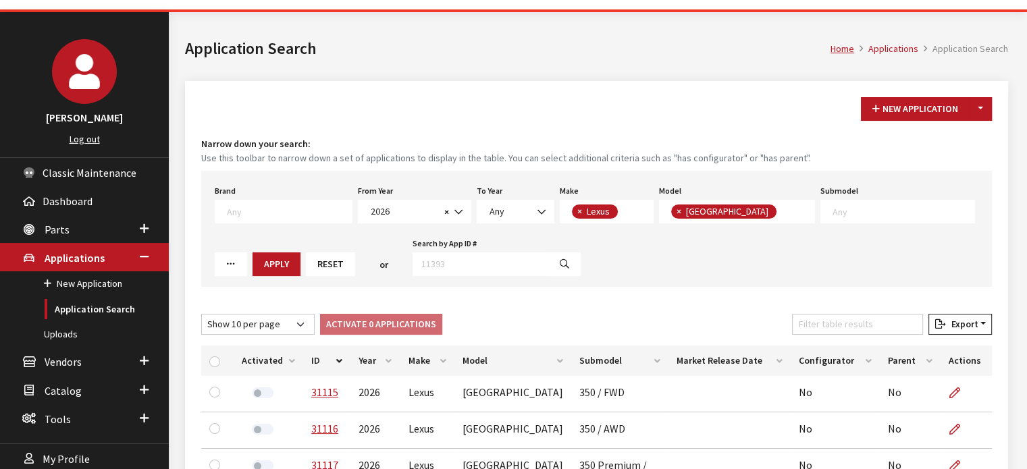
drag, startPoint x: 981, startPoint y: 102, endPoint x: 959, endPoint y: 136, distance: 40.6
click at [981, 102] on button "Toggle Dropdown" at bounding box center [980, 109] width 23 height 24
click at [951, 132] on button "New From Existing..." at bounding box center [933, 138] width 116 height 24
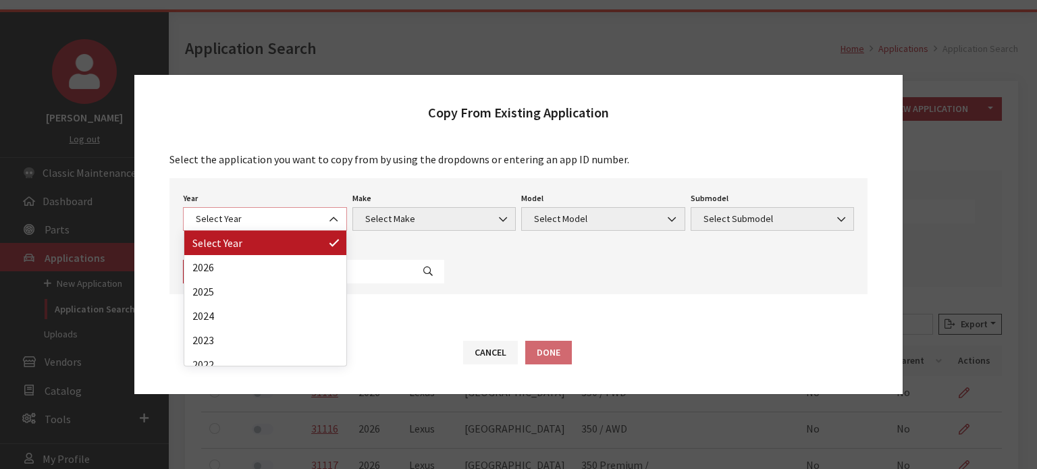
click at [329, 213] on b at bounding box center [329, 213] width 0 height 0
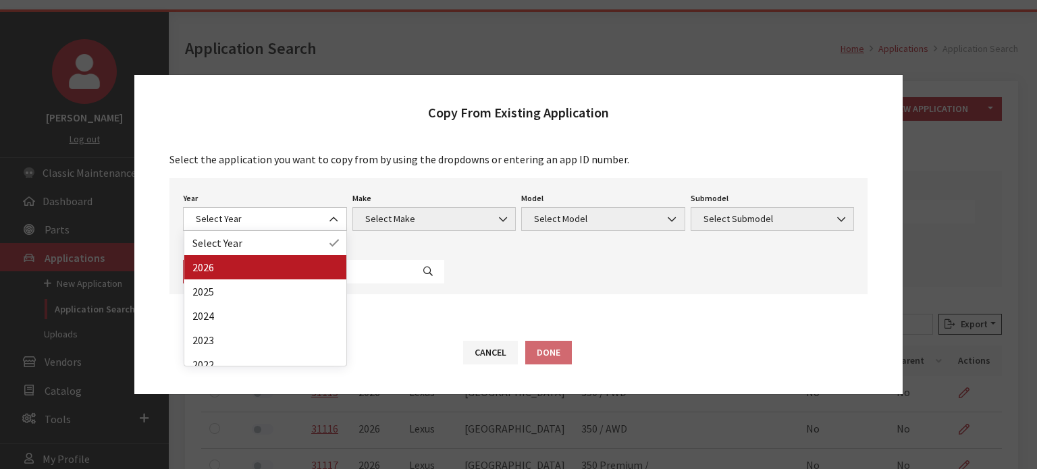
drag, startPoint x: 284, startPoint y: 287, endPoint x: 284, endPoint y: 272, distance: 14.9
select select "44"
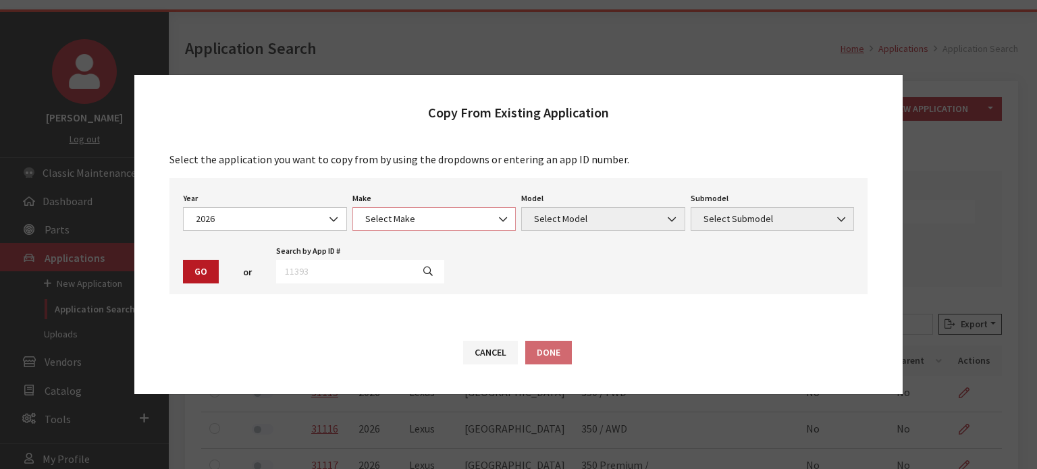
drag, startPoint x: 426, startPoint y: 212, endPoint x: 424, endPoint y: 226, distance: 14.3
click at [426, 213] on span "Select Make" at bounding box center [434, 219] width 146 height 14
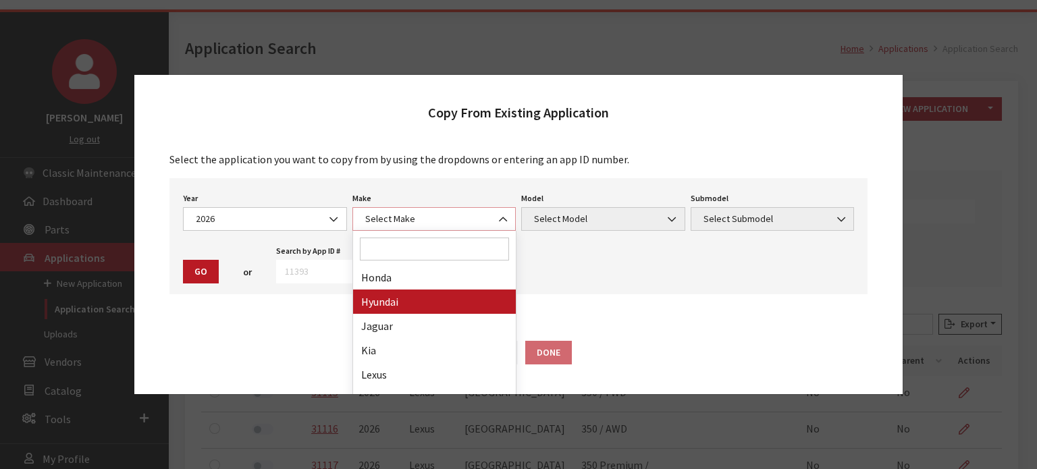
scroll to position [338, 0]
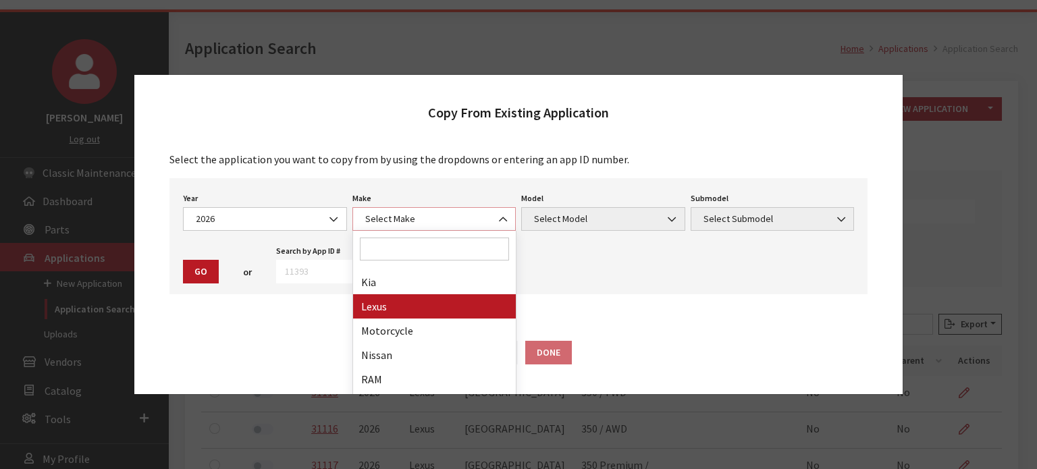
select select "27"
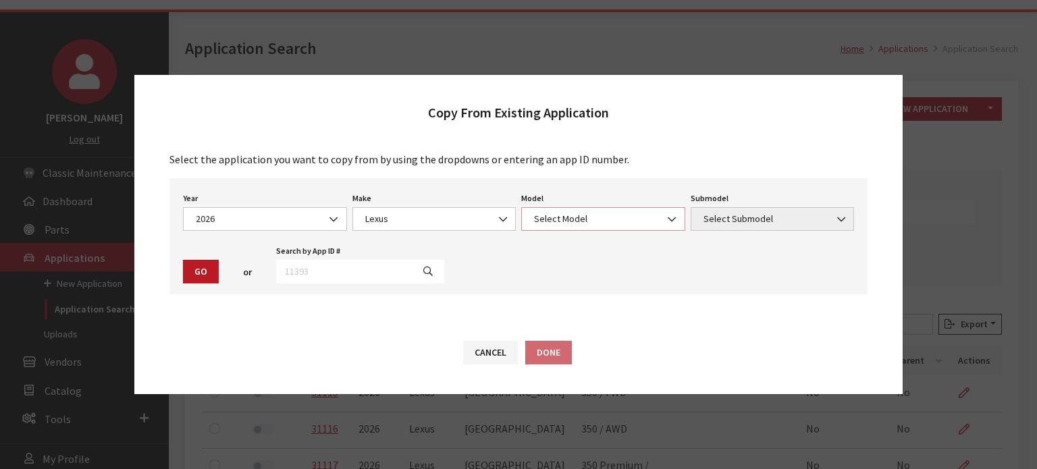
click at [573, 225] on span "Select Model" at bounding box center [603, 219] width 164 height 24
select select "1358"
click at [705, 240] on div "Year Select Year [DATE] 2025 2024 2023 2022 2021 2020 2019 2018 2017 2016 2015 …" at bounding box center [518, 236] width 698 height 116
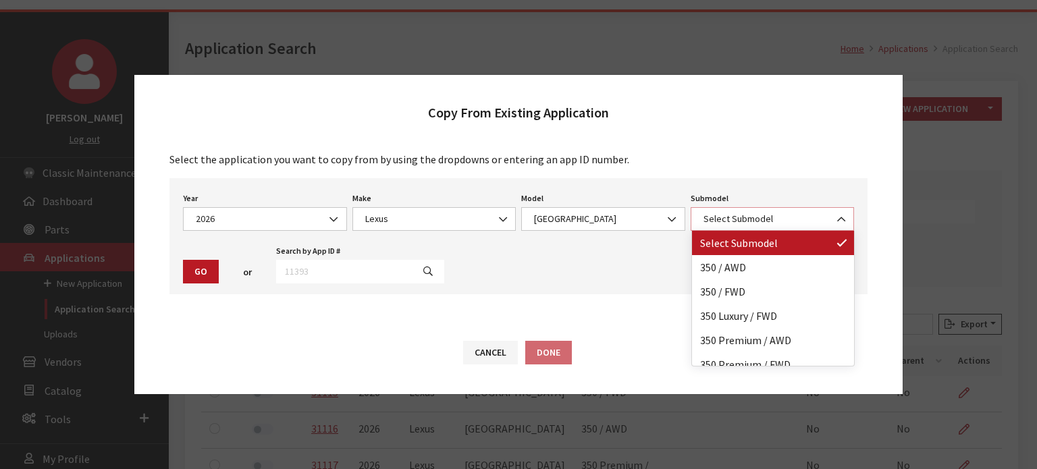
click at [711, 230] on span "Select Submodel" at bounding box center [773, 219] width 164 height 24
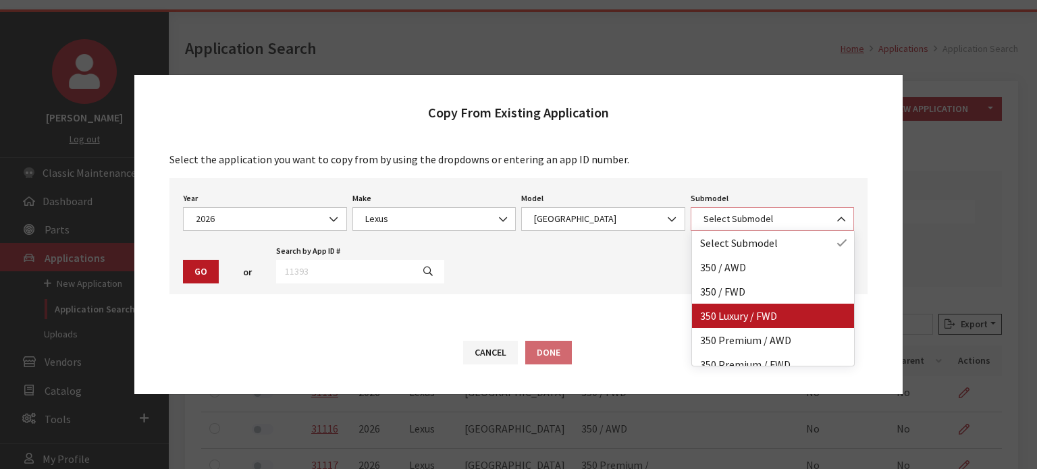
scroll to position [11, 0]
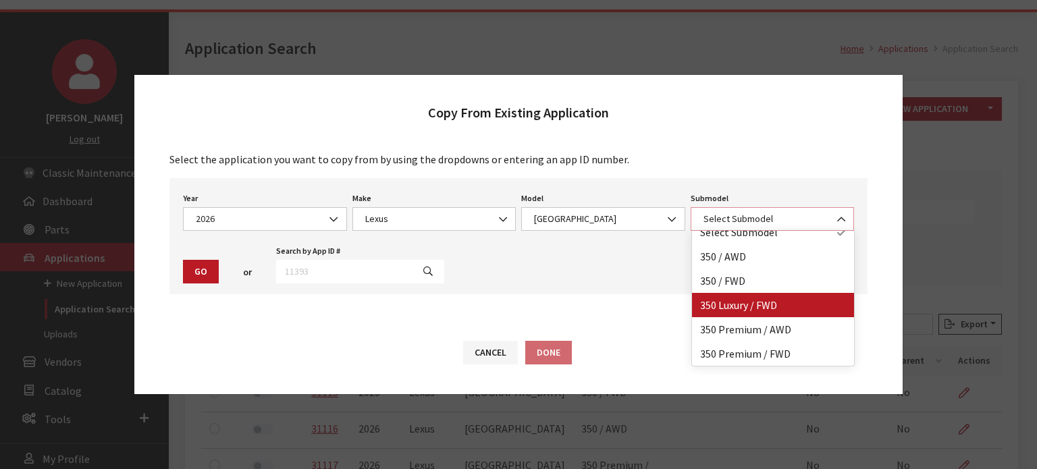
select select "4114"
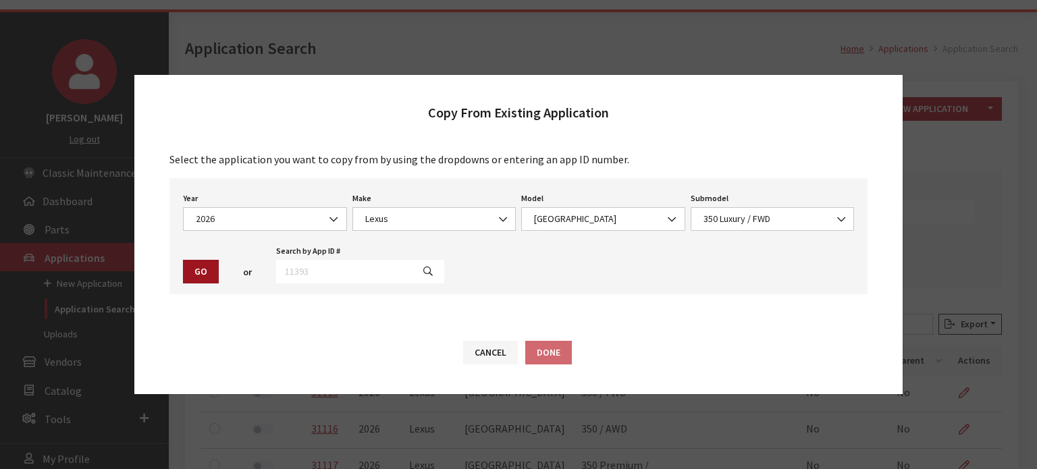
click at [217, 273] on button "Go" at bounding box center [201, 272] width 36 height 24
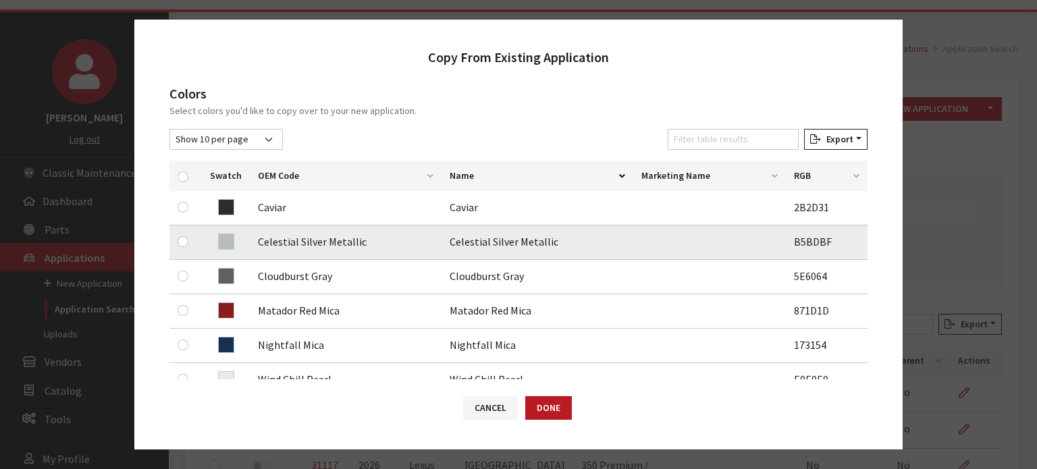
scroll to position [203, 0]
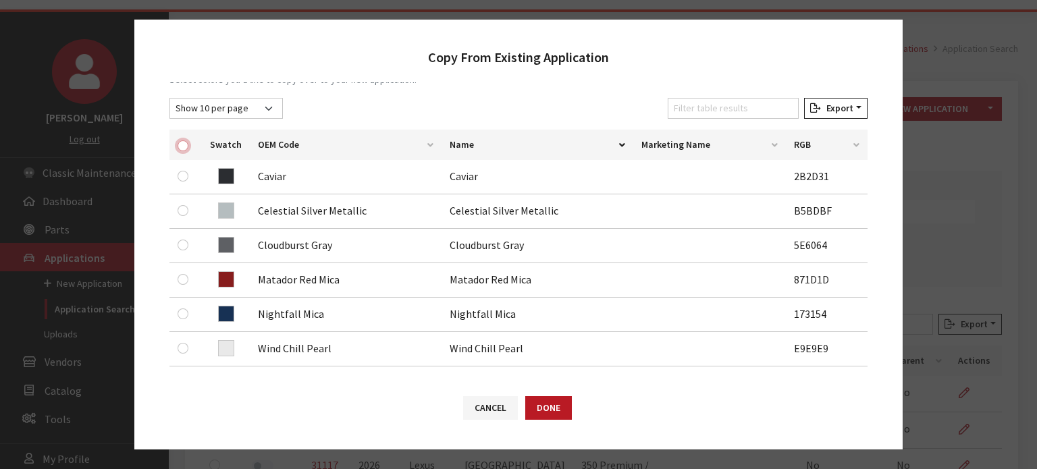
click at [182, 145] on input "checkbox" at bounding box center [183, 145] width 11 height 11
checkbox input "true"
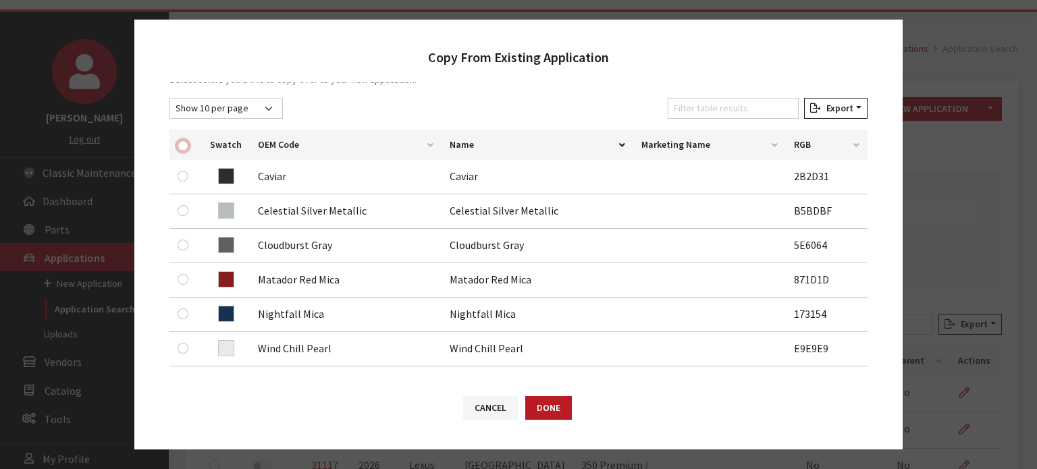
checkbox input "true"
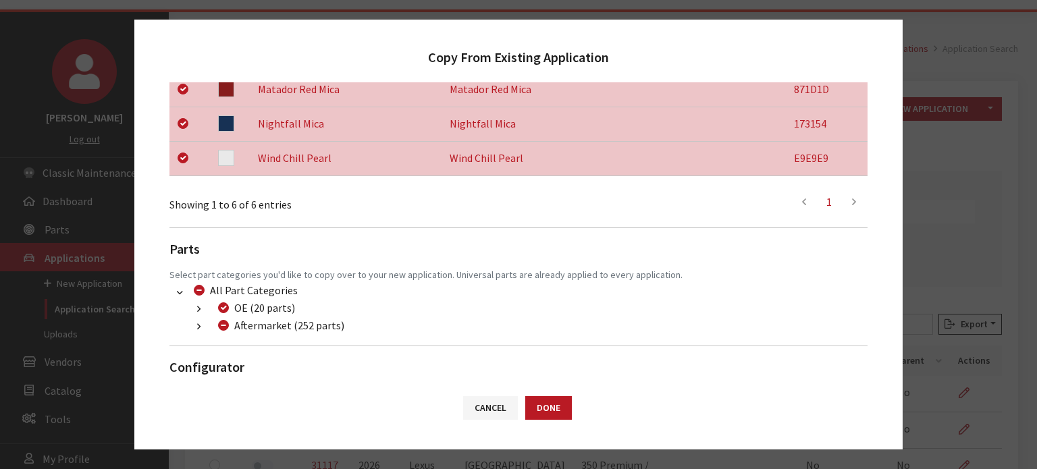
scroll to position [405, 0]
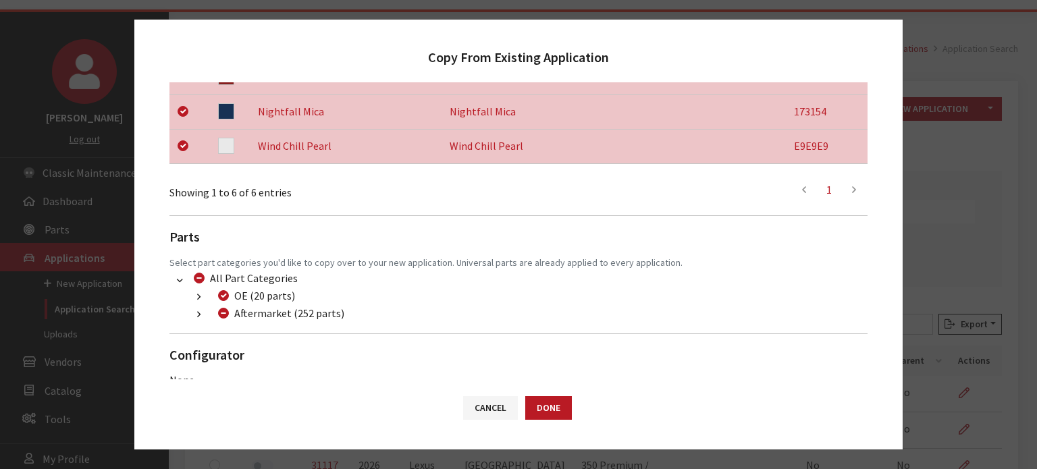
click at [205, 324] on div "Colors Select colors you'd like to copy over to your new application. Show 10 p…" at bounding box center [518, 119] width 698 height 538
click at [200, 315] on icon "button" at bounding box center [198, 315] width 3 height 9
click at [246, 348] on div "Dealer Package (32 parts)" at bounding box center [299, 348] width 138 height 16
click at [238, 348] on input "Dealer Package (32 parts)" at bounding box center [239, 348] width 11 height 11
checkbox input "true"
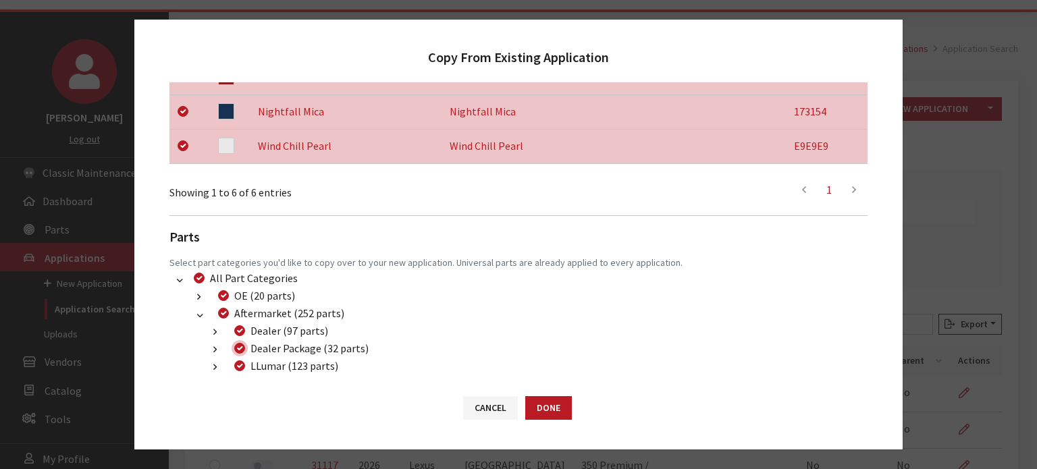
checkbox input "true"
click at [544, 402] on button "Done" at bounding box center [548, 408] width 47 height 24
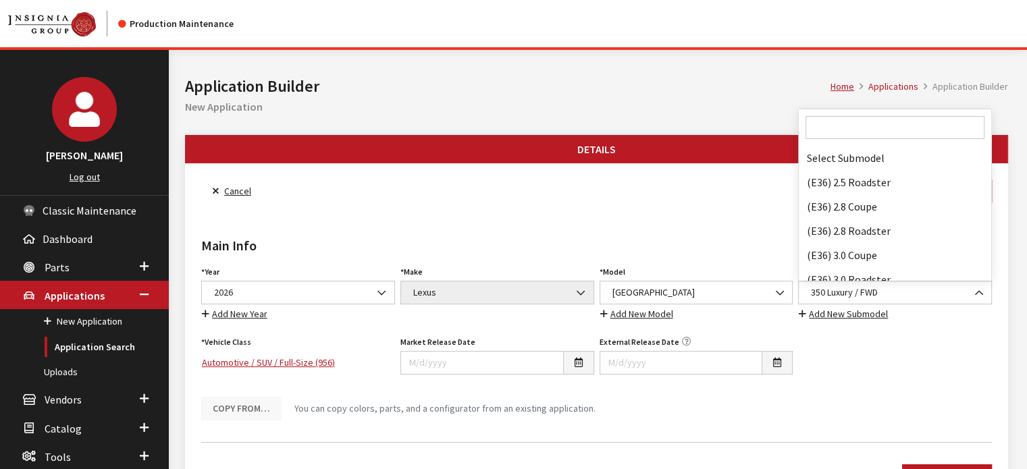
scroll to position [16654, 0]
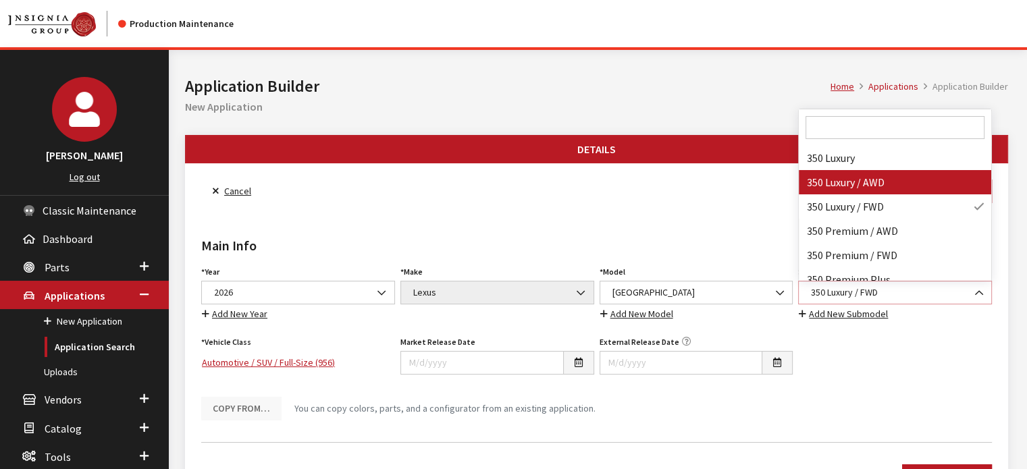
select select "4113"
drag, startPoint x: 789, startPoint y: 283, endPoint x: 782, endPoint y: 284, distance: 6.9
click at [782, 284] on div "Year Select Year 2026 2025 2024 2023 2022 2021 2020 2019 2018 2017 2016 2015 20…" at bounding box center [596, 342] width 796 height 158
click at [734, 216] on div "Main Info Year Select Year 2026 2025 2024 2023 2022 2021 2020 2019 2018 2017 20…" at bounding box center [596, 317] width 796 height 228
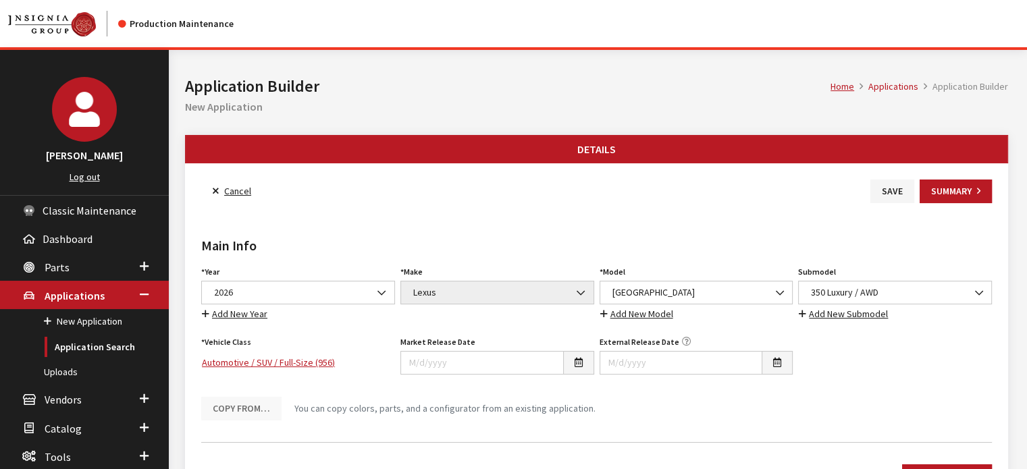
click at [869, 202] on div "Save" at bounding box center [891, 192] width 49 height 24
click at [894, 186] on button "Save" at bounding box center [892, 192] width 44 height 24
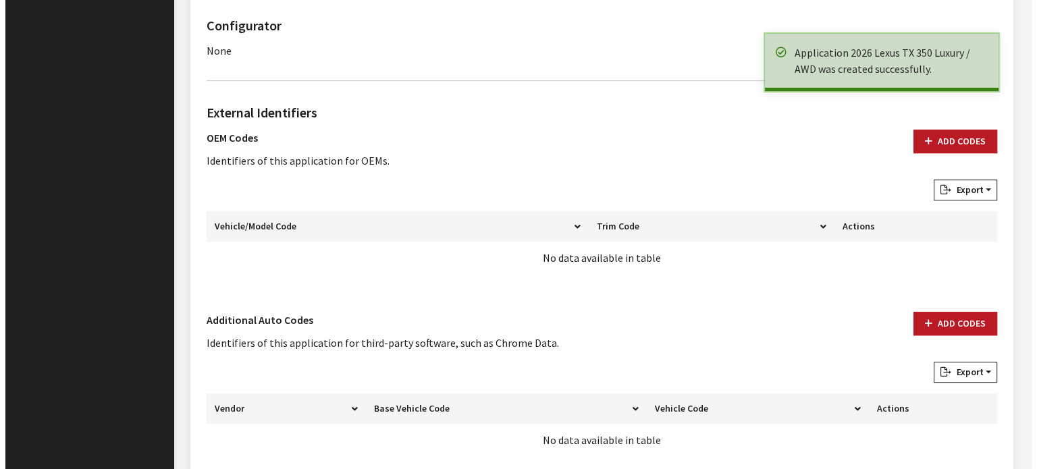
scroll to position [905, 0]
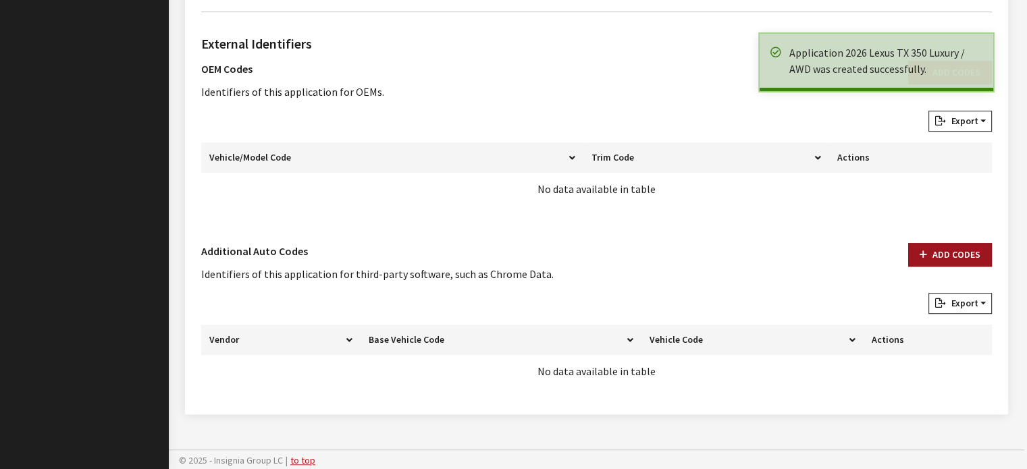
click at [971, 258] on button "Add Codes" at bounding box center [950, 255] width 84 height 24
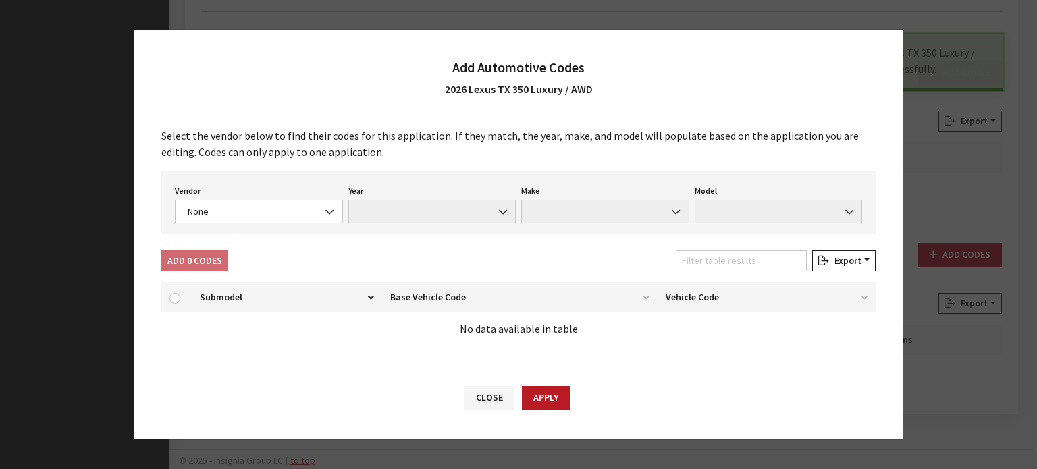
click at [193, 238] on div "Select the vendor below to find their codes for this application. If they match…" at bounding box center [518, 241] width 768 height 255
click at [210, 223] on span "None" at bounding box center [259, 212] width 168 height 24
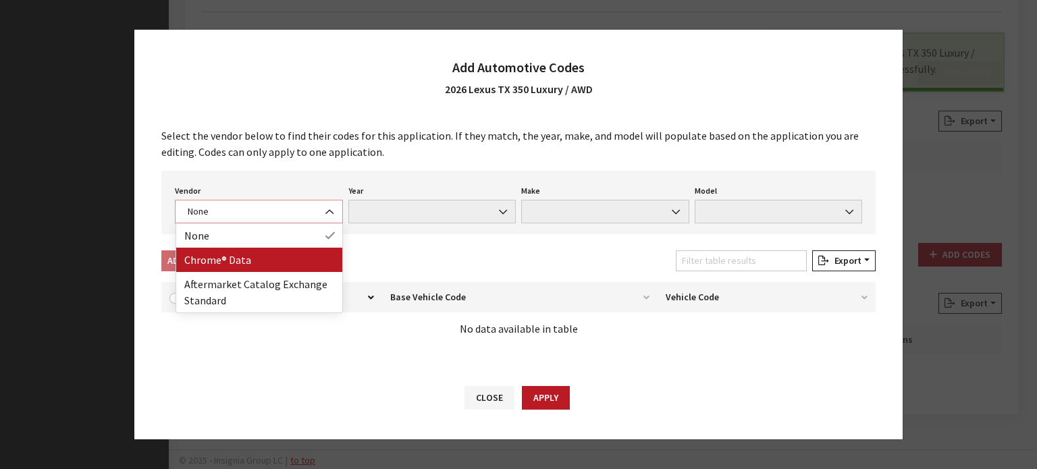
select select "4"
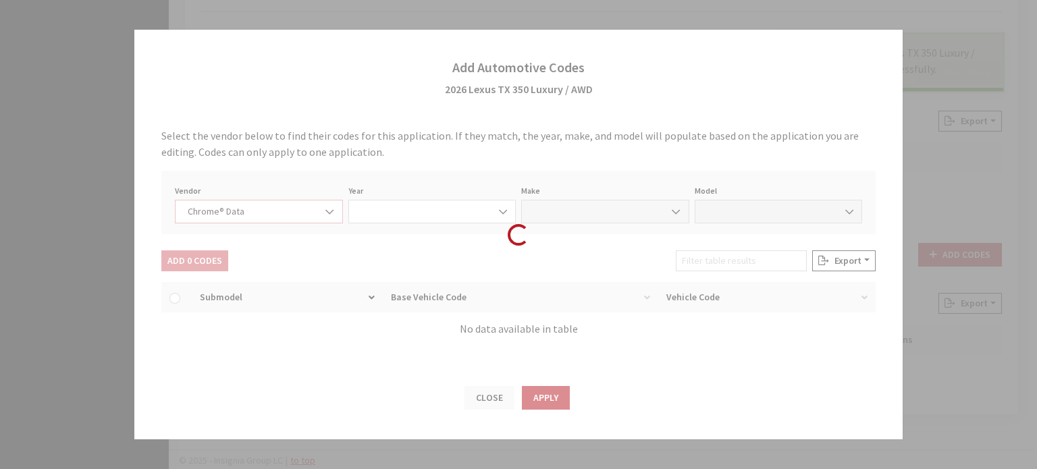
select select "2026"
select select "24"
select select "73820"
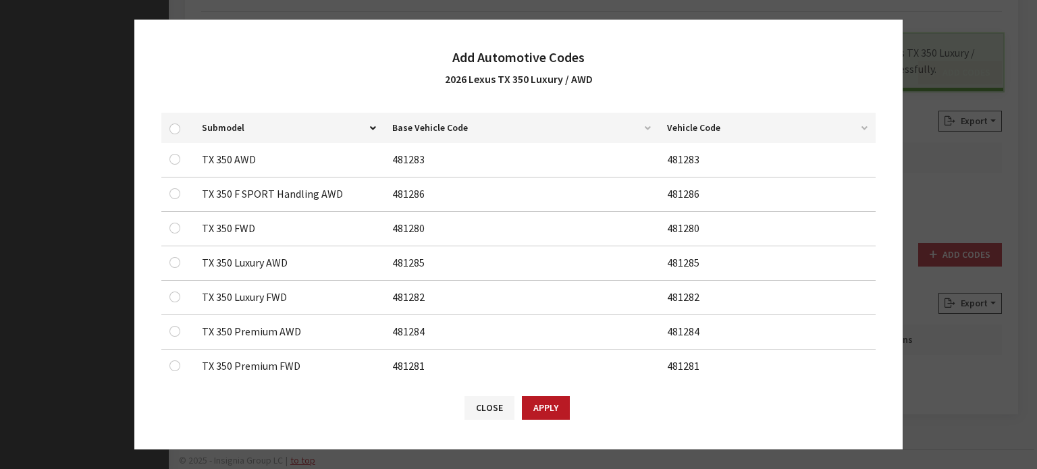
scroll to position [203, 0]
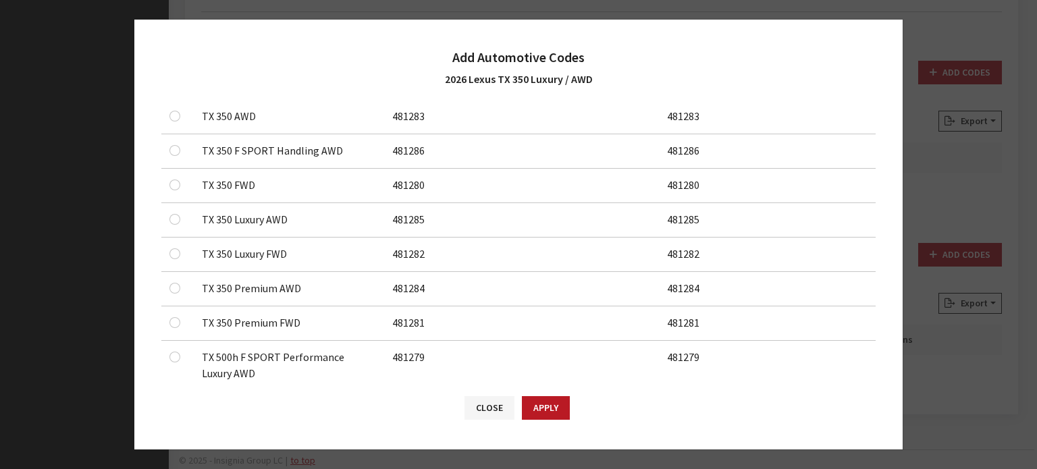
click at [180, 213] on div at bounding box center [177, 219] width 16 height 16
click at [173, 221] on input "checkbox" at bounding box center [174, 219] width 11 height 11
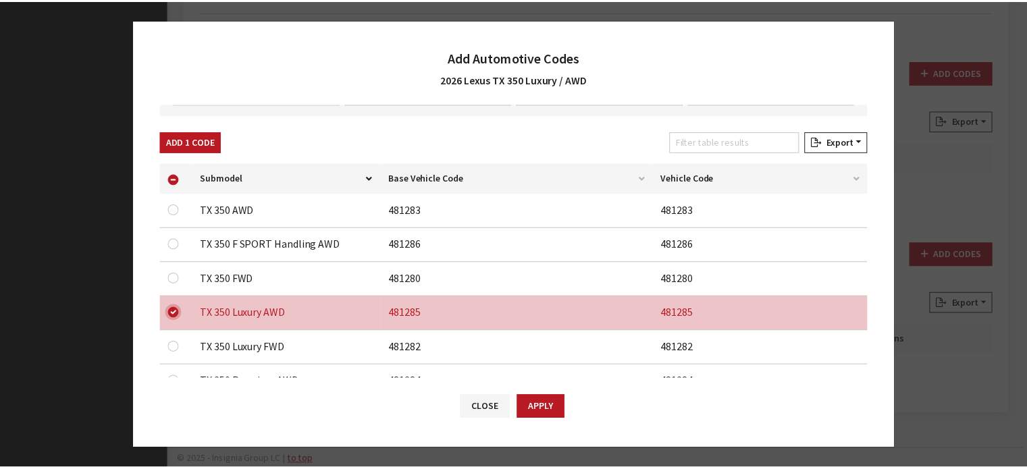
scroll to position [0, 0]
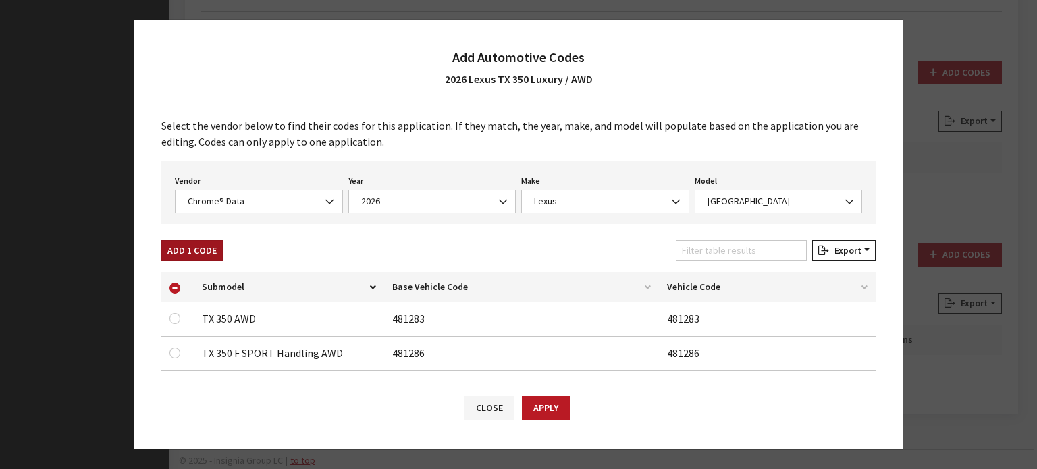
click at [179, 253] on button "Add 1 Code" at bounding box center [191, 250] width 61 height 21
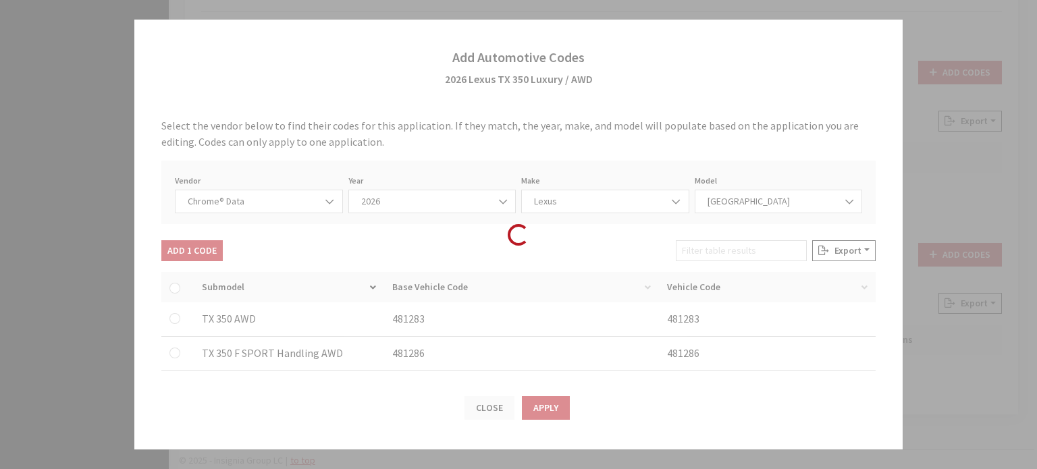
checkbox input "false"
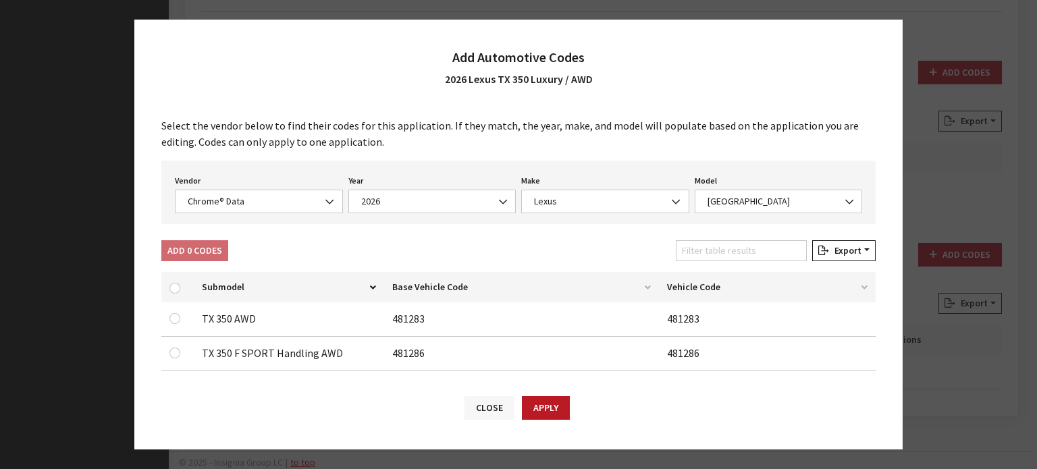
click at [495, 409] on button "Close" at bounding box center [489, 408] width 50 height 24
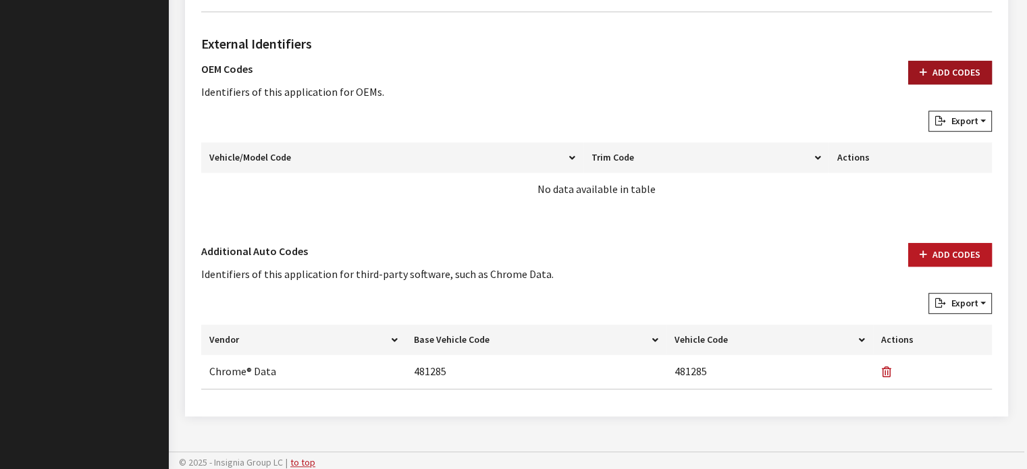
click at [940, 72] on button "Add Codes" at bounding box center [950, 73] width 84 height 24
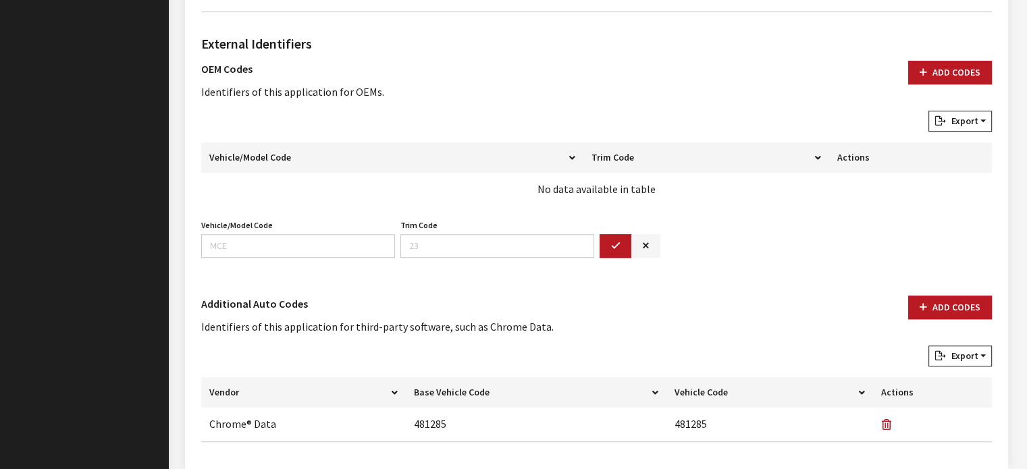
click at [261, 231] on div "Vehicle/Model Code Vehicle/Model Code is required." at bounding box center [297, 237] width 199 height 42
click at [255, 237] on input "Vehicle/Model Code" at bounding box center [298, 246] width 194 height 24
click at [327, 240] on input "Vehicle/Model Code" at bounding box center [298, 246] width 194 height 24
type input "9355"
click at [605, 245] on button "button" at bounding box center [615, 246] width 32 height 24
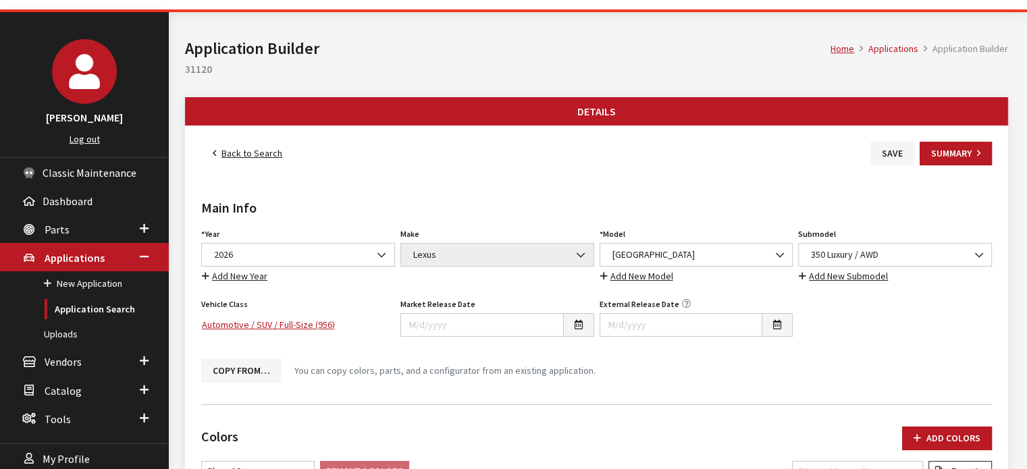
scroll to position [28, 0]
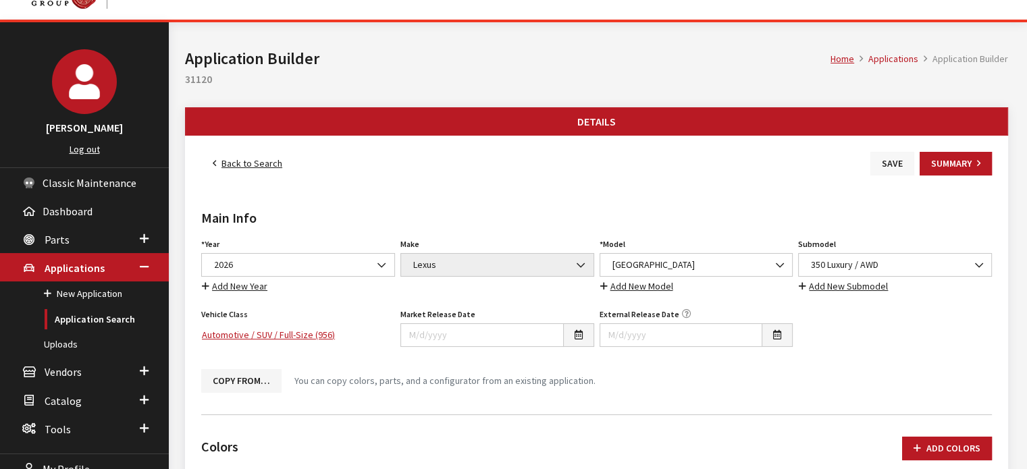
click at [879, 165] on button "Save" at bounding box center [892, 164] width 44 height 24
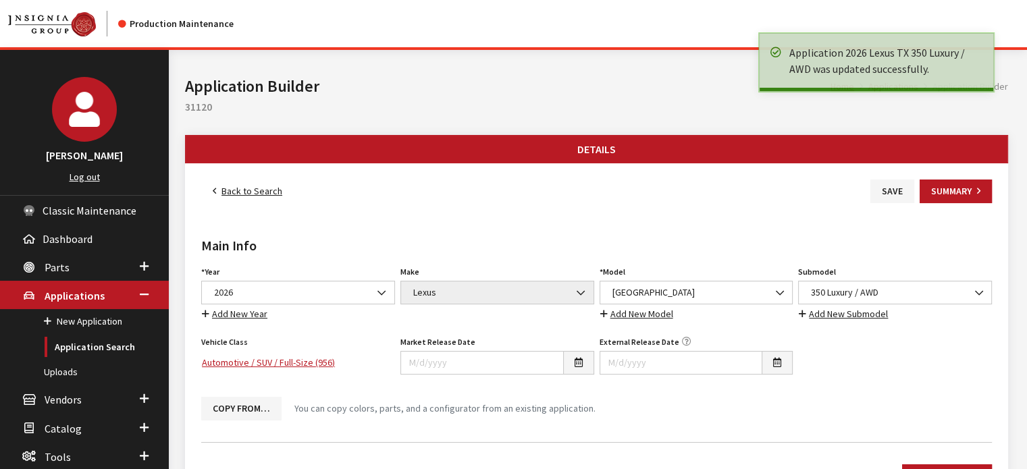
drag, startPoint x: 0, startPoint y: 0, endPoint x: 248, endPoint y: 188, distance: 311.7
click at [248, 188] on link "Back to Search" at bounding box center [247, 192] width 92 height 24
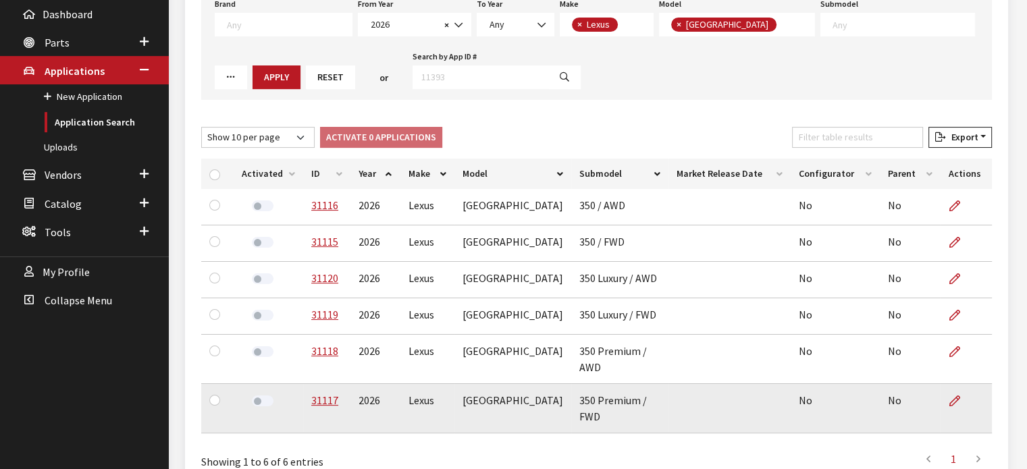
scroll to position [276, 0]
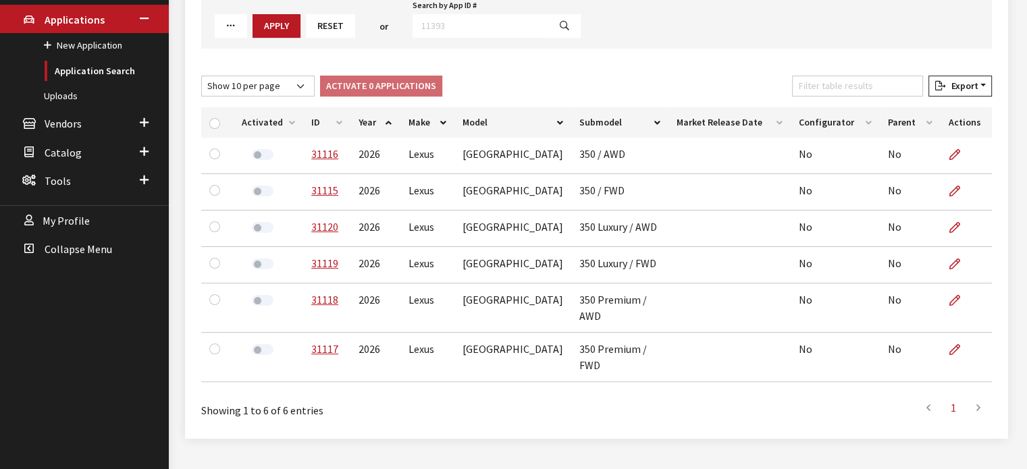
click at [307, 118] on th "ID" at bounding box center [326, 122] width 47 height 30
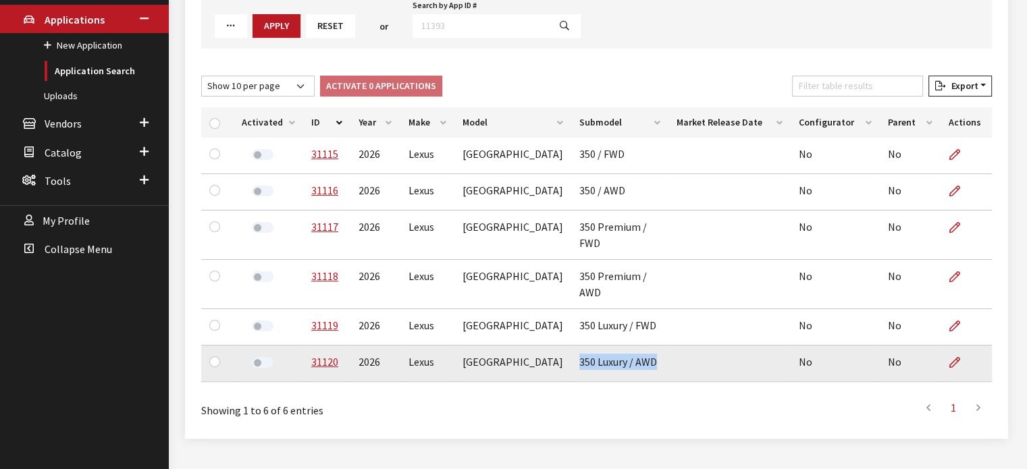
drag, startPoint x: 619, startPoint y: 342, endPoint x: 532, endPoint y: 349, distance: 87.3
click at [571, 349] on td "350 Luxury / AWD" at bounding box center [619, 364] width 97 height 36
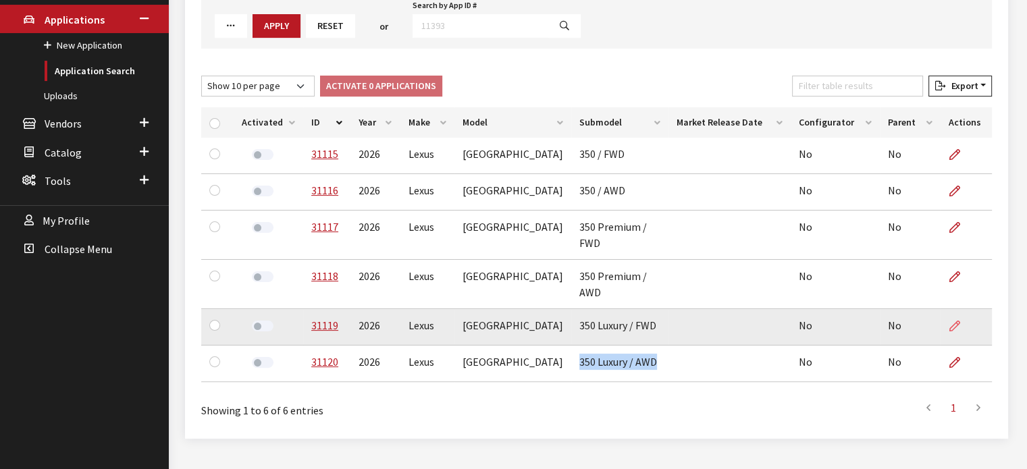
copy td "350 Luxury / AWD"
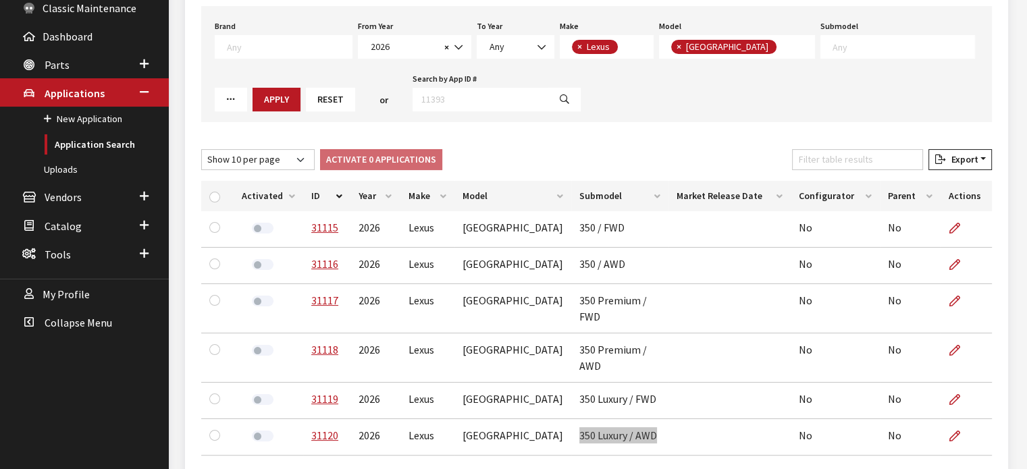
scroll to position [141, 0]
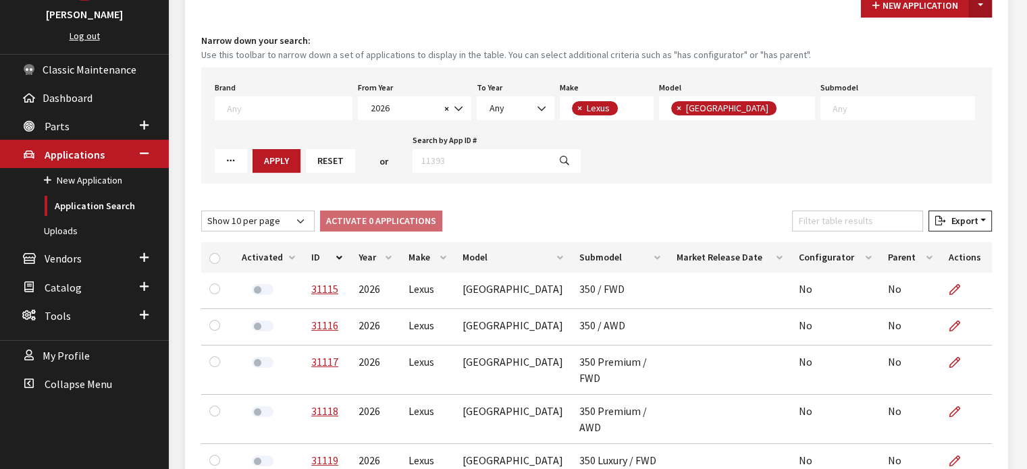
click at [978, 0] on button "Toggle Dropdown" at bounding box center [980, 6] width 23 height 24
click at [917, 16] on button "New Application" at bounding box center [915, 6] width 109 height 24
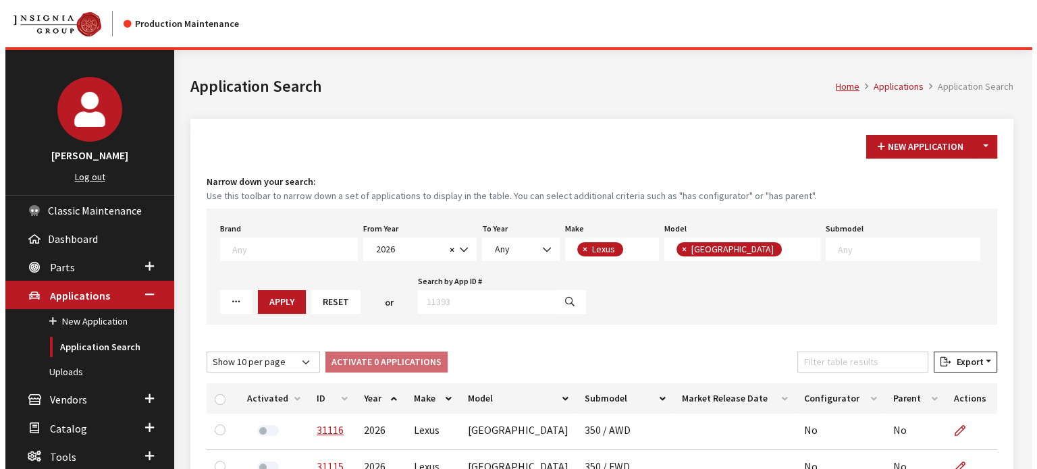
scroll to position [146, 0]
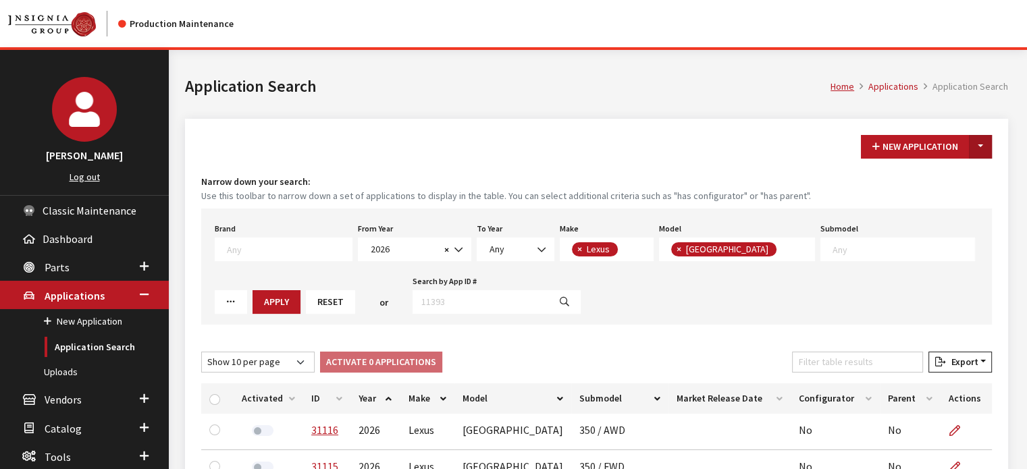
click at [977, 145] on button "Toggle Dropdown" at bounding box center [980, 147] width 23 height 24
click at [945, 171] on button "New From Existing..." at bounding box center [933, 175] width 116 height 24
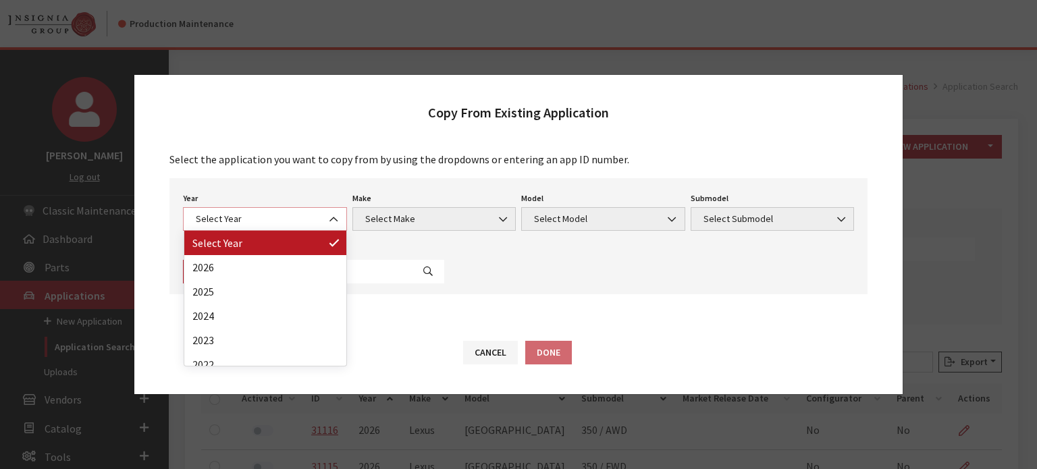
click at [288, 217] on span "Select Year" at bounding box center [265, 219] width 146 height 14
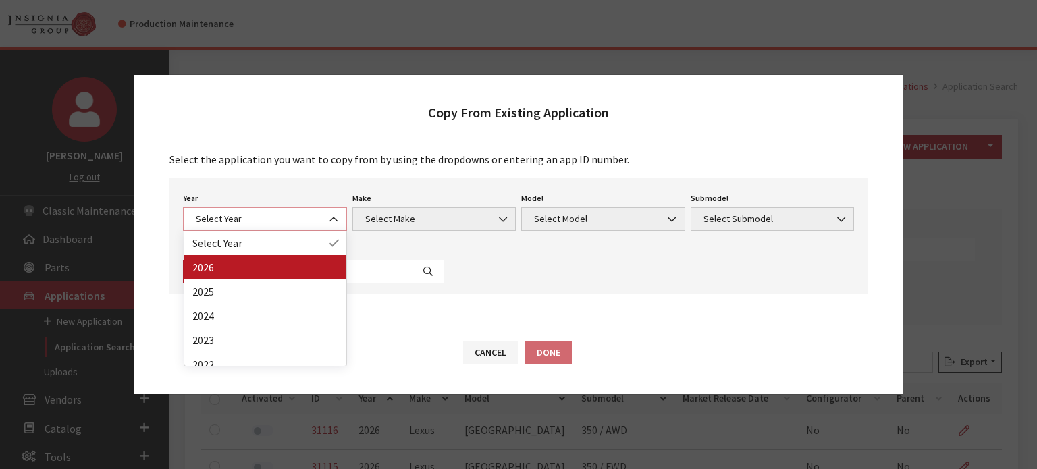
select select "44"
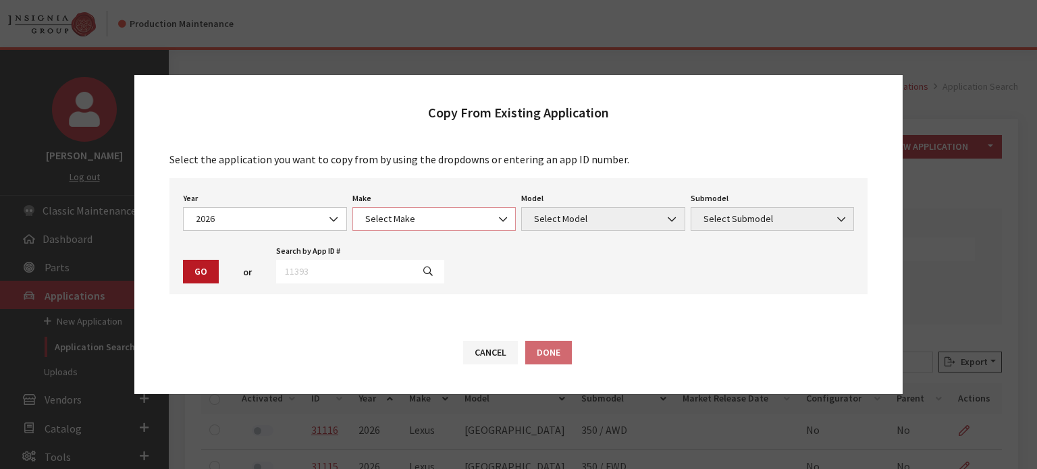
click at [392, 229] on span "Select Make" at bounding box center [434, 219] width 164 height 24
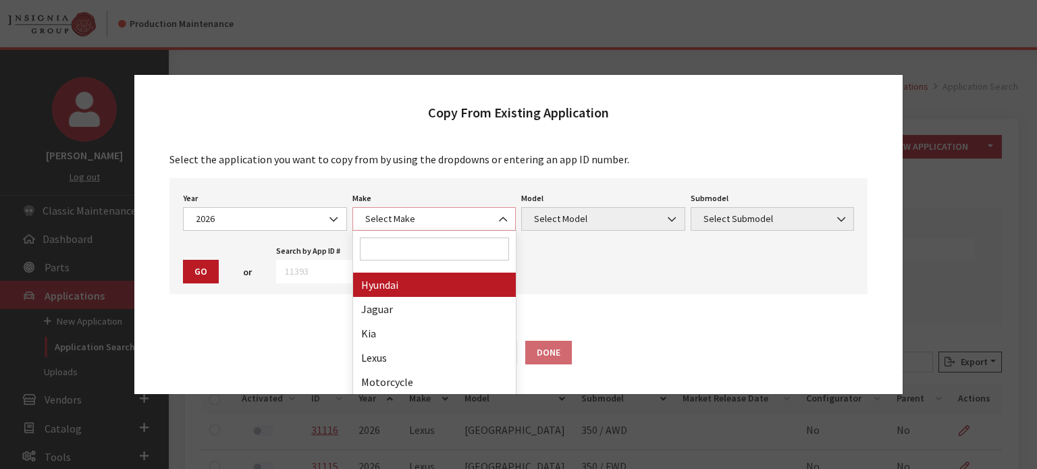
scroll to position [338, 0]
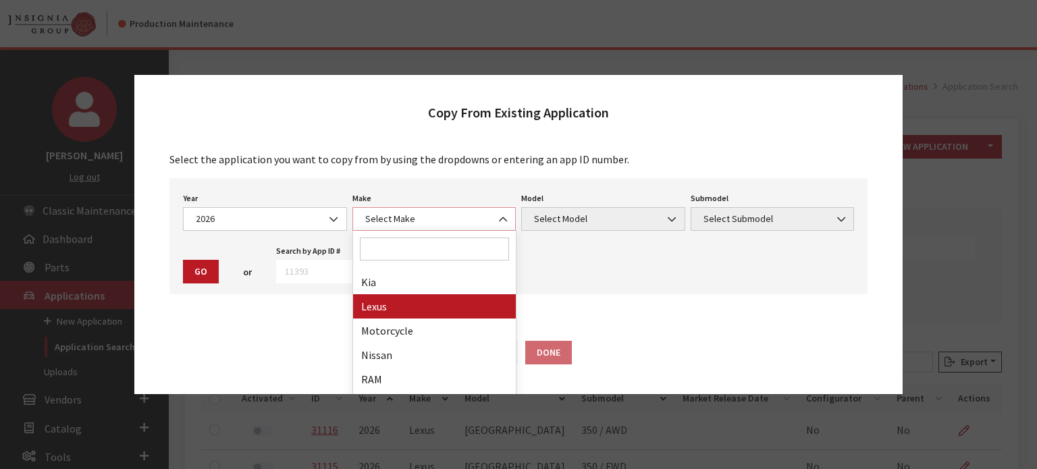
select select "27"
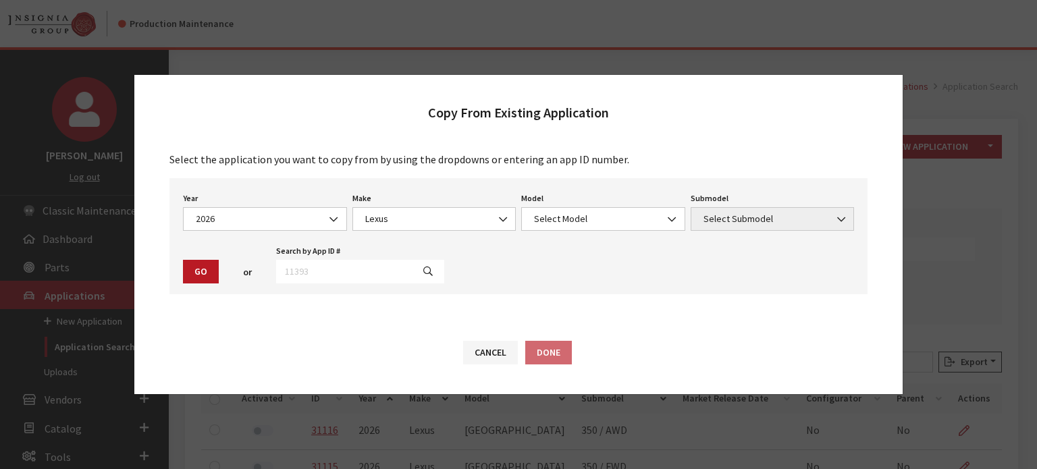
click at [643, 196] on div "Model Select Model TX Select Model Model is required." at bounding box center [602, 210] width 169 height 42
click at [607, 224] on span "Select Model" at bounding box center [603, 219] width 146 height 14
select select "1358"
click at [796, 204] on div "Submodel Select Submodel 350 / AWD 350 / FWD 350 Luxury / AWD 350 Luxury / FWD …" at bounding box center [772, 210] width 169 height 42
click at [788, 217] on span "Select Submodel" at bounding box center [772, 219] width 146 height 14
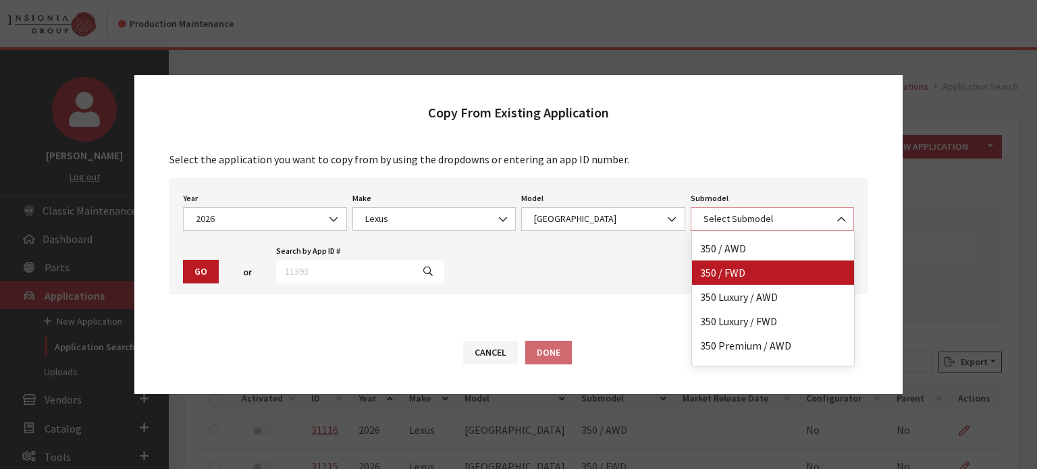
scroll to position [35, 0]
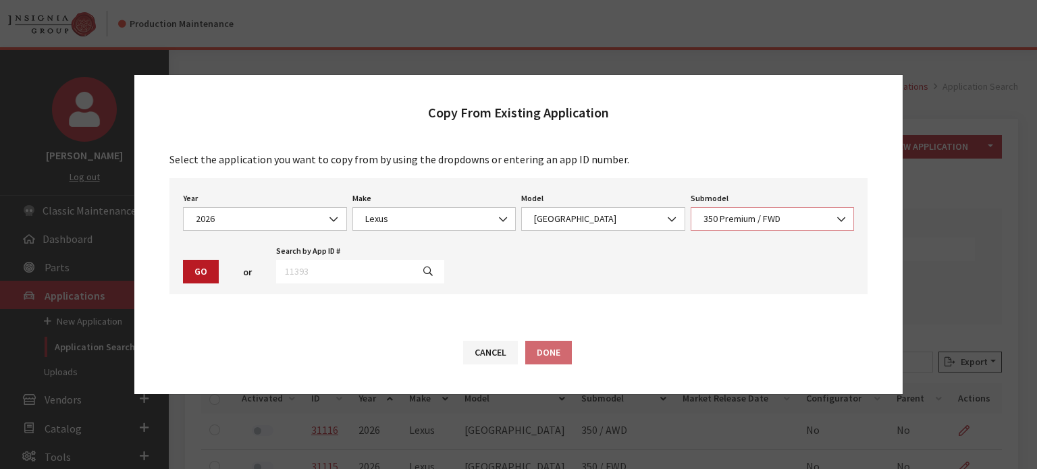
select select "4118"
click at [209, 267] on button "Go" at bounding box center [201, 272] width 36 height 24
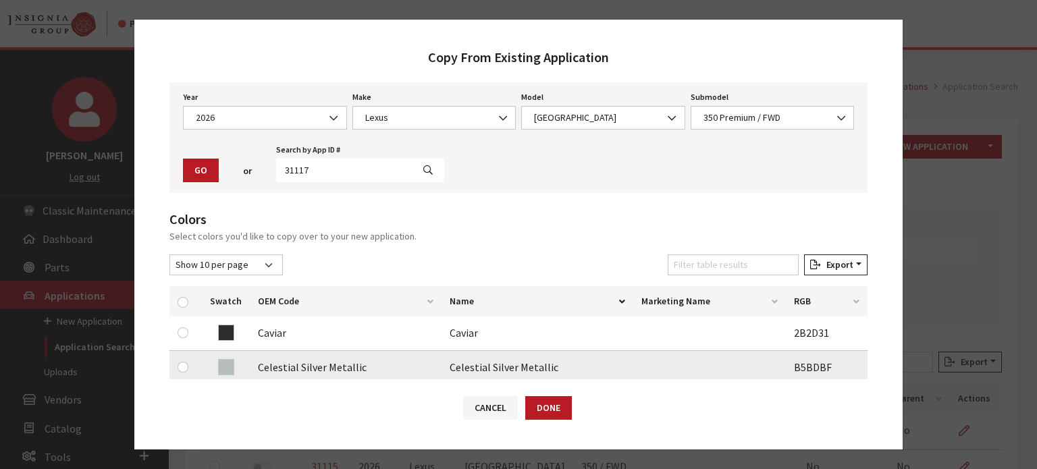
scroll to position [135, 0]
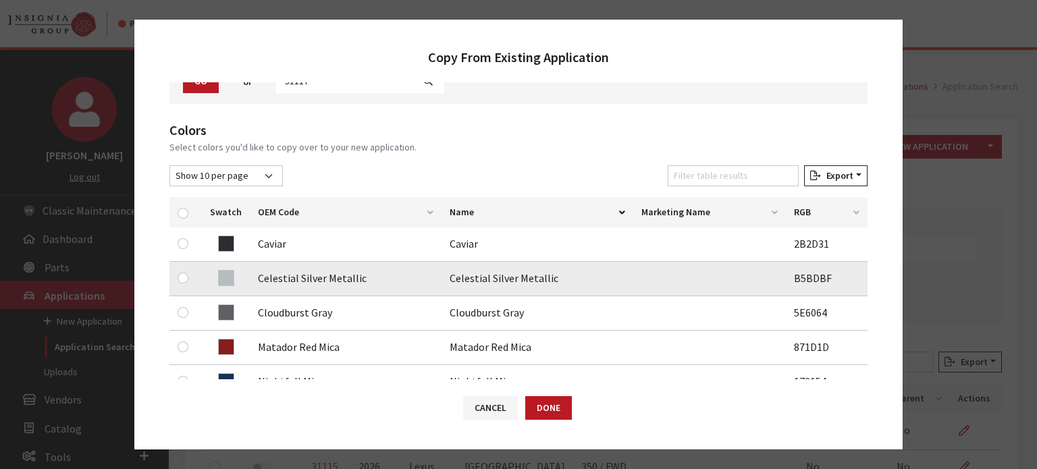
click at [188, 280] on div at bounding box center [186, 278] width 16 height 16
click at [184, 279] on input "checkbox" at bounding box center [183, 278] width 11 height 11
checkbox input "true"
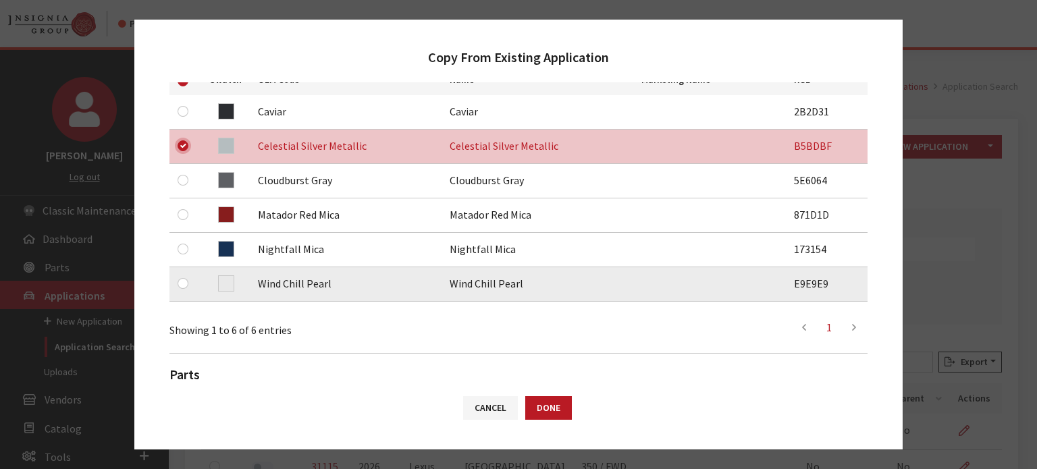
scroll to position [270, 0]
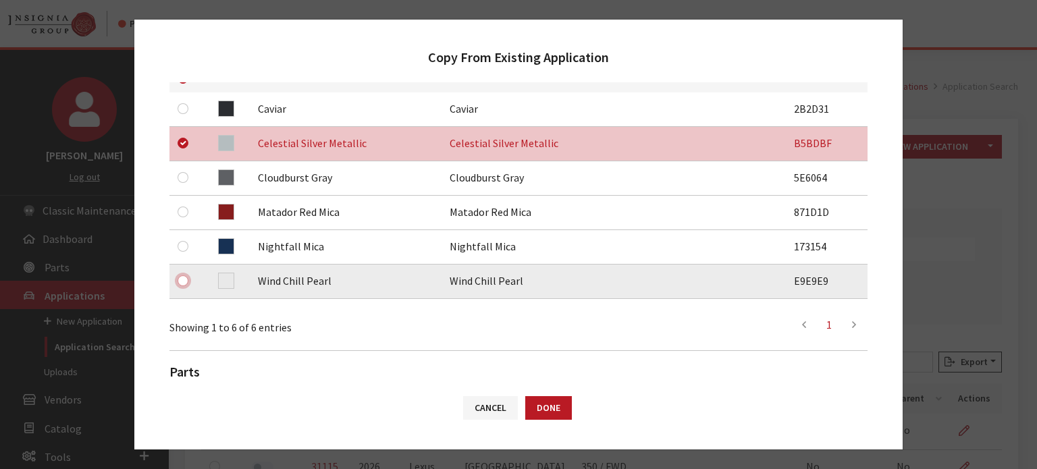
click at [180, 284] on input "checkbox" at bounding box center [183, 280] width 11 height 11
checkbox input "true"
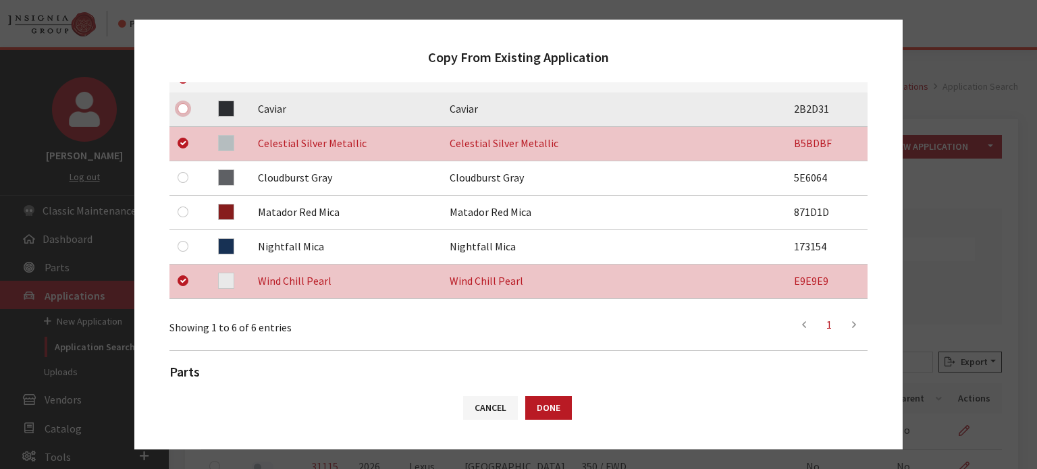
click at [186, 106] on input "checkbox" at bounding box center [183, 108] width 11 height 11
checkbox input "true"
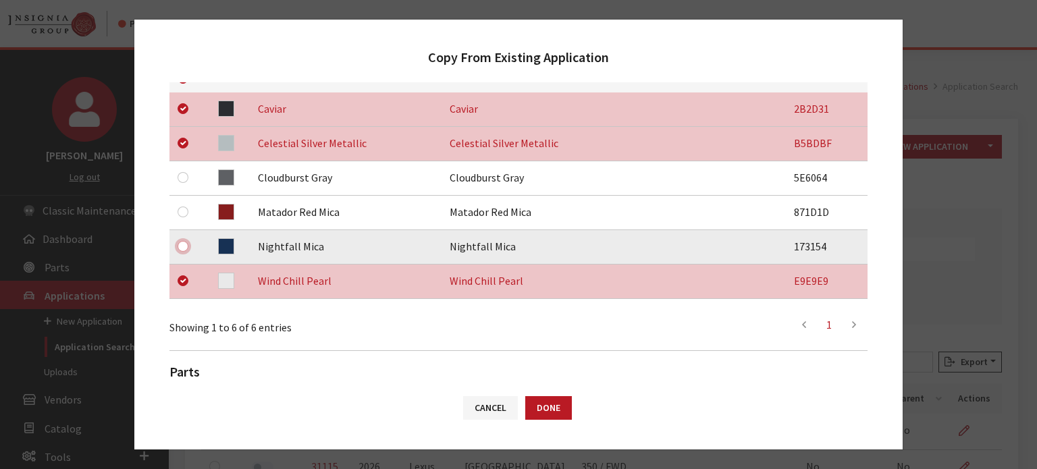
click at [186, 250] on input "checkbox" at bounding box center [183, 246] width 11 height 11
checkbox input "true"
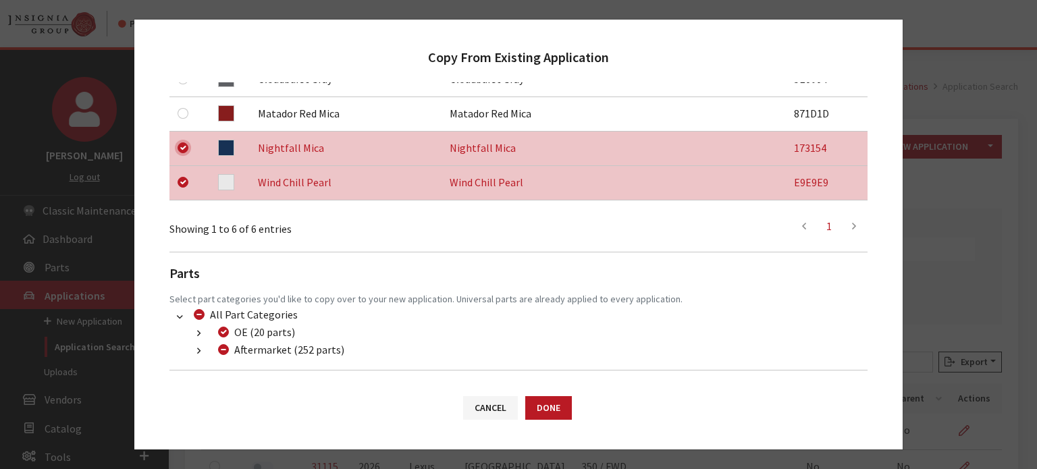
scroll to position [426, 0]
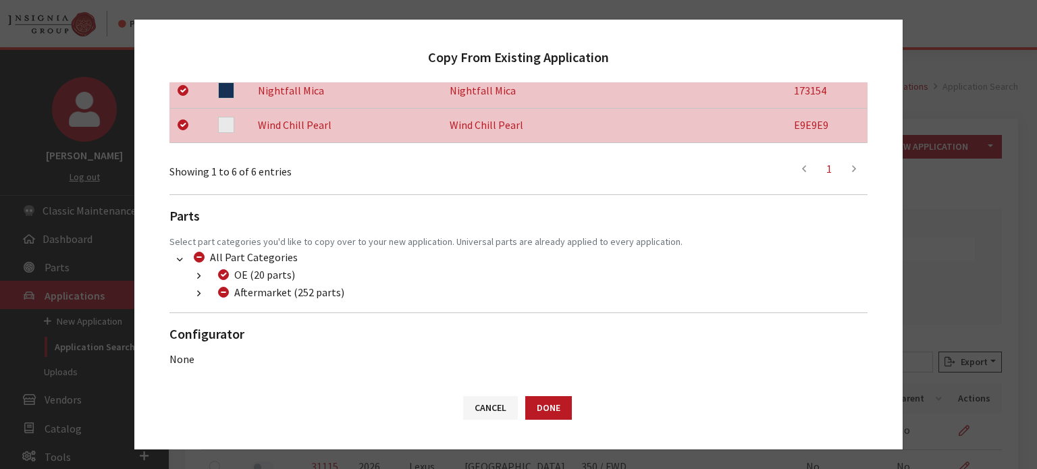
click at [184, 283] on ul "OE (20 parts) META (14 parts) (1081) META (14 parts) Service Plans (4 parts) (1…" at bounding box center [518, 284] width 698 height 35
click at [192, 291] on button "button" at bounding box center [199, 294] width 26 height 16
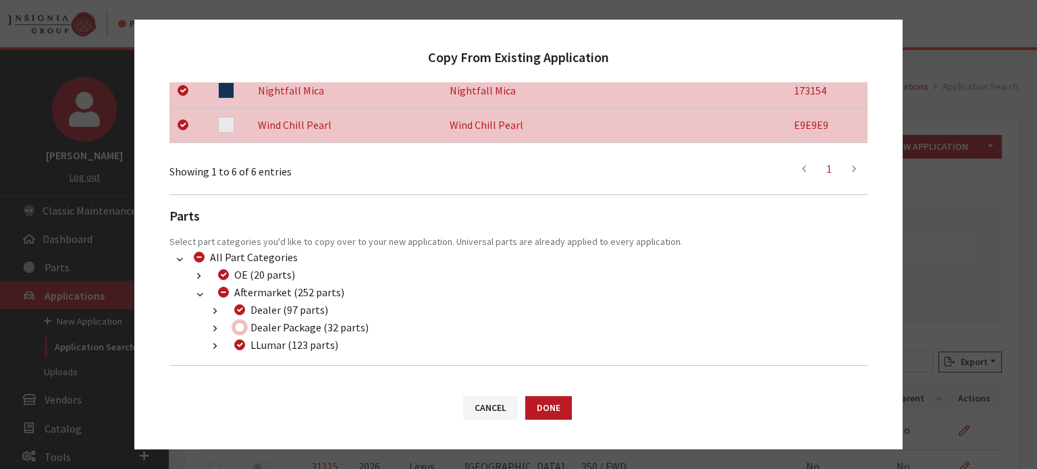
click at [240, 323] on input "Dealer Package (32 parts)" at bounding box center [239, 327] width 11 height 11
checkbox input "true"
click at [545, 408] on button "Done" at bounding box center [548, 408] width 47 height 24
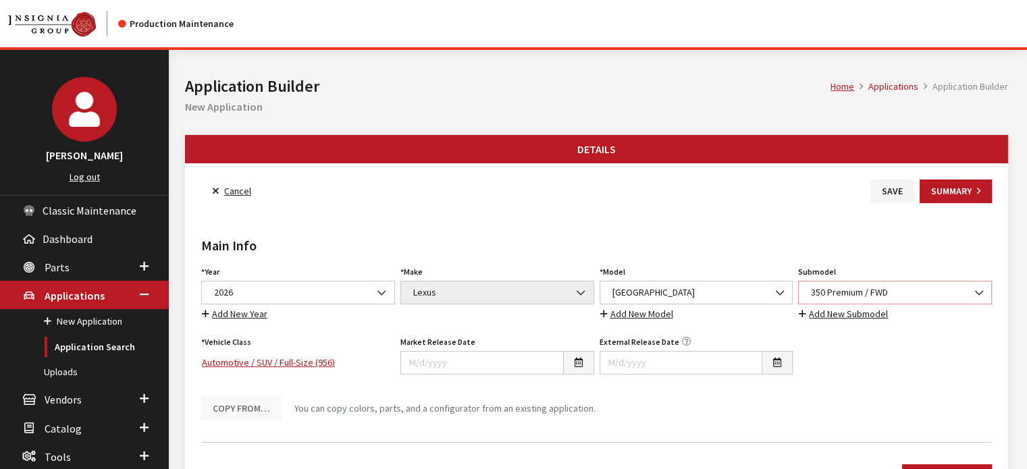
click at [895, 300] on span "350 Premium / FWD" at bounding box center [895, 293] width 194 height 24
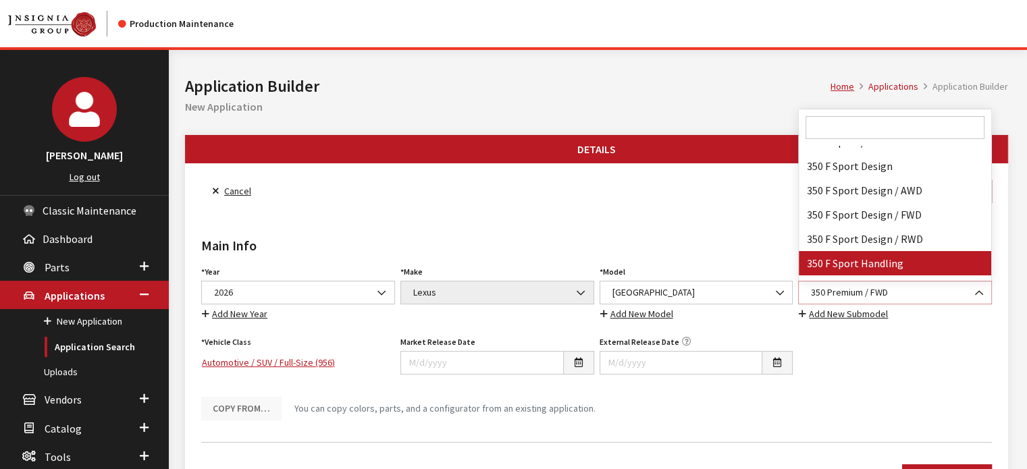
scroll to position [16568, 0]
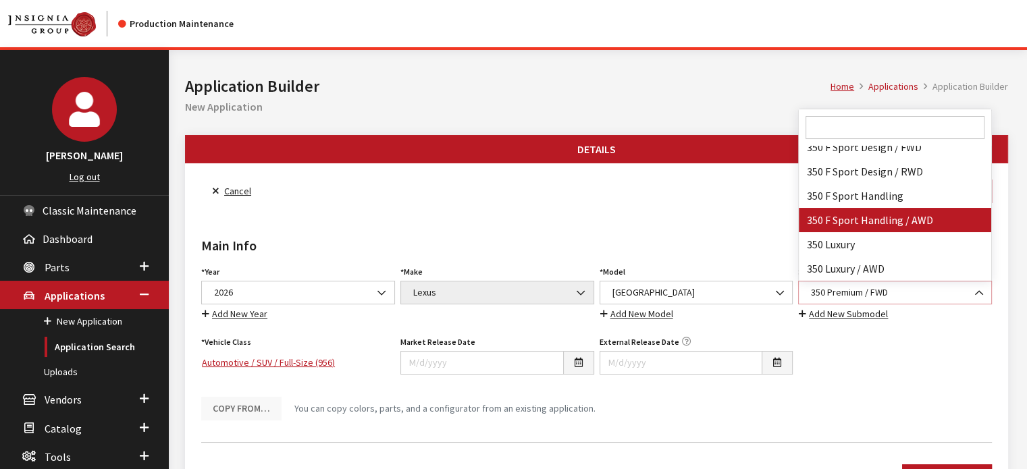
select select "4098"
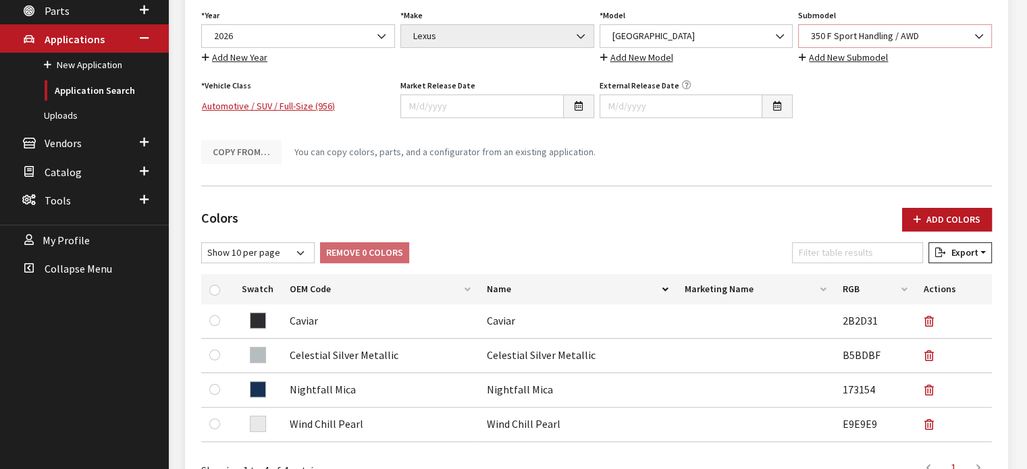
scroll to position [135, 0]
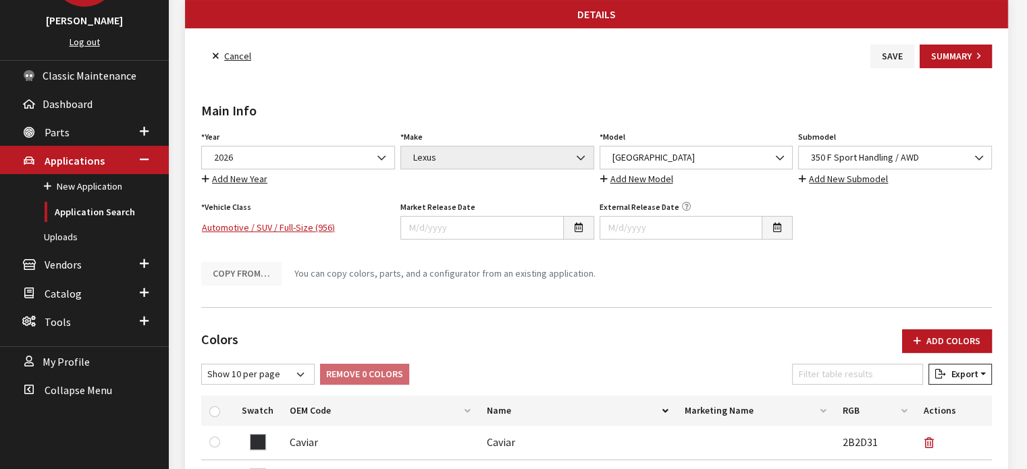
click at [953, 325] on div "Colors Add Colors No colors have been added! You can add colors from an existin…" at bounding box center [596, 467] width 796 height 296
click at [949, 340] on button "Add Colors" at bounding box center [947, 341] width 90 height 24
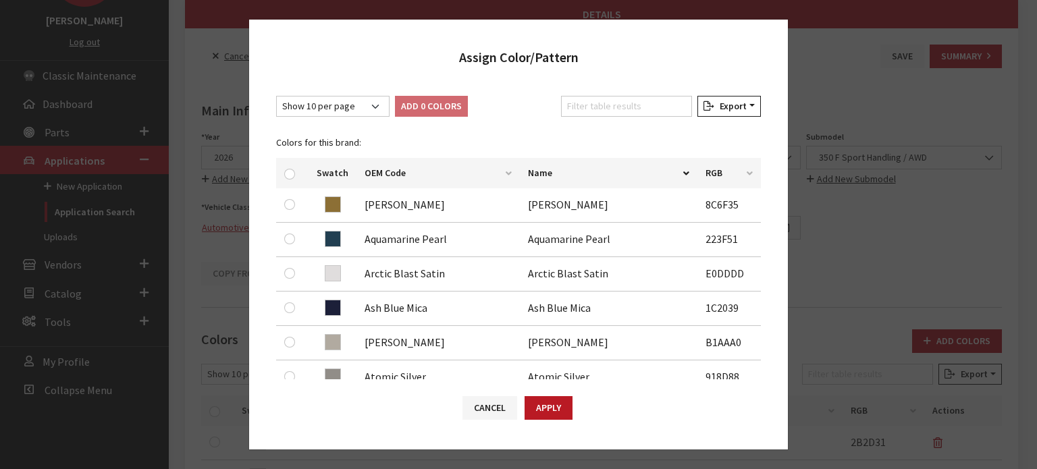
click at [601, 75] on div "Assign Color/Pattern" at bounding box center [518, 51] width 539 height 63
click at [602, 99] on input "Filter table results" at bounding box center [626, 106] width 131 height 21
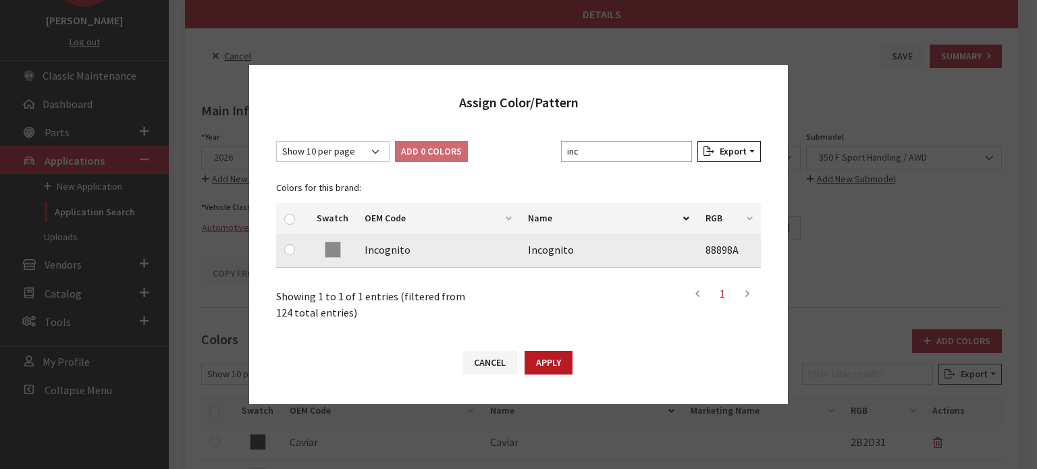
type input "inc"
click at [296, 253] on div at bounding box center [292, 250] width 16 height 16
click at [291, 252] on input "checkbox" at bounding box center [289, 249] width 11 height 11
checkbox input "true"
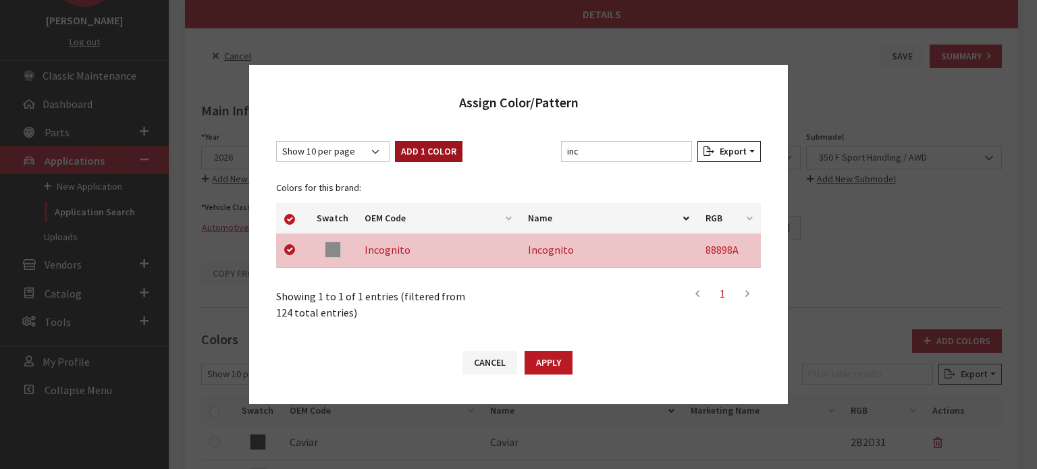
click at [395, 159] on button "Add 1 Color" at bounding box center [429, 151] width 68 height 21
checkbox input "false"
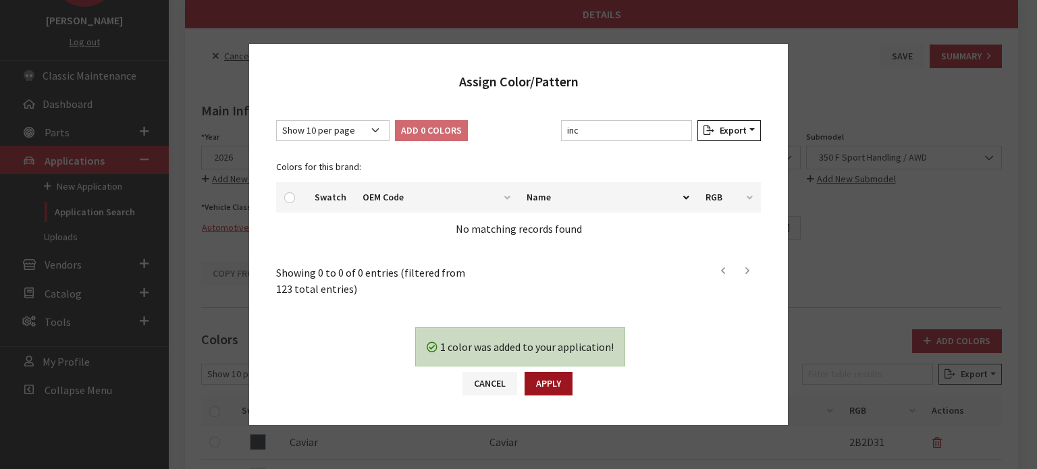
click at [568, 381] on button "Apply" at bounding box center [548, 384] width 48 height 24
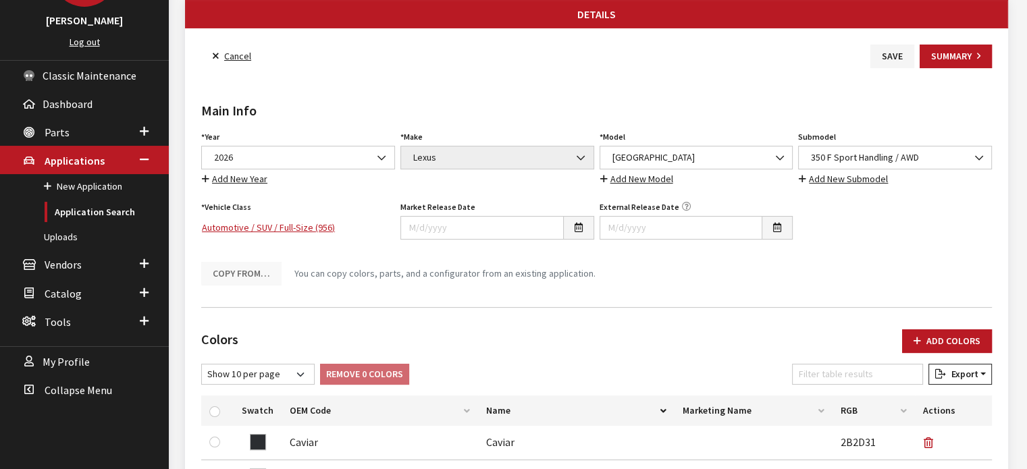
drag, startPoint x: 860, startPoint y: 60, endPoint x: 876, endPoint y: 60, distance: 16.2
click at [861, 60] on div "Cancel Save Summary" at bounding box center [596, 57] width 796 height 24
click at [876, 60] on button "Save" at bounding box center [892, 57] width 44 height 24
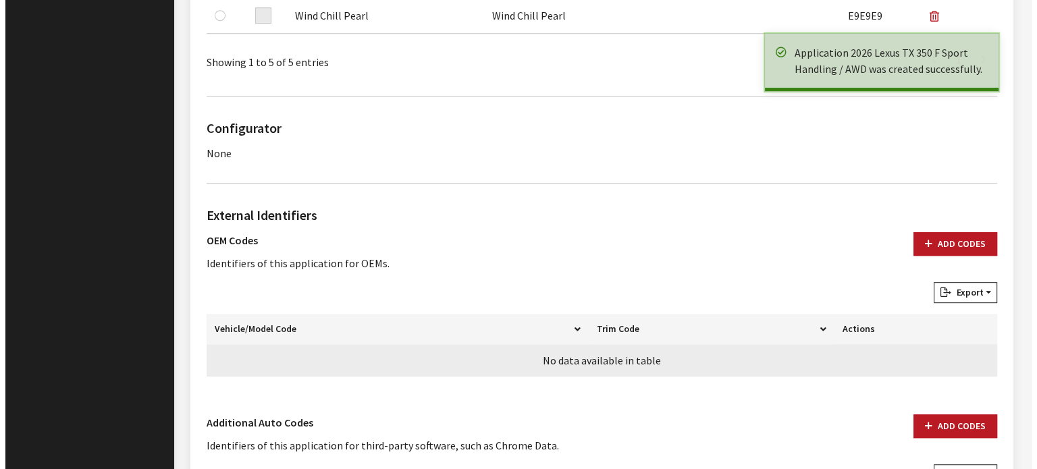
scroll to position [810, 0]
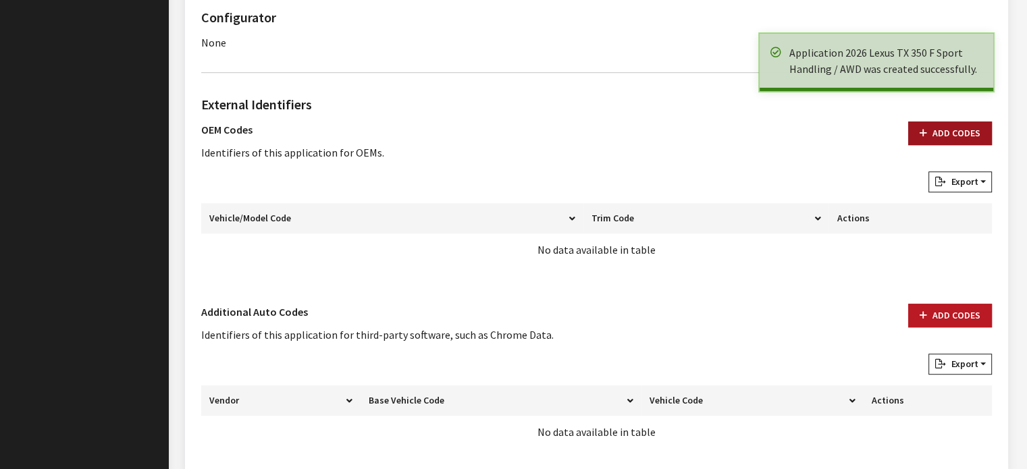
click at [956, 123] on button "Add Codes" at bounding box center [950, 134] width 84 height 24
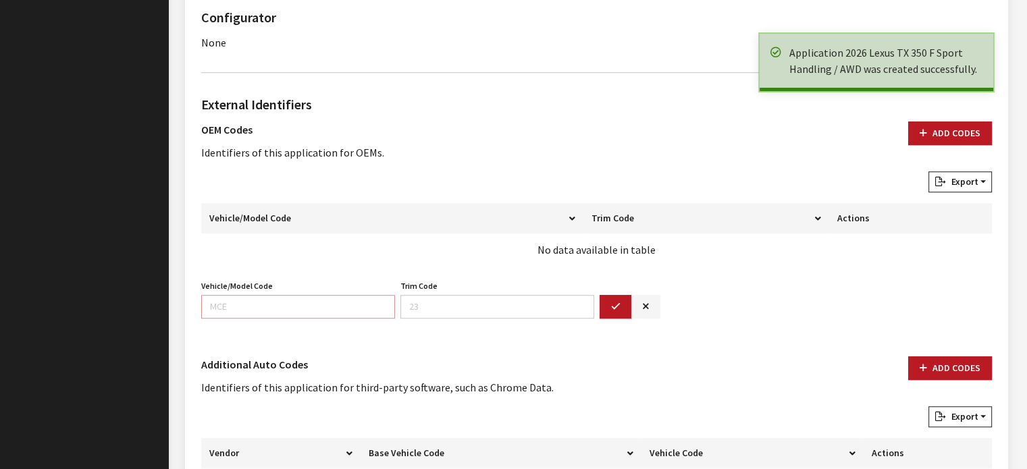
click at [321, 304] on input "Vehicle/Model Code" at bounding box center [298, 307] width 194 height 24
type input "9357"
click at [615, 304] on icon "button" at bounding box center [615, 306] width 9 height 9
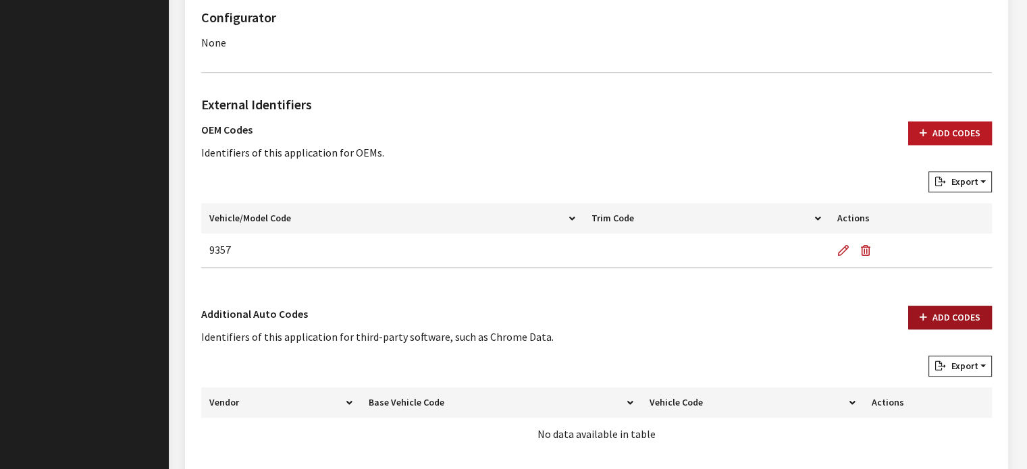
click at [945, 318] on button "Add Codes" at bounding box center [950, 318] width 84 height 24
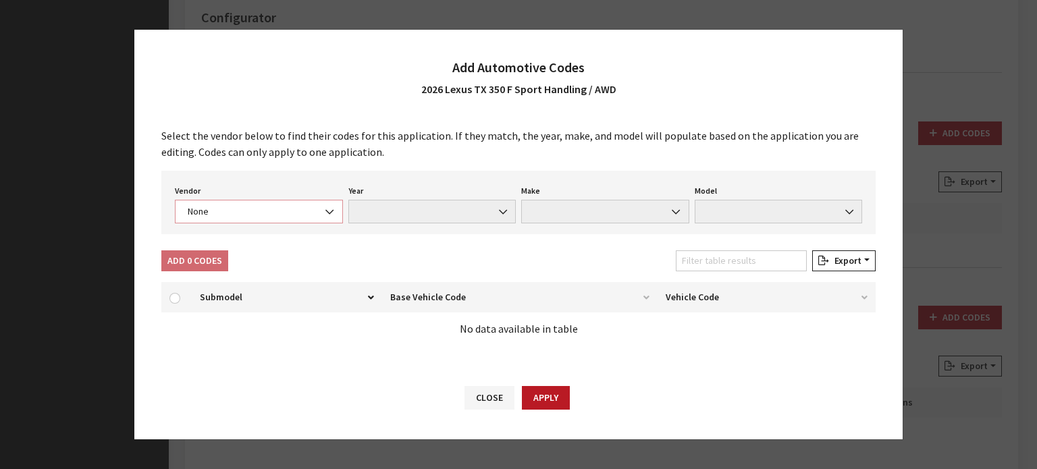
click at [296, 216] on span "None" at bounding box center [259, 212] width 151 height 14
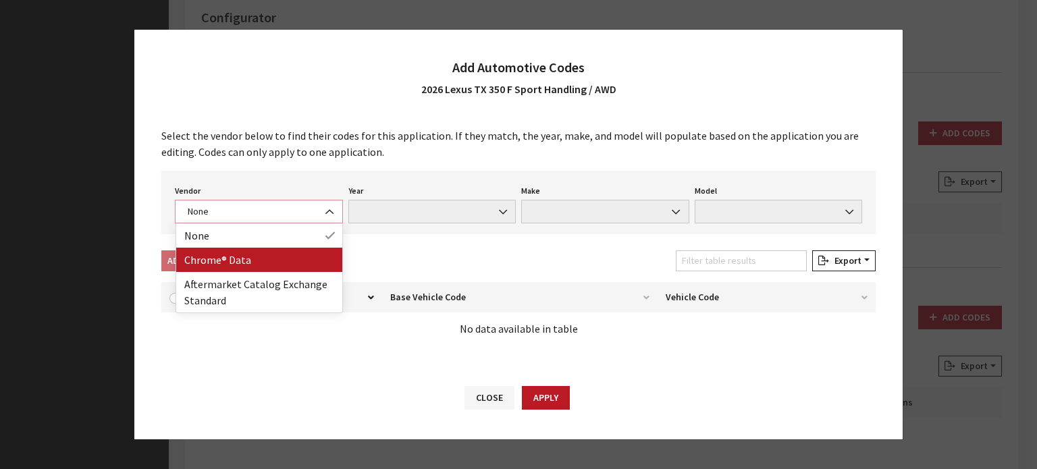
select select "4"
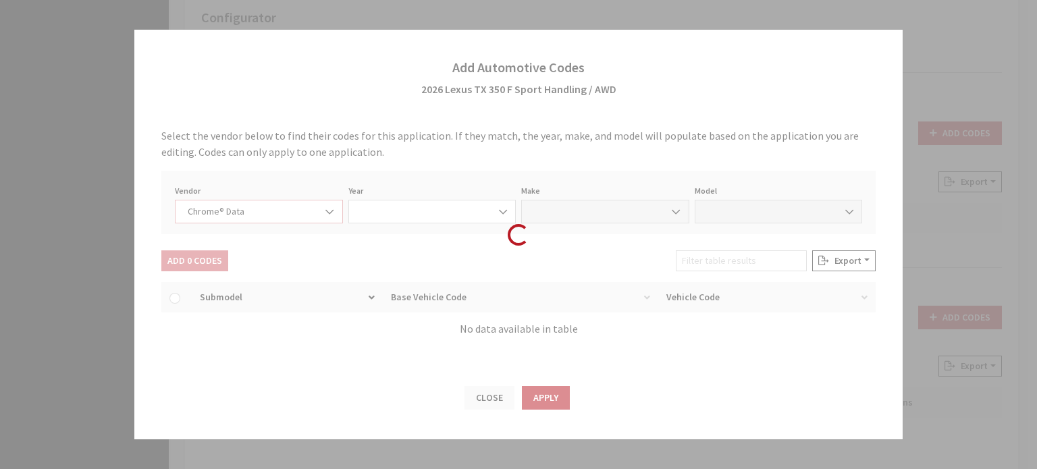
select select "2026"
select select "24"
select select "73820"
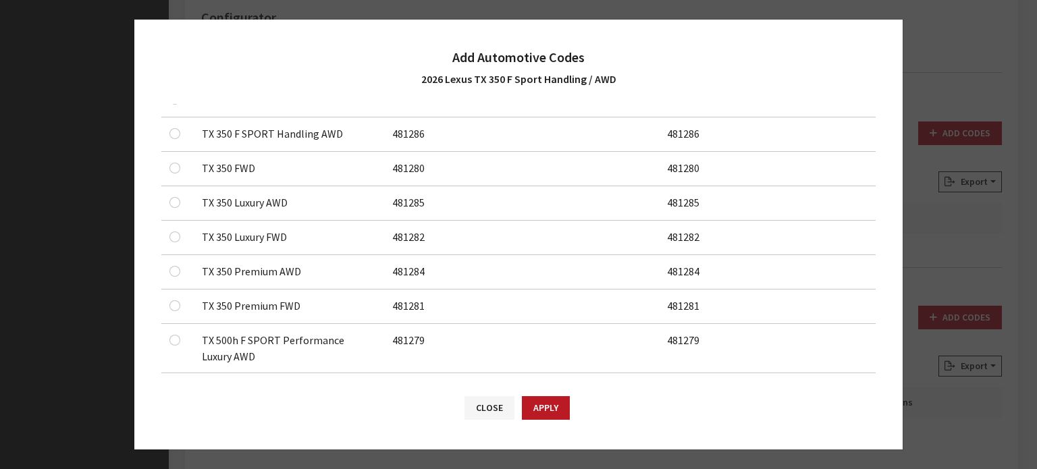
scroll to position [135, 0]
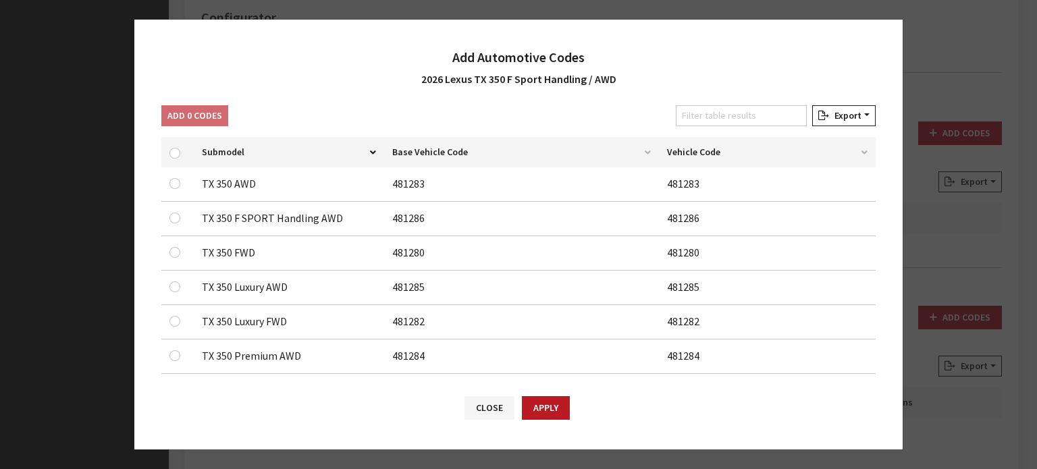
click at [178, 223] on div at bounding box center [177, 218] width 16 height 16
click at [178, 222] on div at bounding box center [177, 218] width 16 height 16
click at [177, 210] on div at bounding box center [177, 218] width 16 height 16
click at [176, 217] on input "checkbox" at bounding box center [174, 218] width 11 height 11
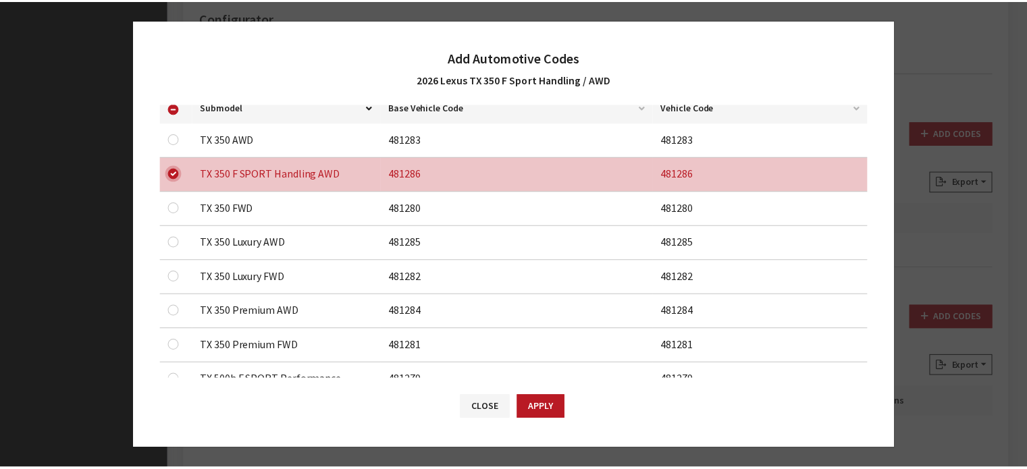
scroll to position [49, 0]
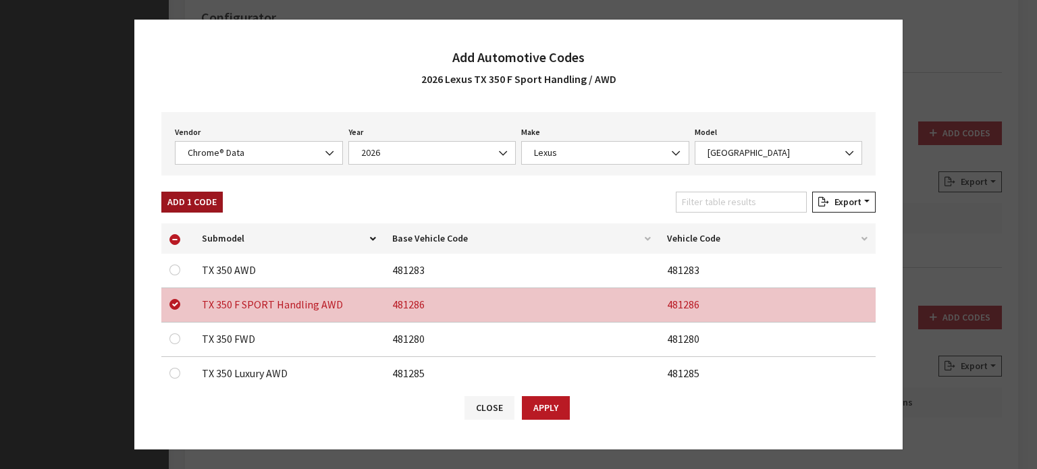
click at [181, 205] on button "Add 1 Code" at bounding box center [191, 202] width 61 height 21
checkbox input "false"
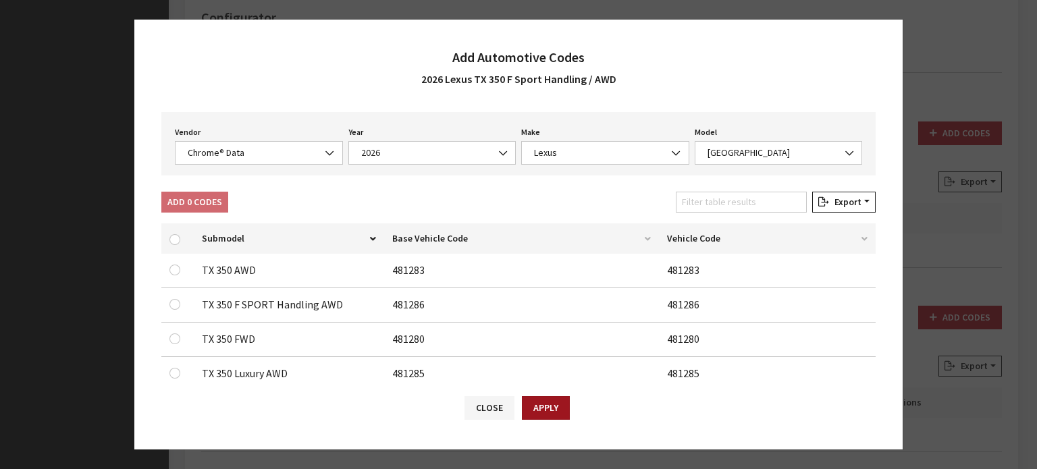
click at [563, 397] on button "Apply" at bounding box center [546, 408] width 48 height 24
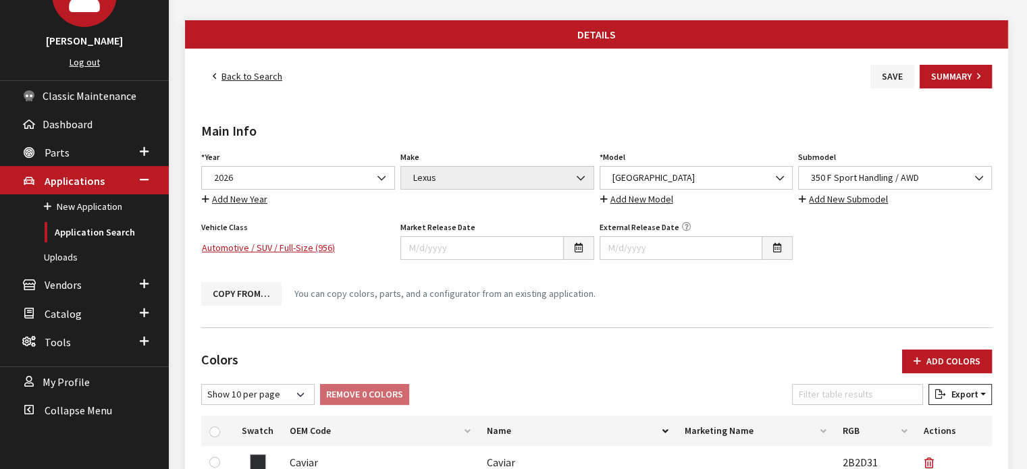
scroll to position [0, 0]
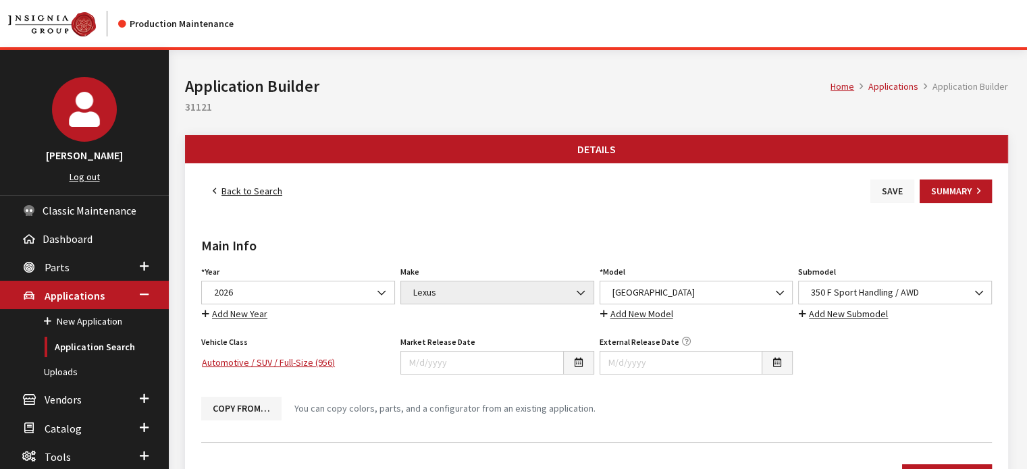
click at [890, 187] on button "Save" at bounding box center [892, 192] width 44 height 24
click at [251, 186] on link "Back to Search" at bounding box center [247, 192] width 92 height 24
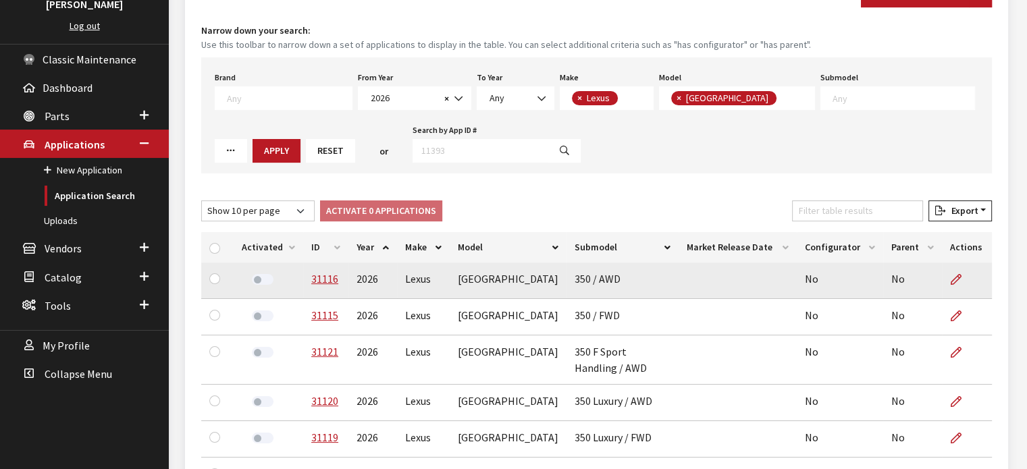
scroll to position [157, 0]
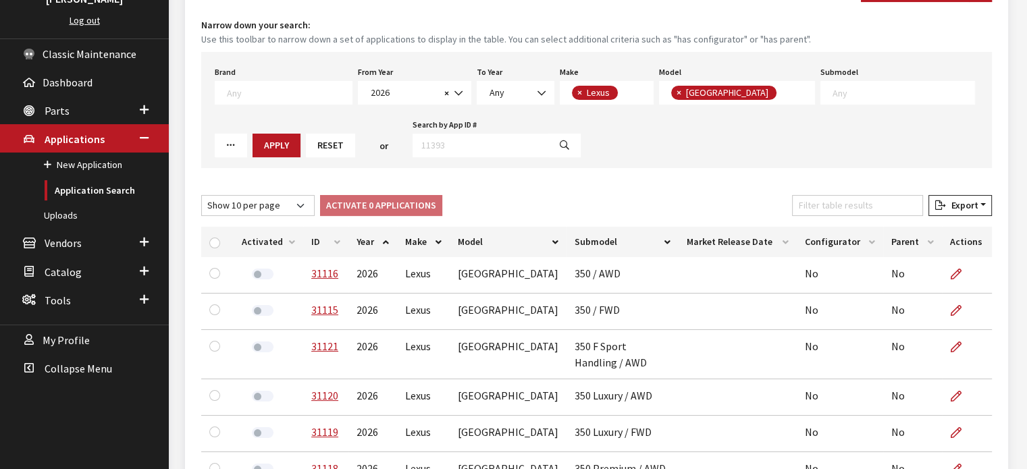
click at [321, 239] on th "ID" at bounding box center [325, 242] width 45 height 30
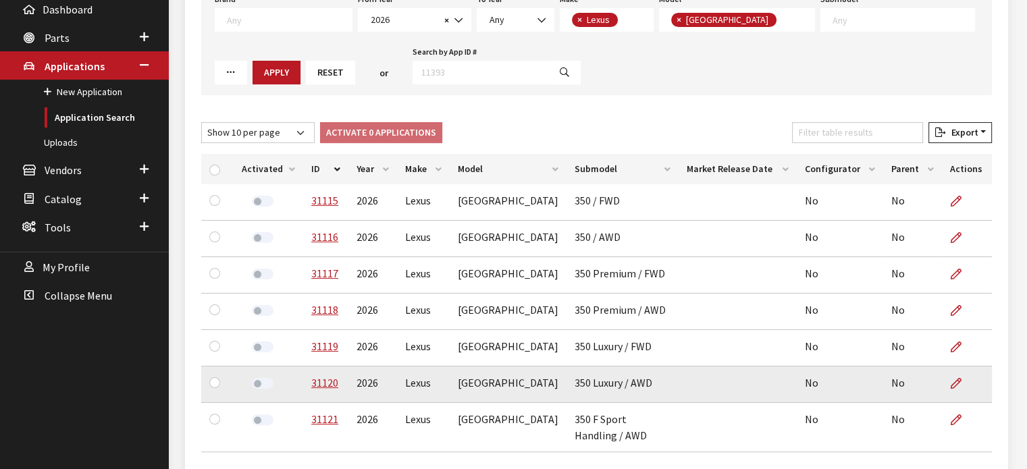
scroll to position [313, 0]
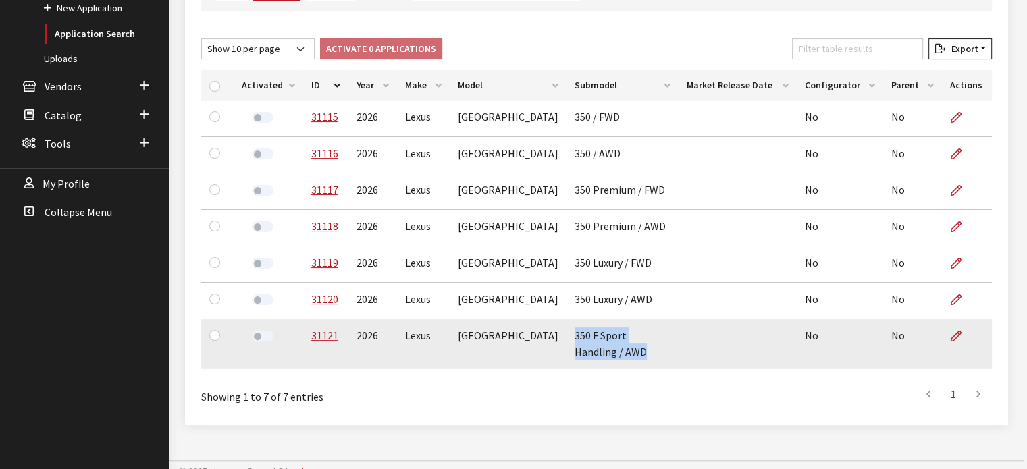
drag, startPoint x: 632, startPoint y: 345, endPoint x: 521, endPoint y: 354, distance: 111.1
click at [566, 354] on td "350 F Sport Handling / AWD" at bounding box center [621, 343] width 111 height 49
copy td "350 F Sport Handling / AWD"
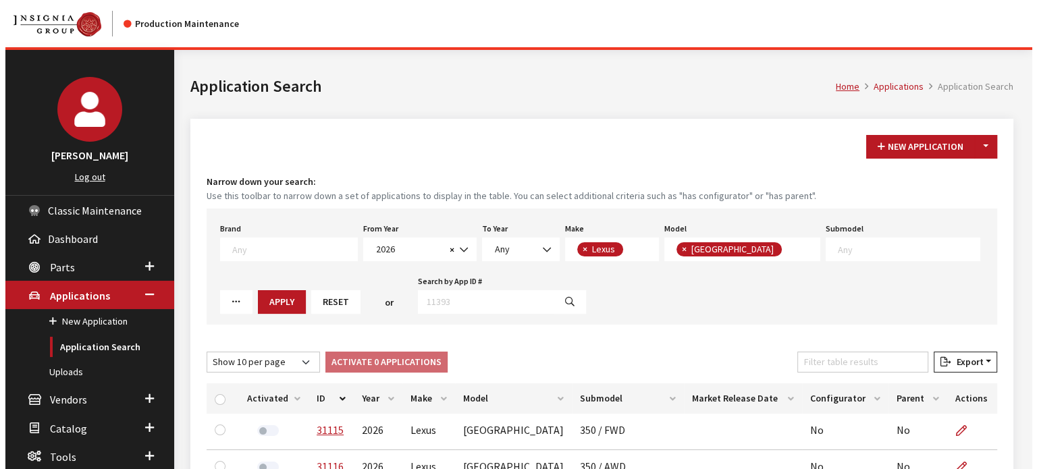
scroll to position [0, 0]
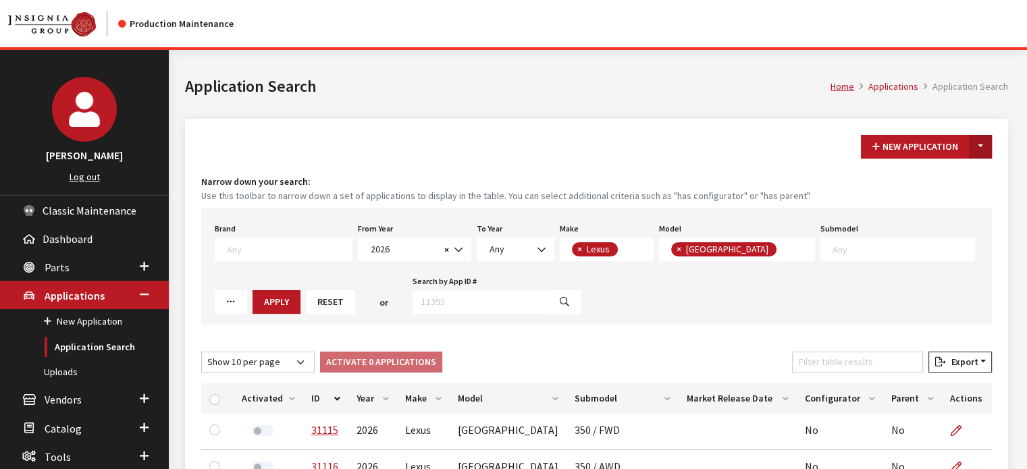
drag, startPoint x: 993, startPoint y: 129, endPoint x: 986, endPoint y: 134, distance: 8.6
click at [993, 129] on div "New Application Toggle Dropdown New From Existing... Narrow down your search: U…" at bounding box center [596, 429] width 823 height 620
click at [983, 140] on button "Toggle Dropdown" at bounding box center [980, 147] width 23 height 24
click at [951, 175] on button "New From Existing..." at bounding box center [933, 175] width 116 height 24
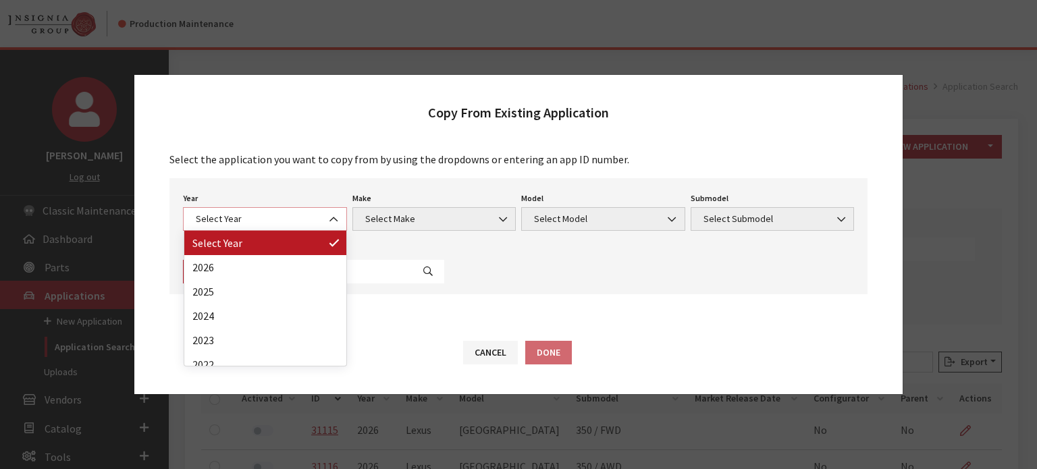
click at [313, 210] on span "Select Year" at bounding box center [265, 219] width 164 height 24
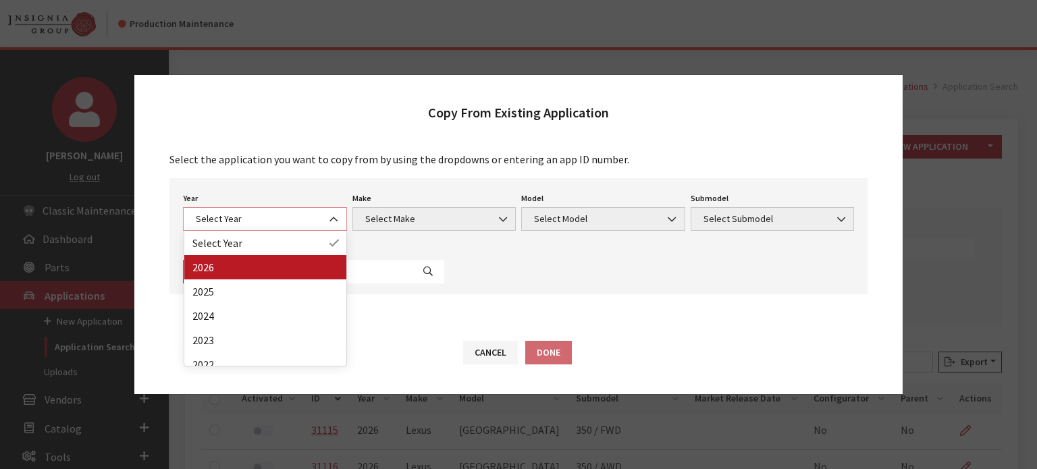
select select "44"
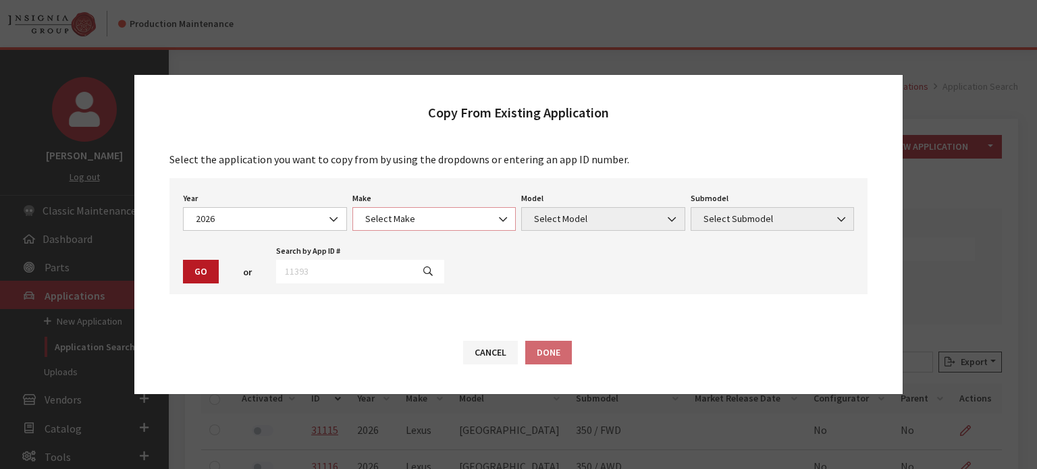
click at [446, 211] on span "Select Make" at bounding box center [434, 219] width 164 height 24
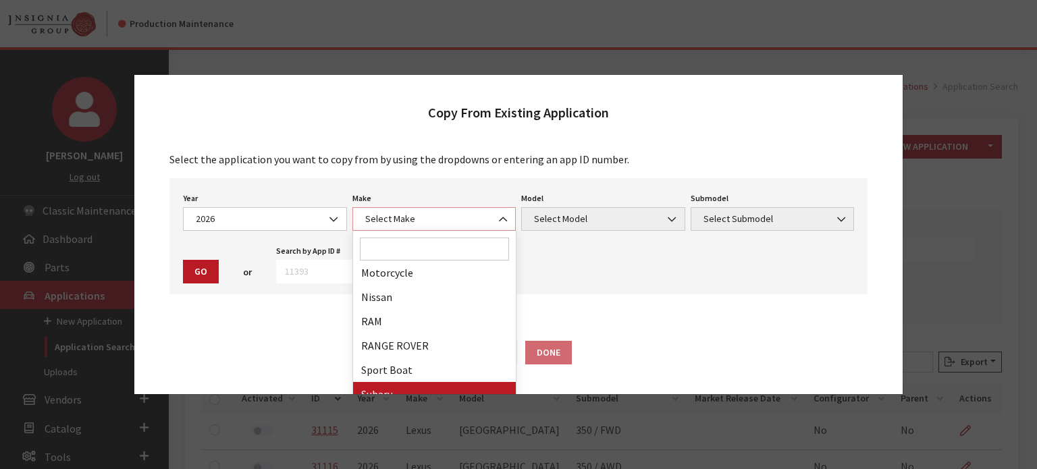
scroll to position [338, 0]
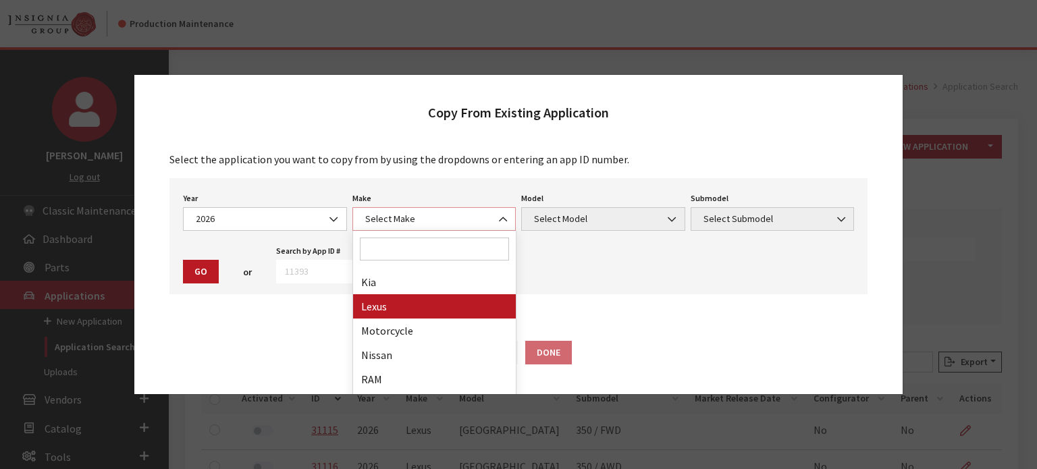
select select "27"
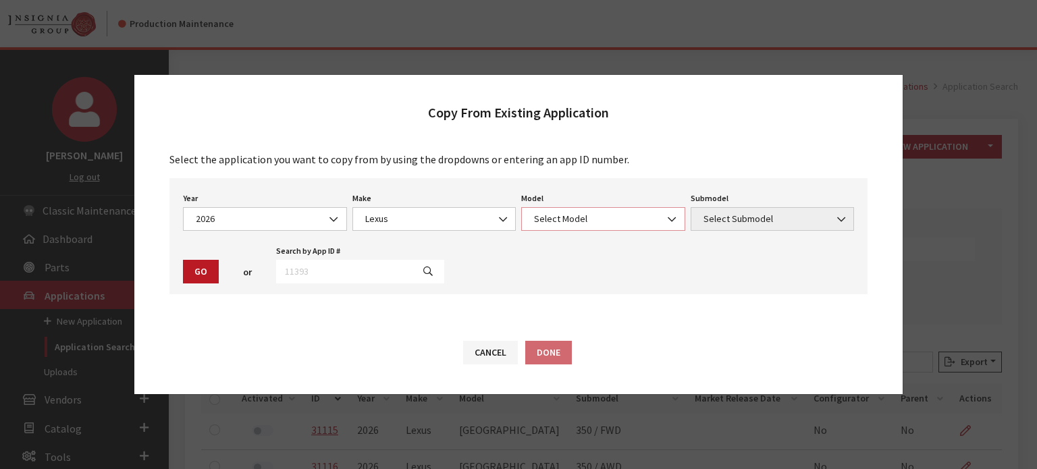
click at [653, 219] on span "Select Model" at bounding box center [603, 219] width 146 height 14
select select "1358"
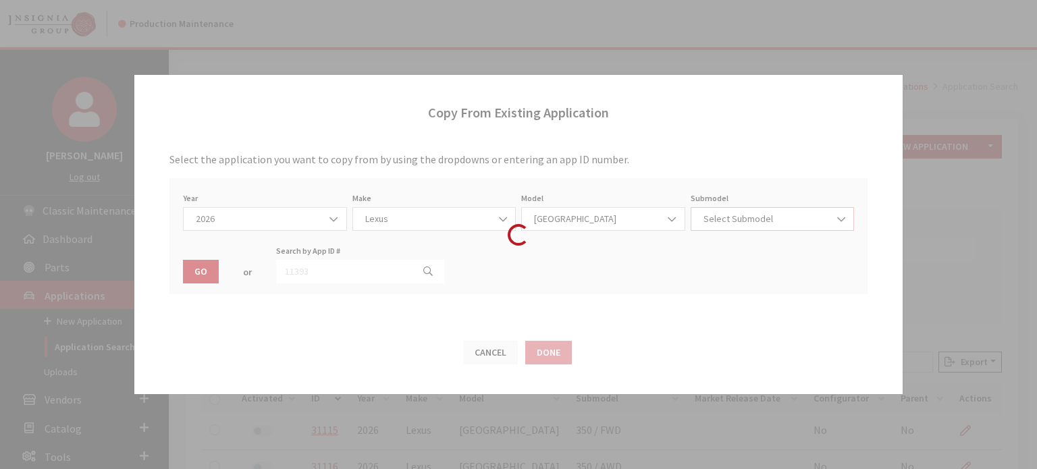
click at [750, 215] on span "Select Submodel" at bounding box center [772, 219] width 146 height 14
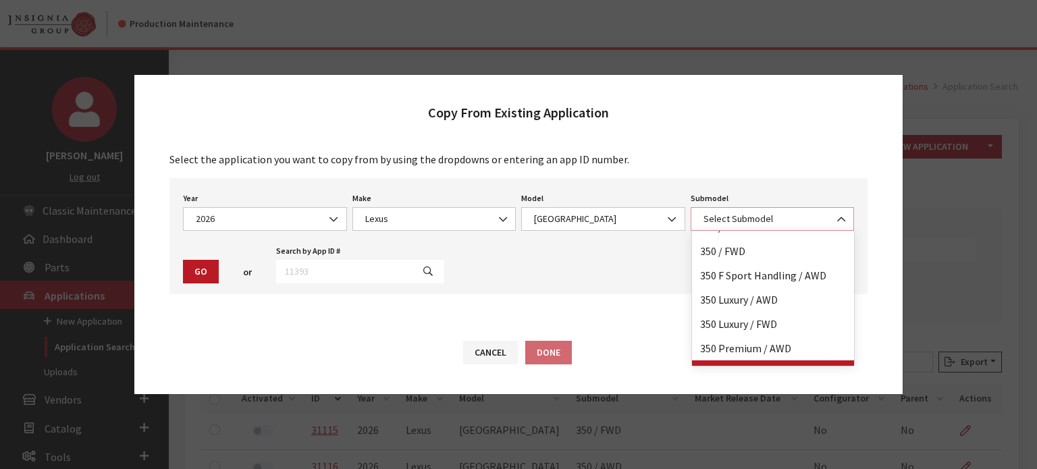
scroll to position [59, 0]
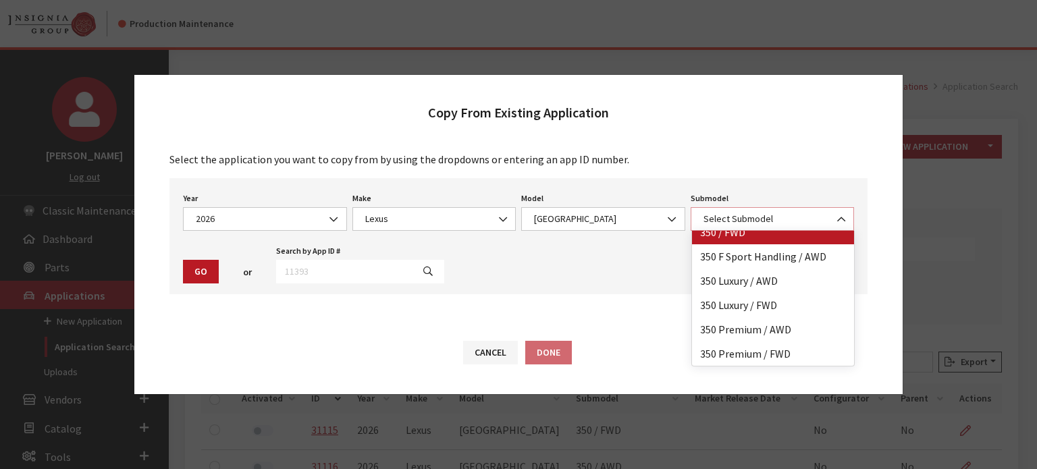
select select "4098"
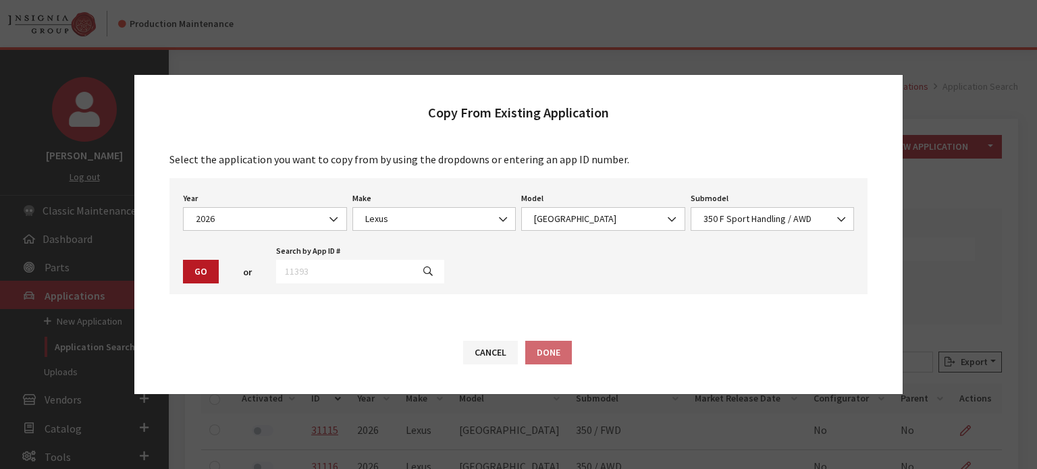
click at [191, 272] on button "Go" at bounding box center [201, 272] width 36 height 24
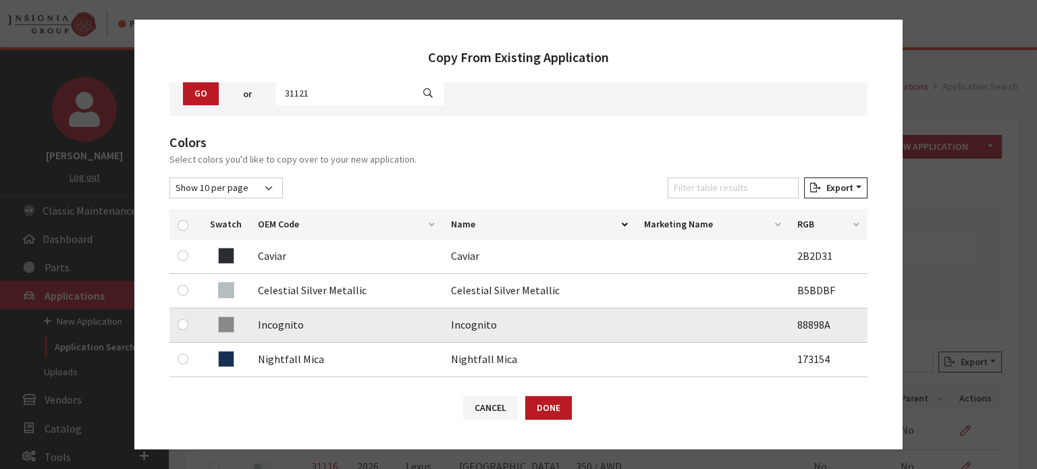
scroll to position [203, 0]
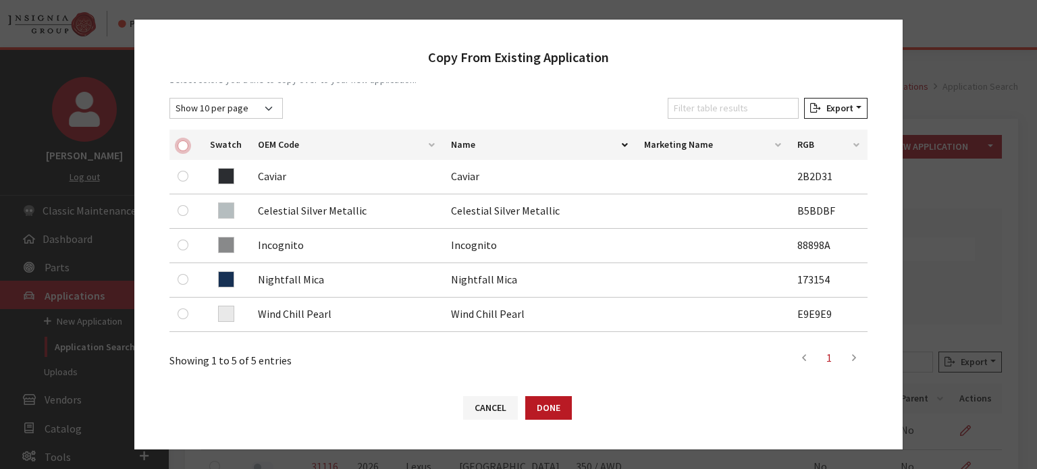
click at [179, 144] on input "checkbox" at bounding box center [183, 145] width 11 height 11
checkbox input "true"
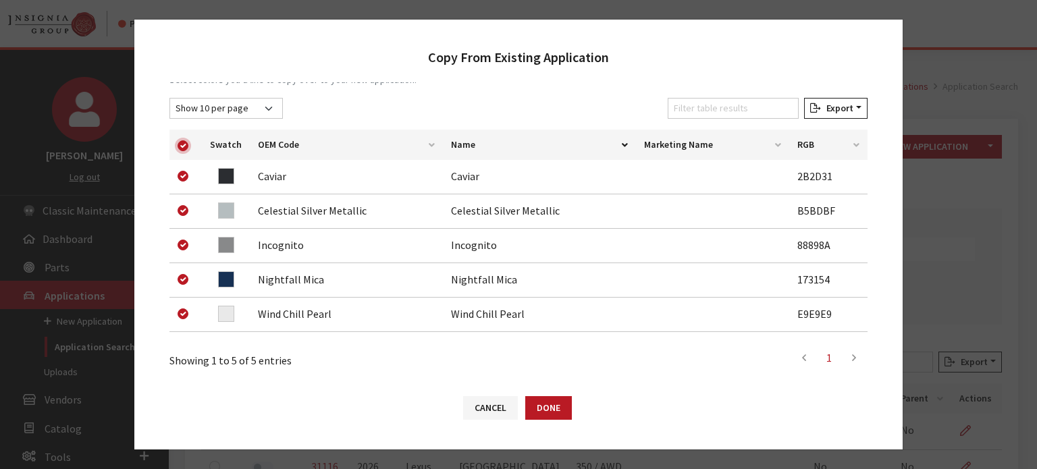
checkbox input "true"
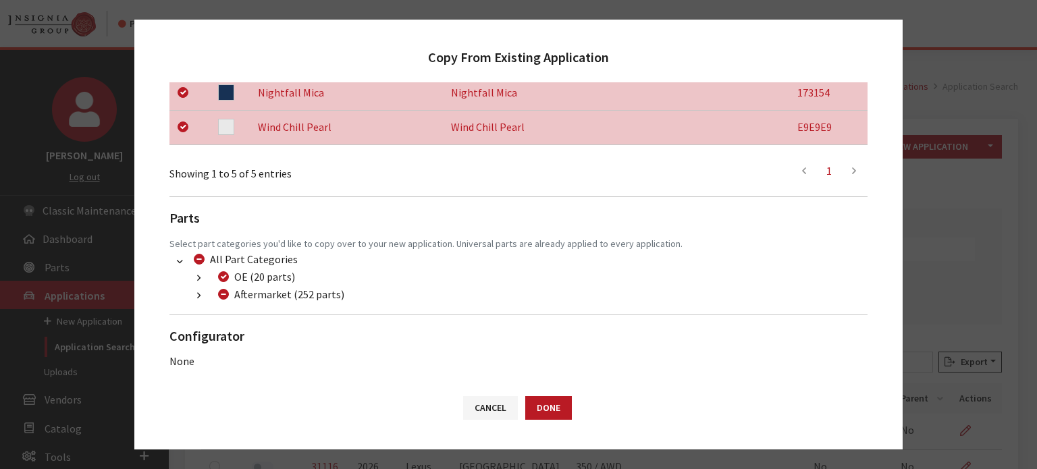
scroll to position [392, 0]
click at [190, 294] on button "button" at bounding box center [199, 294] width 26 height 16
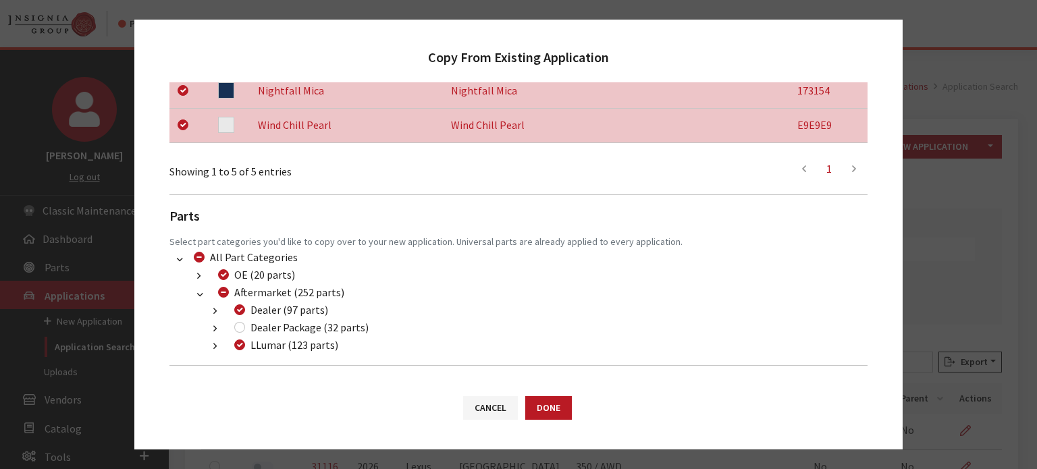
click at [246, 327] on div "Dealer Package (32 parts)" at bounding box center [299, 327] width 138 height 16
click at [246, 332] on div "Dealer Package (32 parts)" at bounding box center [299, 327] width 138 height 16
click at [240, 331] on input "Dealer Package (32 parts)" at bounding box center [239, 327] width 11 height 11
checkbox input "true"
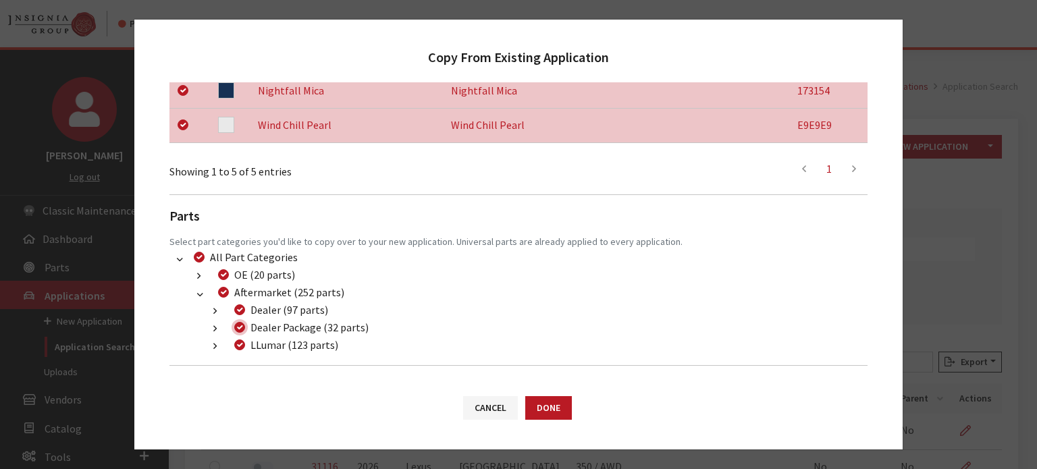
checkbox input "true"
click at [573, 400] on div "Cancel Done" at bounding box center [518, 414] width 768 height 70
click at [545, 416] on button "Done" at bounding box center [548, 408] width 47 height 24
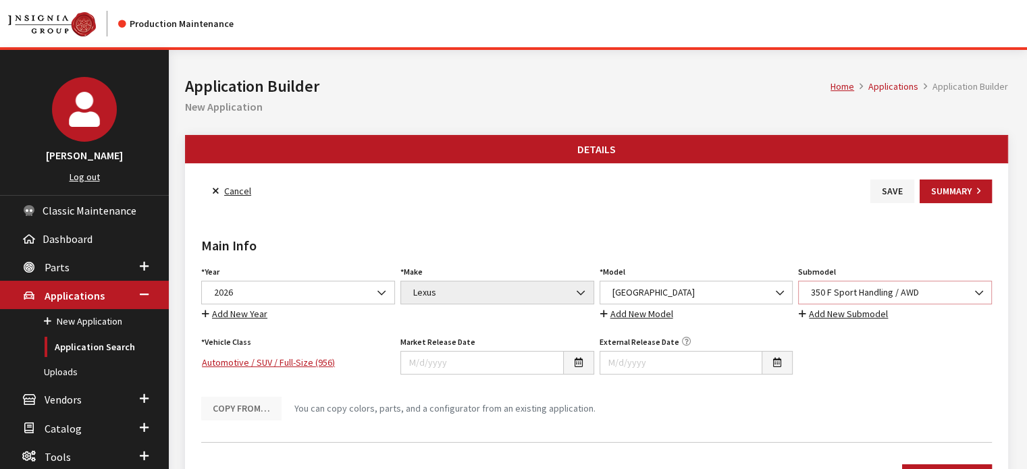
click at [888, 287] on span "350 F Sport Handling / AWD" at bounding box center [895, 293] width 176 height 14
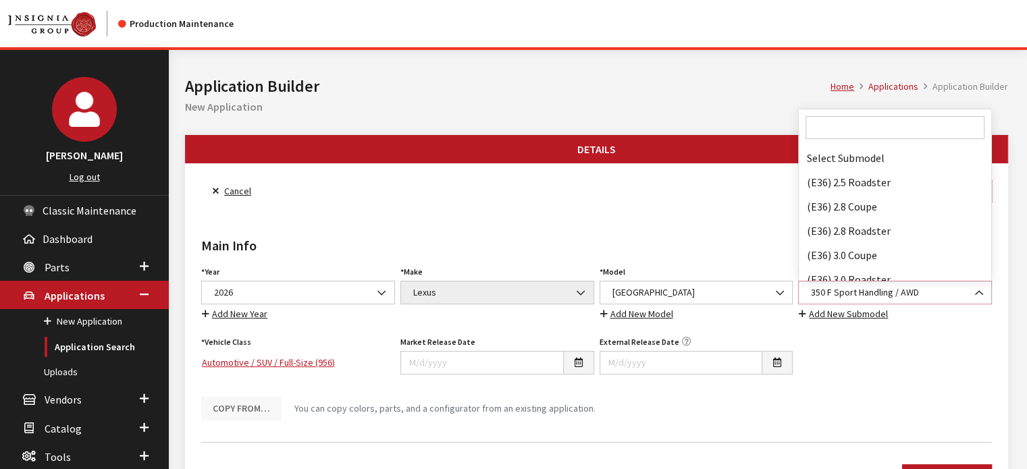
scroll to position [16581, 0]
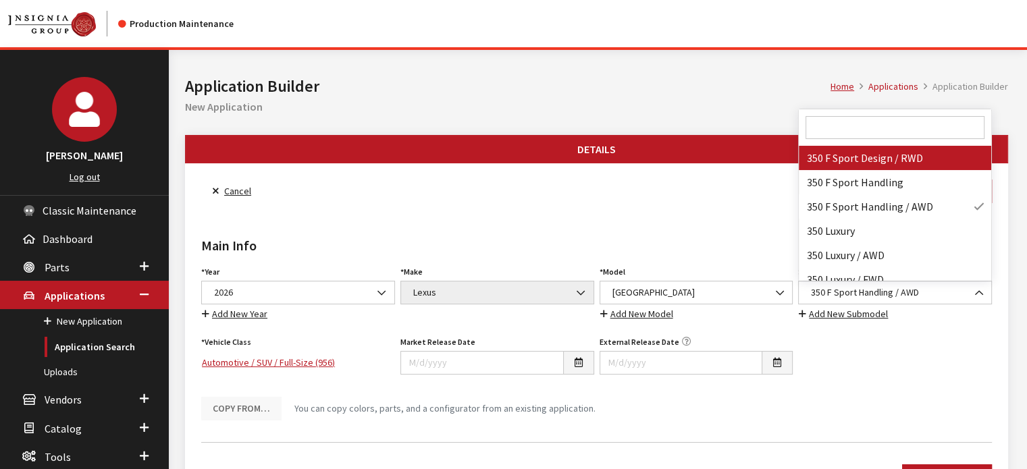
click at [883, 122] on input "Search" at bounding box center [894, 127] width 179 height 23
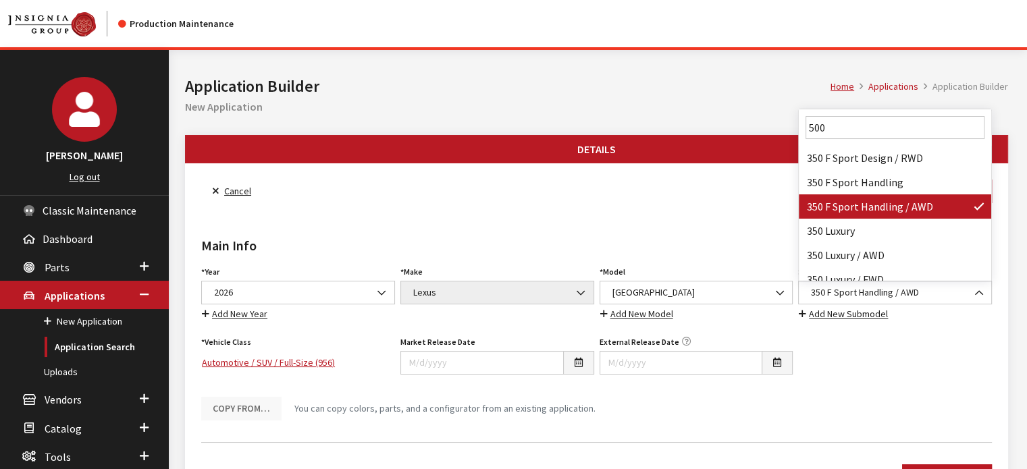
scroll to position [0, 0]
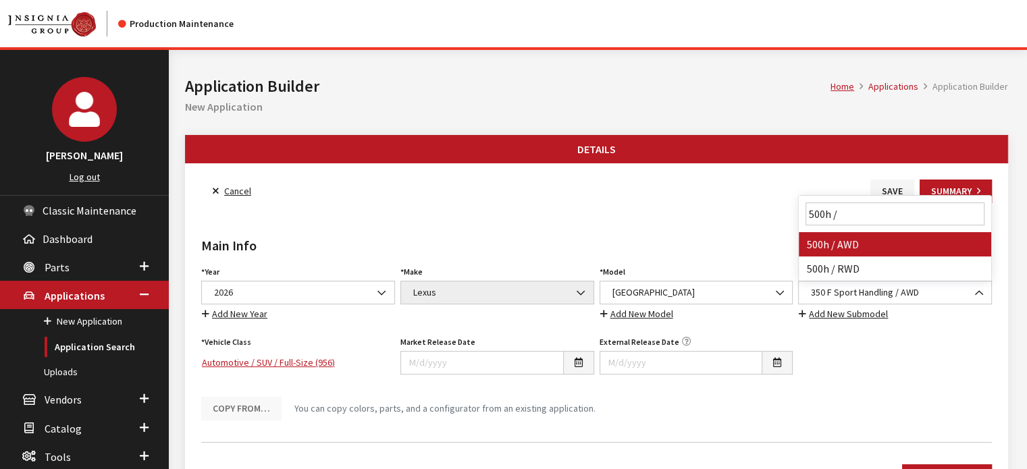
type input "500h /"
select select "3895"
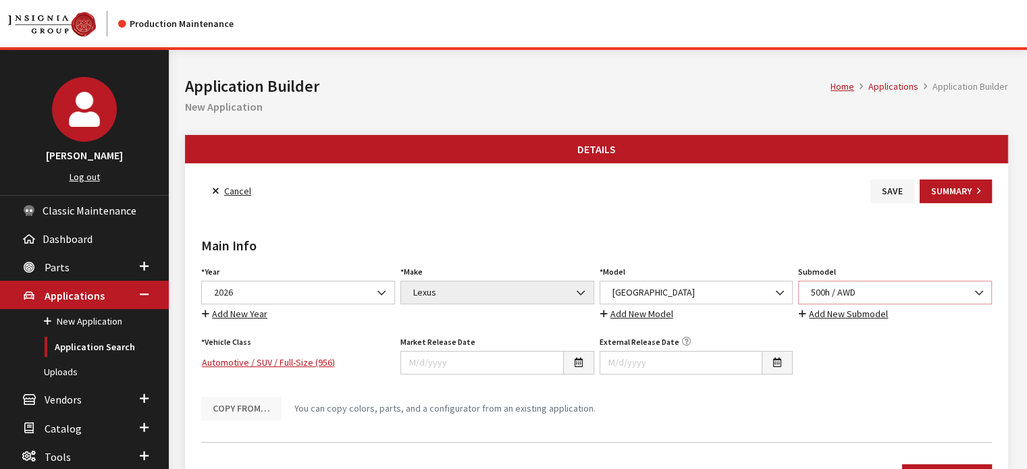
click at [856, 286] on span "500h / AWD" at bounding box center [895, 293] width 176 height 14
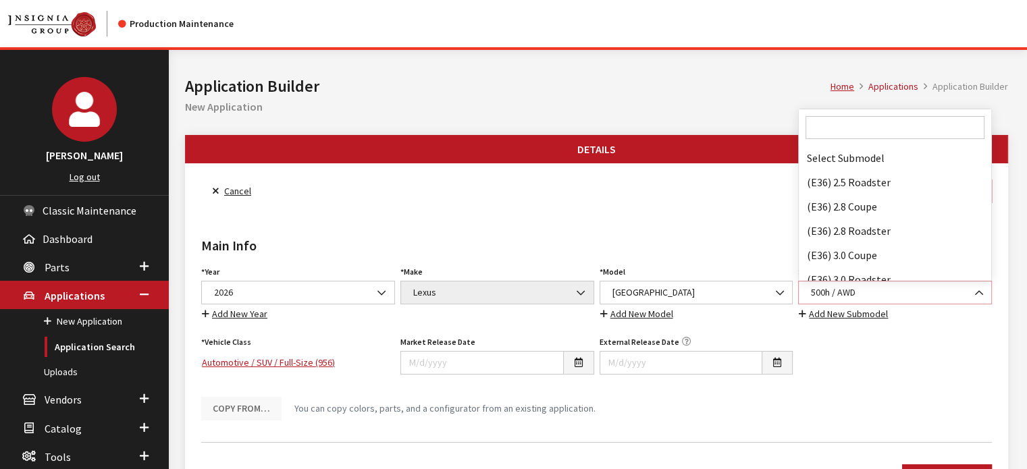
scroll to position [21838, 0]
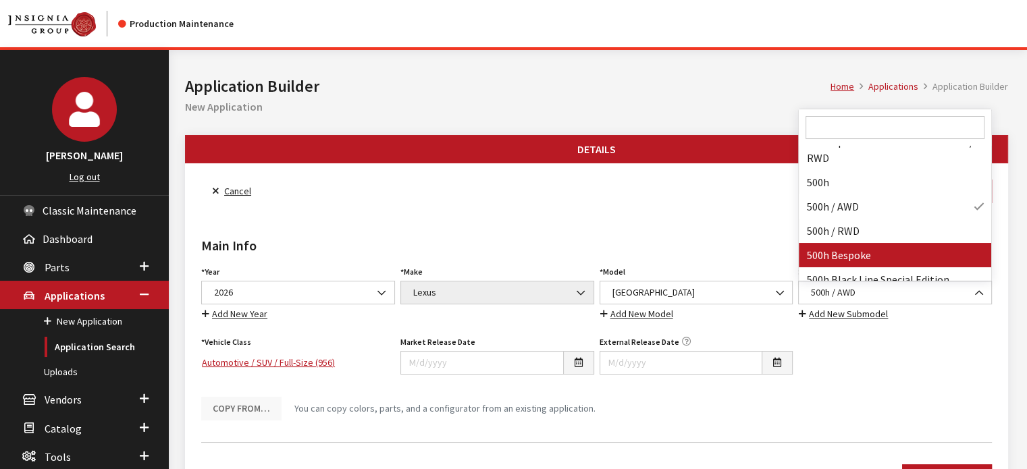
drag, startPoint x: 602, startPoint y: 228, endPoint x: 647, endPoint y: 216, distance: 46.2
click at [603, 228] on div "Main Info Year Select Year 2026 2025 2024 2023 2022 2021 2020 2019 2018 2017 20…" at bounding box center [596, 317] width 796 height 228
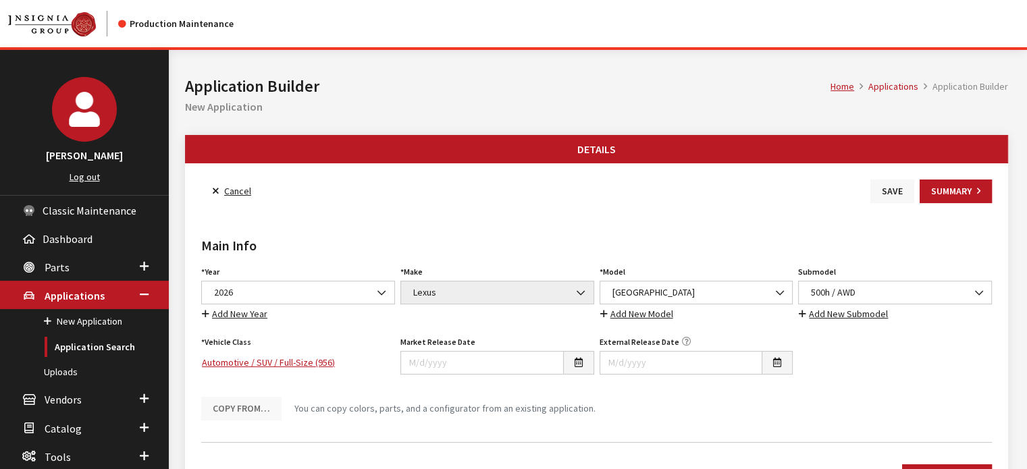
click at [879, 183] on button "Save" at bounding box center [892, 192] width 44 height 24
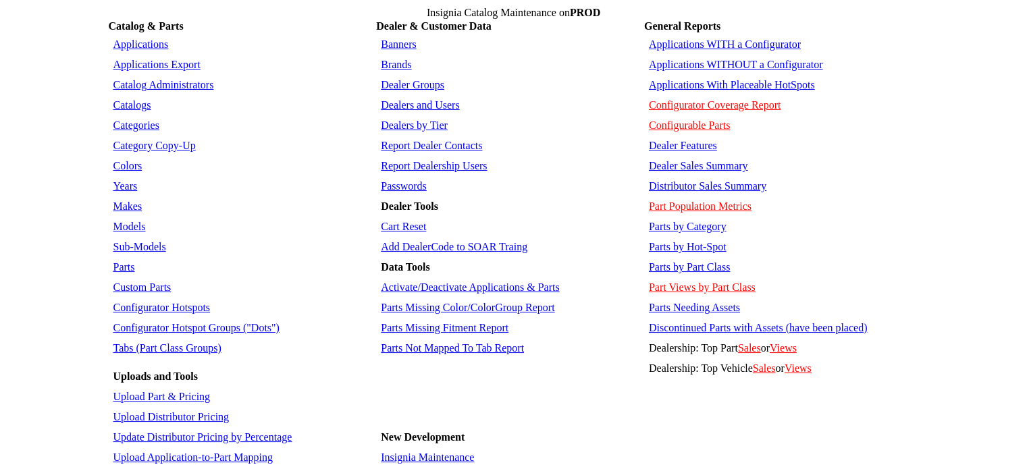
click at [147, 241] on link "Sub-Models" at bounding box center [139, 246] width 53 height 11
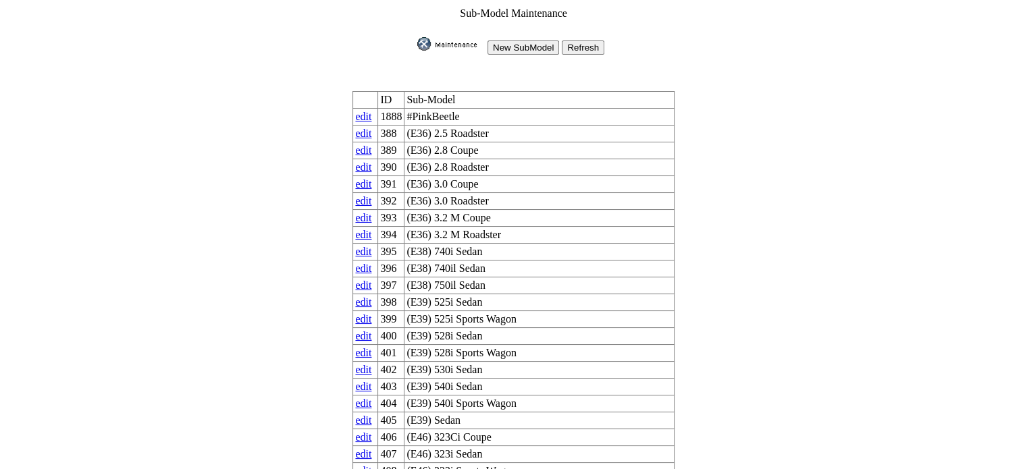
click at [521, 47] on input "New SubModel" at bounding box center [523, 48] width 72 height 14
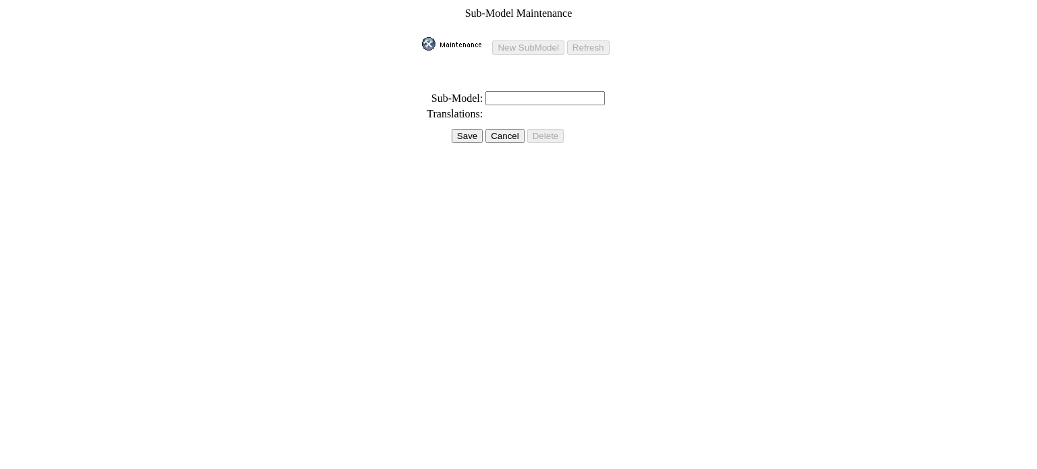
click at [507, 95] on input "text" at bounding box center [544, 98] width 119 height 14
type input "500h / F Sport Performance Premium / AWD"
click at [475, 129] on input "Save" at bounding box center [467, 136] width 31 height 14
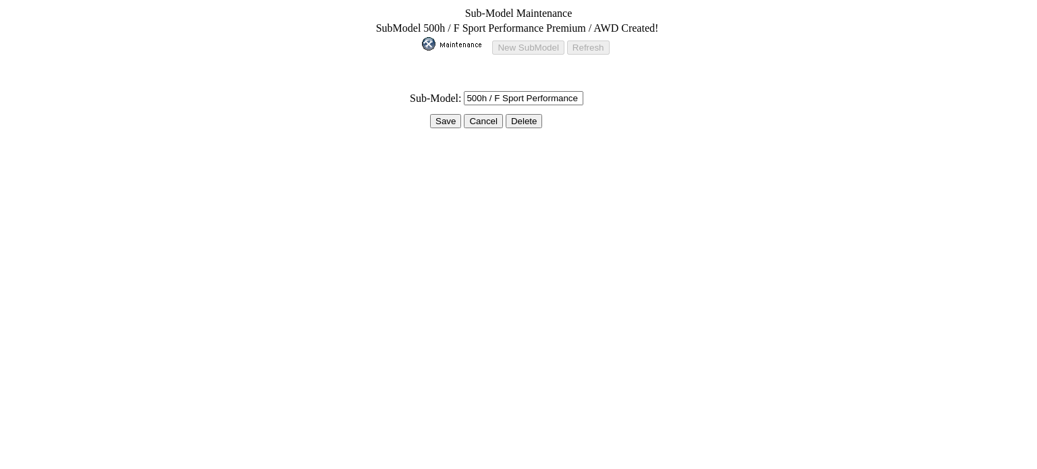
click at [449, 116] on input "Save" at bounding box center [445, 121] width 31 height 14
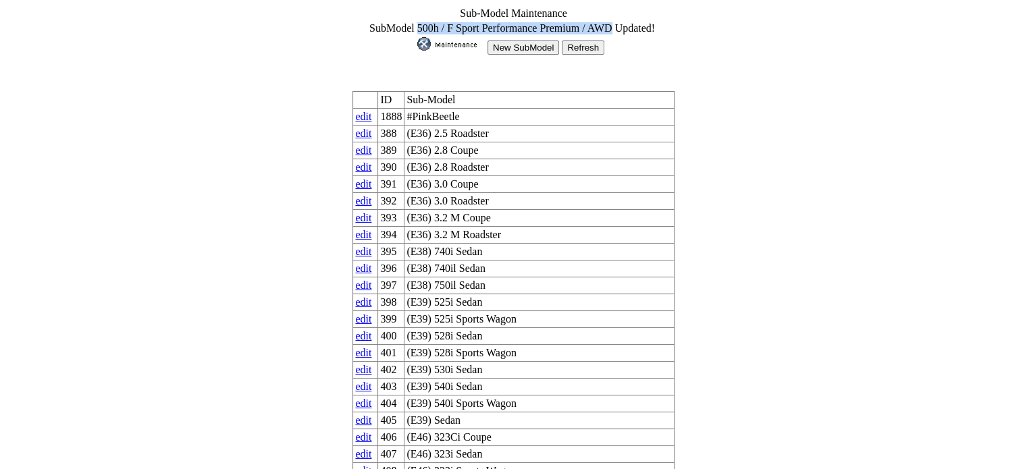
drag, startPoint x: 605, startPoint y: 24, endPoint x: 425, endPoint y: 27, distance: 180.2
click at [425, 27] on span "SubModel 500h / F Sport Performance Premium / AWD Updated!" at bounding box center [512, 27] width 286 height 11
copy span "500h / F Sport Performance Premium / AWD"
click at [517, 45] on input "New SubModel" at bounding box center [523, 48] width 72 height 14
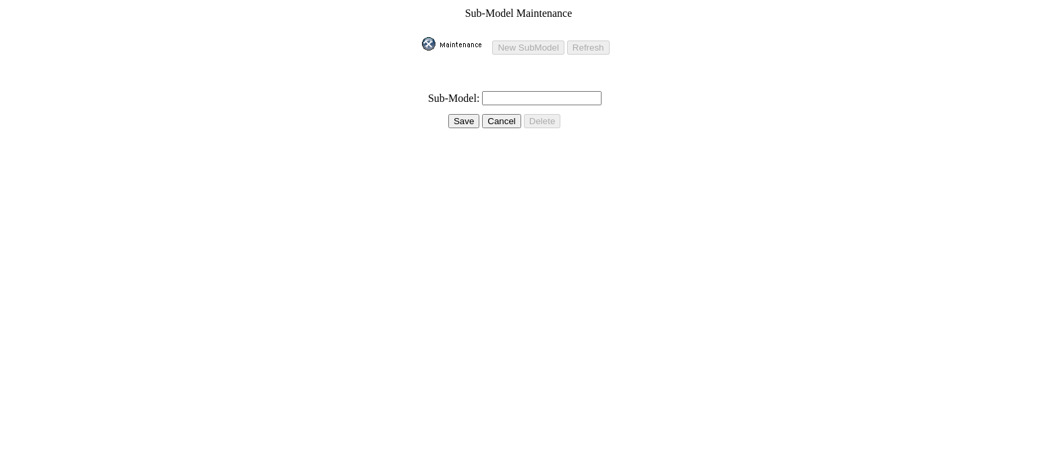
click at [491, 81] on td at bounding box center [518, 85] width 194 height 8
click at [493, 91] on input "text" at bounding box center [541, 98] width 119 height 14
paste input "500h / F Sport Performance Premium / AWD"
click at [545, 91] on input "500h / F Sport Performance Premium / AWD" at bounding box center [541, 98] width 119 height 14
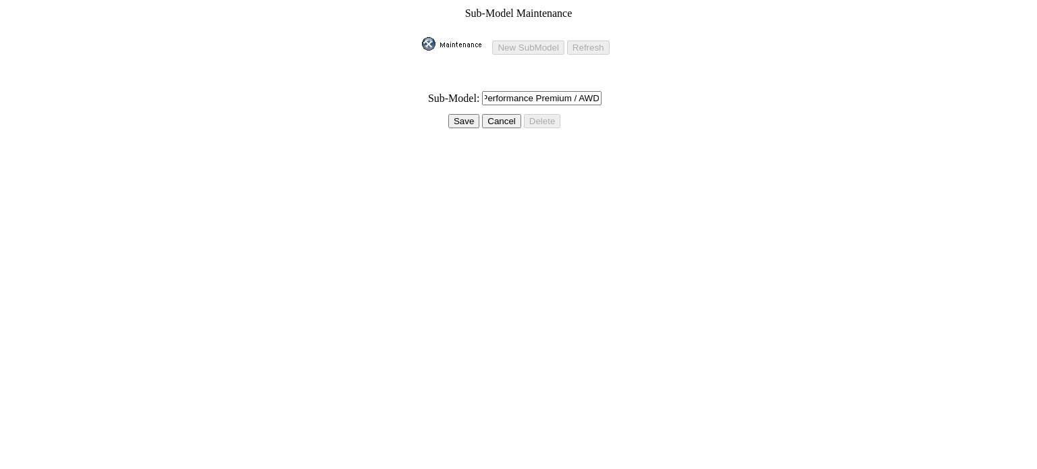
click at [545, 91] on input "500h / F Sport Performance Premium / AWD" at bounding box center [541, 98] width 119 height 14
type input "500h / F Sport Performance Luxury / AWD"
click at [470, 114] on input "Save" at bounding box center [463, 121] width 31 height 14
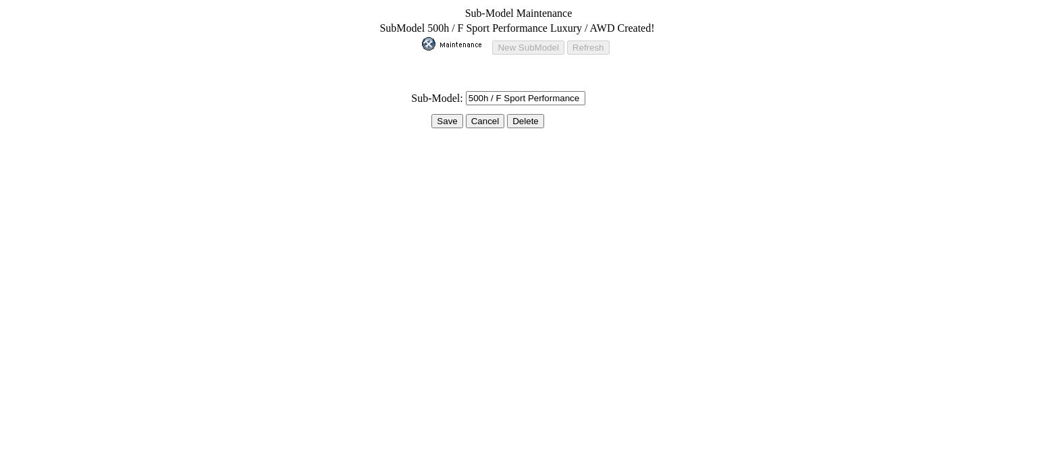
click at [449, 114] on input "Save" at bounding box center [446, 121] width 31 height 14
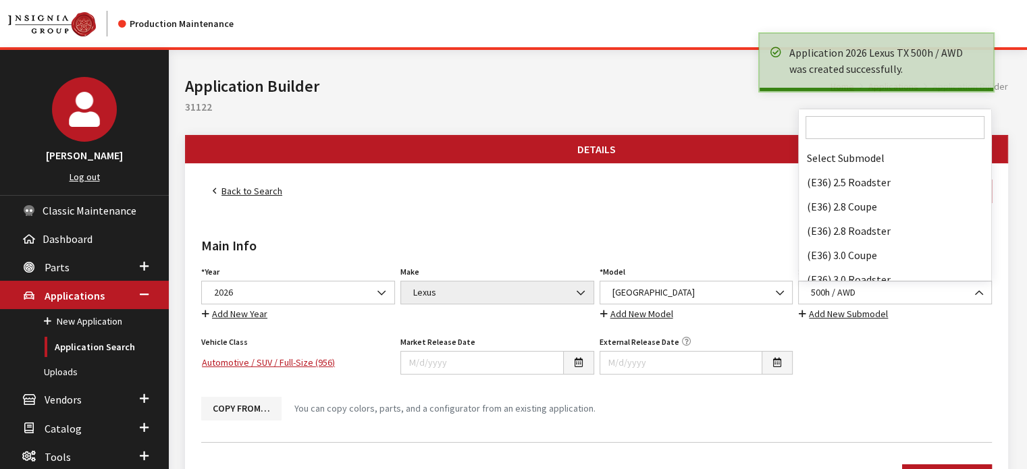
scroll to position [21838, 0]
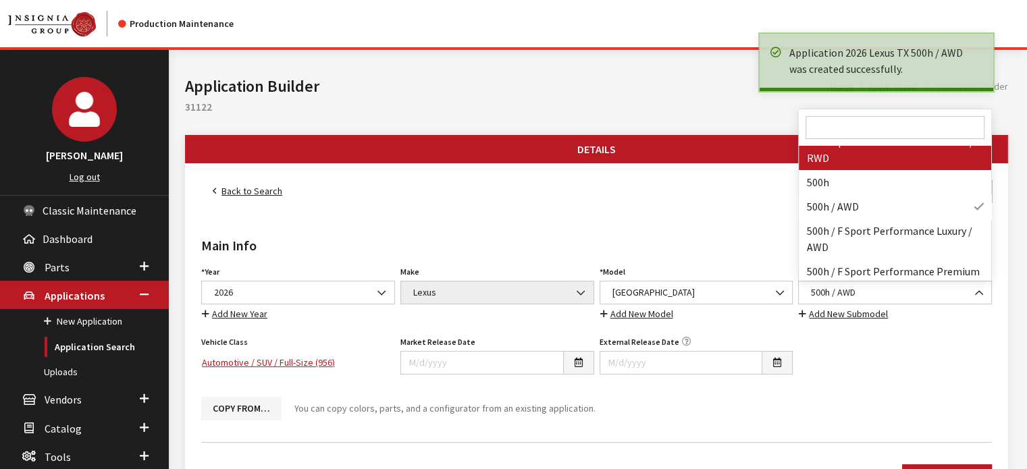
click at [831, 132] on input "Search" at bounding box center [894, 127] width 179 height 23
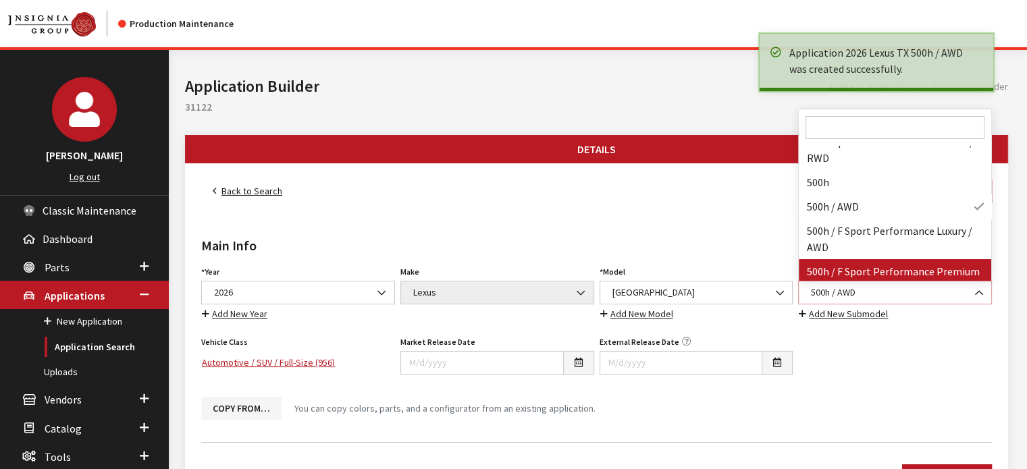
select select "4855"
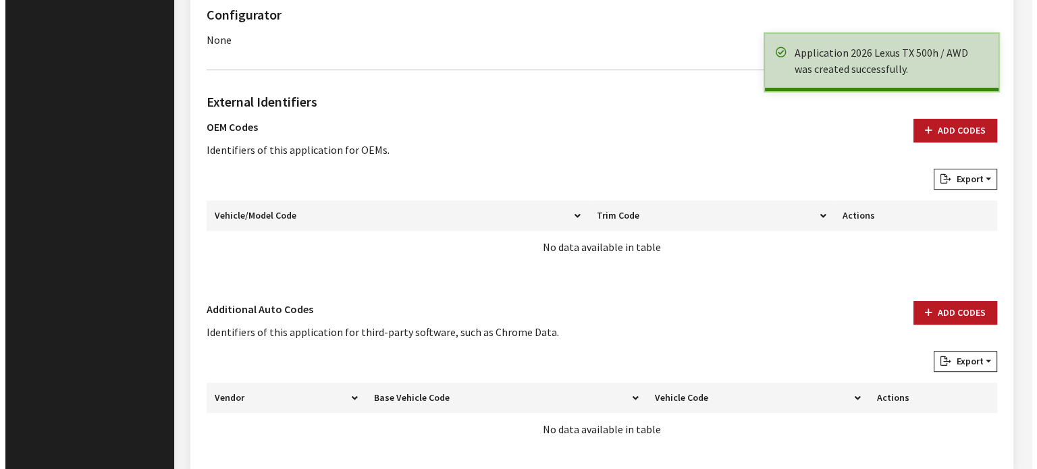
scroll to position [871, 0]
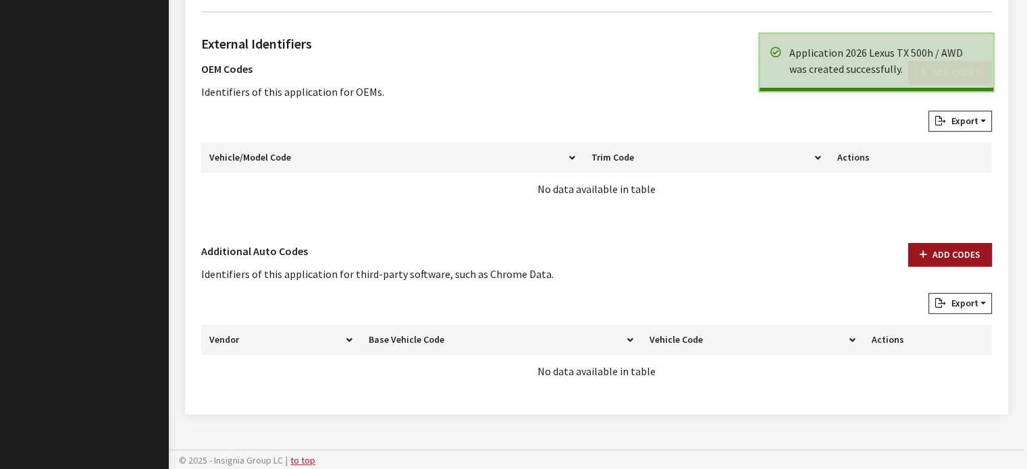
click at [969, 243] on button "Add Codes" at bounding box center [950, 255] width 84 height 24
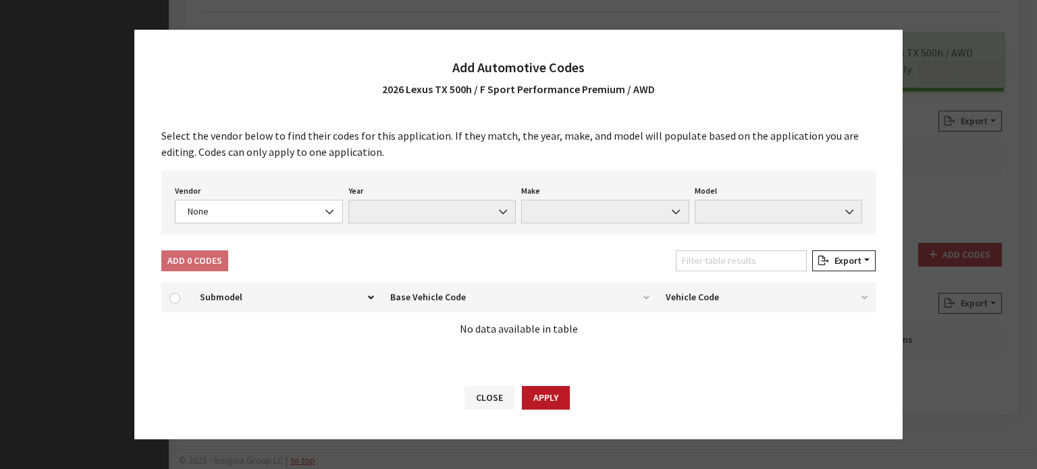
click at [327, 226] on div "Vendor None Chrome® Data Aftermarket Catalog Exchange Standard None Year None M…" at bounding box center [518, 202] width 714 height 63
click at [309, 210] on span "None" at bounding box center [259, 212] width 151 height 14
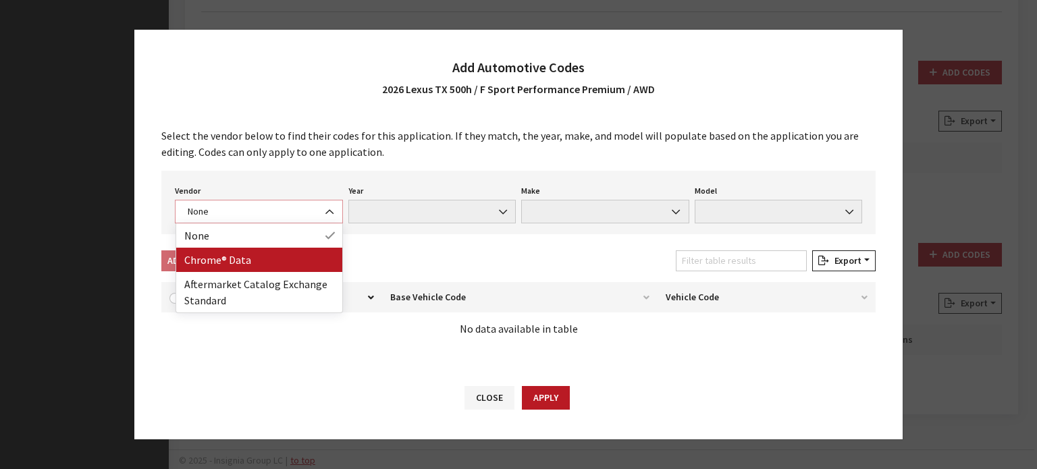
select select "4"
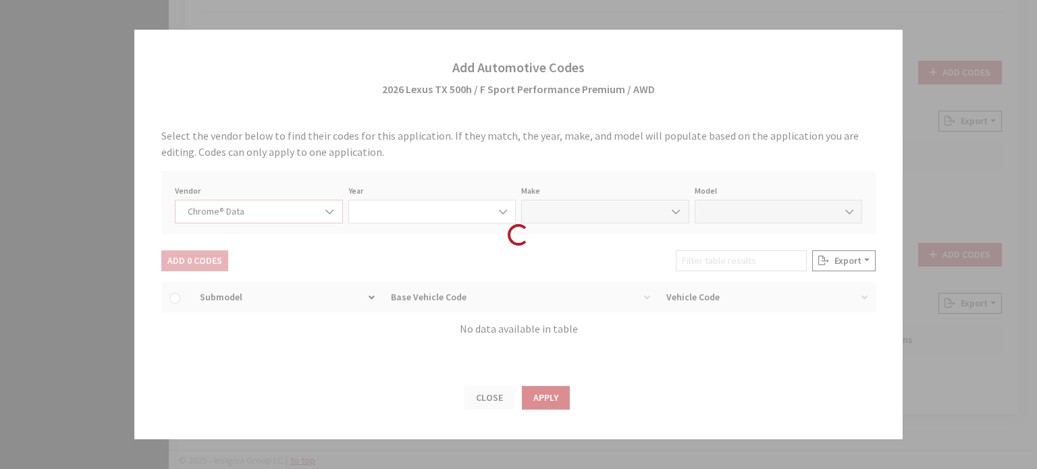
select select "2026"
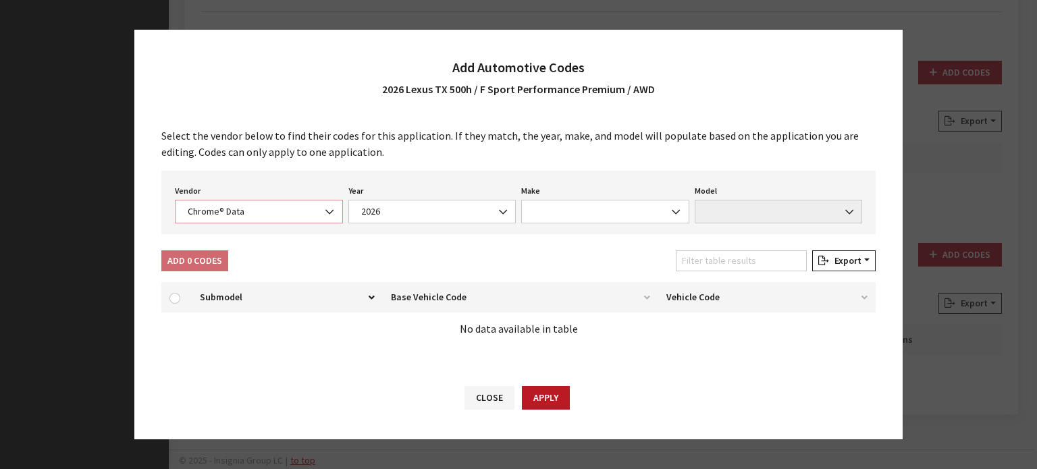
select select "24"
select select "73820"
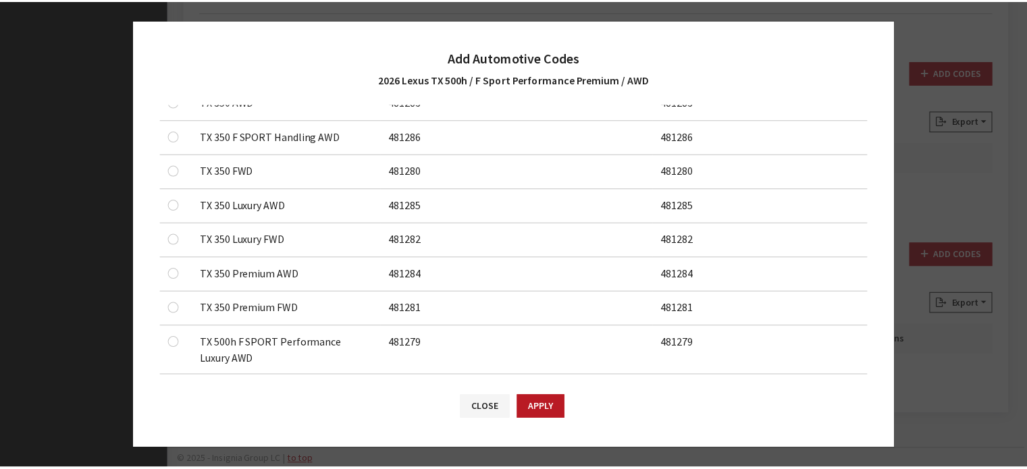
scroll to position [319, 0]
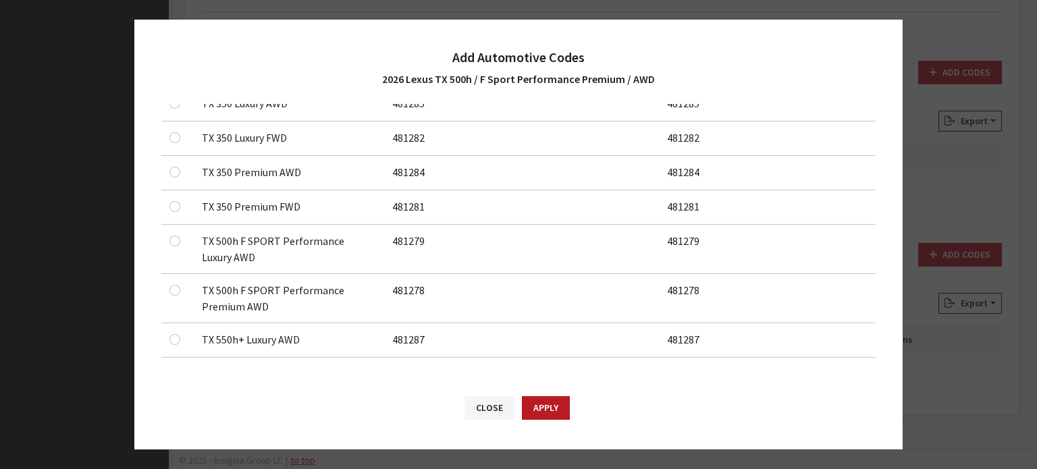
click at [207, 296] on td "TX 500h F SPORT Performance Premium AWD" at bounding box center [289, 298] width 190 height 49
click at [182, 291] on div at bounding box center [177, 290] width 16 height 16
click at [176, 288] on input "checkbox" at bounding box center [174, 290] width 11 height 11
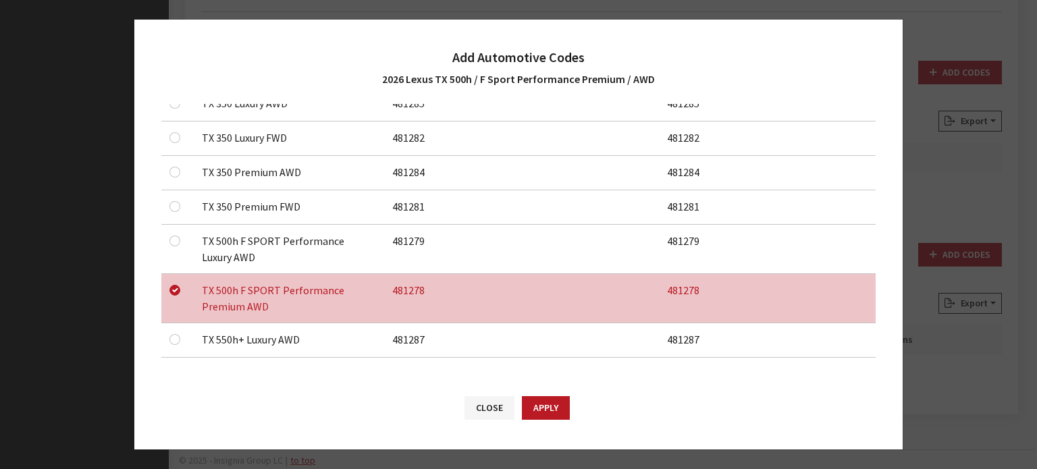
click at [572, 414] on div "Close Apply" at bounding box center [518, 414] width 768 height 70
click at [560, 412] on button "Apply" at bounding box center [546, 408] width 48 height 24
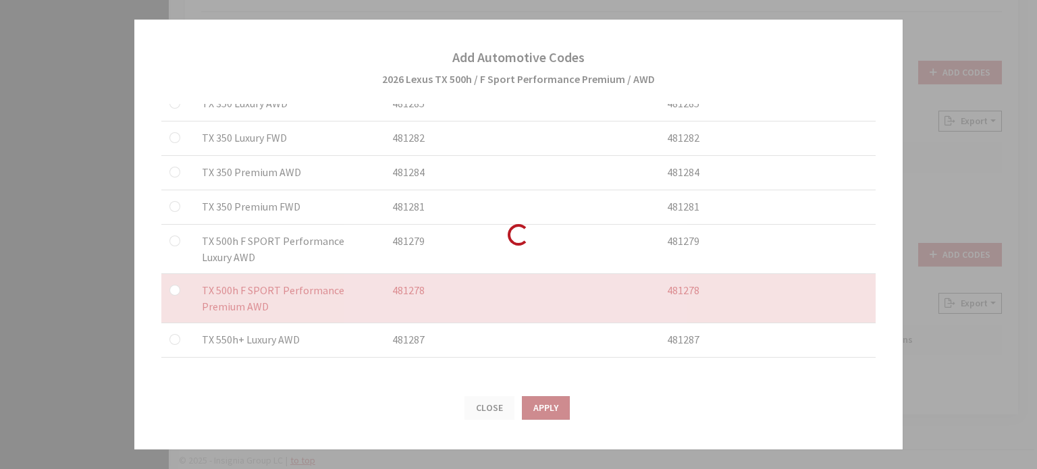
checkbox input "false"
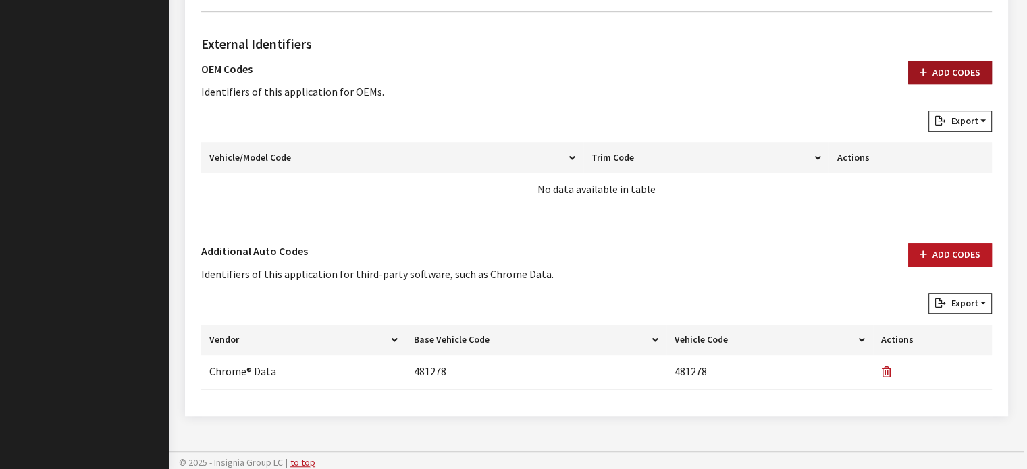
click at [953, 70] on button "Add Codes" at bounding box center [950, 73] width 84 height 24
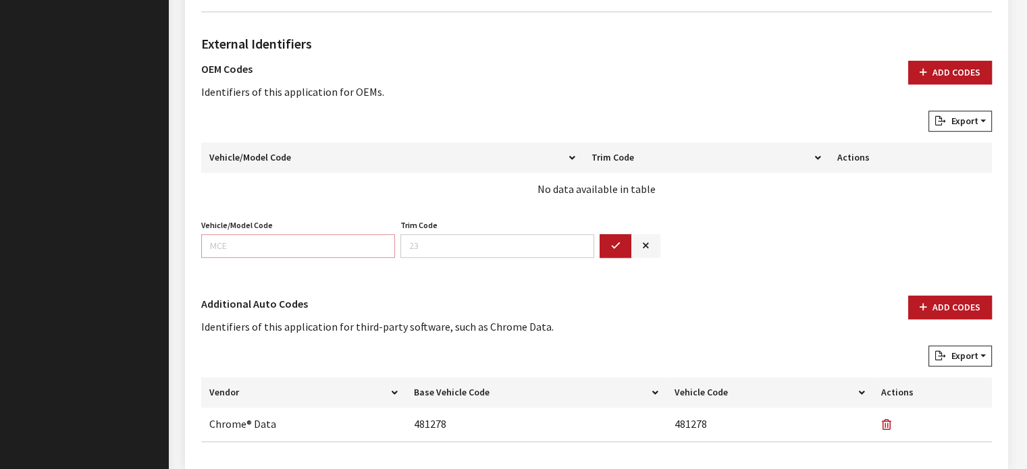
click at [215, 234] on input "Vehicle/Model Code" at bounding box center [298, 246] width 194 height 24
type input "9360"
click at [605, 242] on button "button" at bounding box center [615, 246] width 32 height 24
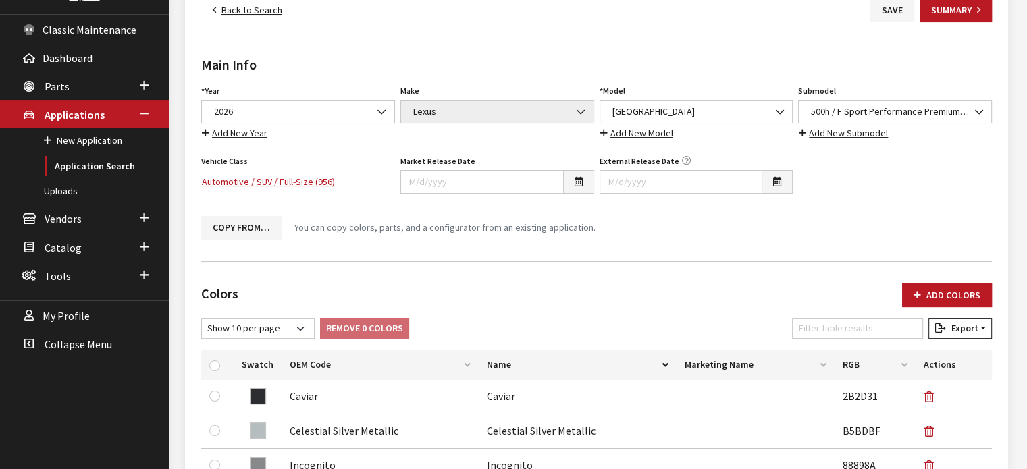
scroll to position [0, 0]
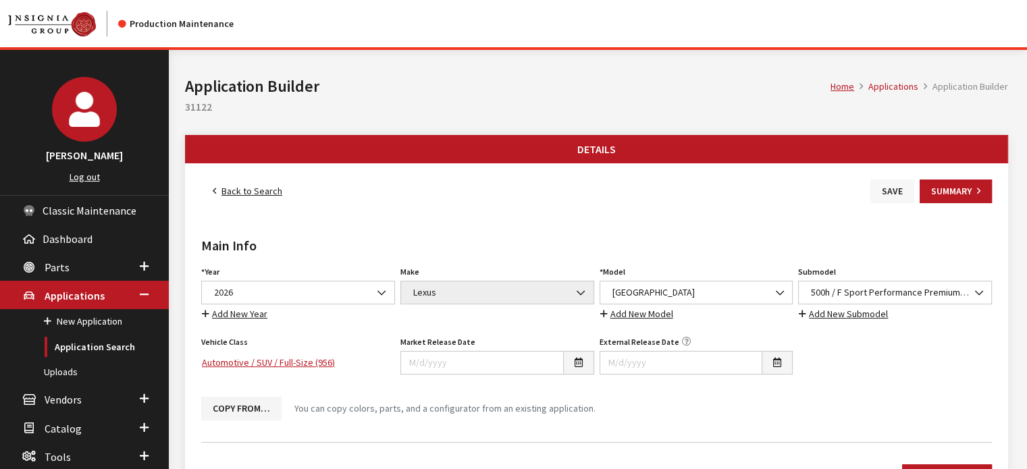
click at [876, 182] on button "Save" at bounding box center [892, 192] width 44 height 24
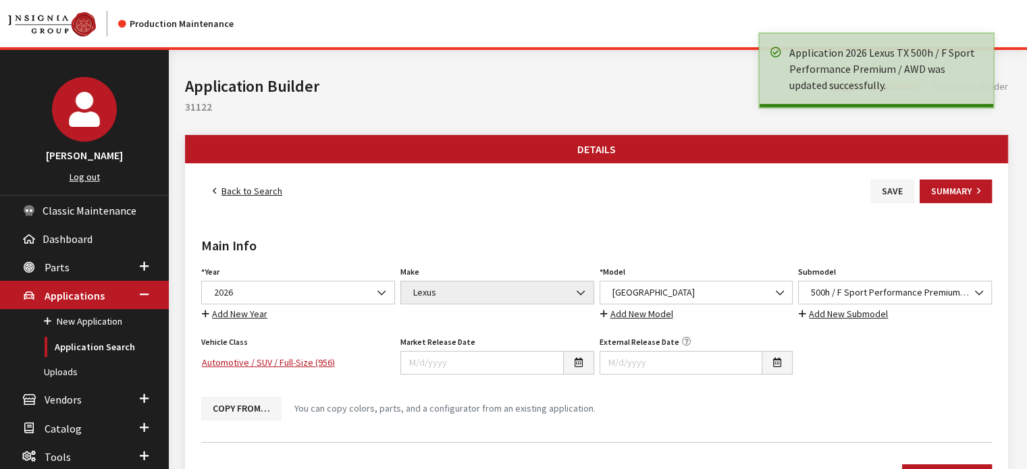
click at [257, 190] on link "Back to Search" at bounding box center [247, 192] width 92 height 24
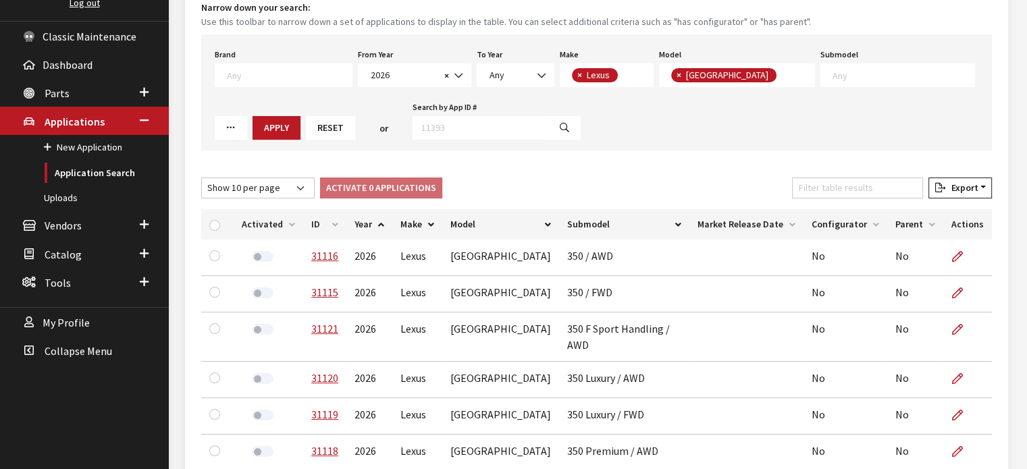
scroll to position [362, 0]
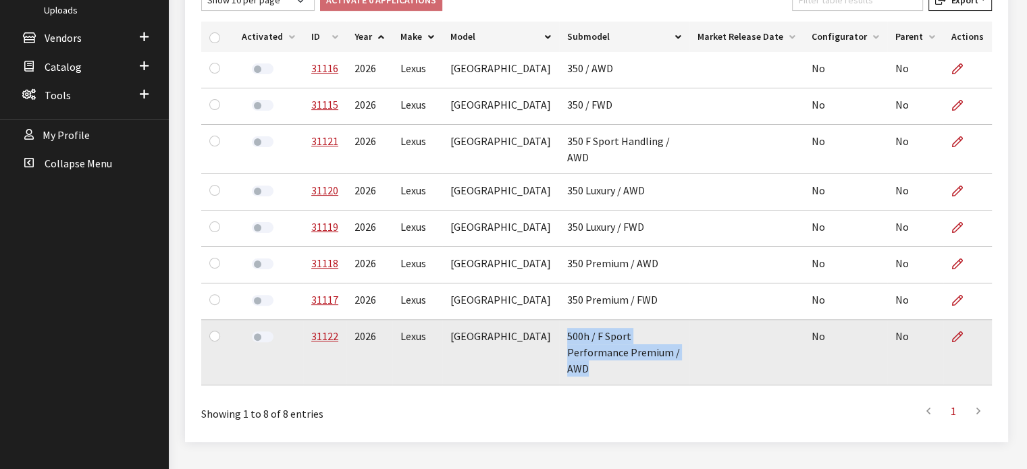
drag, startPoint x: 548, startPoint y: 346, endPoint x: 495, endPoint y: 321, distance: 59.2
click at [559, 321] on td "500h / F Sport Performance Premium / AWD" at bounding box center [624, 352] width 130 height 65
copy td "500h / F Sport Performance Premium / AWD"
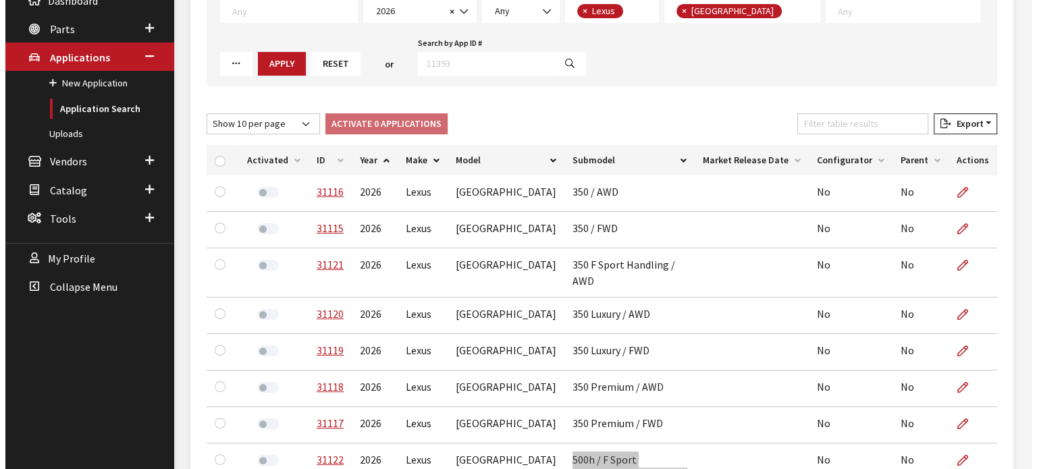
scroll to position [92, 0]
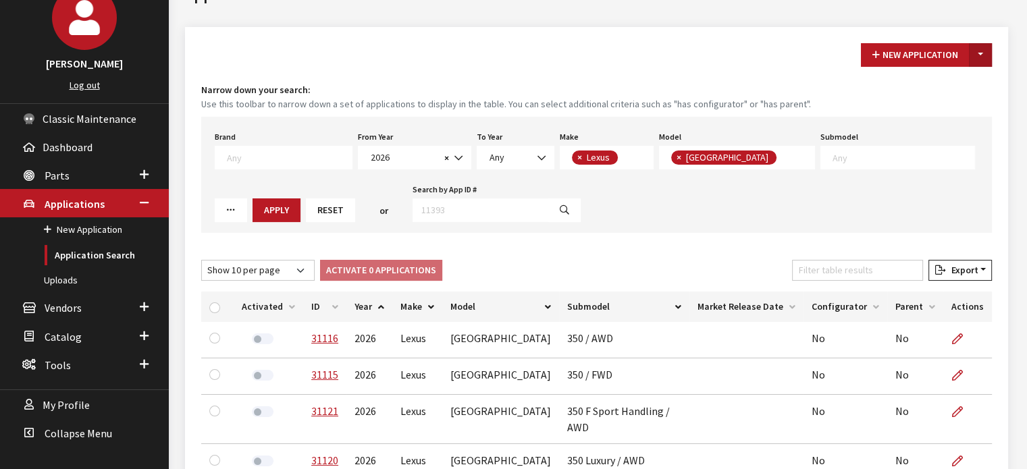
click at [986, 56] on button "Toggle Dropdown" at bounding box center [980, 55] width 23 height 24
click at [972, 85] on button "New From Existing..." at bounding box center [933, 84] width 116 height 24
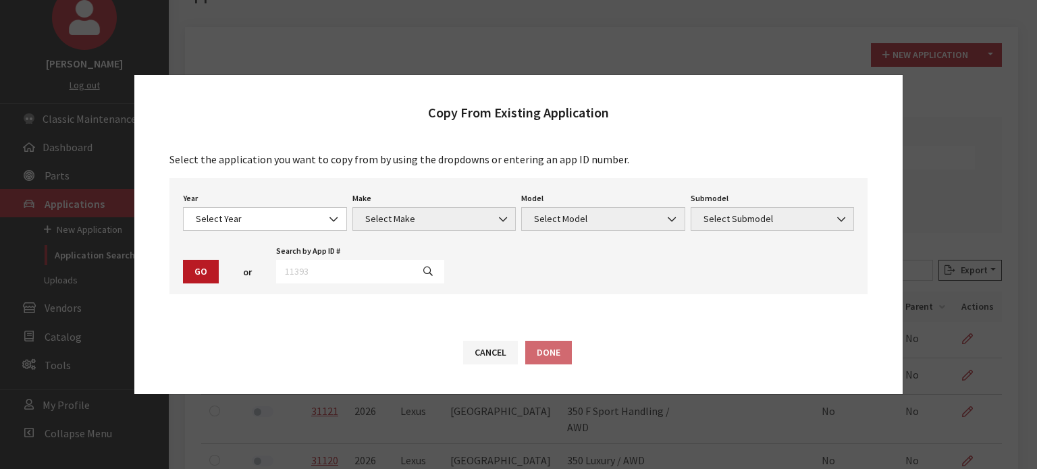
click at [306, 206] on div "Year Select Year [DATE] 2025 2024 2023 2022 2021 2020 2019 2018 2017 2016 2015 …" at bounding box center [264, 210] width 169 height 42
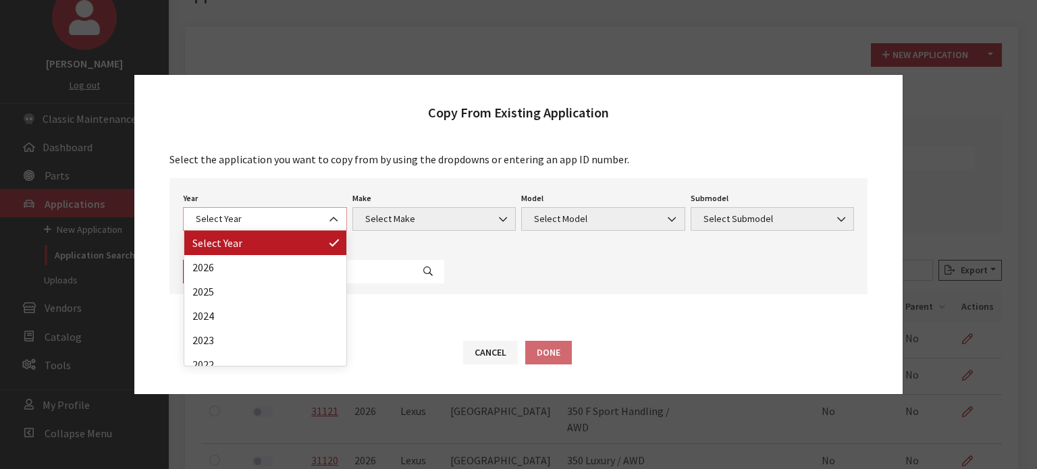
click at [305, 213] on span "Select Year" at bounding box center [265, 219] width 146 height 14
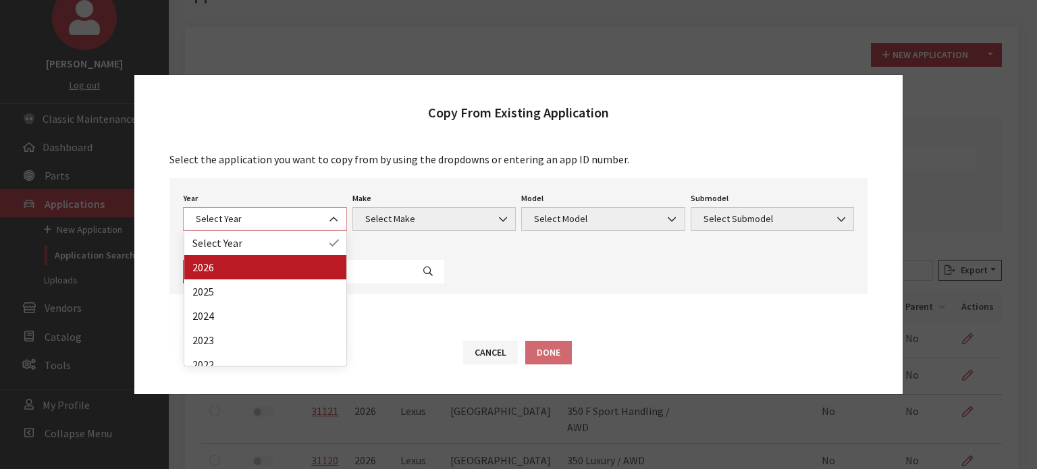
select select "44"
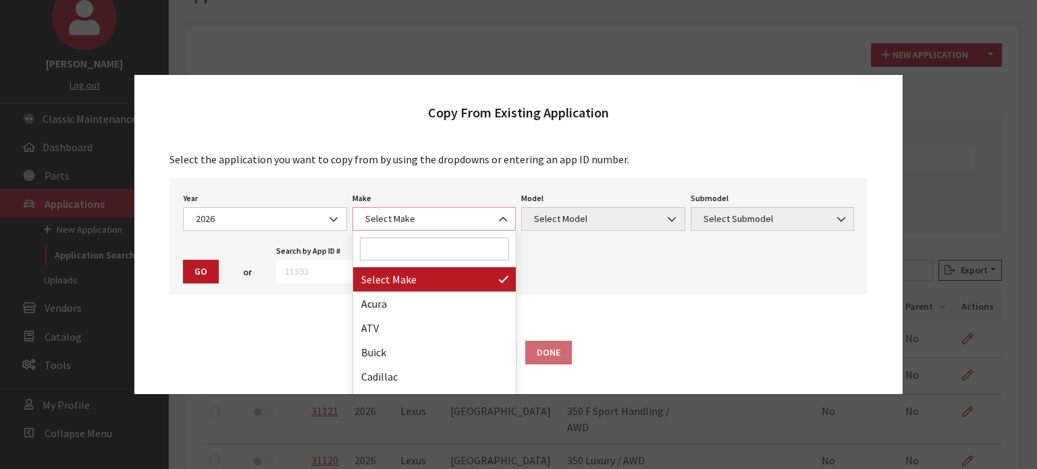
click at [375, 219] on span "Select Make" at bounding box center [434, 219] width 146 height 14
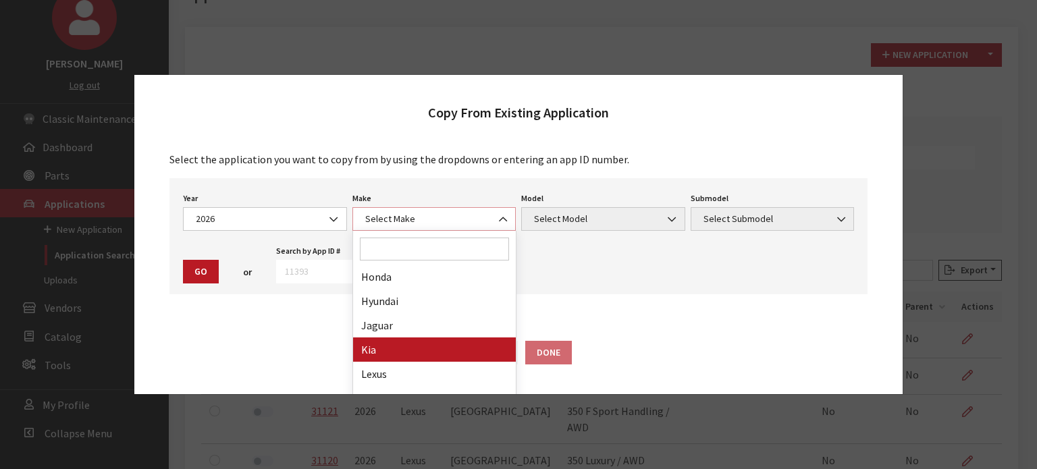
scroll to position [338, 0]
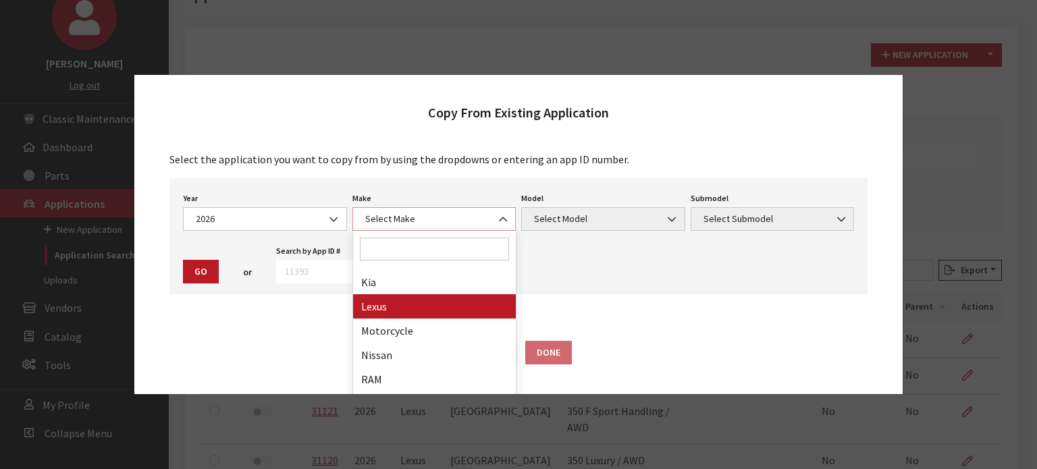
select select "27"
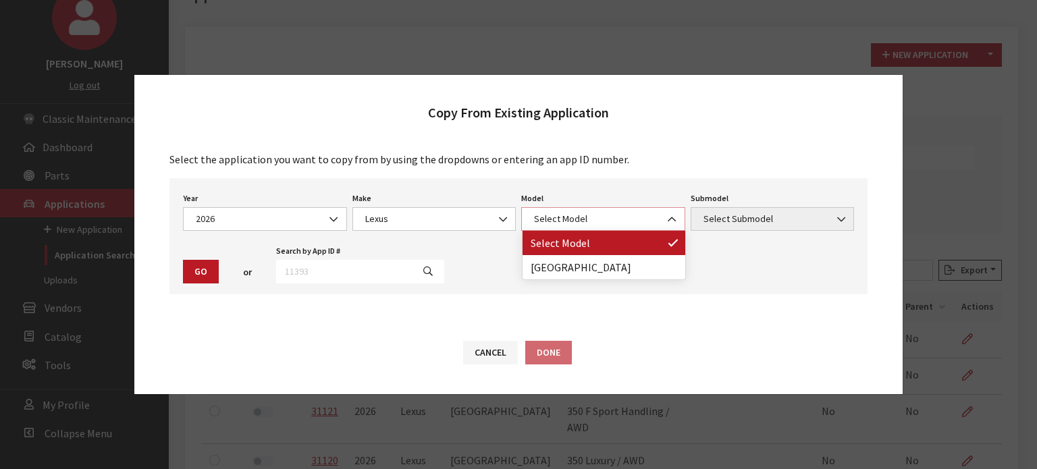
drag, startPoint x: 626, startPoint y: 215, endPoint x: 627, endPoint y: 224, distance: 8.8
click at [626, 215] on span "Select Model" at bounding box center [603, 219] width 146 height 14
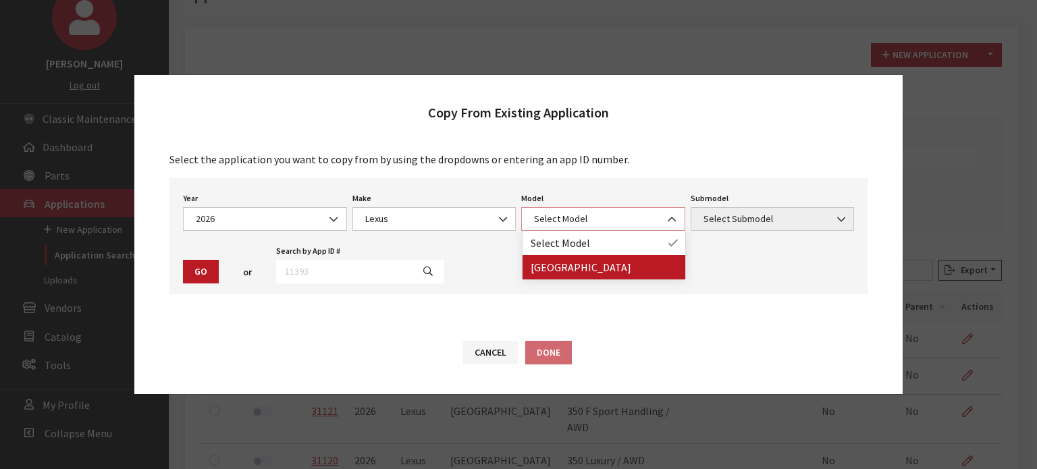
select select "1358"
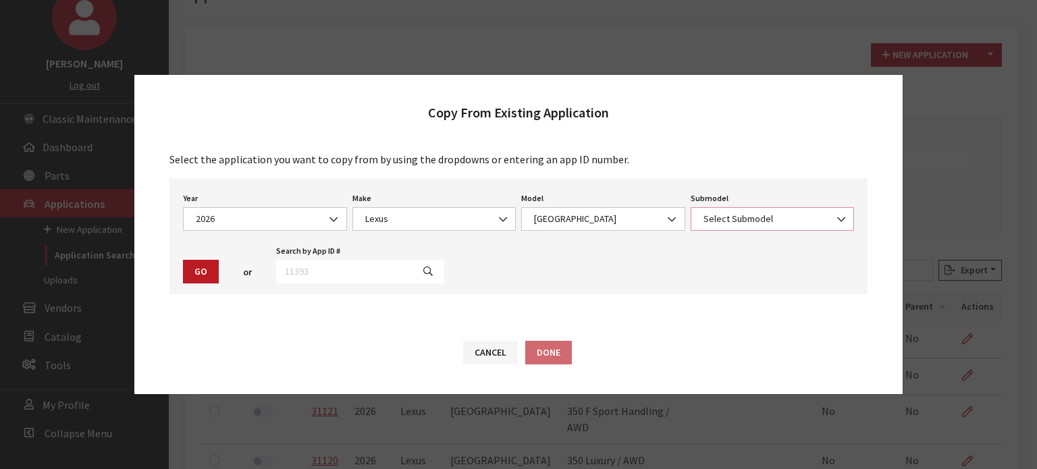
click at [747, 221] on span "Select Submodel" at bounding box center [772, 219] width 146 height 14
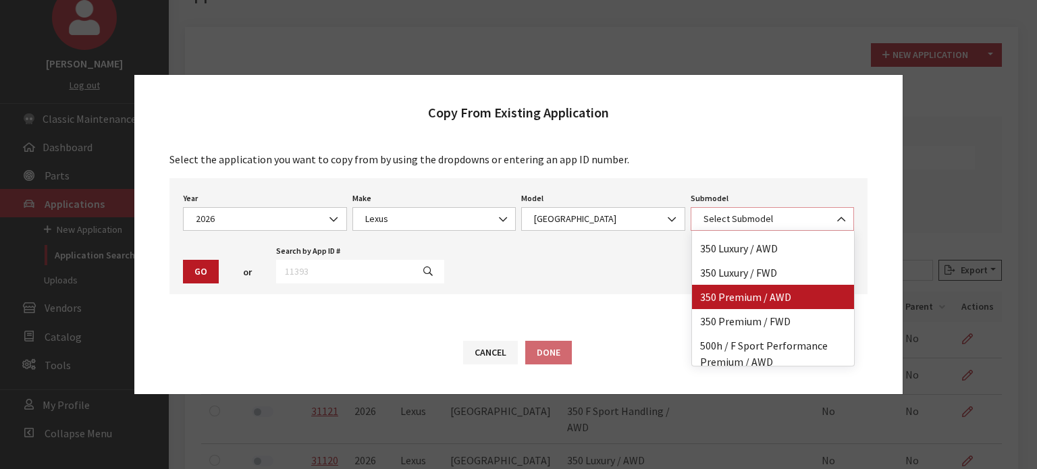
scroll to position [100, 0]
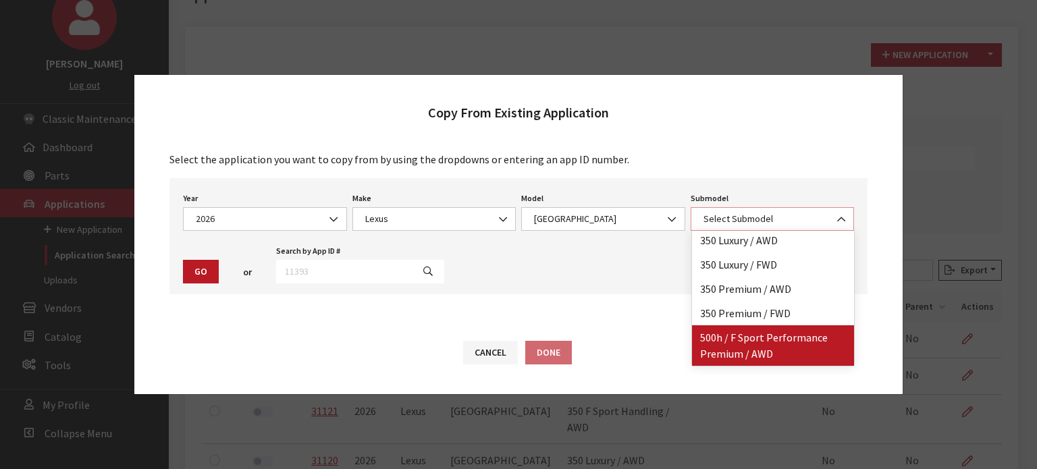
select select "4855"
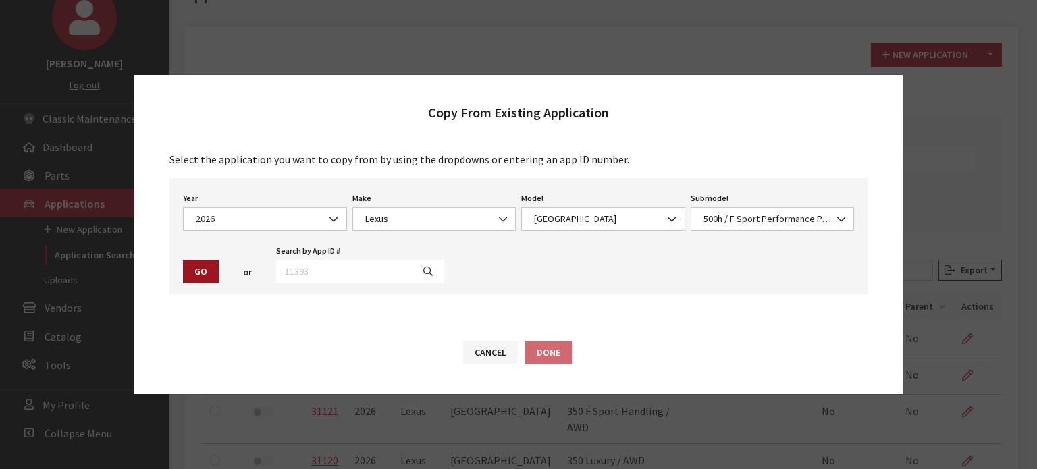
click at [183, 274] on button "Go" at bounding box center [201, 272] width 36 height 24
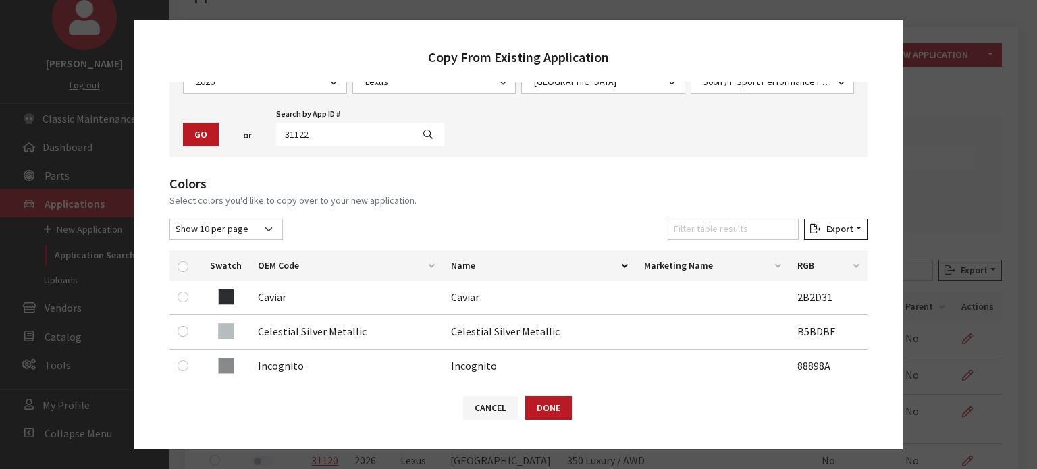
scroll to position [203, 0]
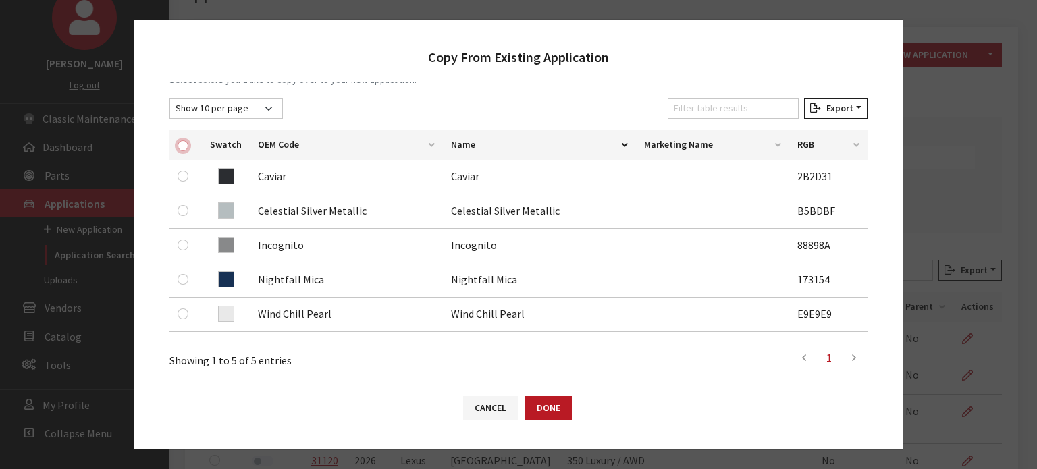
click at [188, 142] on input "checkbox" at bounding box center [183, 145] width 11 height 11
checkbox input "true"
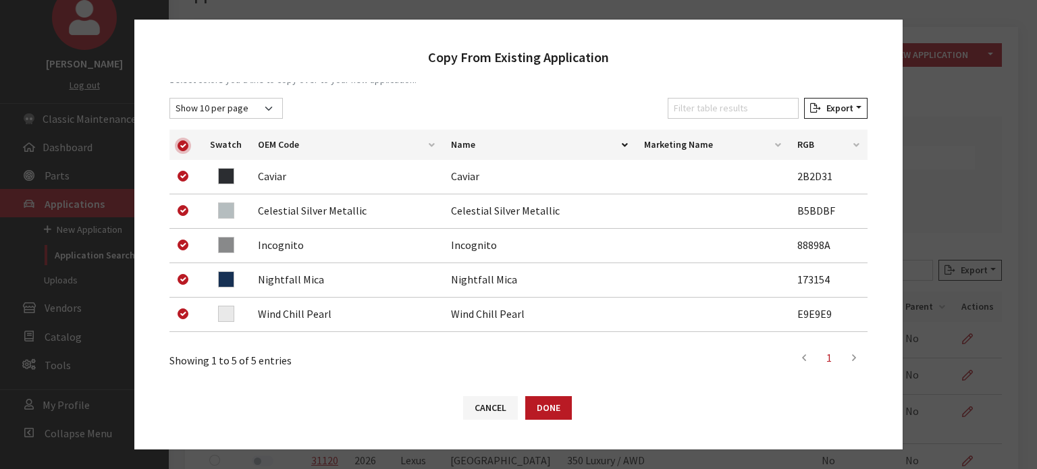
checkbox input "true"
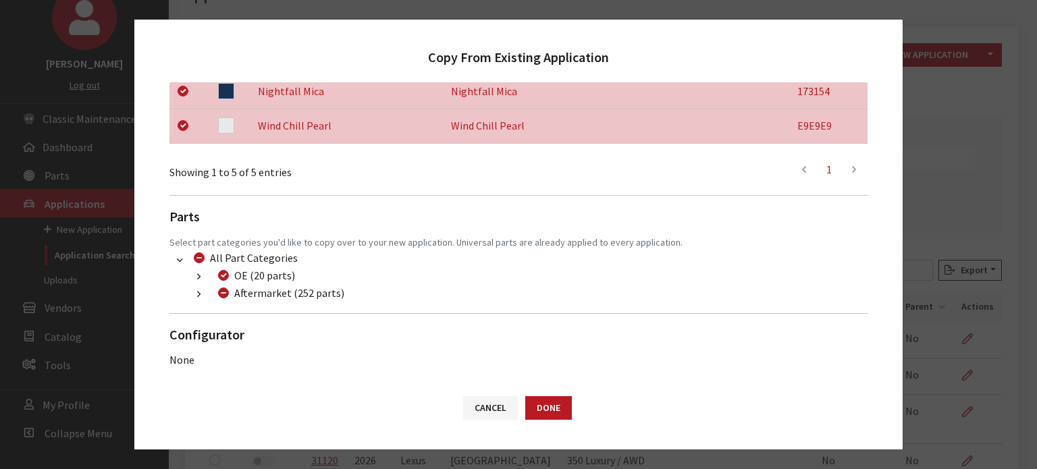
scroll to position [392, 0]
click at [195, 292] on button "button" at bounding box center [199, 294] width 26 height 16
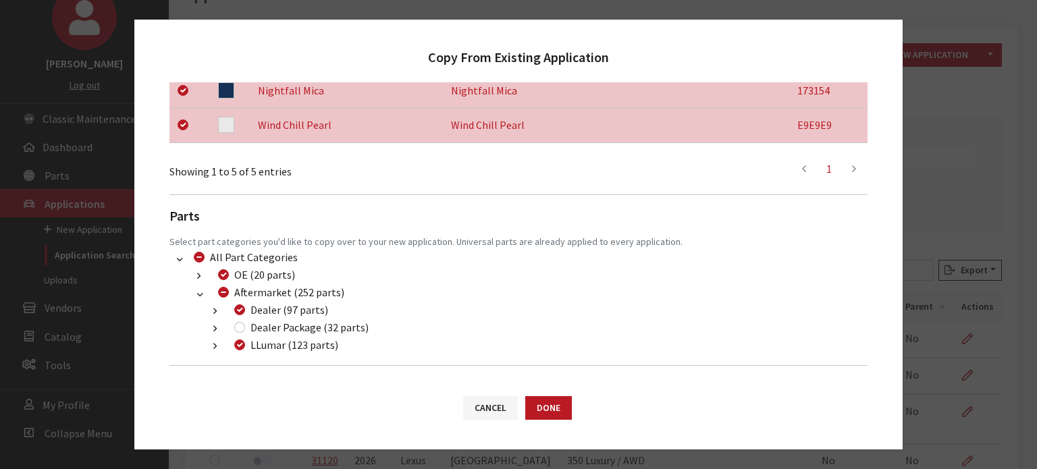
click at [236, 325] on div "Dealer Package (32 parts)" at bounding box center [299, 327] width 138 height 16
click at [240, 332] on div "Dealer Package (32 parts)" at bounding box center [299, 327] width 138 height 16
click at [240, 324] on input "Dealer Package (32 parts)" at bounding box center [239, 327] width 11 height 11
checkbox input "true"
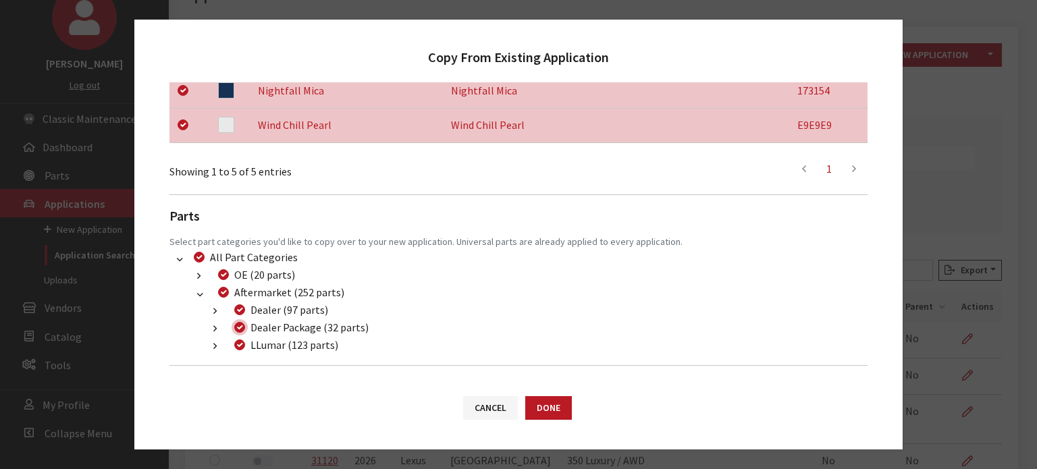
checkbox input "true"
click at [556, 391] on div "Cancel Done" at bounding box center [518, 414] width 768 height 70
click at [557, 398] on button "Done" at bounding box center [548, 408] width 47 height 24
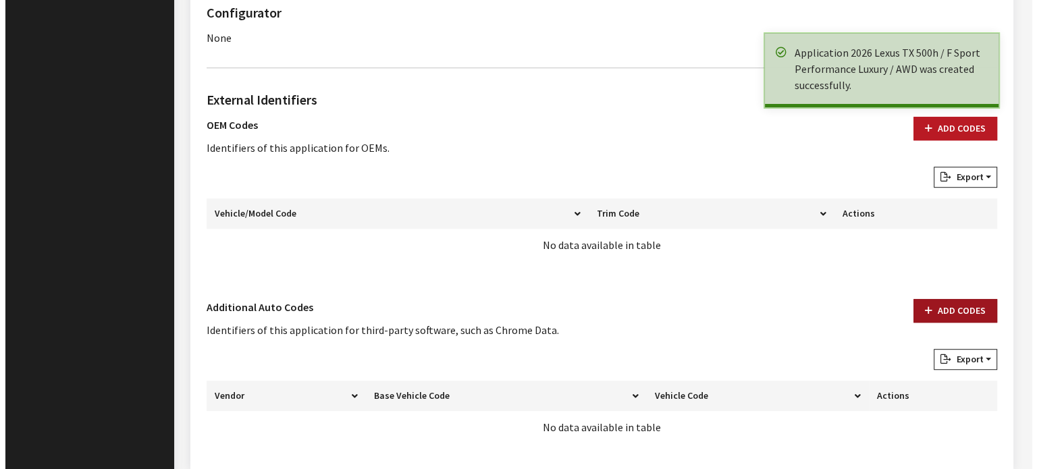
scroll to position [871, 0]
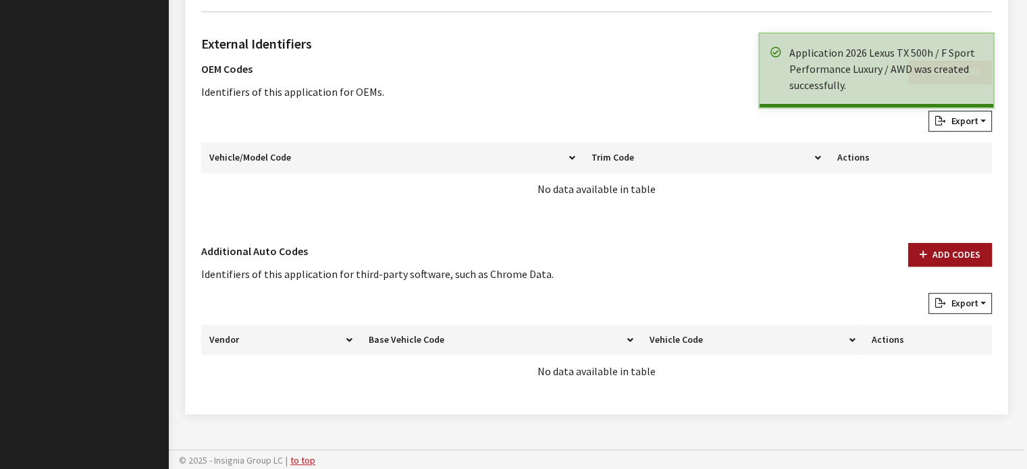
click at [926, 257] on icon "button" at bounding box center [922, 254] width 7 height 9
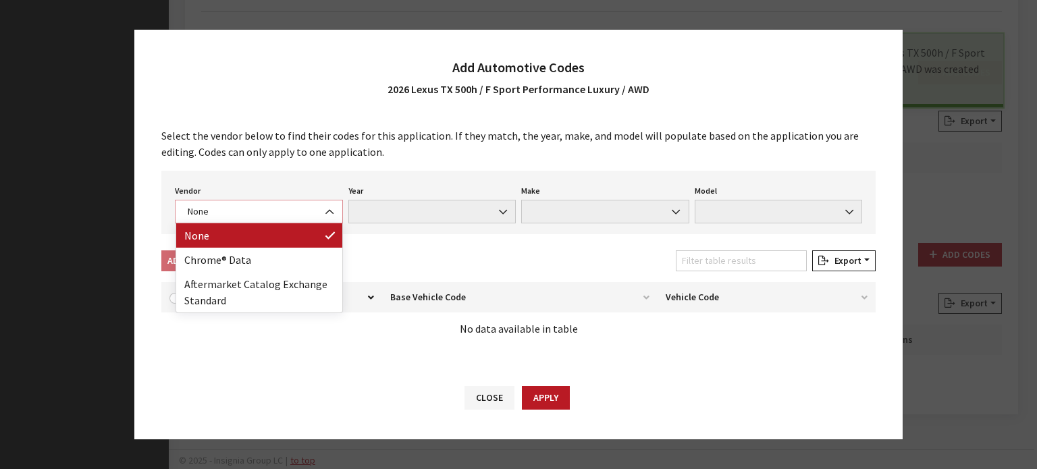
drag, startPoint x: 230, startPoint y: 207, endPoint x: 248, endPoint y: 250, distance: 46.3
click at [231, 207] on span "None" at bounding box center [259, 212] width 151 height 14
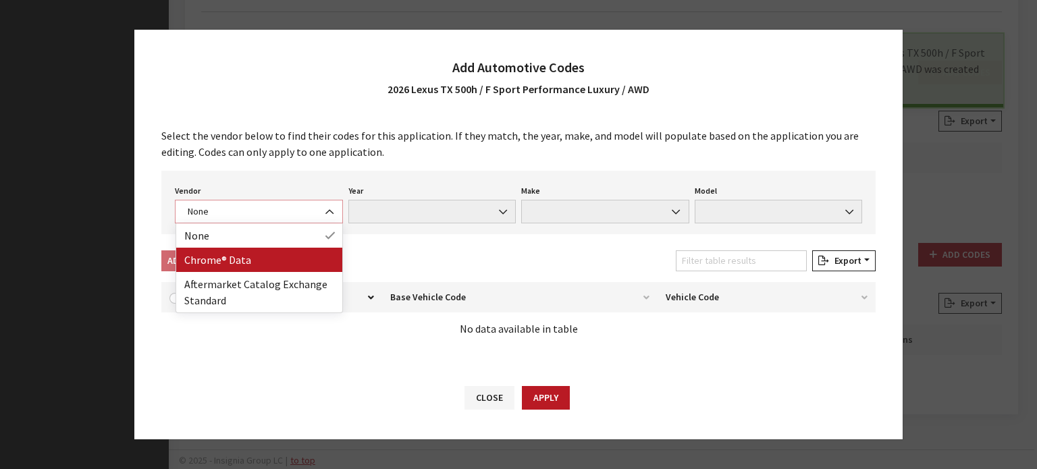
select select "4"
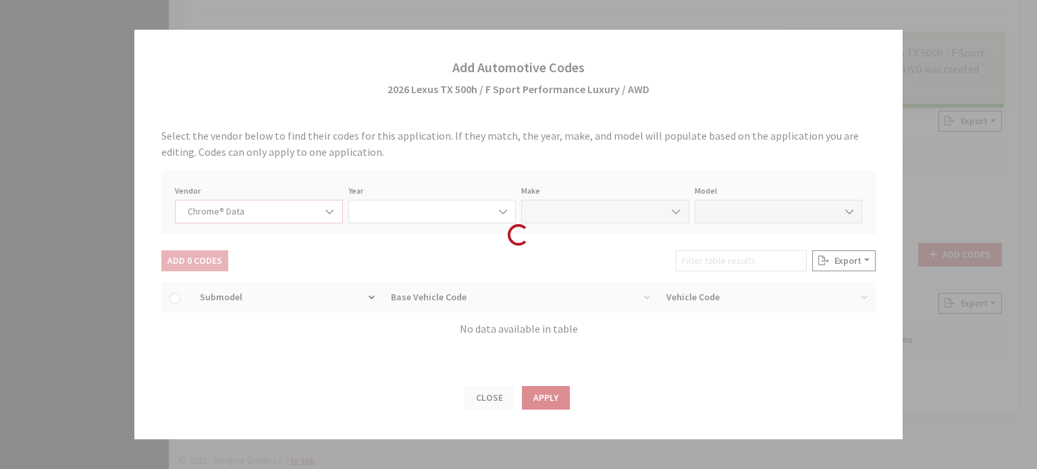
select select "2026"
select select "24"
select select "73820"
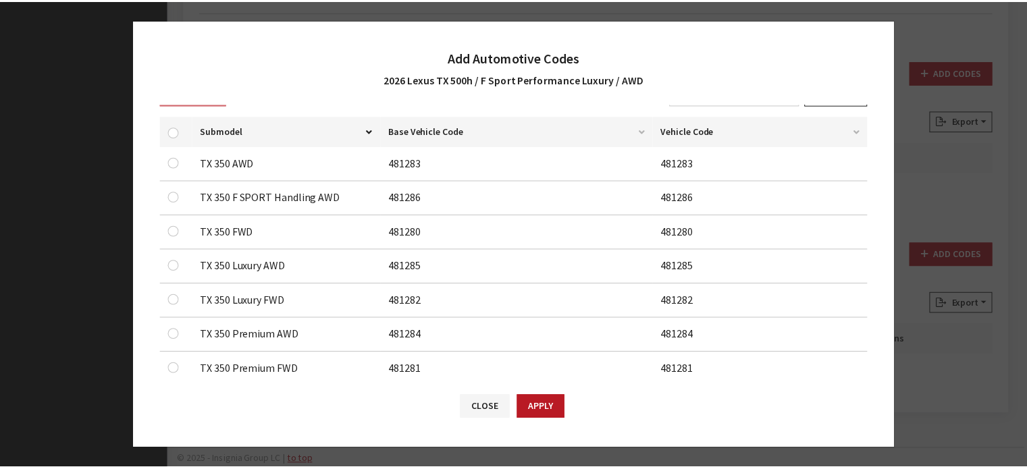
scroll to position [319, 0]
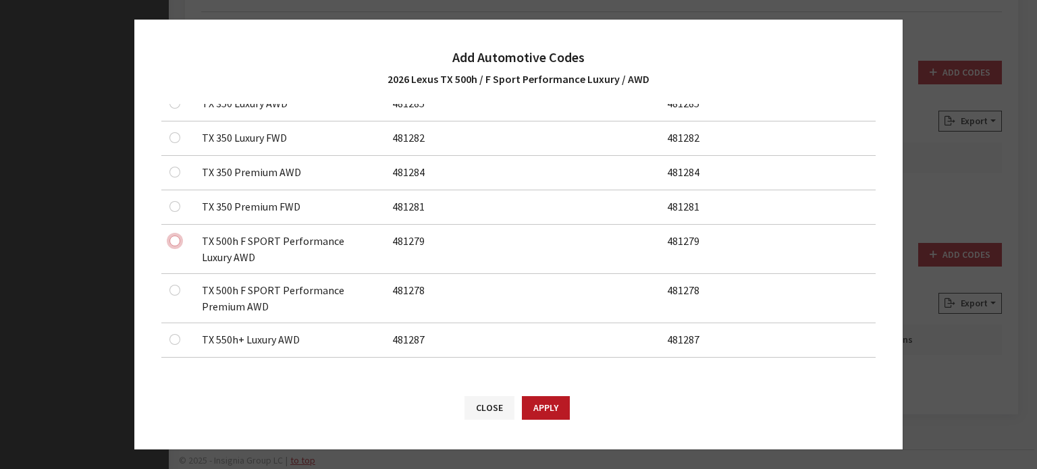
click at [172, 237] on input "checkbox" at bounding box center [174, 241] width 11 height 11
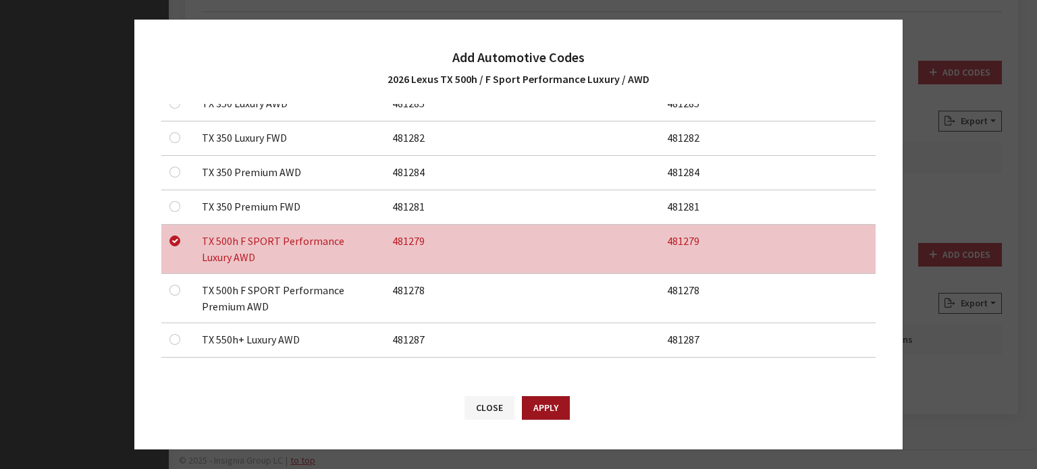
click at [553, 396] on button "Apply" at bounding box center [546, 408] width 48 height 24
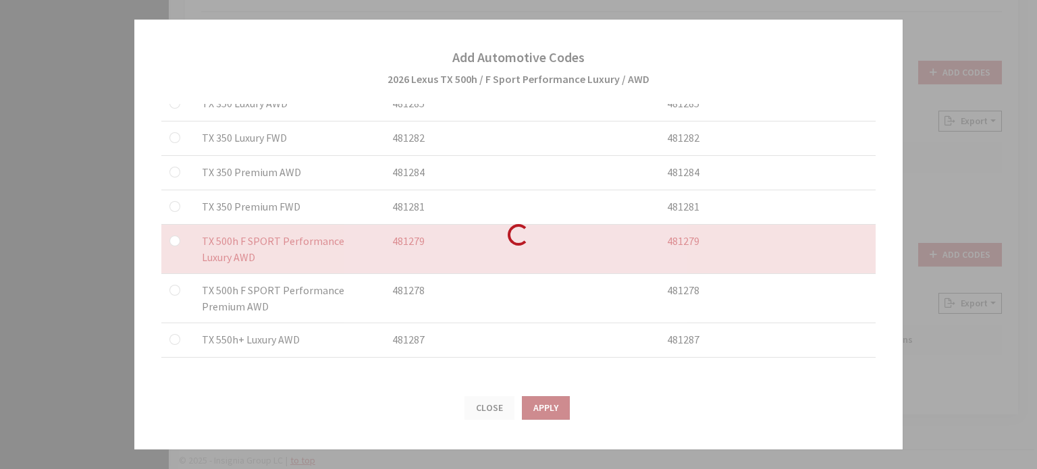
checkbox input "false"
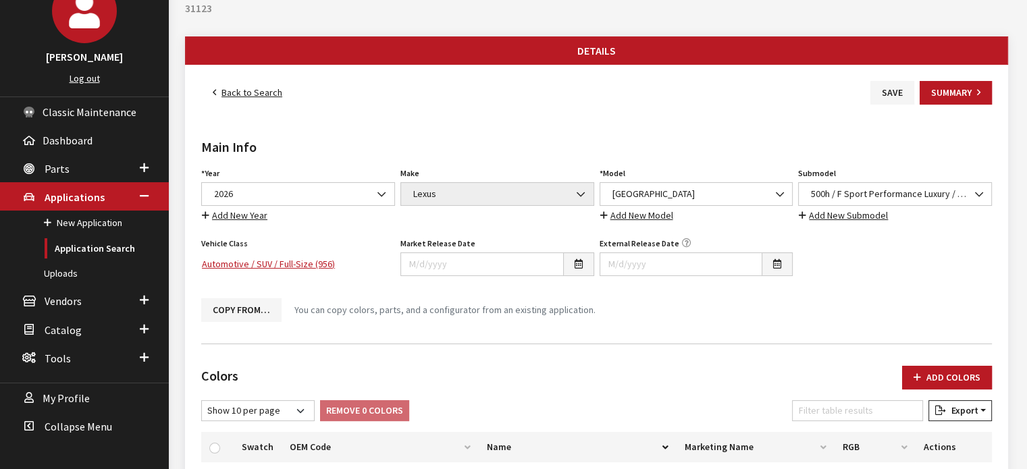
scroll to position [0, 0]
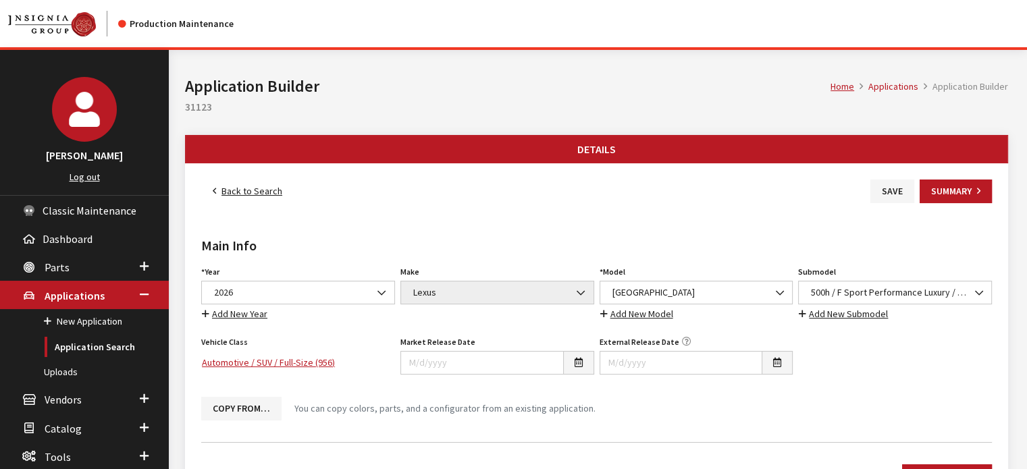
click at [896, 188] on button "Save" at bounding box center [892, 192] width 44 height 24
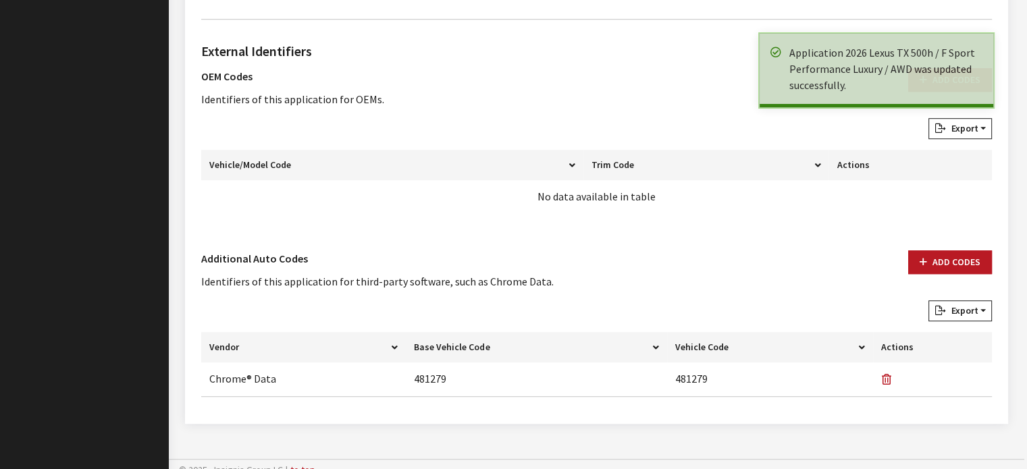
scroll to position [737, 0]
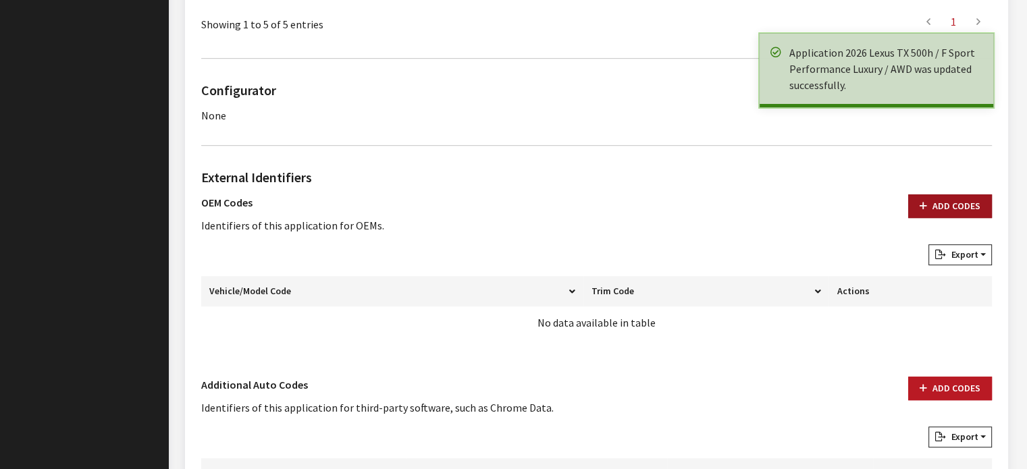
click at [919, 215] on button "Add Codes" at bounding box center [950, 206] width 84 height 24
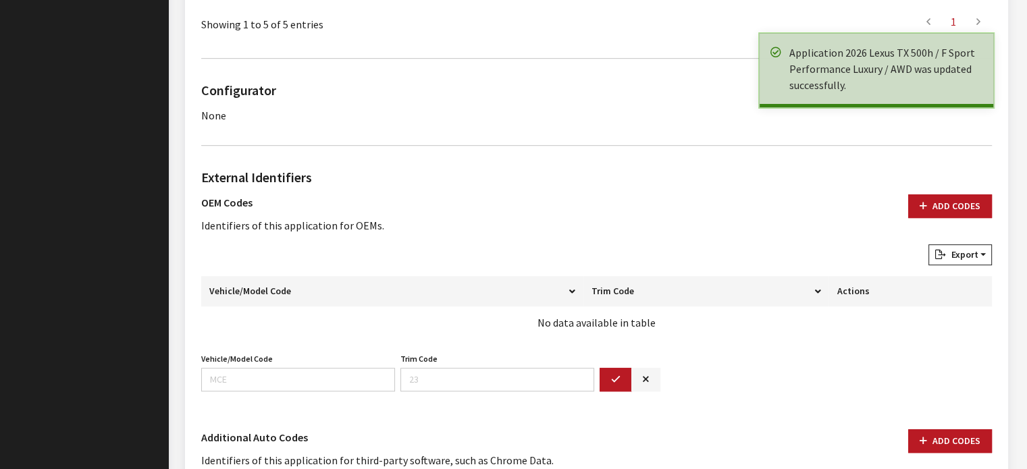
drag, startPoint x: 264, startPoint y: 392, endPoint x: 262, endPoint y: 375, distance: 17.7
click at [263, 390] on div "Vehicle/Model Code Vehicle/Model Code is required. Trim Code Trim Code is requi…" at bounding box center [596, 376] width 796 height 53
drag, startPoint x: 262, startPoint y: 375, endPoint x: 258, endPoint y: 383, distance: 9.7
click at [262, 375] on input "Vehicle/Model Code" at bounding box center [298, 380] width 194 height 24
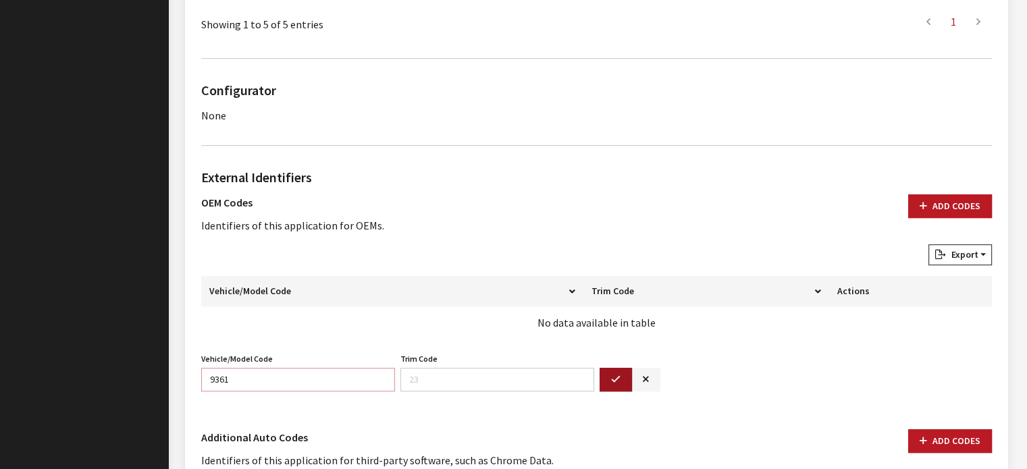
type input "9361"
click at [620, 374] on button "button" at bounding box center [615, 380] width 32 height 24
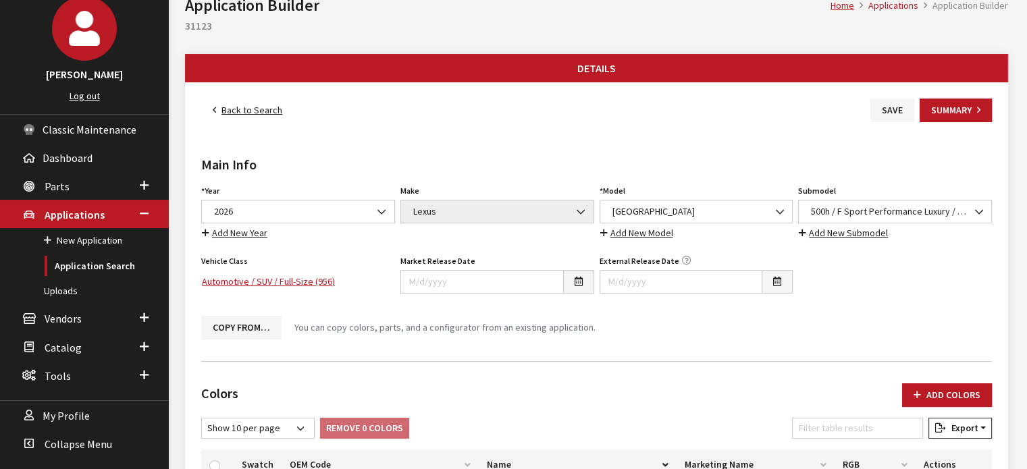
scroll to position [0, 0]
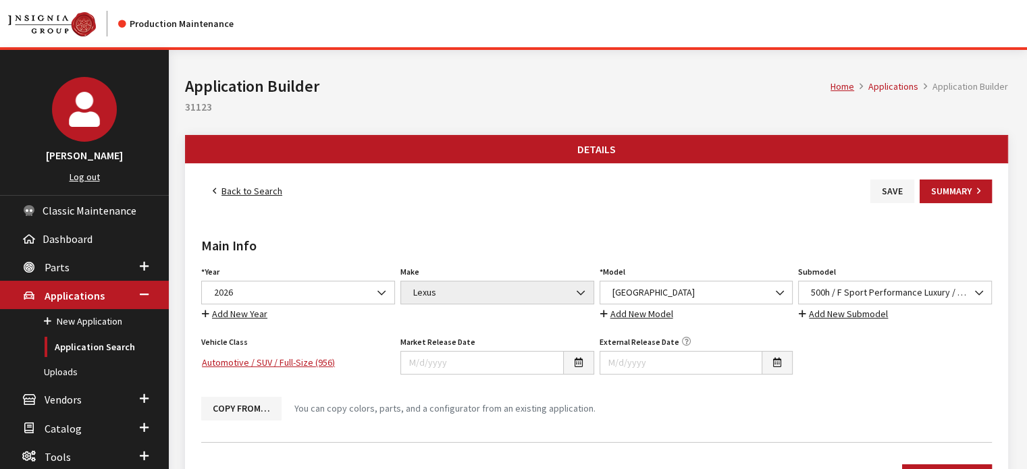
click at [266, 186] on link "Back to Search" at bounding box center [247, 192] width 92 height 24
click at [883, 185] on button "Save" at bounding box center [892, 192] width 44 height 24
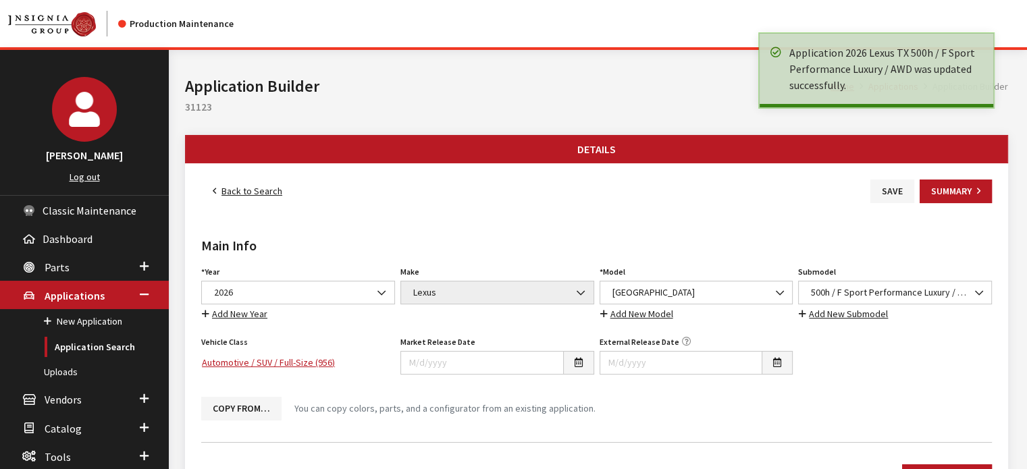
click at [267, 183] on link "Back to Search" at bounding box center [247, 192] width 92 height 24
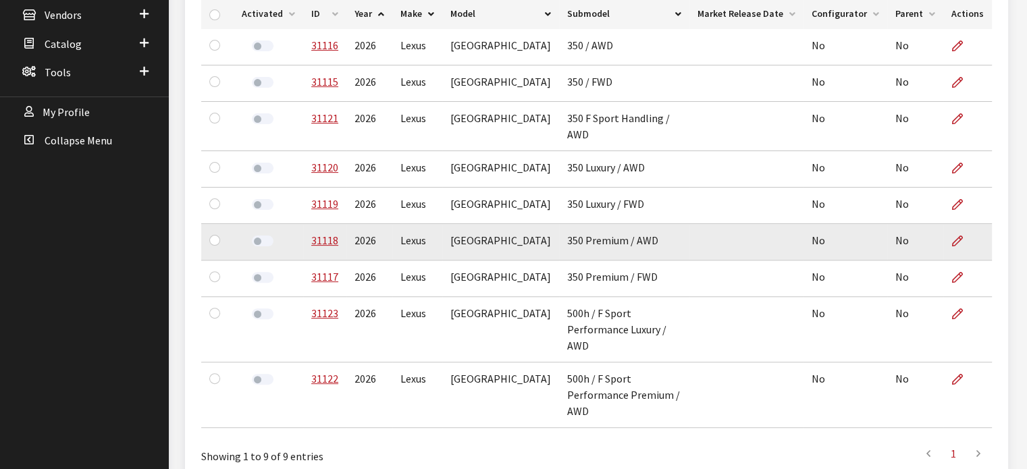
scroll to position [399, 0]
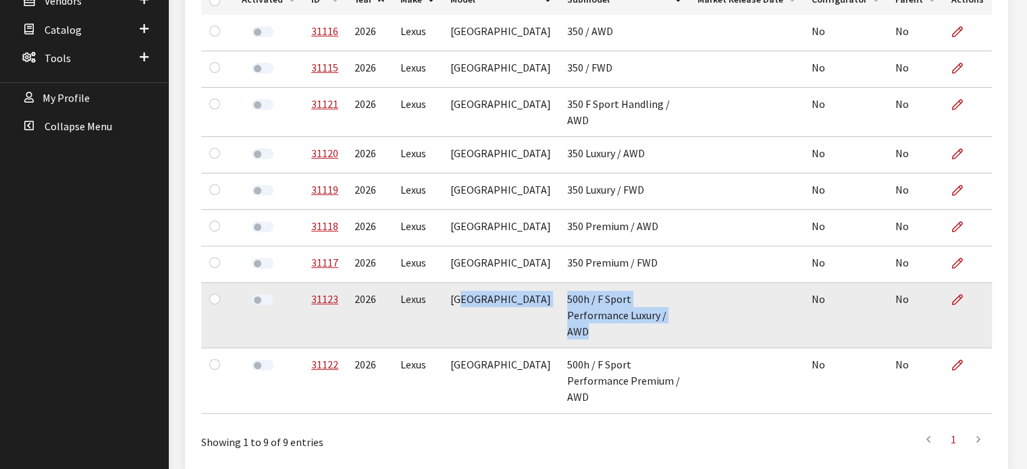
drag, startPoint x: 719, startPoint y: 290, endPoint x: 489, endPoint y: 300, distance: 230.4
click at [489, 300] on tr "31123 2026 Lexus TX 500h / F Sport Performance Luxury / AWD No No" at bounding box center [596, 315] width 790 height 65
copy tr "500h / F Sport Performance Luxury / AWD"
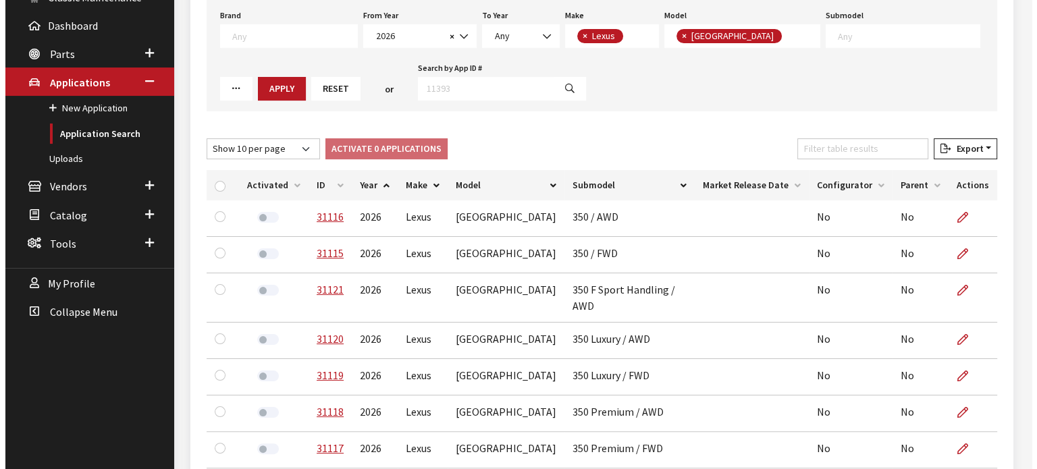
scroll to position [129, 0]
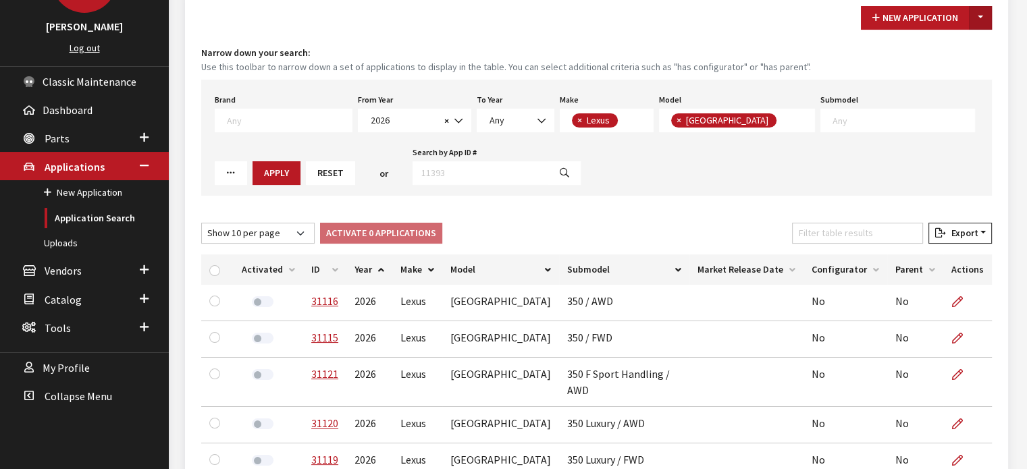
click at [983, 16] on button "Toggle Dropdown" at bounding box center [980, 18] width 23 height 24
click at [959, 60] on small "Use this toolbar to narrow down a set of applications to display in the table. …" at bounding box center [596, 67] width 790 height 14
click at [988, 16] on button "Toggle Dropdown" at bounding box center [980, 18] width 23 height 24
click at [974, 40] on button "New From Existing..." at bounding box center [933, 46] width 116 height 24
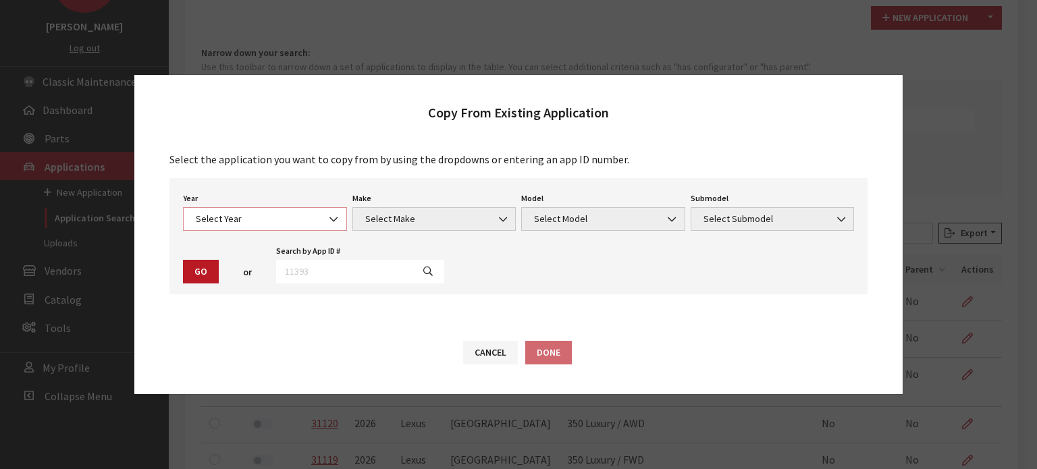
click at [239, 222] on span "Select Year" at bounding box center [265, 219] width 146 height 14
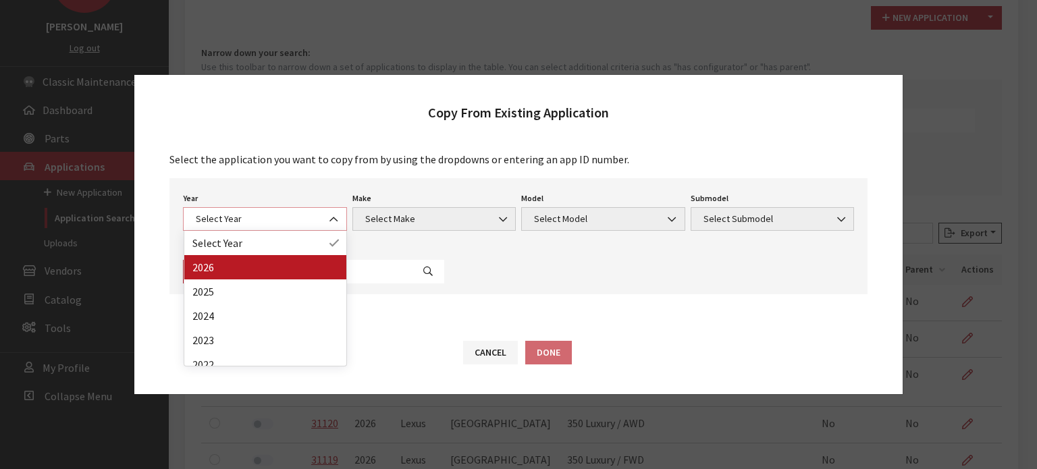
select select "44"
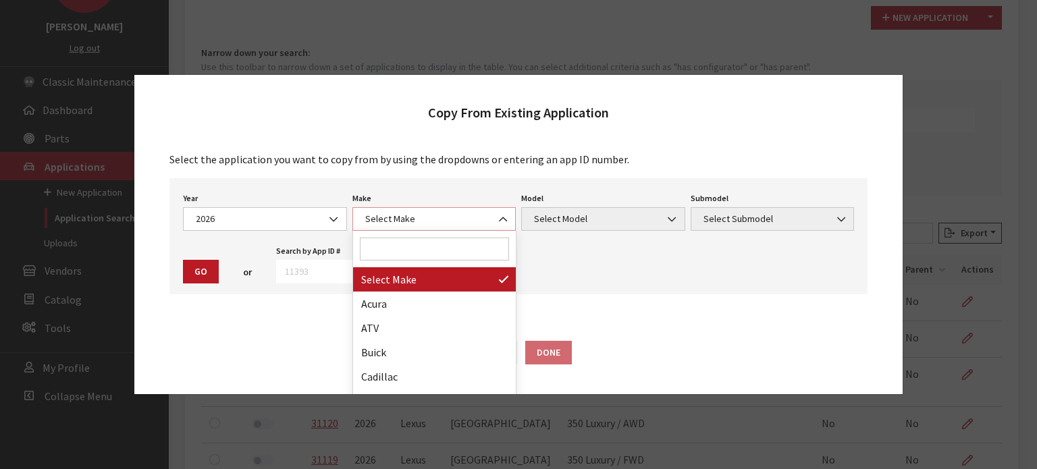
click at [429, 226] on span "Select Make" at bounding box center [434, 219] width 146 height 14
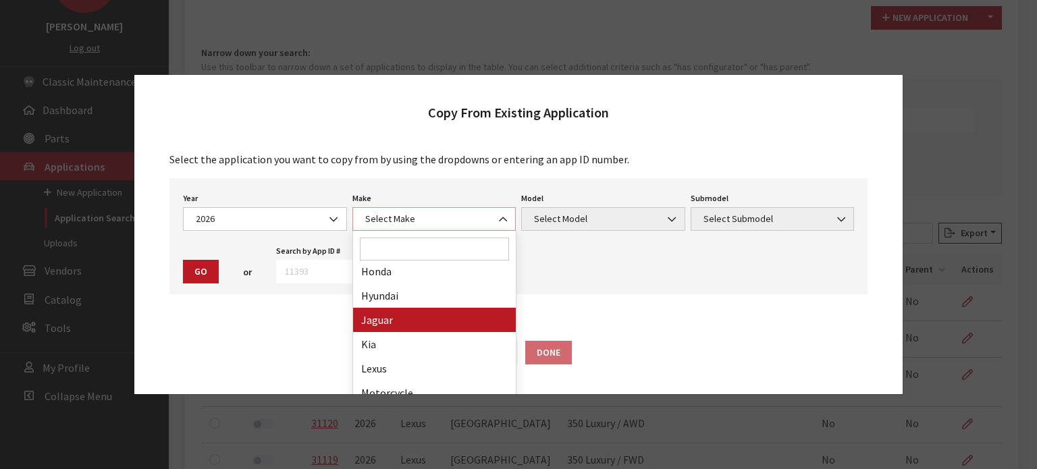
scroll to position [338, 0]
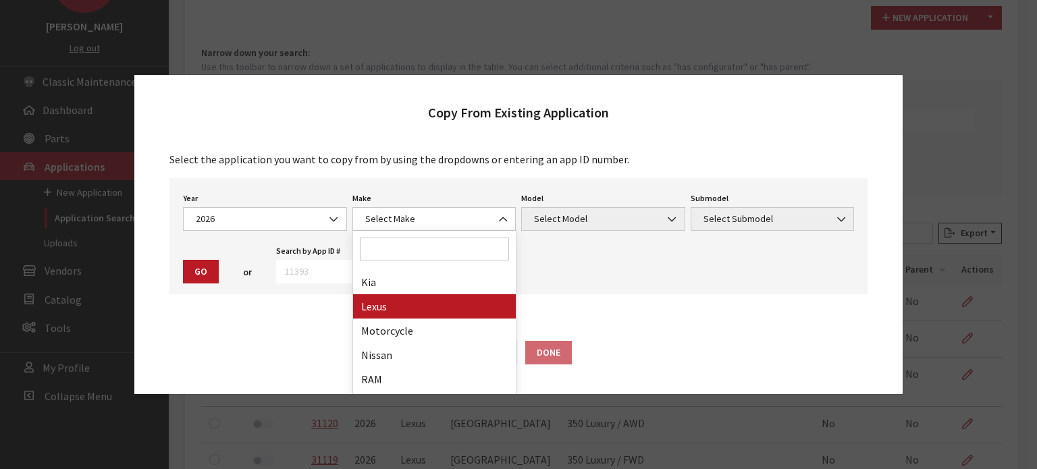
drag, startPoint x: 402, startPoint y: 317, endPoint x: 416, endPoint y: 306, distance: 16.9
select select "27"
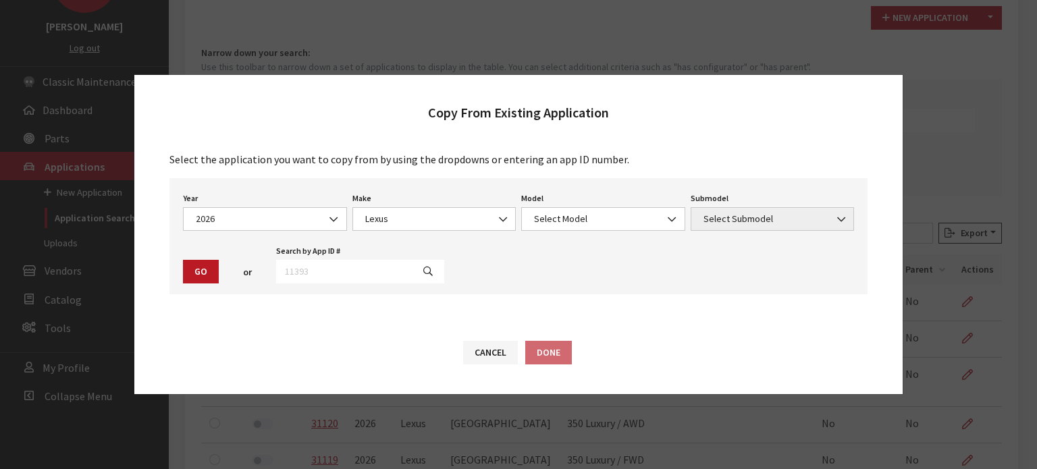
click at [559, 237] on div "Year Select Year 2026 2025 2024 2023 2022 2021 2020 2019 2018 2017 2016 2015 20…" at bounding box center [518, 236] width 698 height 116
click at [559, 218] on span "Select Model" at bounding box center [603, 219] width 146 height 14
drag, startPoint x: 612, startPoint y: 267, endPoint x: 621, endPoint y: 267, distance: 8.8
select select "1358"
click at [716, 228] on span "Select Submodel" at bounding box center [773, 219] width 164 height 24
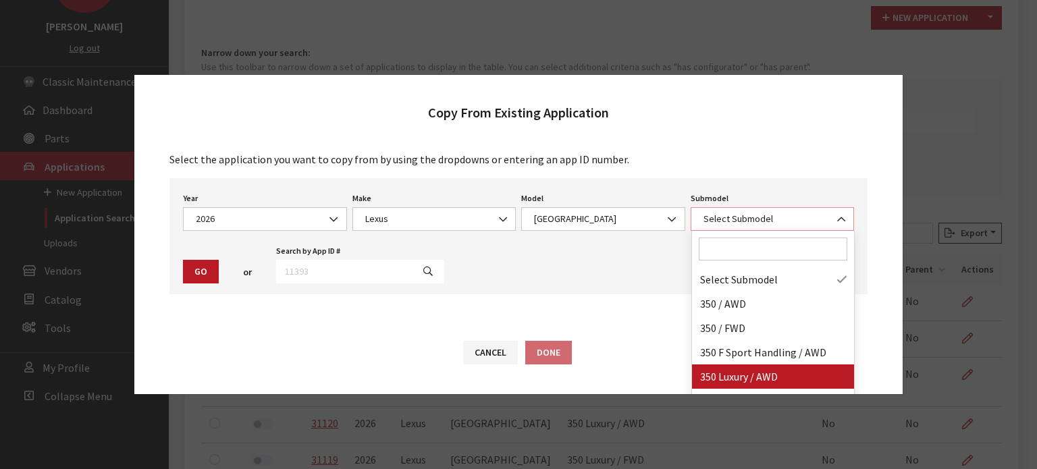
select select "4113"
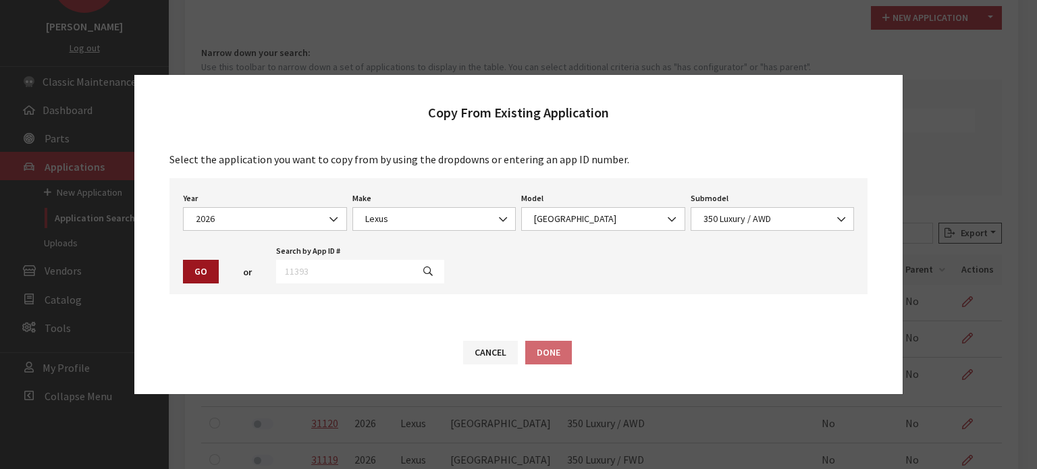
drag, startPoint x: 181, startPoint y: 277, endPoint x: 190, endPoint y: 274, distance: 10.0
click at [183, 276] on div "Go" at bounding box center [200, 272] width 41 height 24
click at [192, 275] on button "Go" at bounding box center [201, 272] width 36 height 24
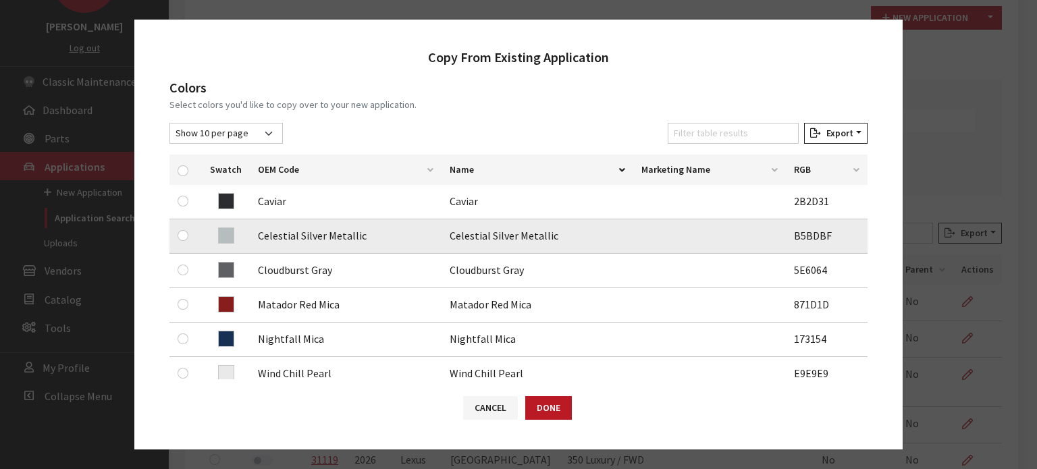
scroll to position [203, 0]
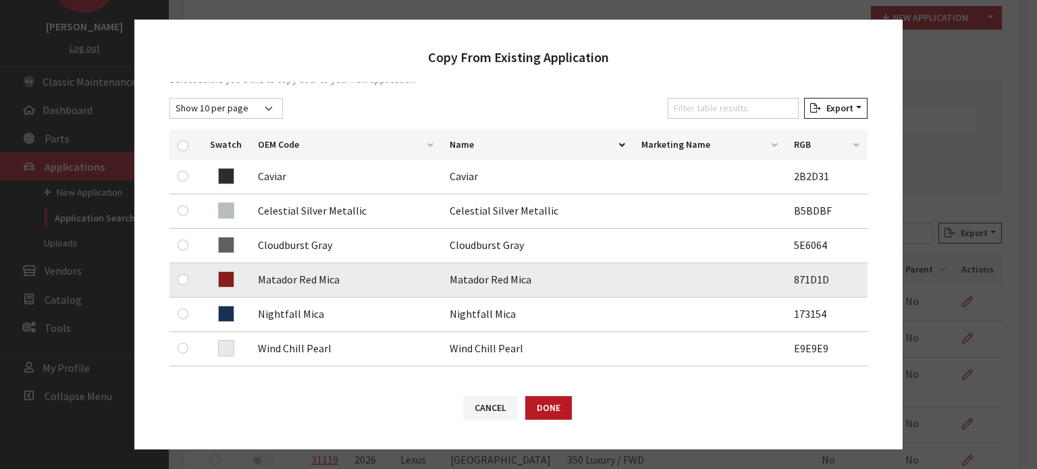
click at [179, 284] on div at bounding box center [186, 279] width 16 height 16
click at [184, 281] on input "checkbox" at bounding box center [183, 279] width 11 height 11
checkbox input "true"
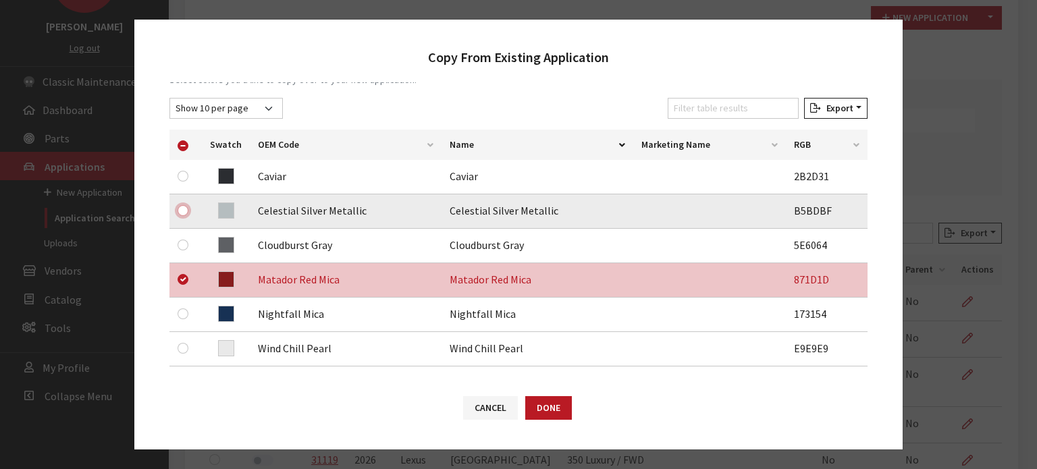
click at [181, 215] on input "checkbox" at bounding box center [183, 210] width 11 height 11
checkbox input "true"
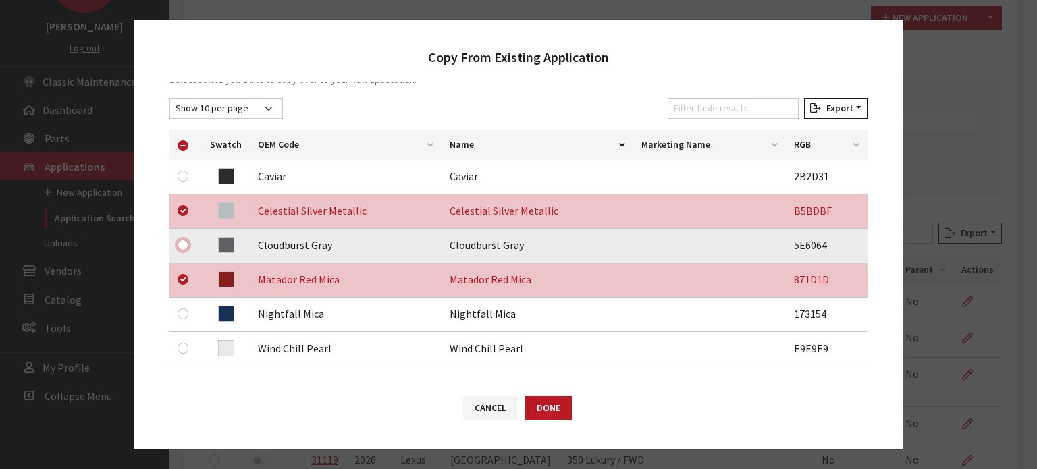
click at [178, 242] on input "checkbox" at bounding box center [183, 245] width 11 height 11
checkbox input "true"
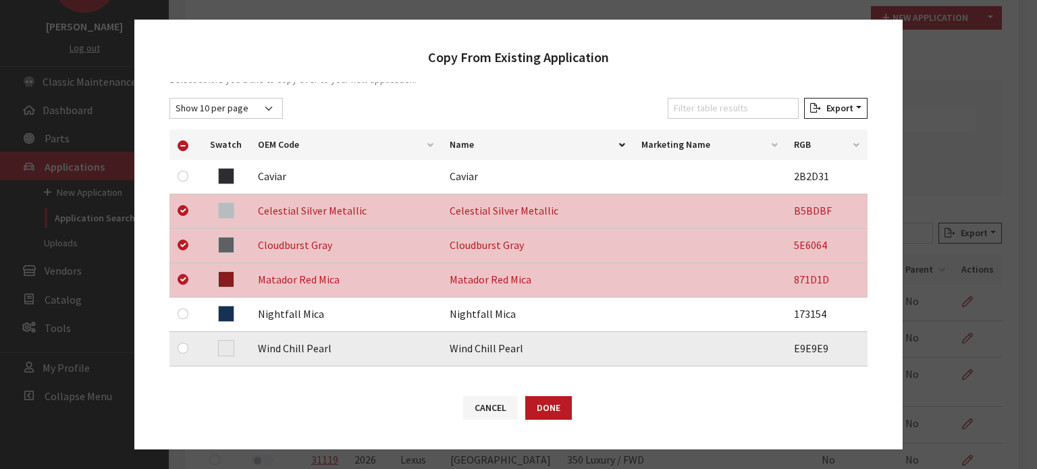
click at [189, 348] on div at bounding box center [186, 348] width 16 height 16
click at [184, 350] on input "checkbox" at bounding box center [183, 348] width 11 height 11
checkbox input "true"
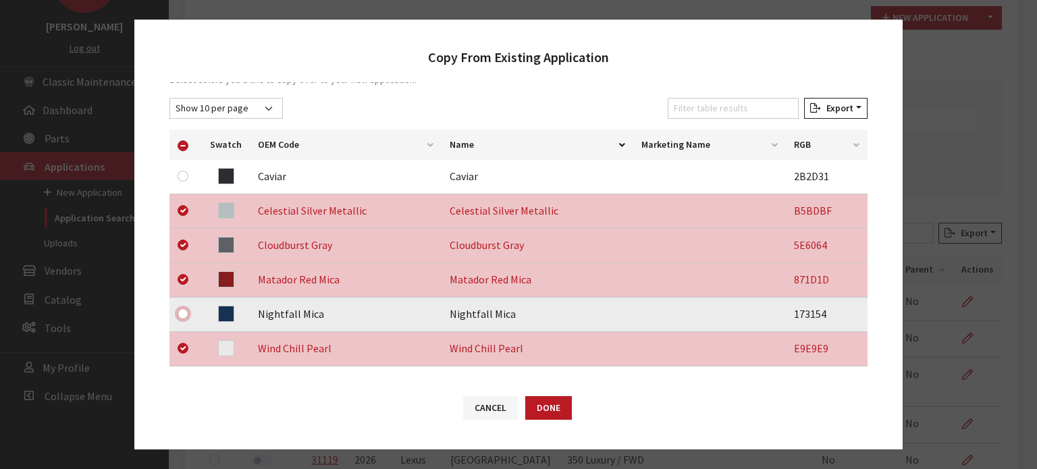
click at [186, 316] on input "checkbox" at bounding box center [183, 313] width 11 height 11
checkbox input "true"
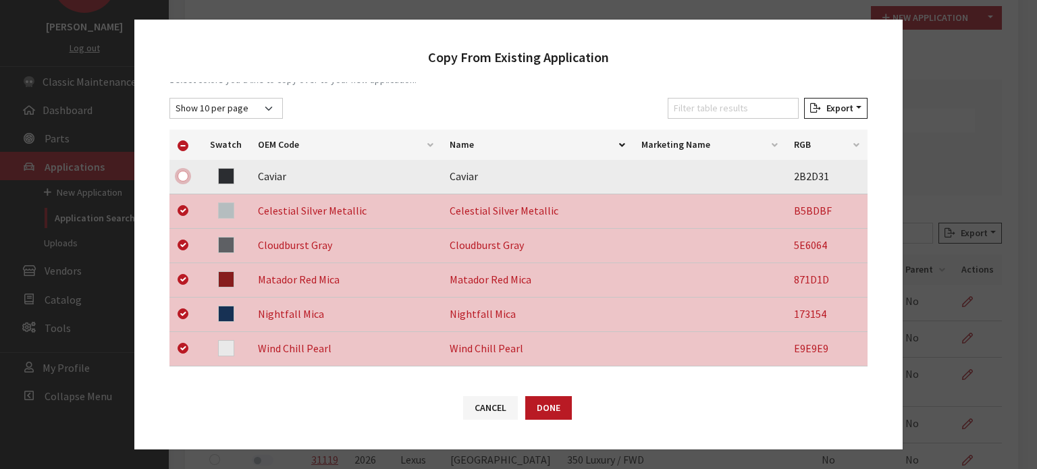
click at [184, 177] on input "checkbox" at bounding box center [183, 176] width 11 height 11
checkbox input "true"
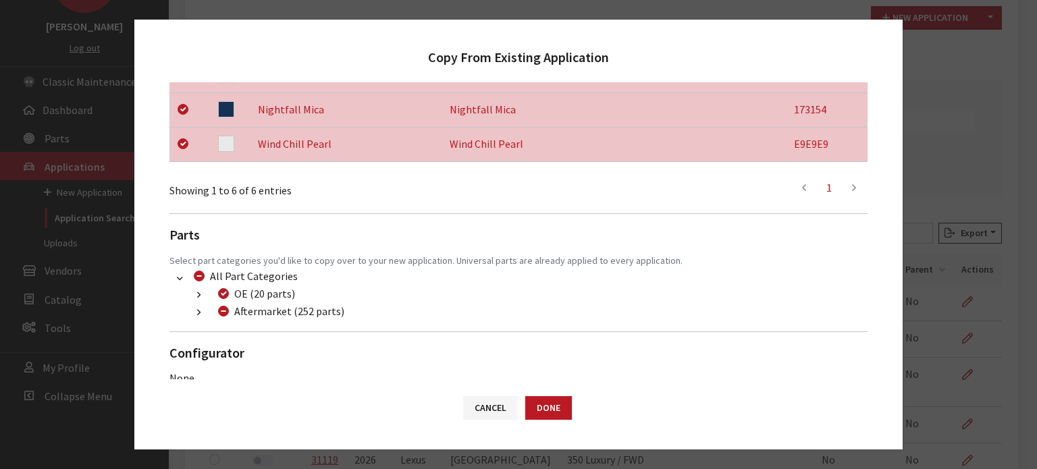
scroll to position [426, 0]
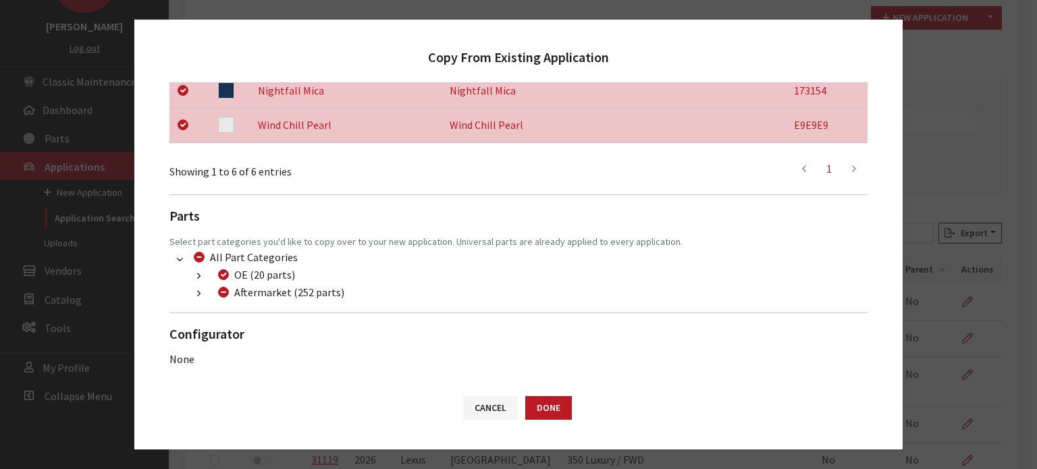
click at [200, 301] on li "Aftermarket (252 parts) Dealer (97 parts) (300) Additional Products (97 parts) …" at bounding box center [527, 293] width 682 height 18
click at [200, 292] on button "button" at bounding box center [199, 294] width 26 height 16
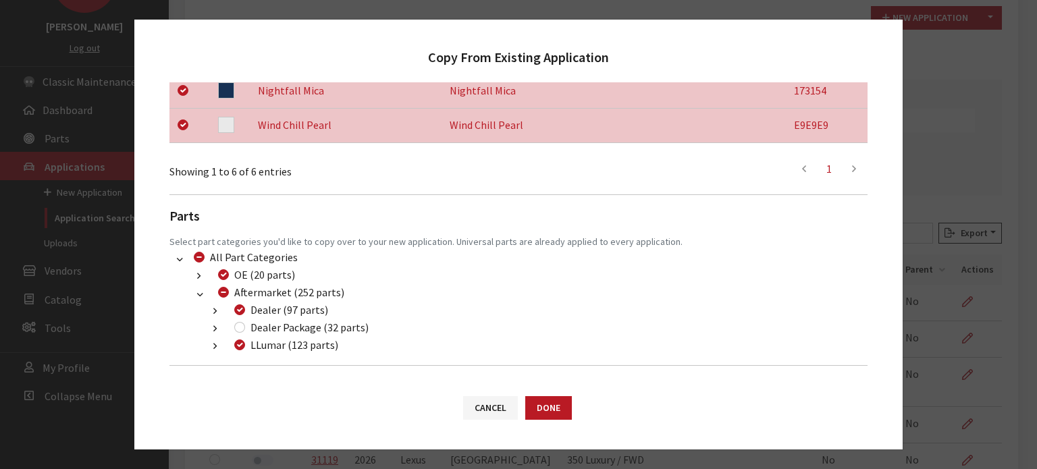
click at [246, 328] on div "Dealer Package (32 parts)" at bounding box center [299, 327] width 138 height 16
click at [241, 328] on input "Dealer Package (32 parts)" at bounding box center [239, 327] width 11 height 11
checkbox input "true"
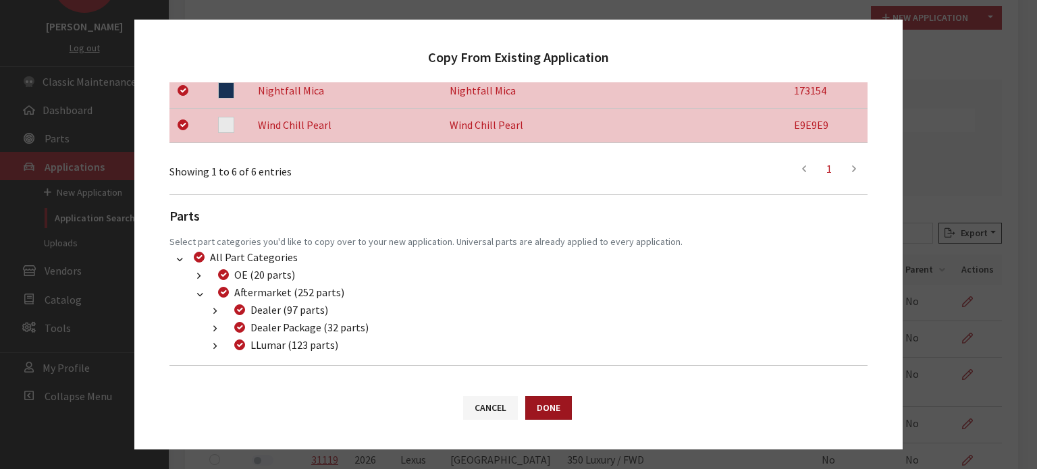
click at [532, 405] on button "Done" at bounding box center [548, 408] width 47 height 24
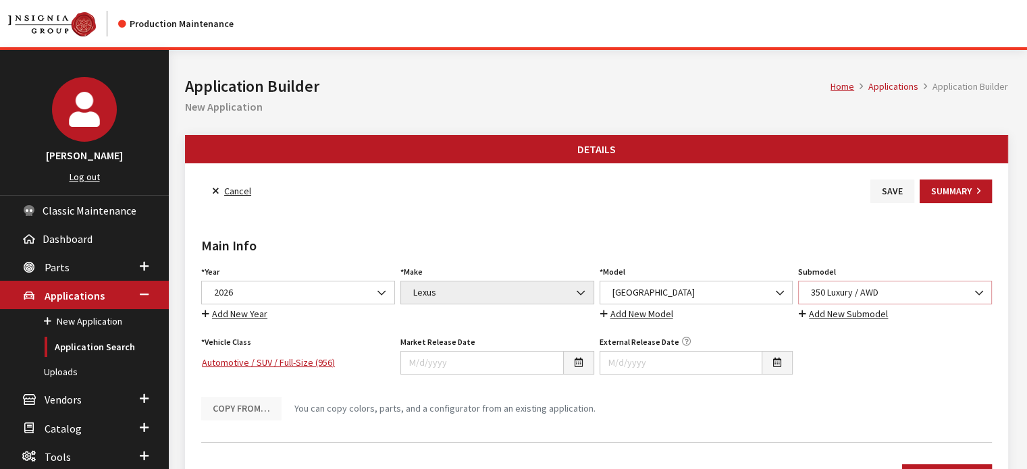
click at [892, 292] on span "350 Luxury / AWD" at bounding box center [895, 293] width 176 height 14
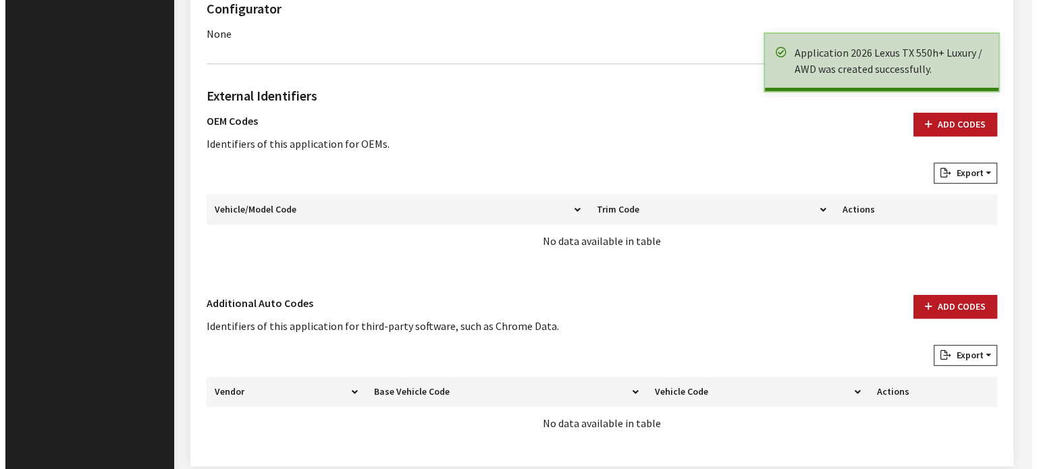
scroll to position [878, 0]
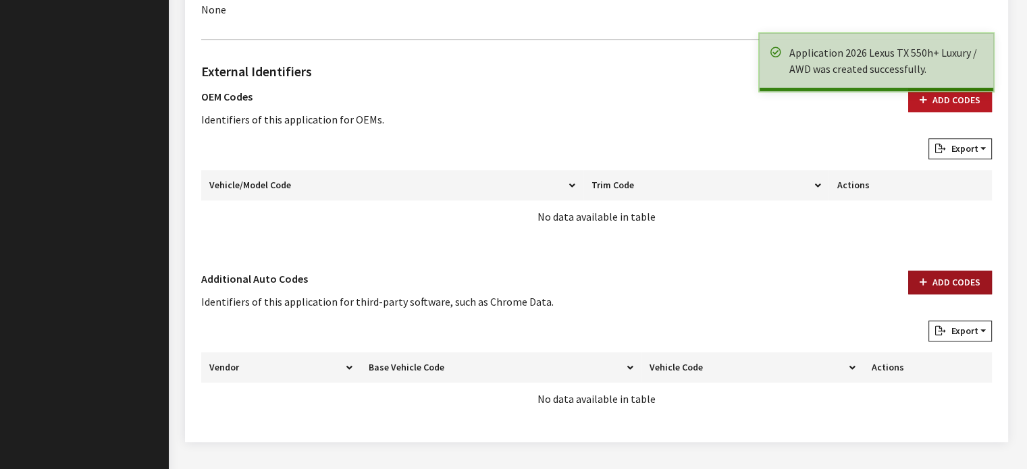
click at [943, 287] on button "Add Codes" at bounding box center [950, 283] width 84 height 24
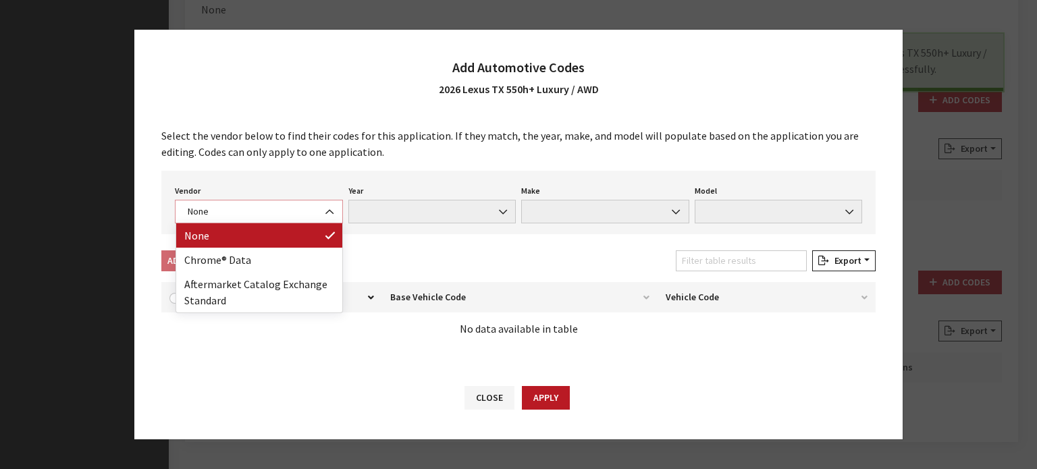
click at [298, 209] on span "None" at bounding box center [259, 212] width 151 height 14
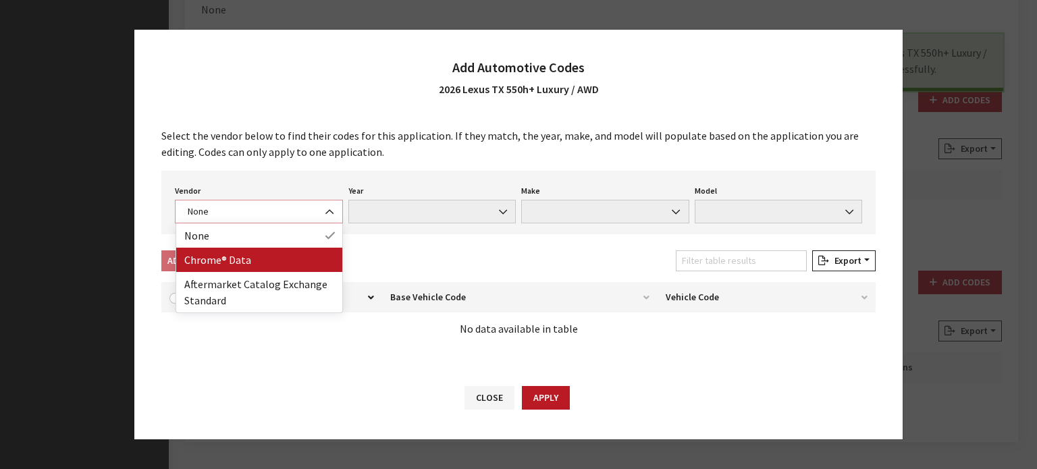
select select "4"
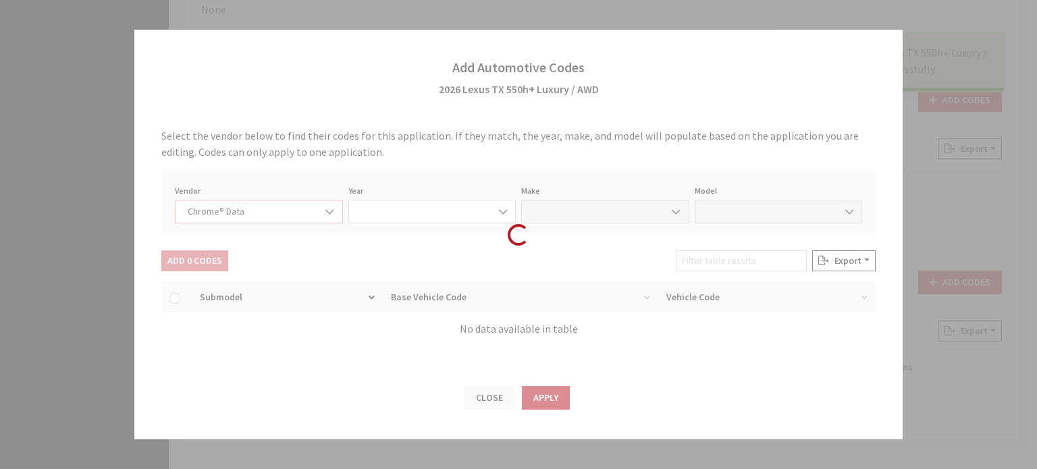
select select "2026"
select select "24"
select select "73820"
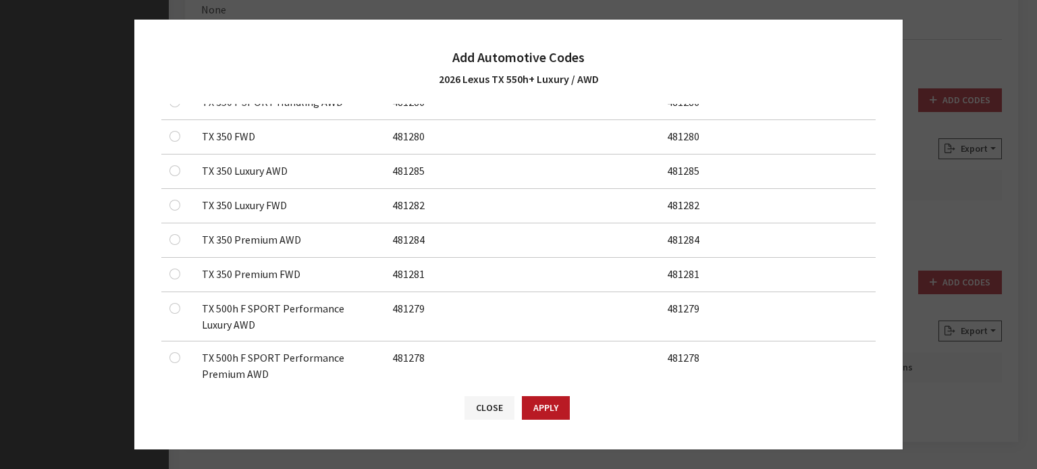
scroll to position [319, 0]
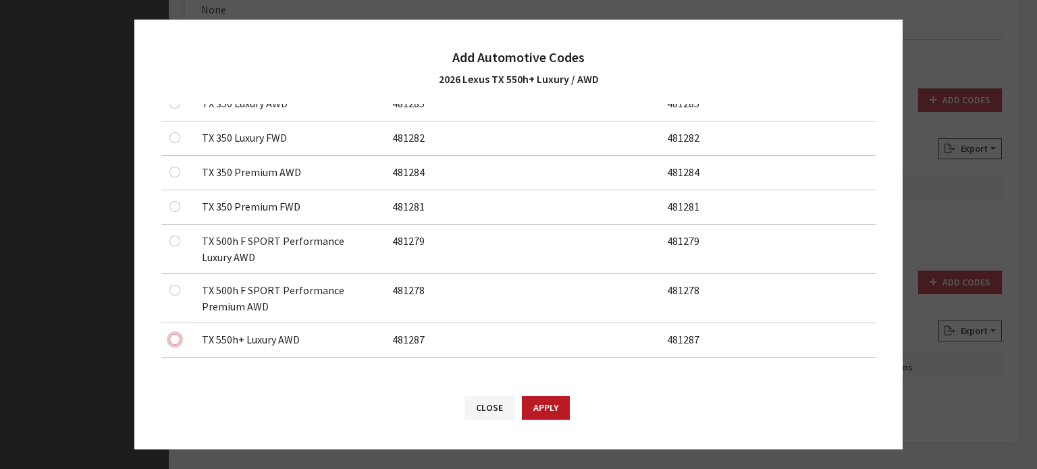
click at [173, 334] on input "checkbox" at bounding box center [174, 339] width 11 height 11
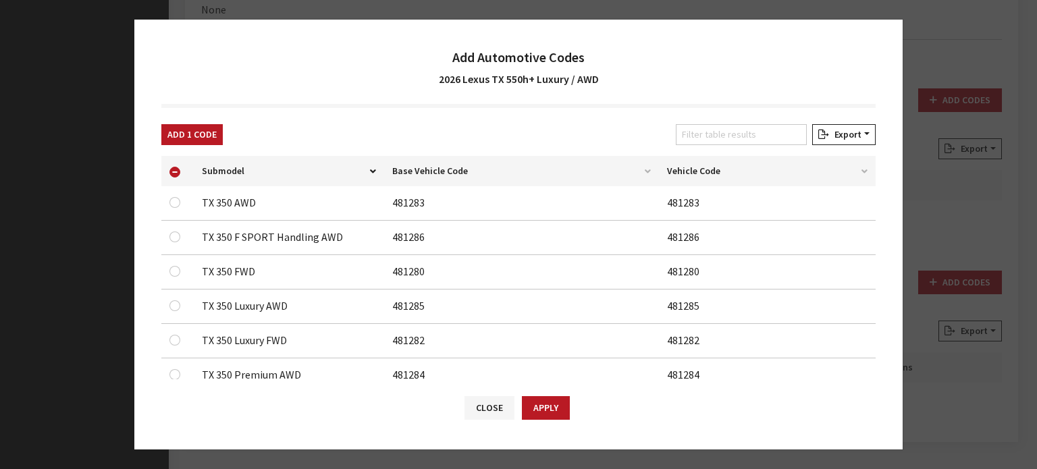
scroll to position [0, 0]
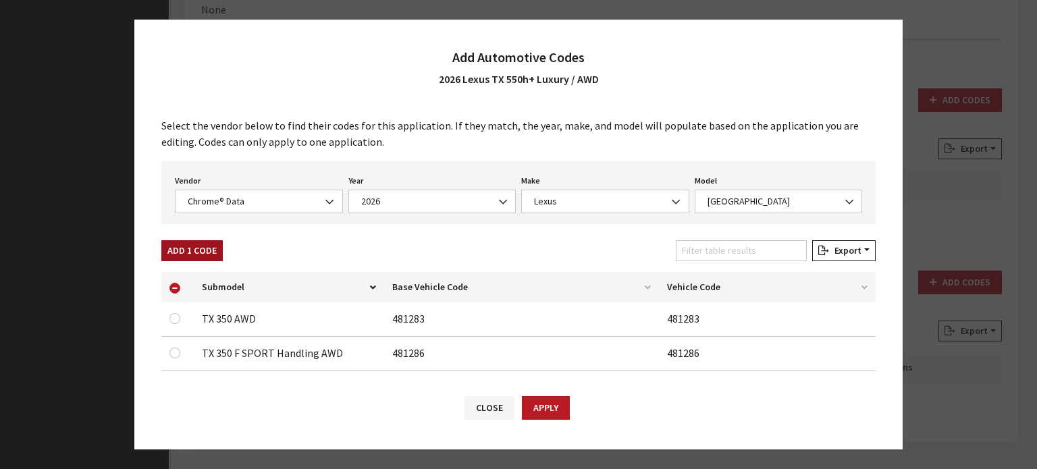
click at [196, 253] on button "Add 1 Code" at bounding box center [191, 250] width 61 height 21
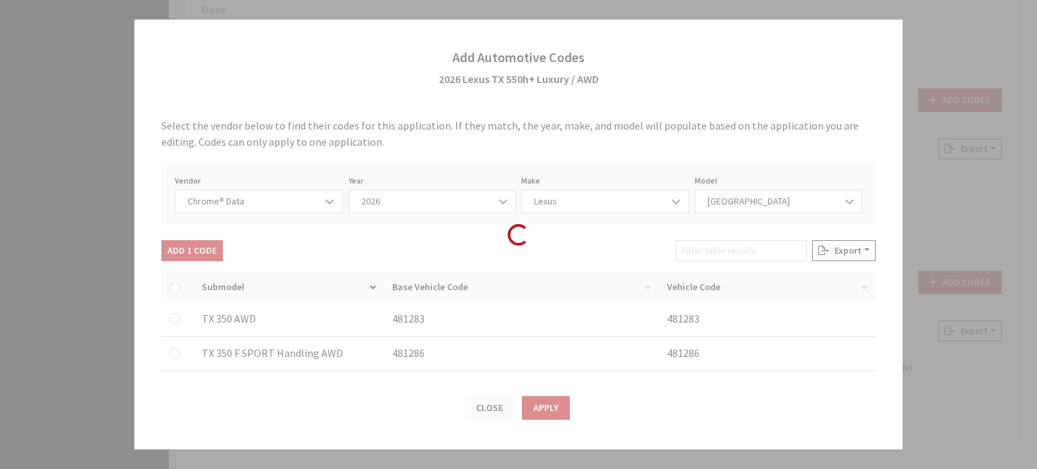
checkbox input "false"
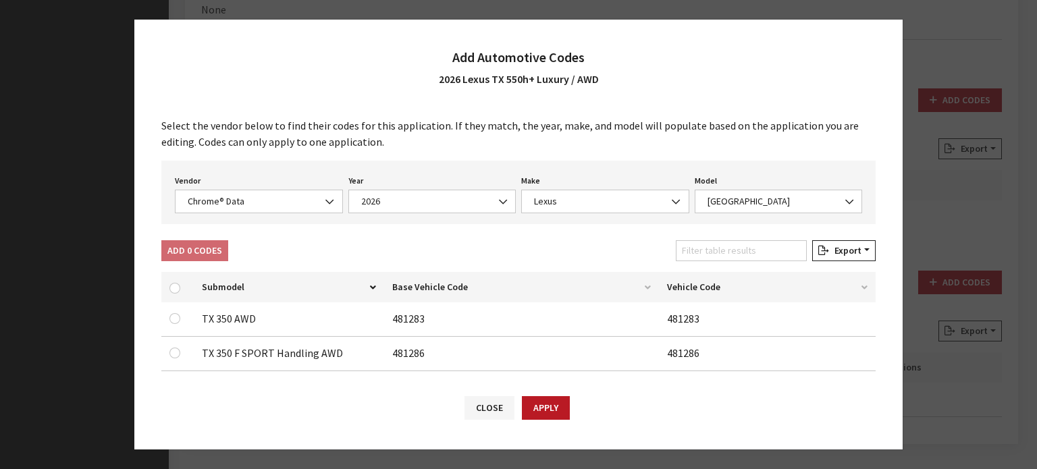
click at [284, 184] on div "Vendor None Chrome® Data Aftermarket Catalog Exchange Standard Chrome® Data" at bounding box center [258, 192] width 173 height 42
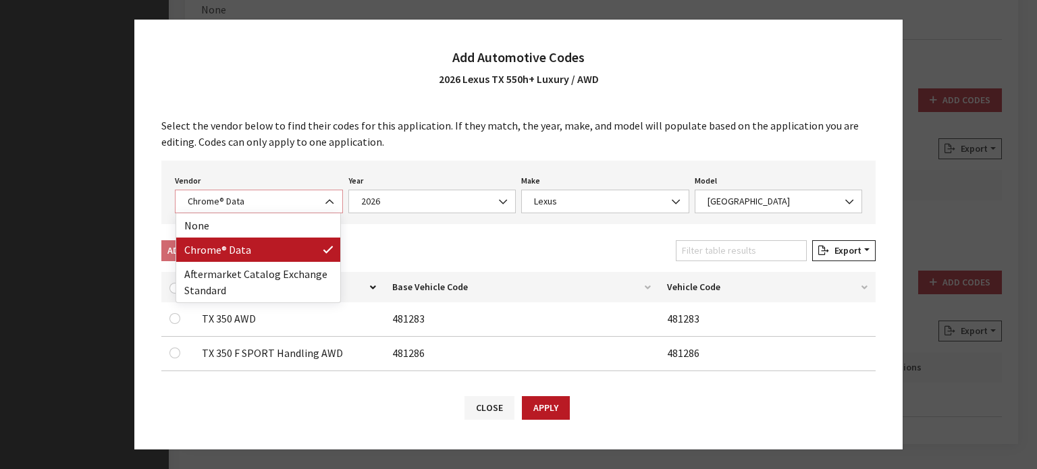
click at [284, 198] on span "Chrome® Data" at bounding box center [259, 201] width 151 height 14
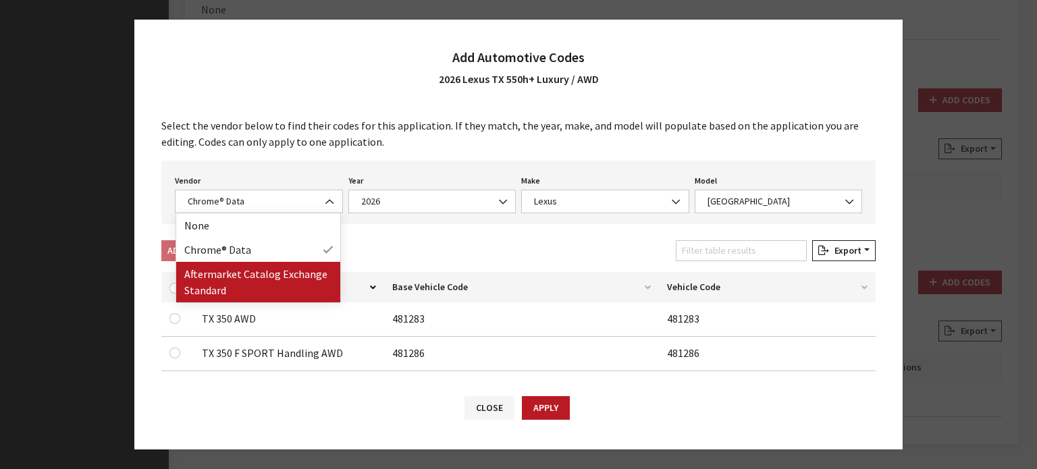
drag, startPoint x: 285, startPoint y: 270, endPoint x: 285, endPoint y: 279, distance: 8.8
select select "2"
select select "2026"
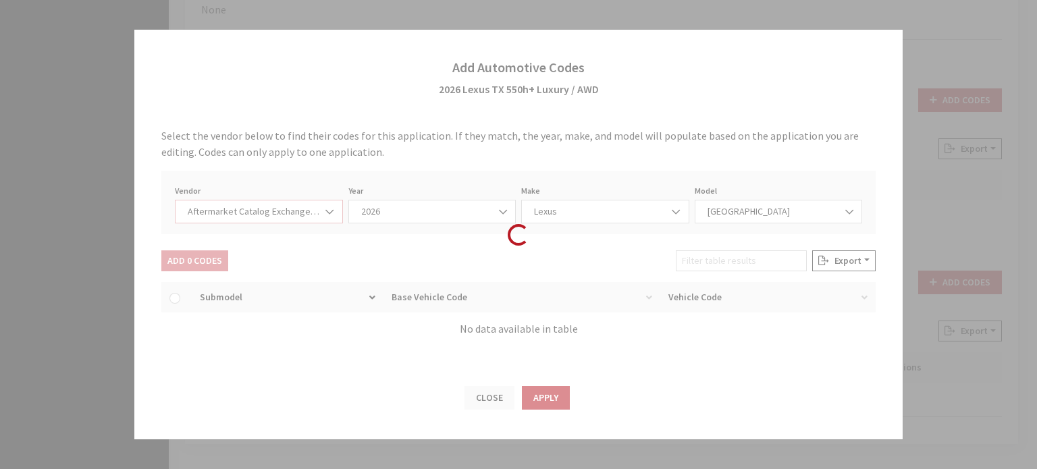
select select "75"
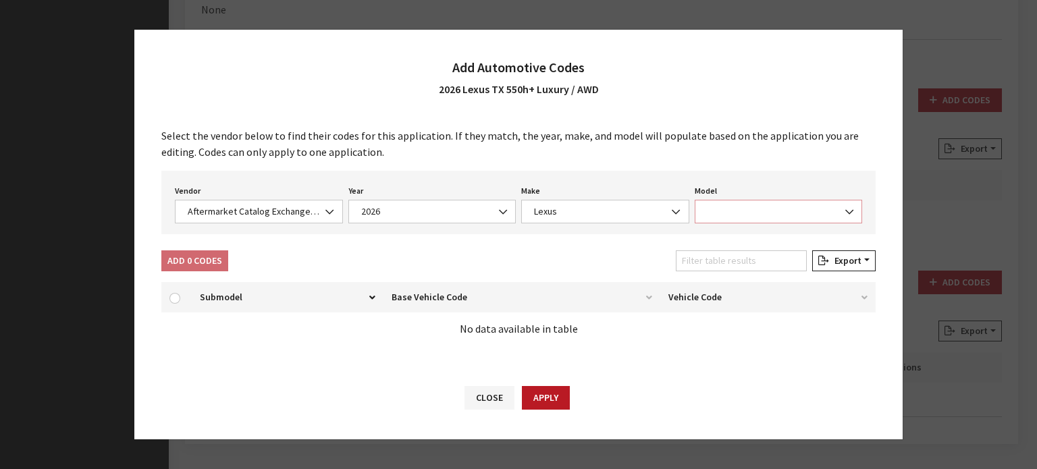
click at [861, 202] on span at bounding box center [779, 212] width 168 height 24
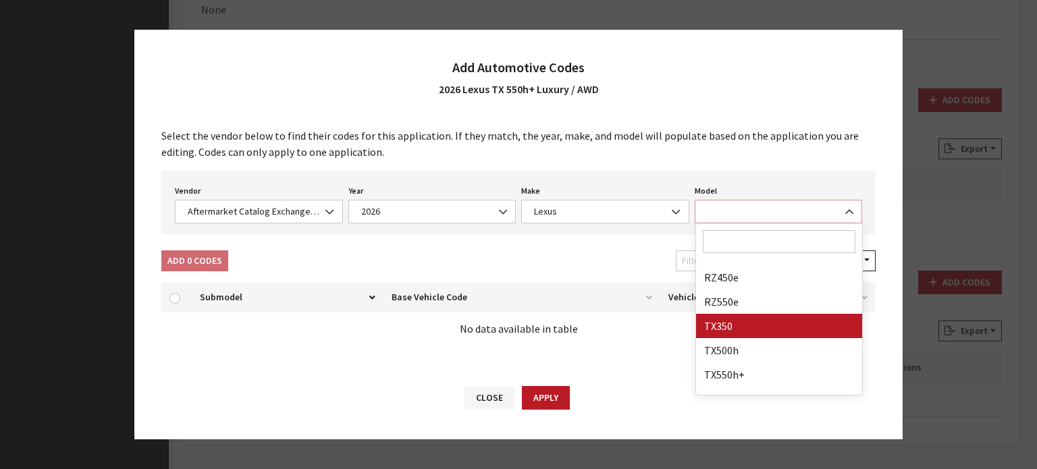
scroll to position [254, 0]
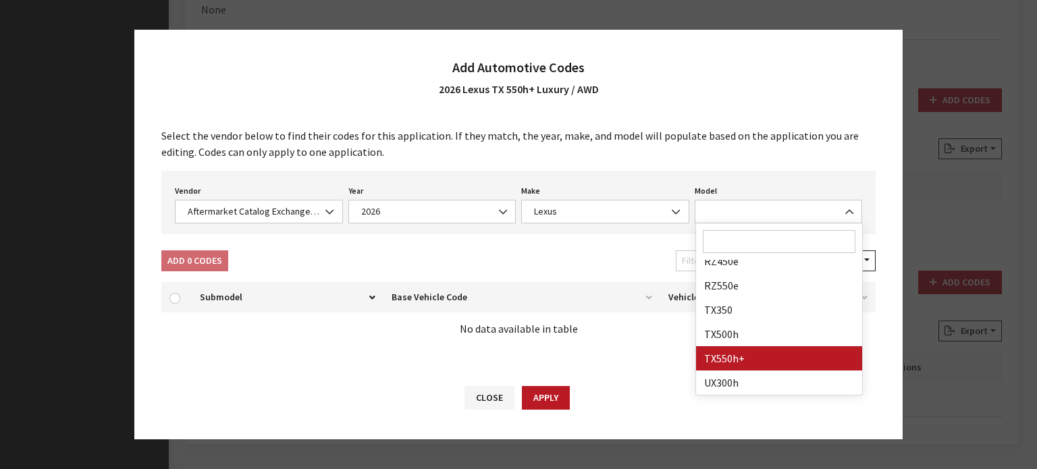
drag, startPoint x: 766, startPoint y: 357, endPoint x: 757, endPoint y: 362, distance: 10.6
select select "32242"
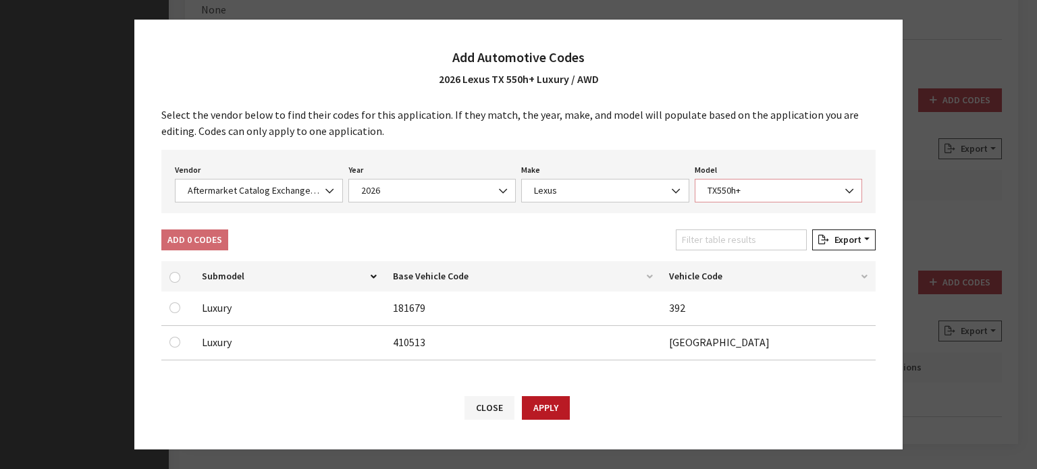
scroll to position [14, 0]
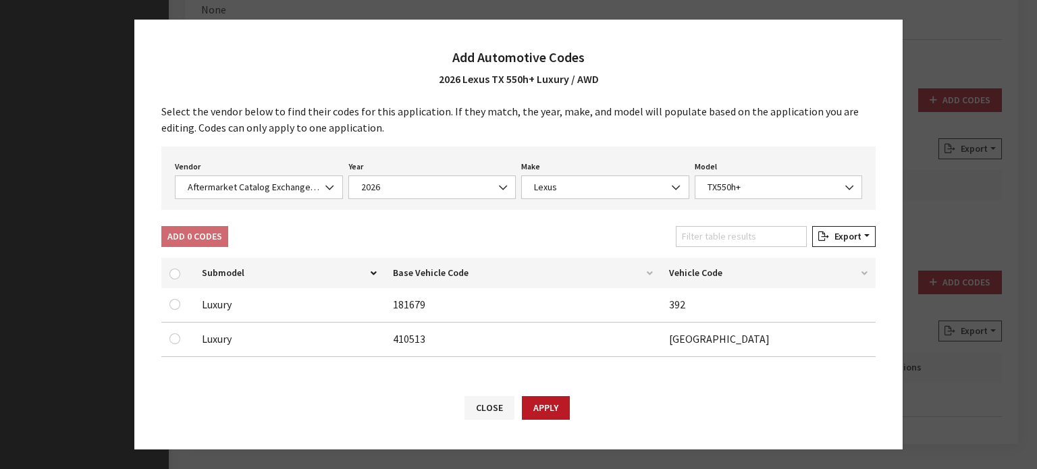
click at [159, 305] on div "Available Automotive Codes: Submodel Base Vehicle Code Vehicle Code Luxury 1816…" at bounding box center [518, 309] width 730 height 115
click at [169, 304] on div at bounding box center [177, 304] width 16 height 16
click at [170, 340] on div at bounding box center [177, 339] width 16 height 16
drag, startPoint x: 170, startPoint y: 340, endPoint x: 171, endPoint y: 296, distance: 43.2
click at [170, 340] on input "checkbox" at bounding box center [174, 338] width 11 height 11
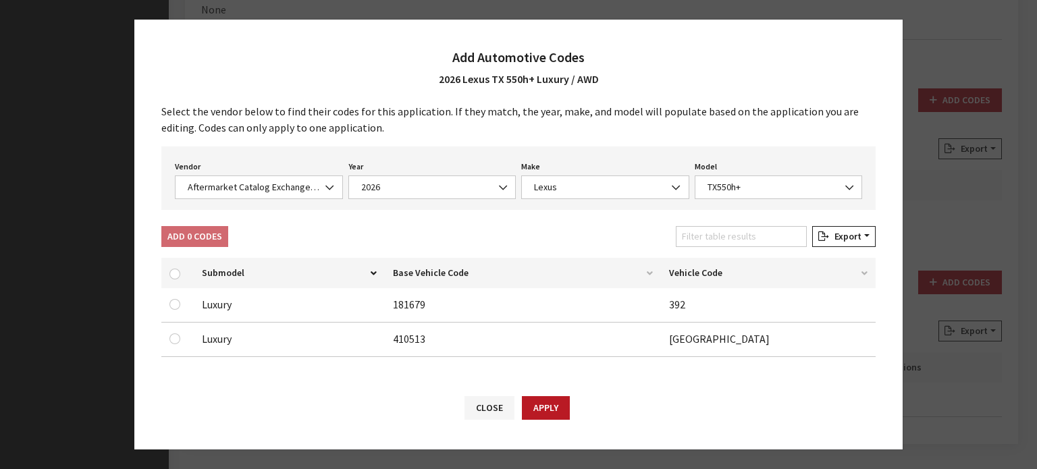
checkbox input "true"
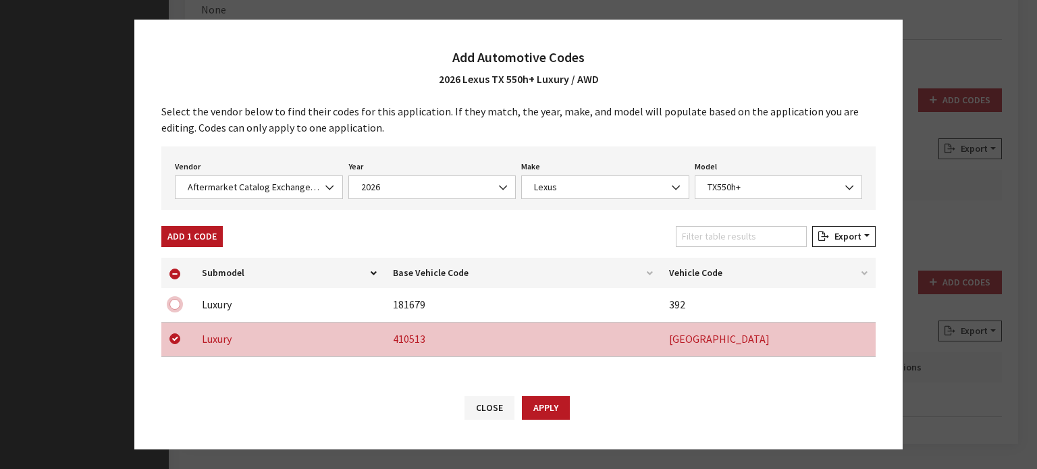
drag, startPoint x: 176, startPoint y: 304, endPoint x: 189, endPoint y: 264, distance: 42.5
click at [176, 304] on input "checkbox" at bounding box center [174, 304] width 11 height 11
checkbox input "true"
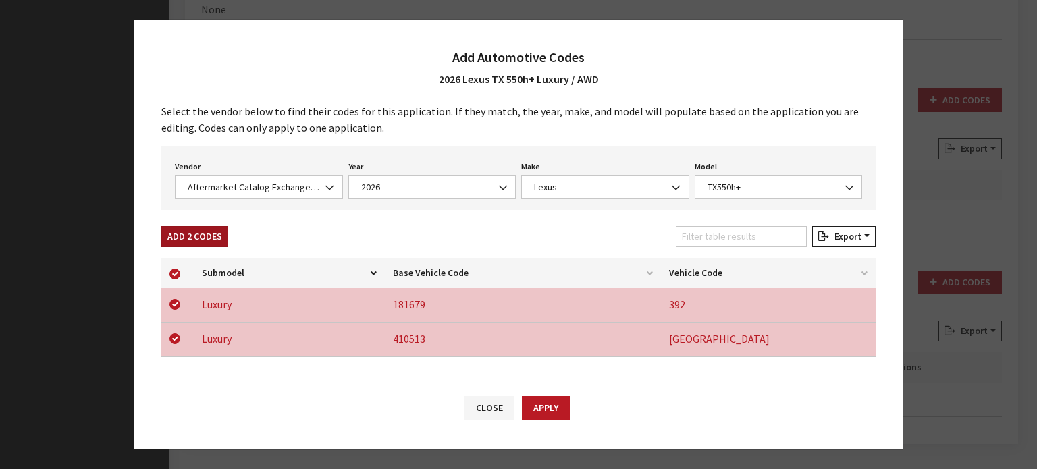
click at [205, 237] on button "Add 2 Codes" at bounding box center [194, 236] width 67 height 21
checkbox input "false"
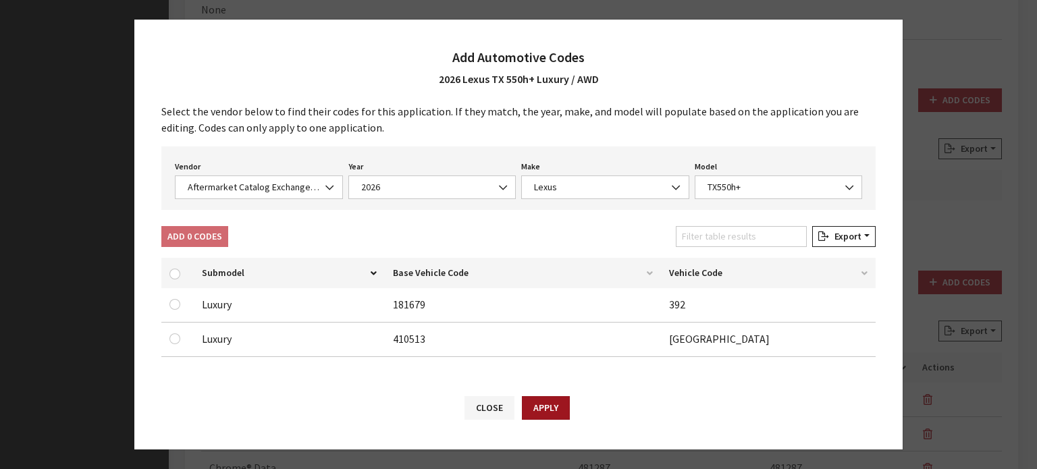
click at [558, 406] on button "Apply" at bounding box center [546, 408] width 48 height 24
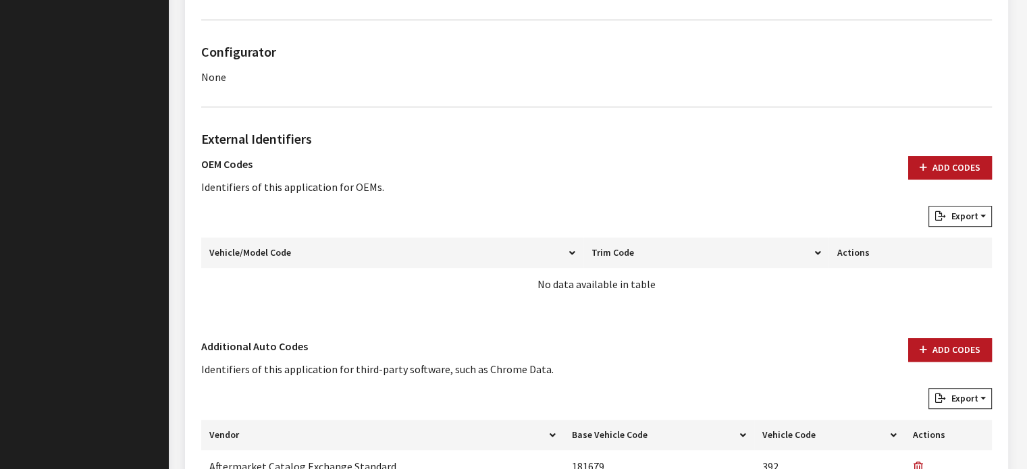
scroll to position [975, 0]
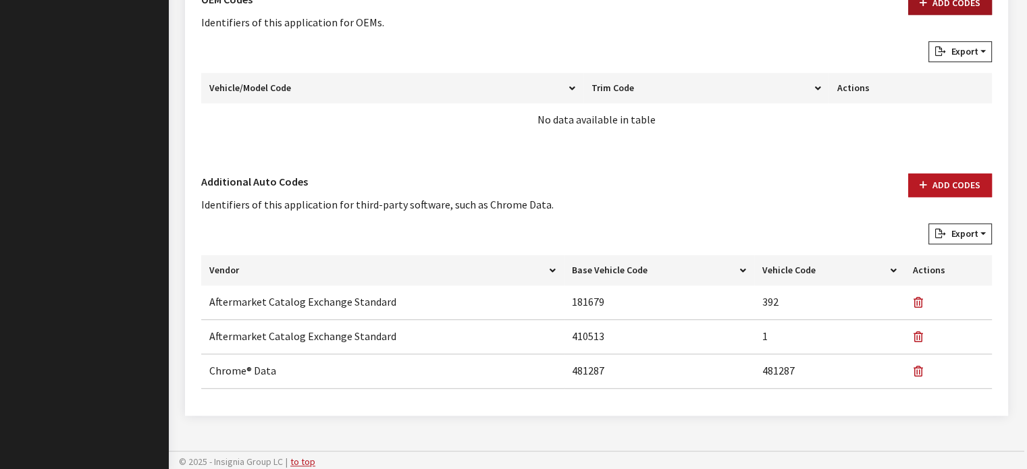
click at [942, 2] on button "Add Codes" at bounding box center [950, 3] width 84 height 24
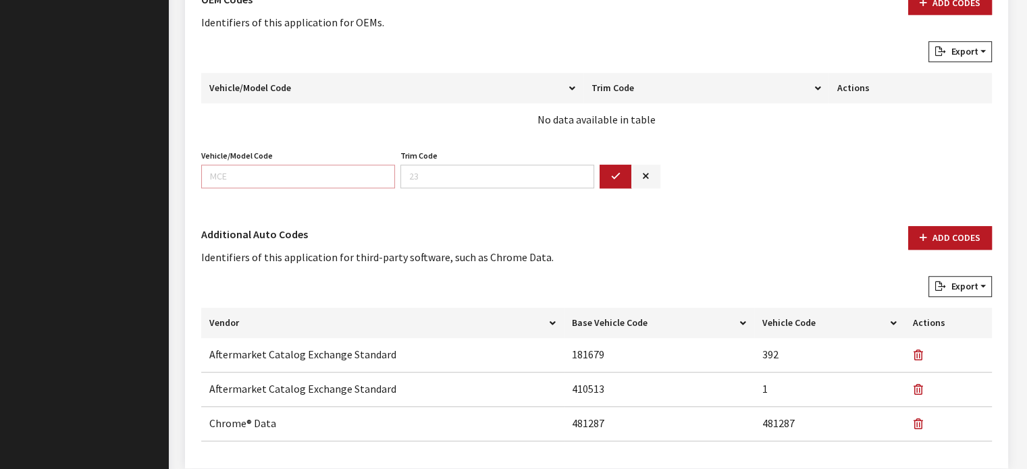
click at [337, 181] on input "Vehicle/Model Code" at bounding box center [298, 177] width 194 height 24
type input "9365"
click at [616, 165] on button "button" at bounding box center [615, 177] width 32 height 24
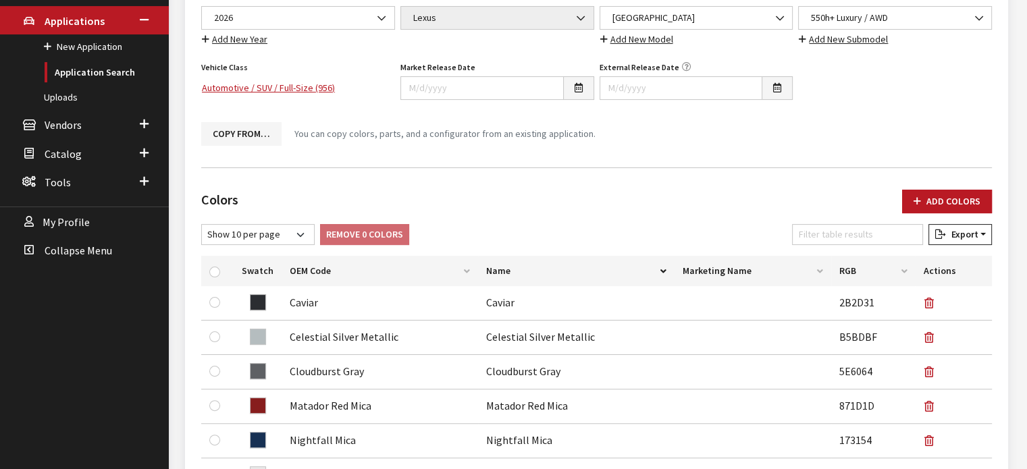
scroll to position [165, 0]
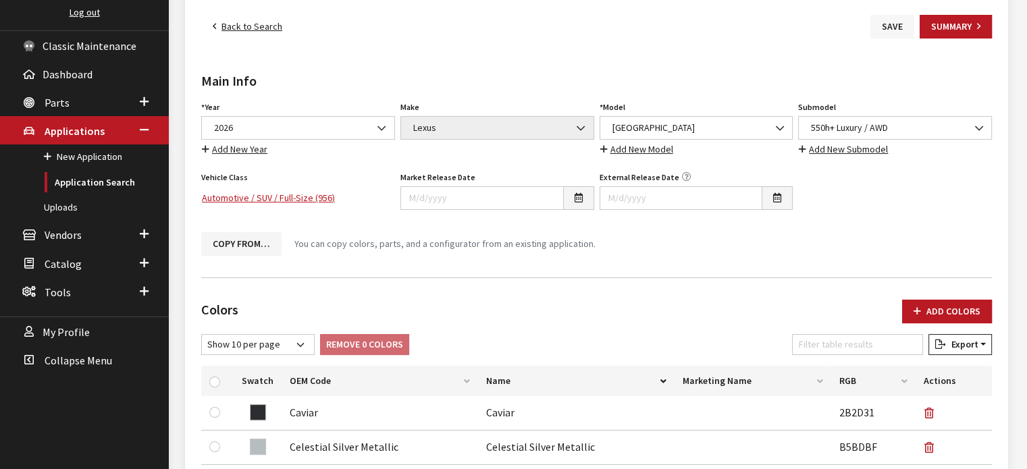
click at [893, 20] on button "Save" at bounding box center [892, 27] width 44 height 24
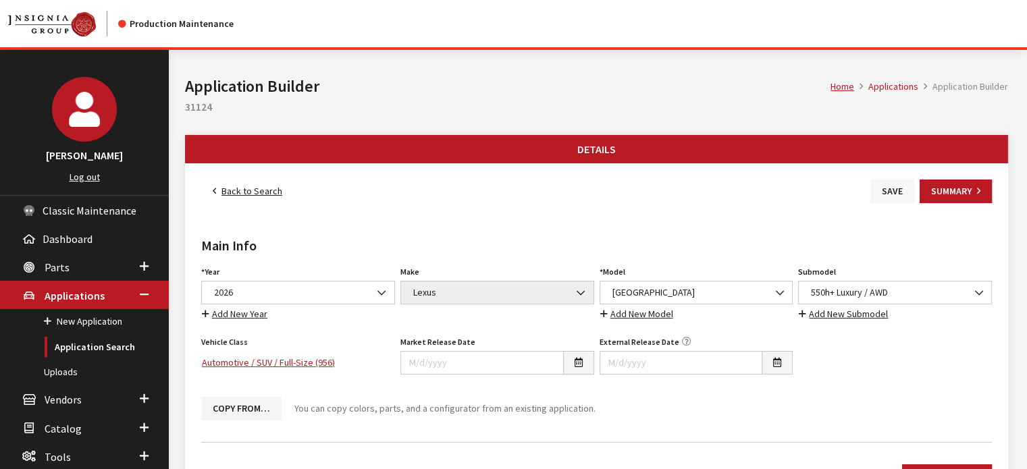
click at [902, 188] on button "Save" at bounding box center [892, 192] width 44 height 24
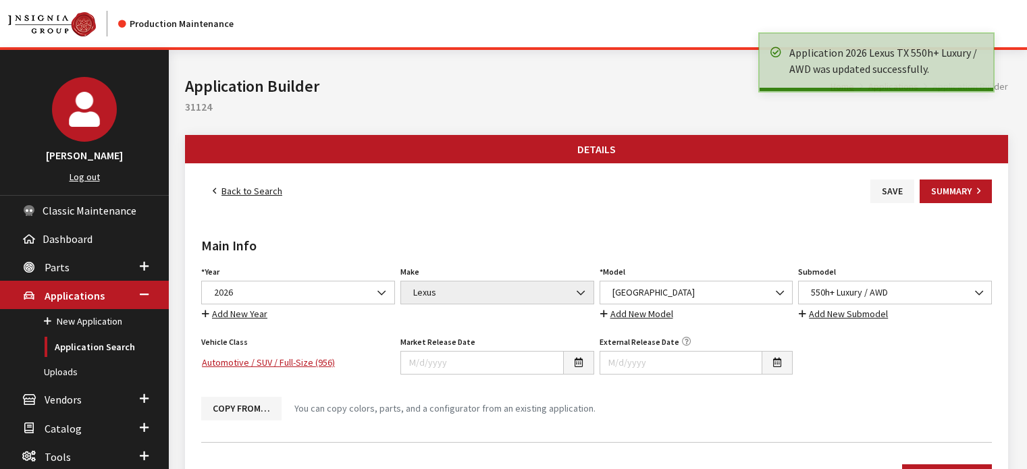
click at [259, 192] on link "Back to Search" at bounding box center [247, 192] width 92 height 24
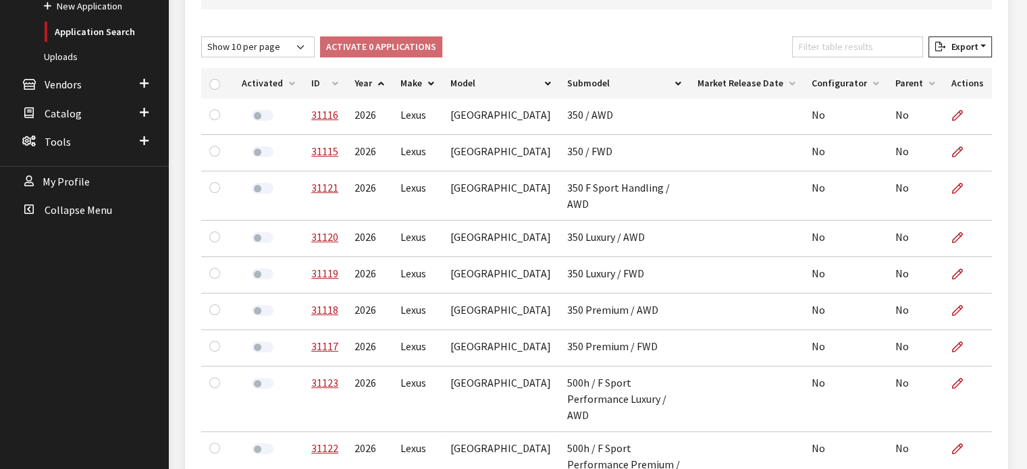
scroll to position [300, 0]
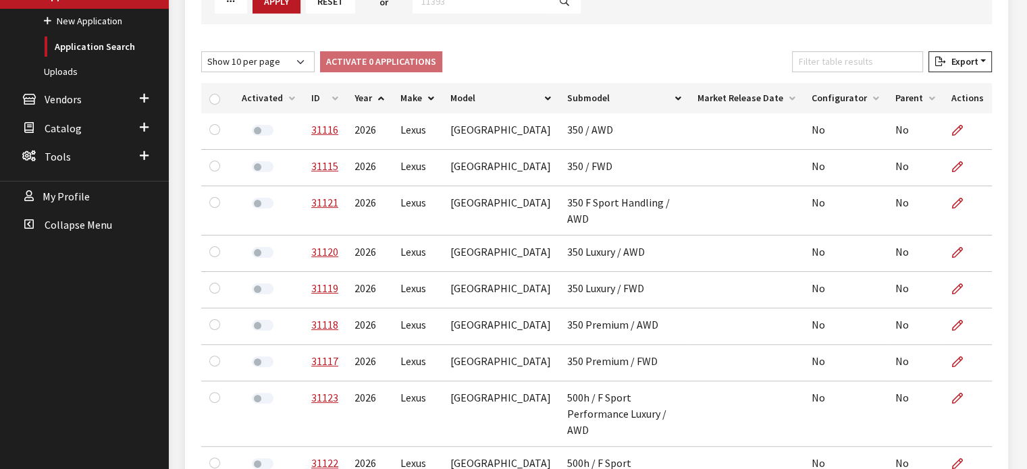
click at [325, 99] on th "ID" at bounding box center [324, 98] width 43 height 30
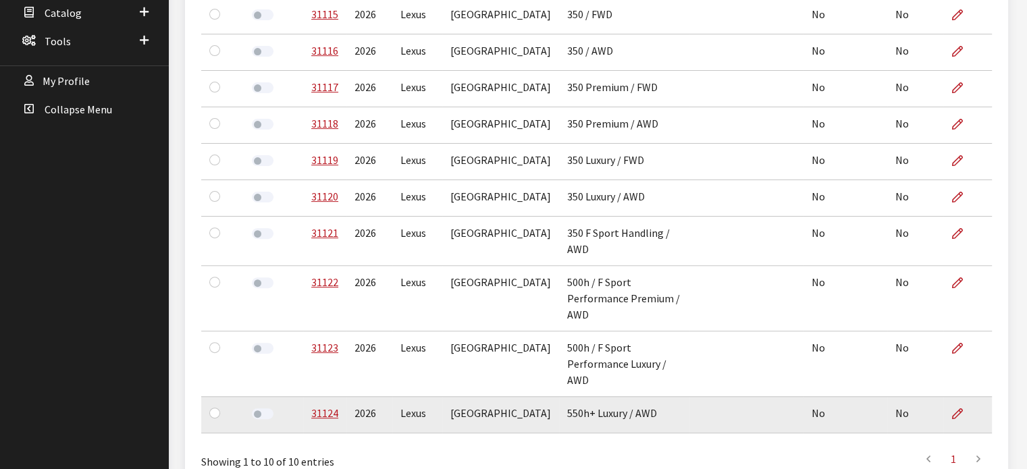
scroll to position [435, 0]
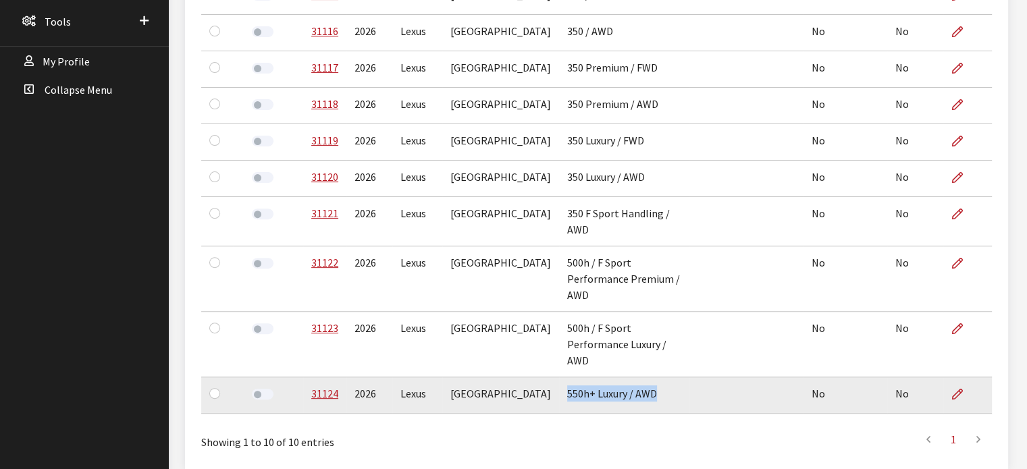
drag, startPoint x: 639, startPoint y: 341, endPoint x: 501, endPoint y: 340, distance: 138.4
click at [559, 377] on td "550h+ Luxury / AWD" at bounding box center [624, 395] width 130 height 36
copy td "550h+ Luxury / AWD"
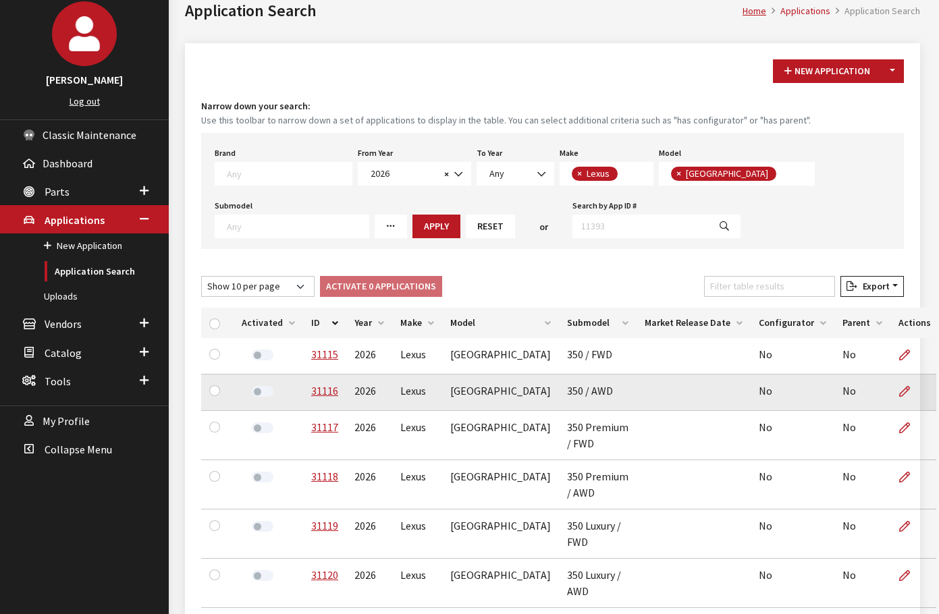
scroll to position [166, 0]
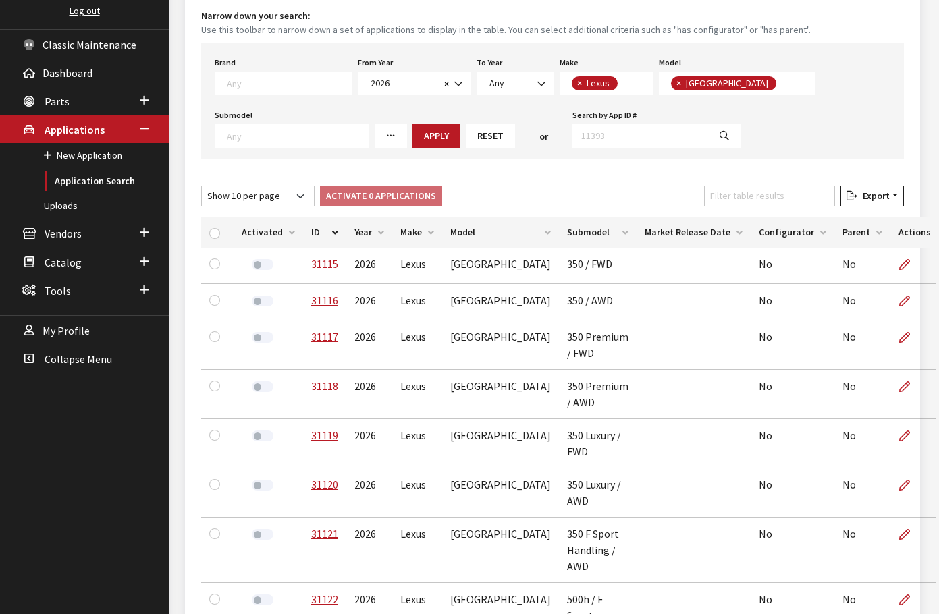
click at [315, 227] on th "ID" at bounding box center [324, 232] width 43 height 30
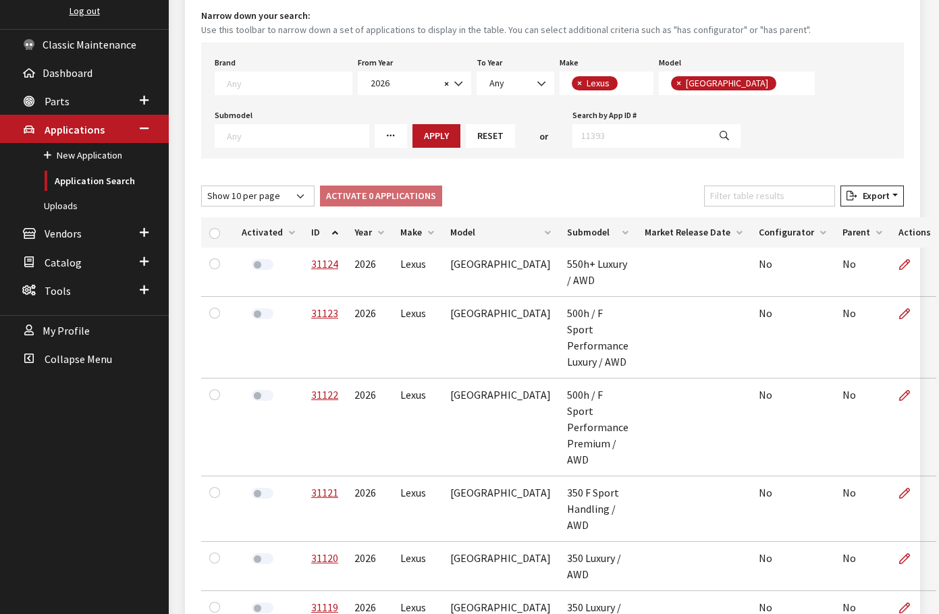
click at [315, 230] on th "ID" at bounding box center [324, 232] width 43 height 30
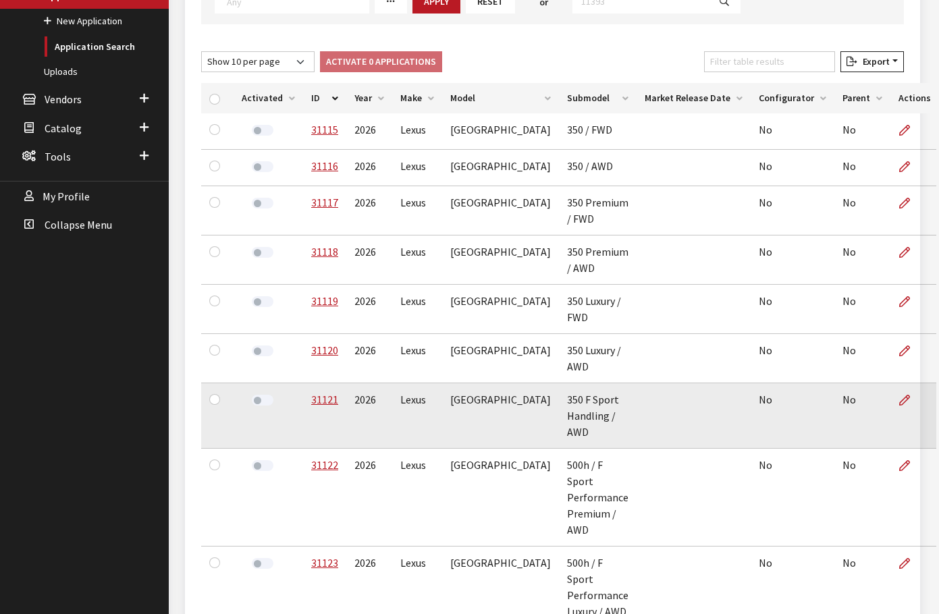
scroll to position [301, 0]
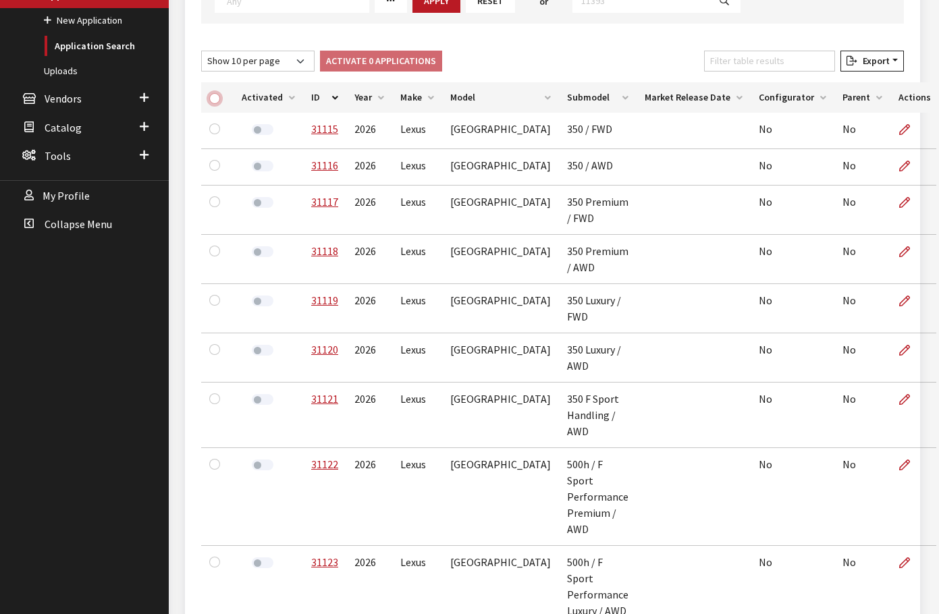
click at [217, 94] on input "checkbox" at bounding box center [214, 98] width 11 height 11
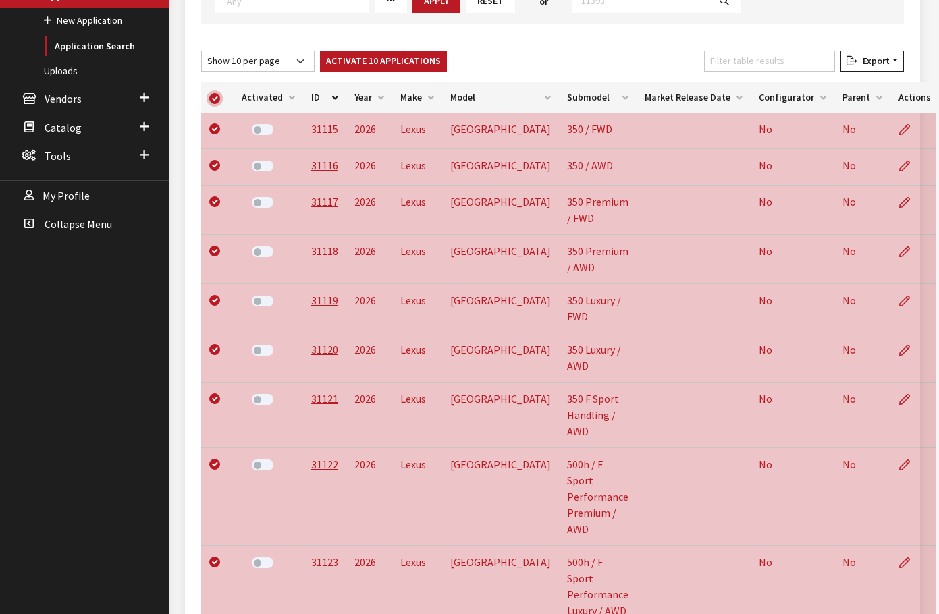
checkbox input "true"
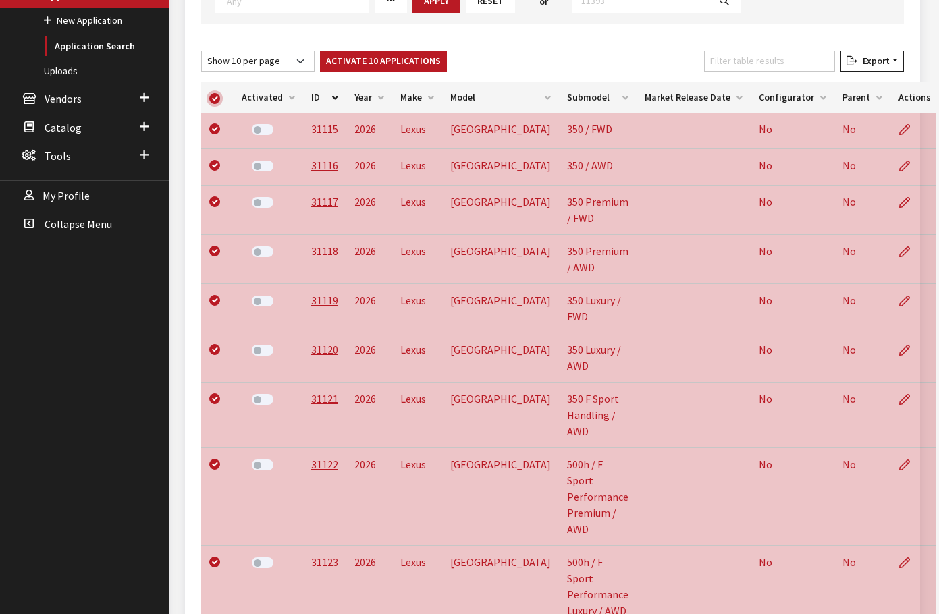
checkbox input "true"
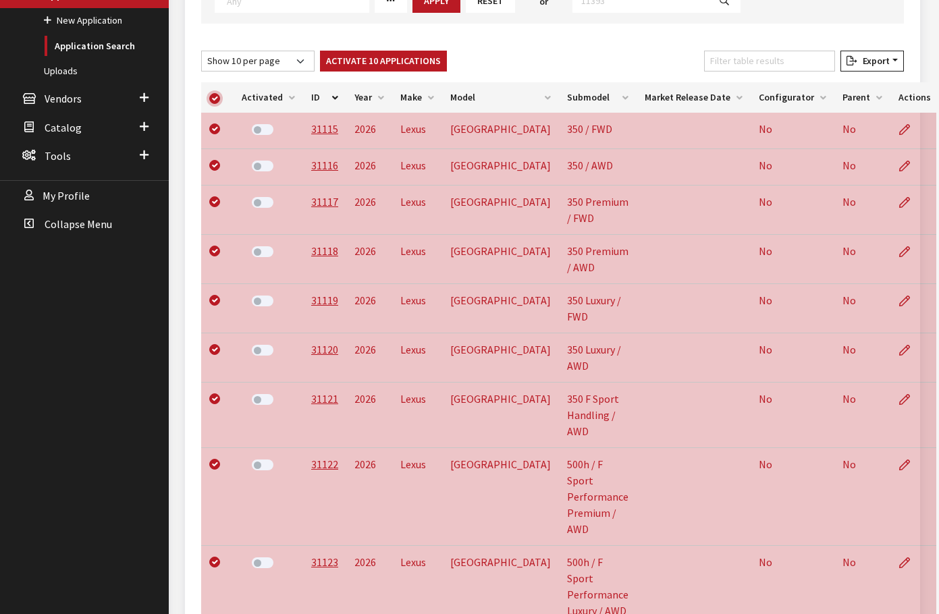
checkbox input "true"
click at [427, 60] on button "Activate 10 Applications" at bounding box center [383, 61] width 127 height 21
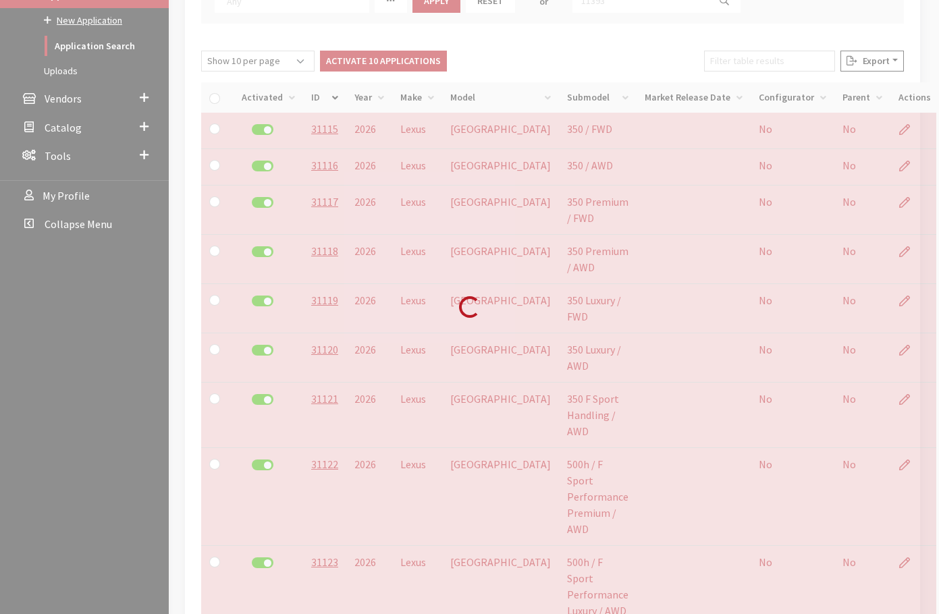
checkbox input "false"
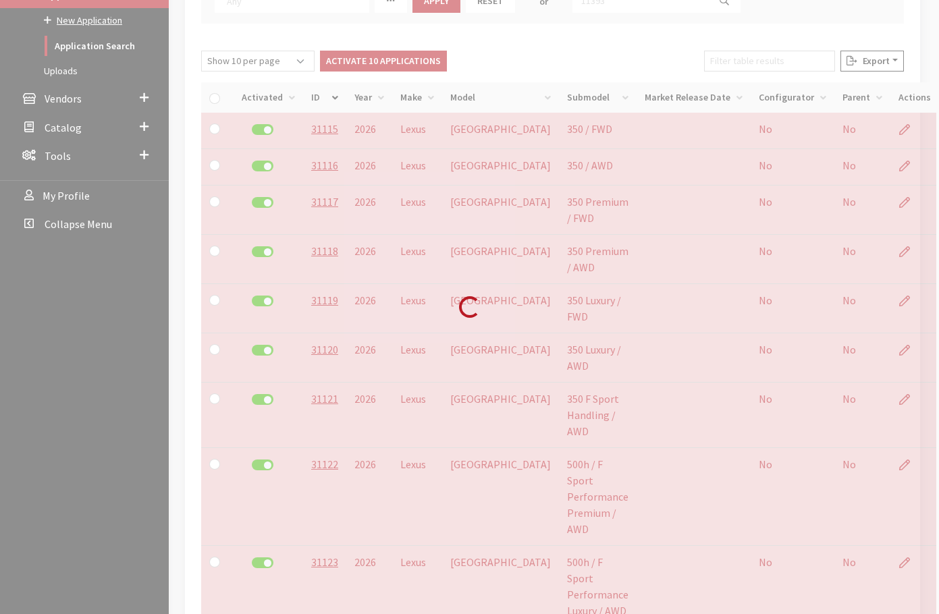
checkbox input "false"
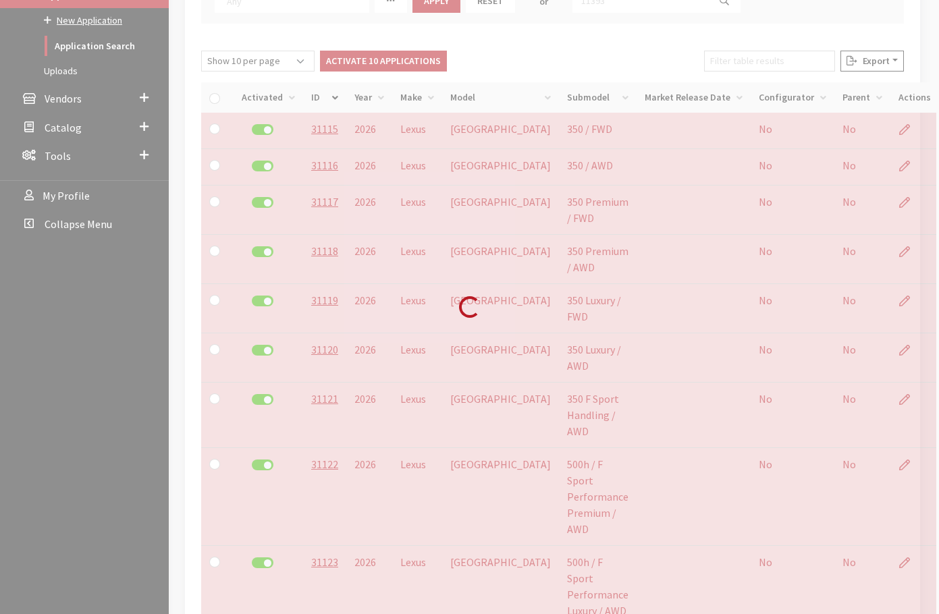
checkbox input "false"
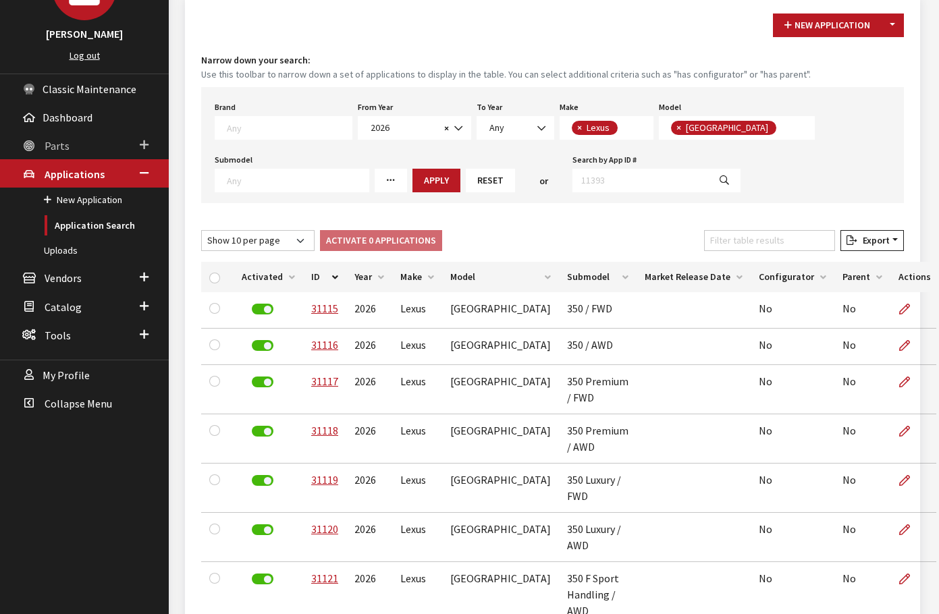
scroll to position [99, 0]
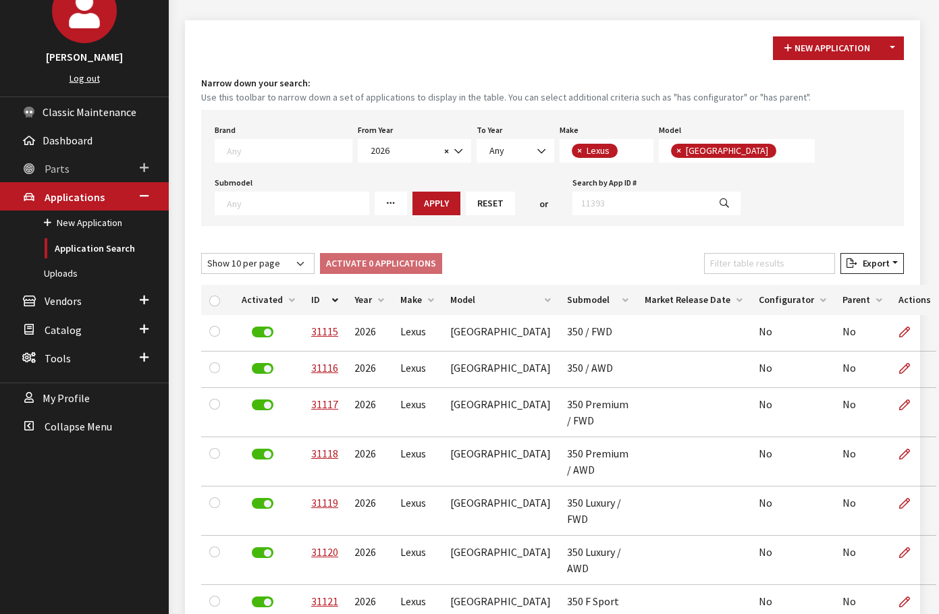
drag, startPoint x: 61, startPoint y: 169, endPoint x: 76, endPoint y: 222, distance: 54.7
click at [61, 169] on span "Parts" at bounding box center [57, 169] width 25 height 14
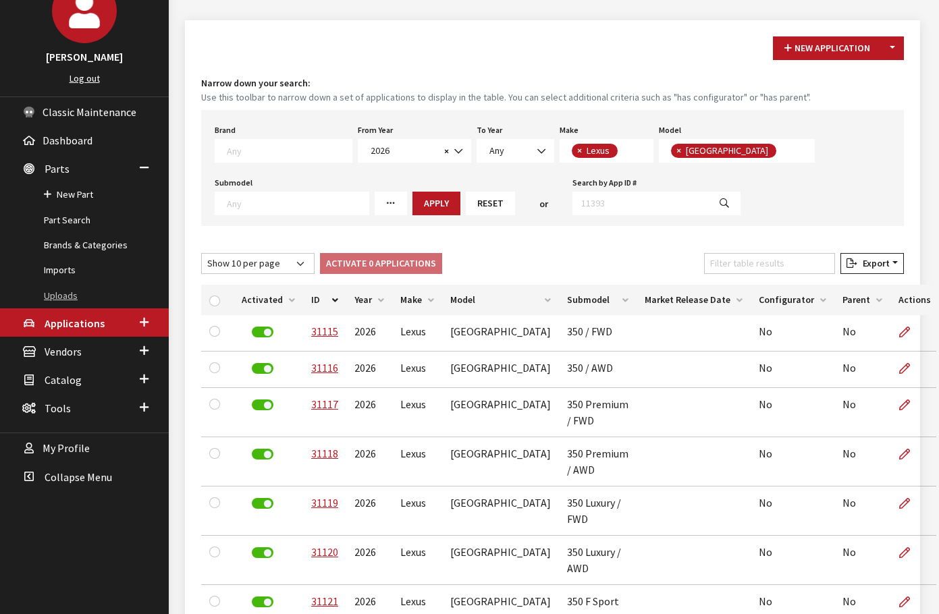
click at [76, 294] on link "Uploads" at bounding box center [84, 296] width 169 height 25
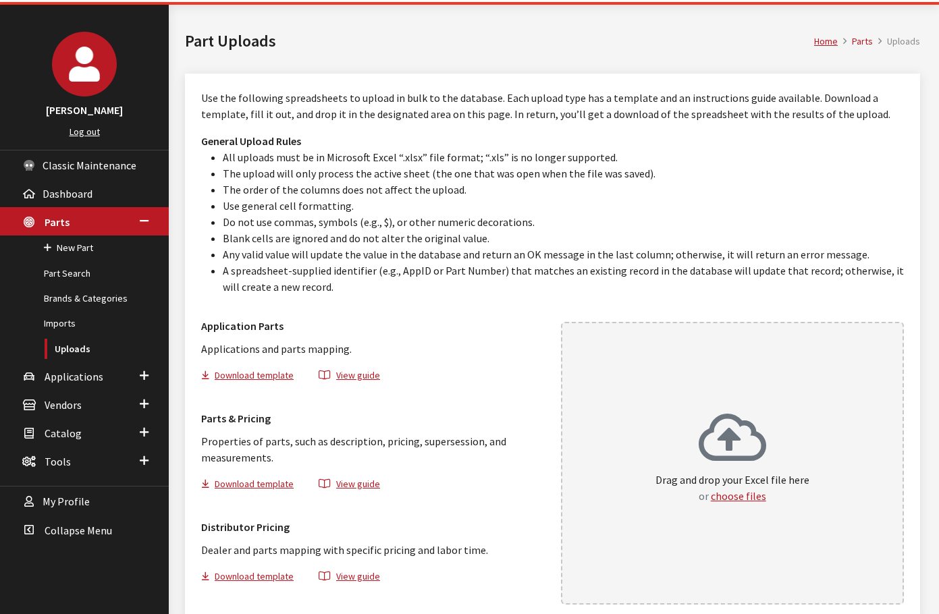
scroll to position [68, 0]
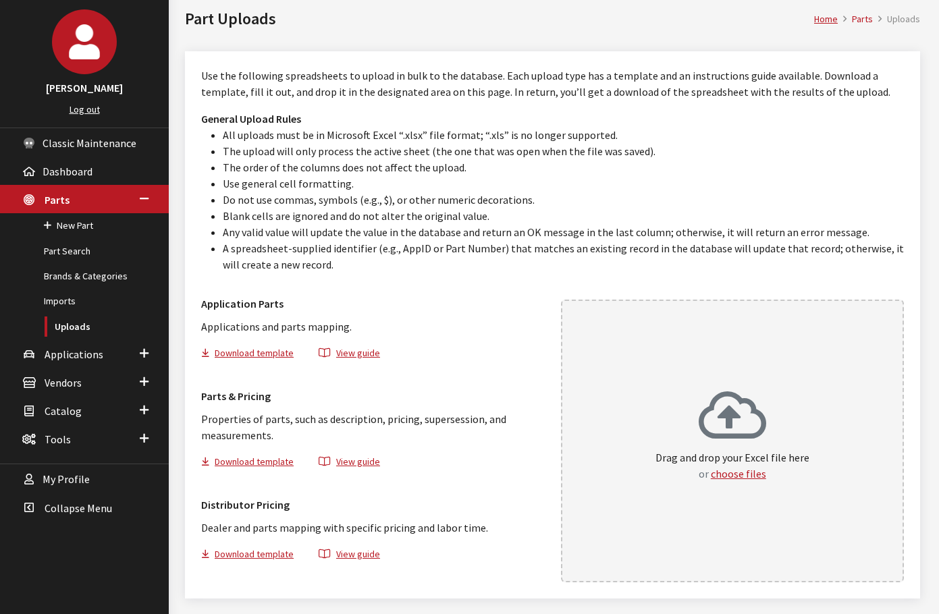
click at [702, 492] on div "Drag and drop your Excel file here or choose files" at bounding box center [732, 441] width 154 height 103
